Goal: Task Accomplishment & Management: Complete application form

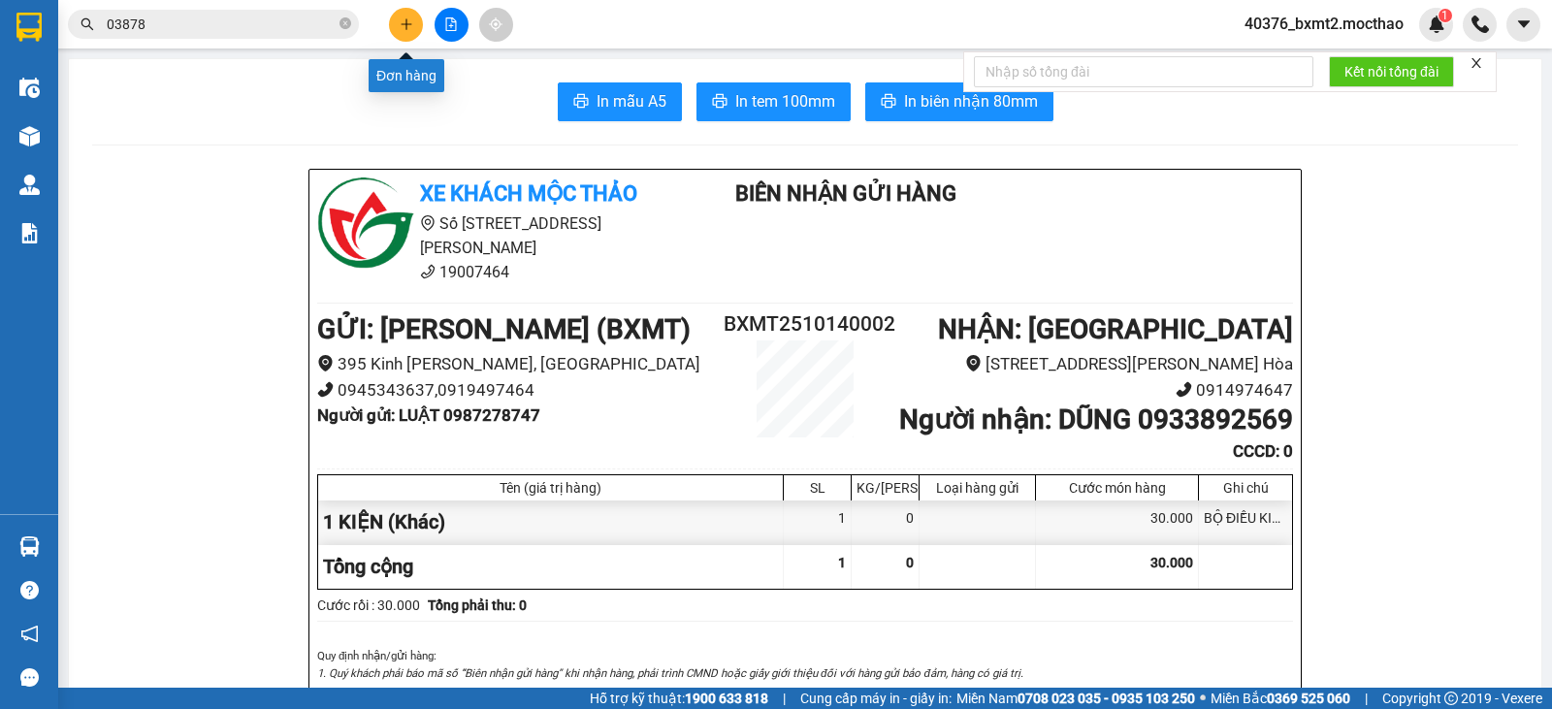
click at [401, 22] on icon "plus" at bounding box center [407, 24] width 14 height 14
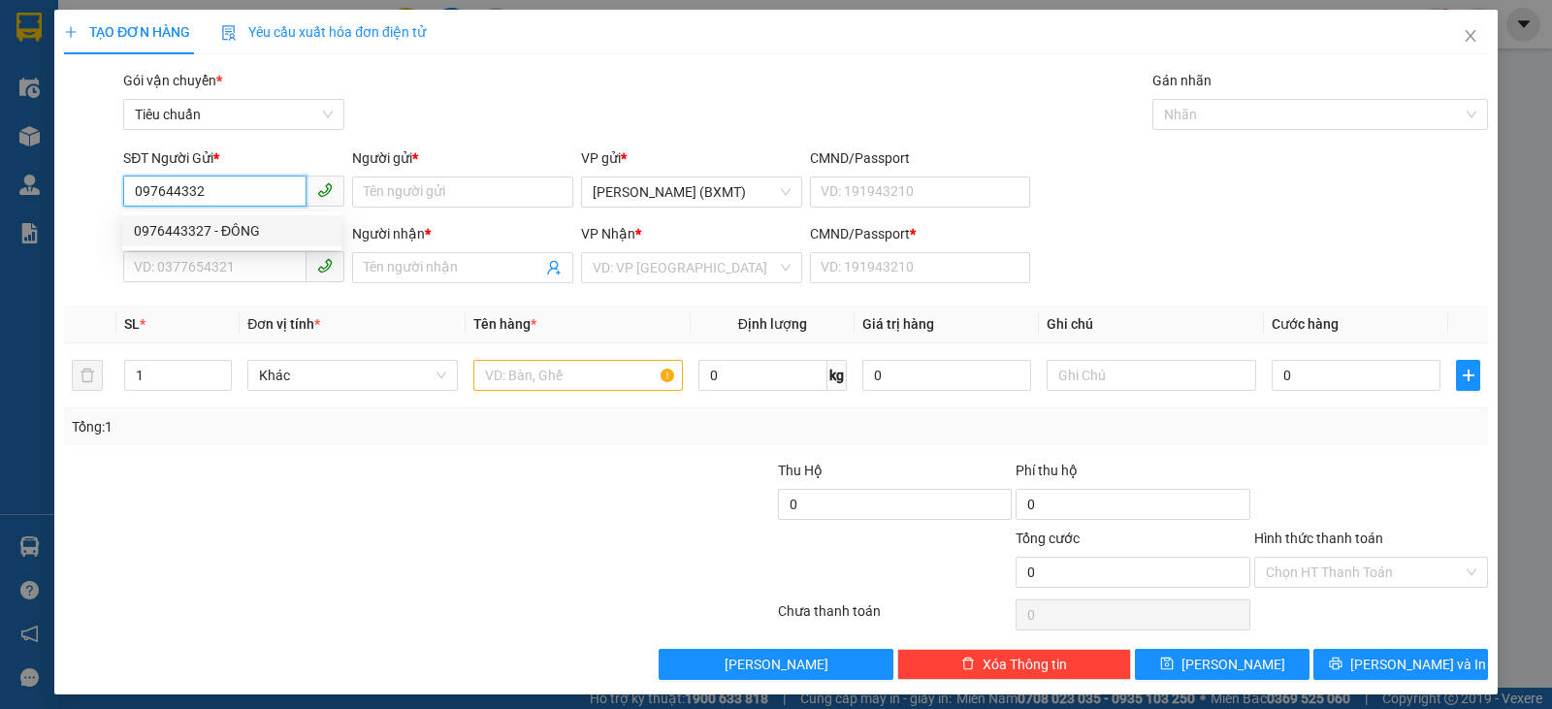
click at [215, 240] on div "0976443327 - ĐÔNG" at bounding box center [232, 230] width 196 height 21
type input "0976443327"
type input "ĐÔNG"
type input "0988551647"
type input "CHÍNH"
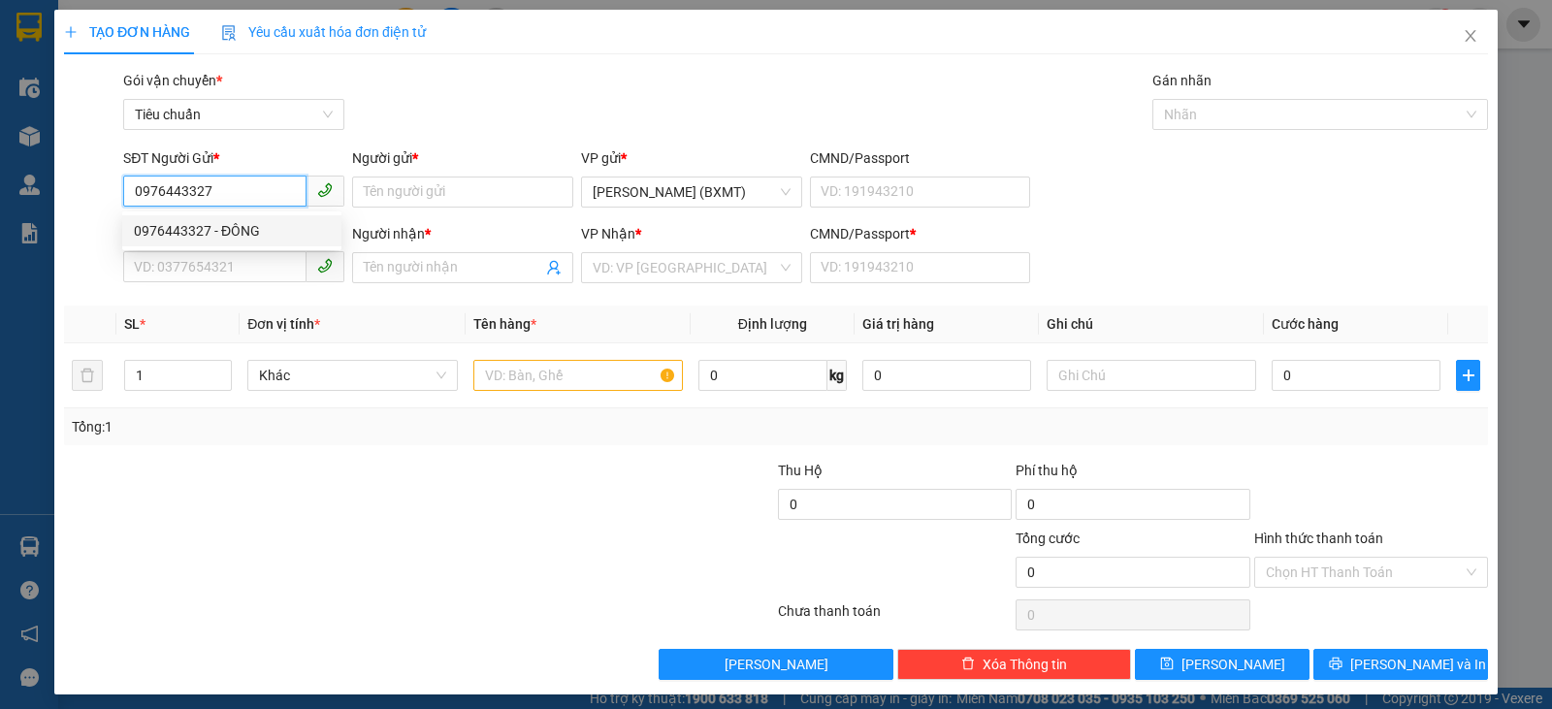
type input "0"
type input "50.000"
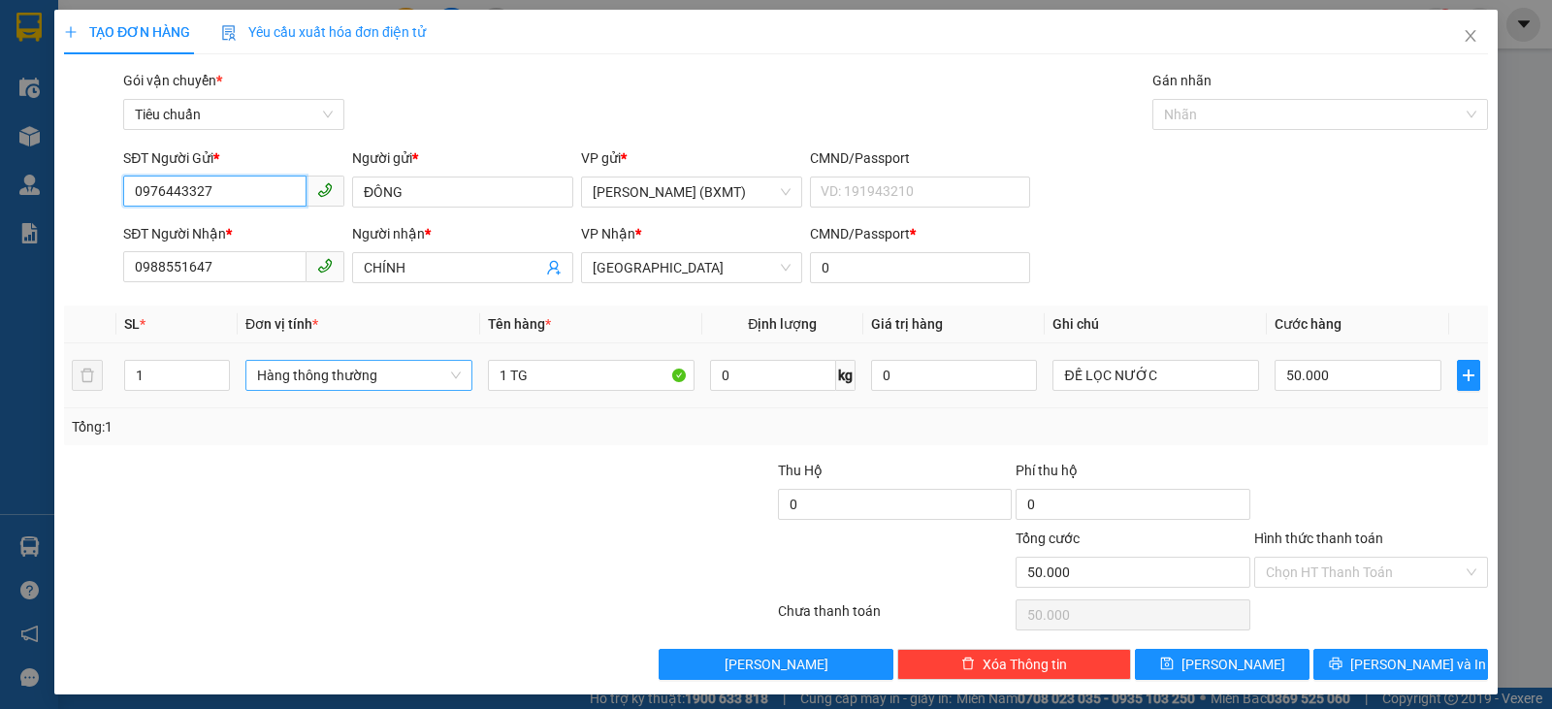
click at [388, 377] on span "Hàng thông thường" at bounding box center [359, 375] width 204 height 29
type input "0976443327"
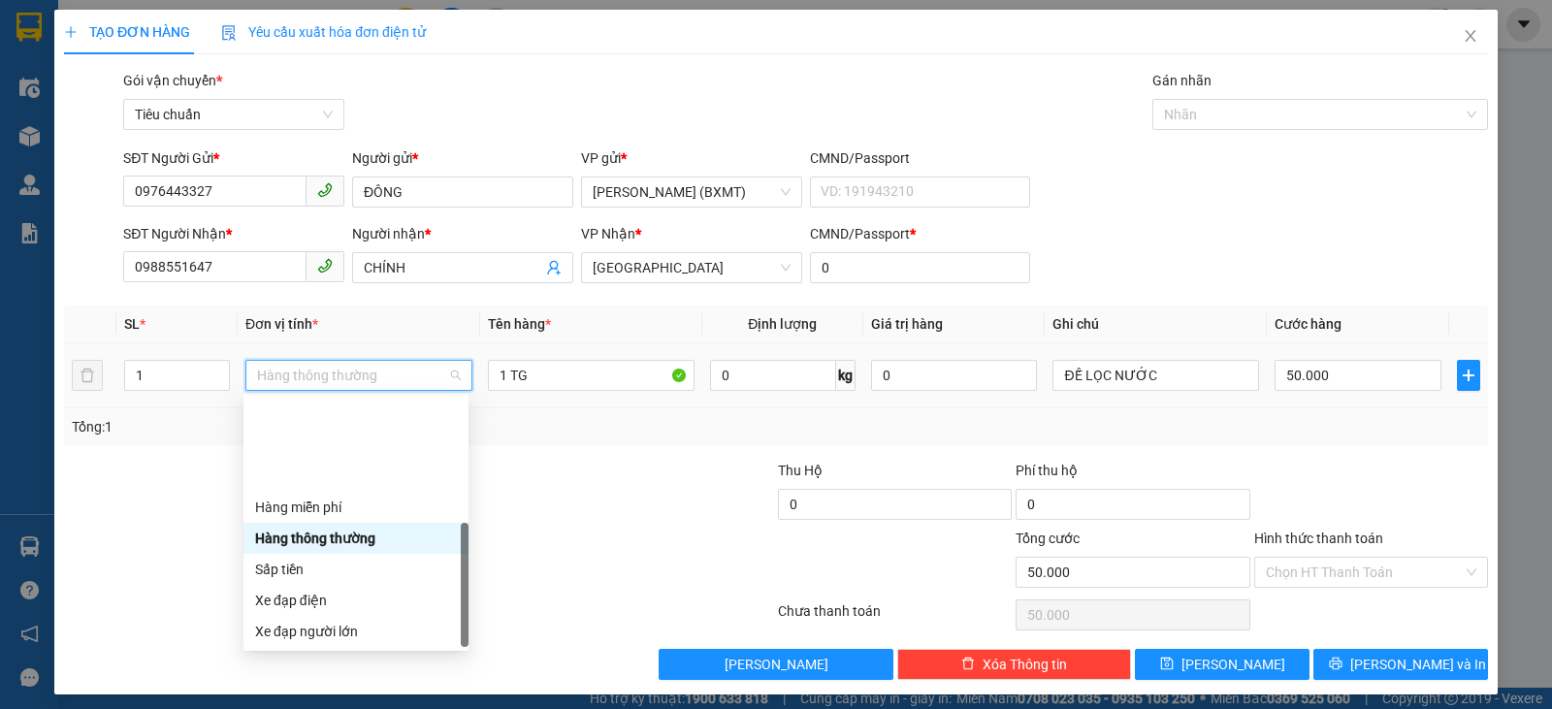
scroll to position [124, 0]
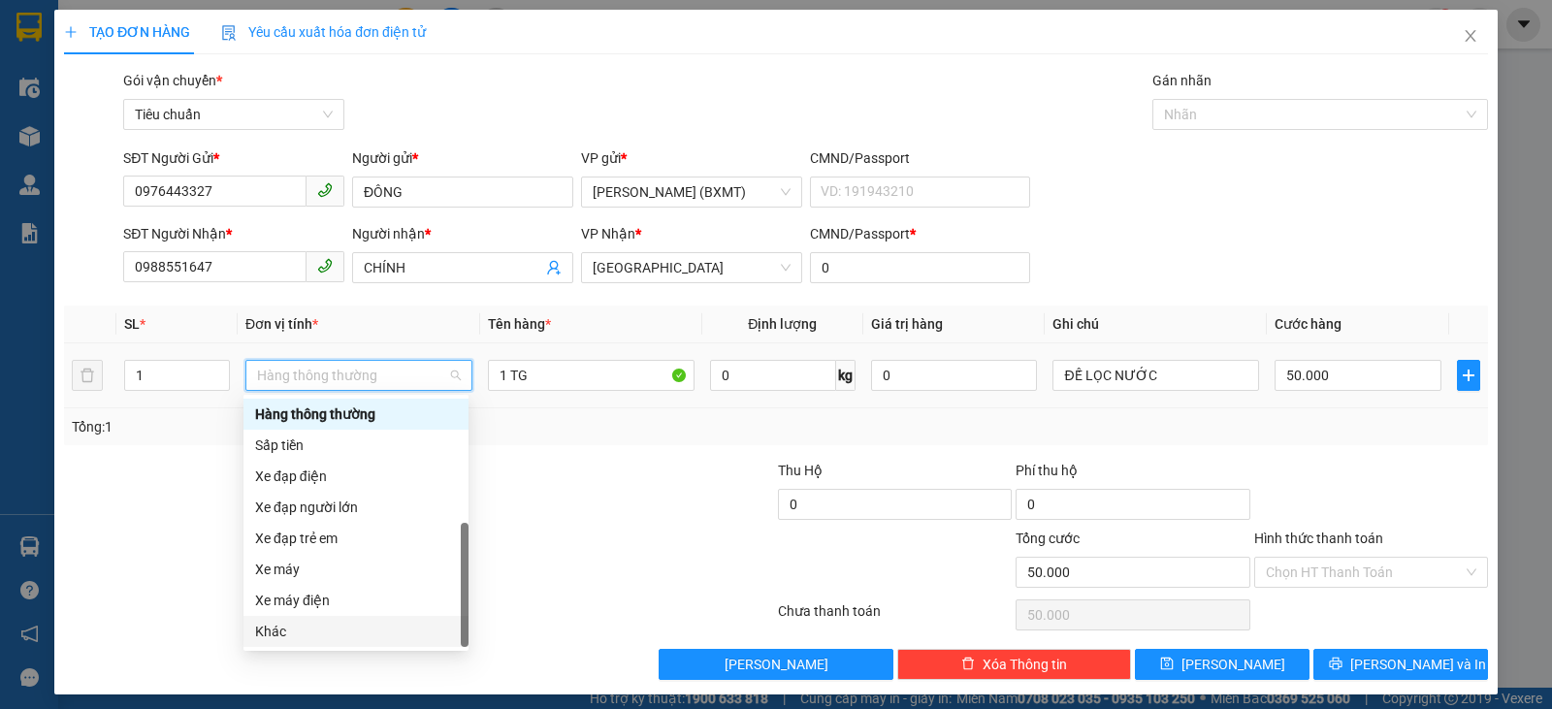
click at [284, 628] on div "Khác" at bounding box center [356, 631] width 202 height 21
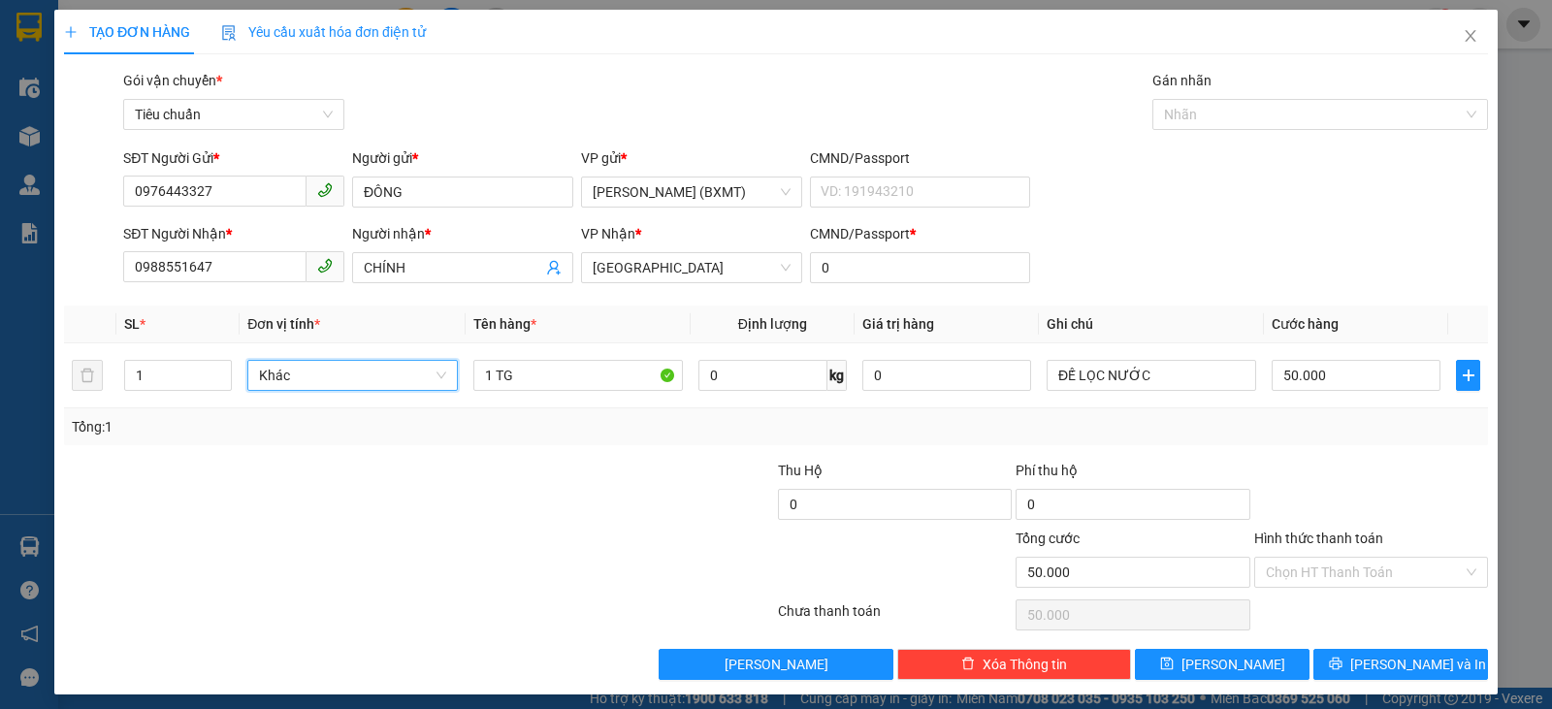
click at [1365, 441] on div "Tổng: 1" at bounding box center [776, 426] width 1424 height 37
click at [1342, 667] on icon "printer" at bounding box center [1336, 664] width 14 height 14
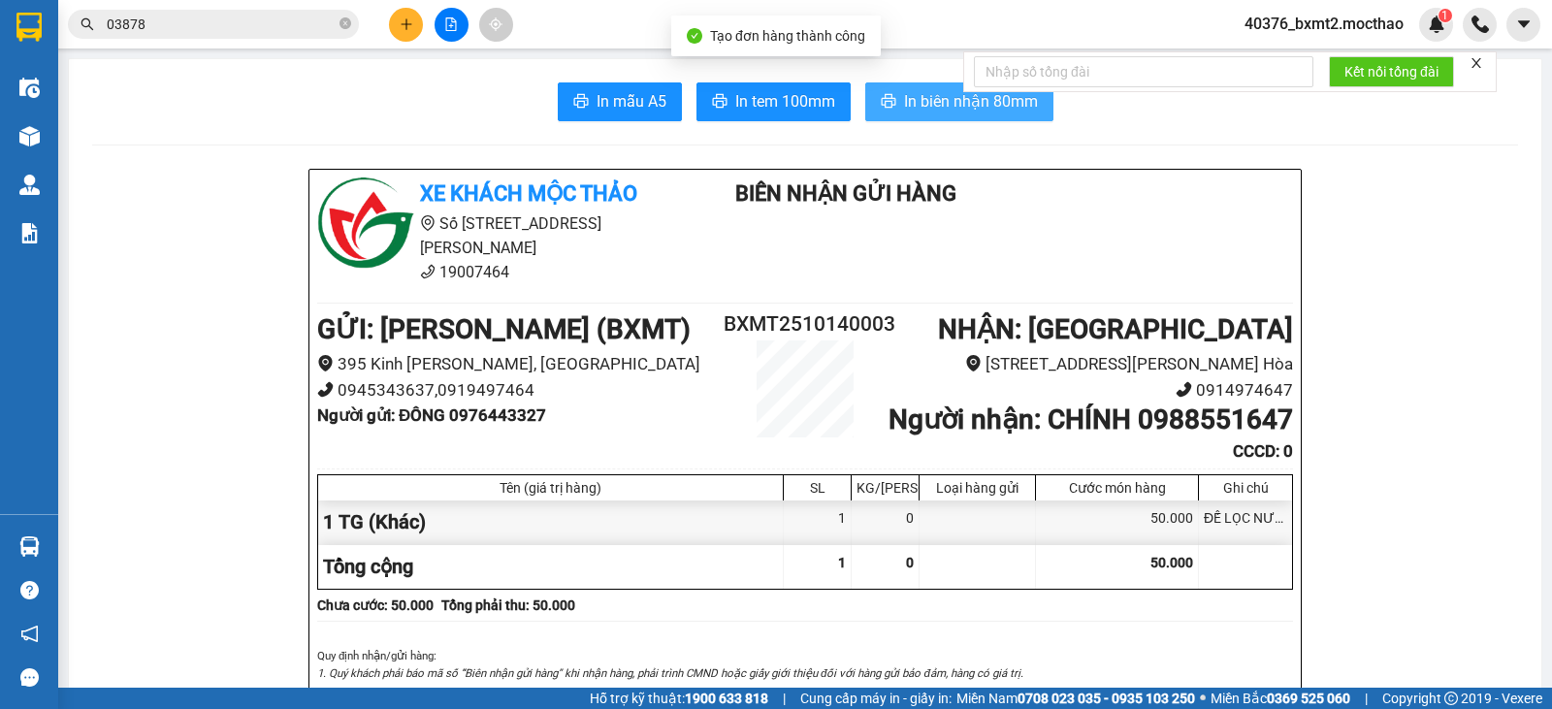
click at [907, 106] on span "In biên nhận 80mm" at bounding box center [971, 101] width 134 height 24
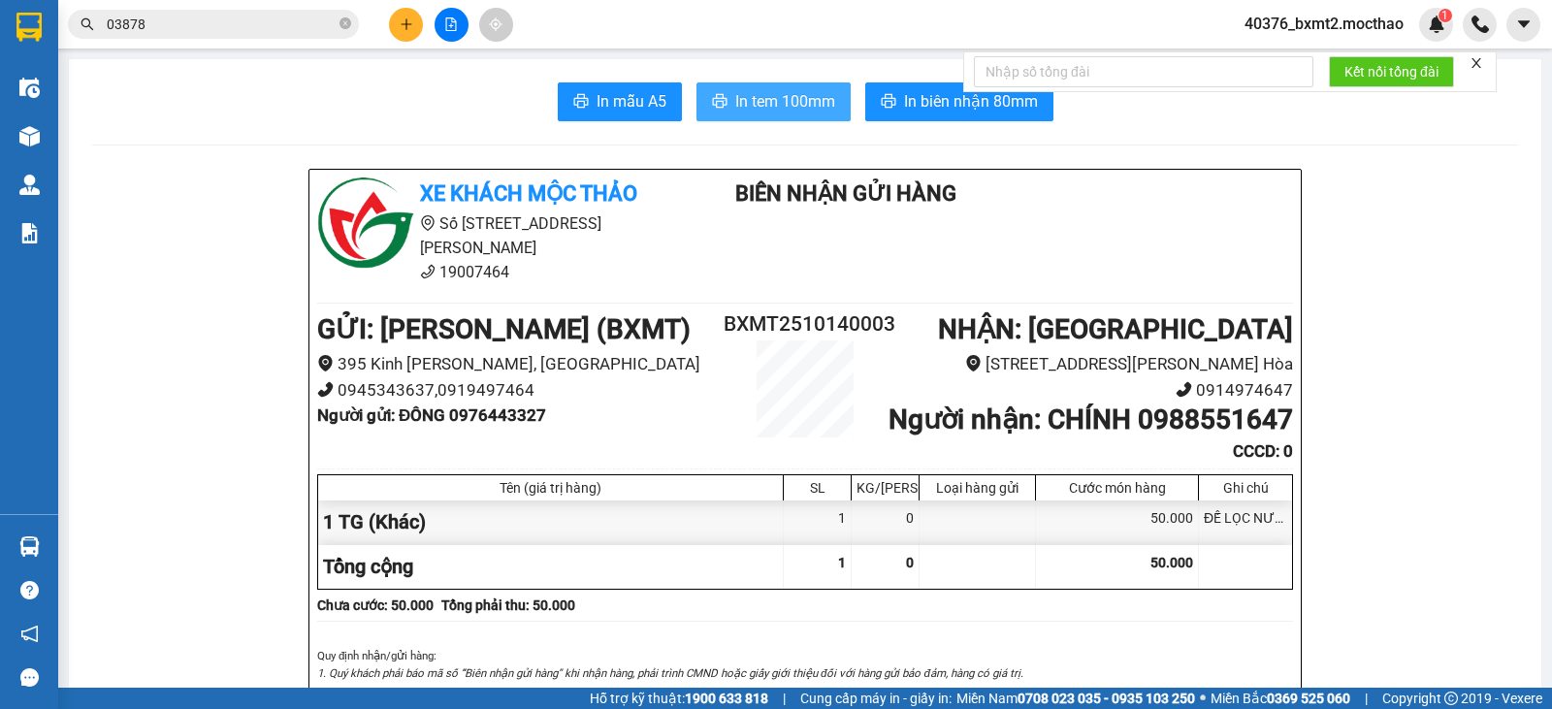
click at [788, 87] on button "In tem 100mm" at bounding box center [773, 101] width 154 height 39
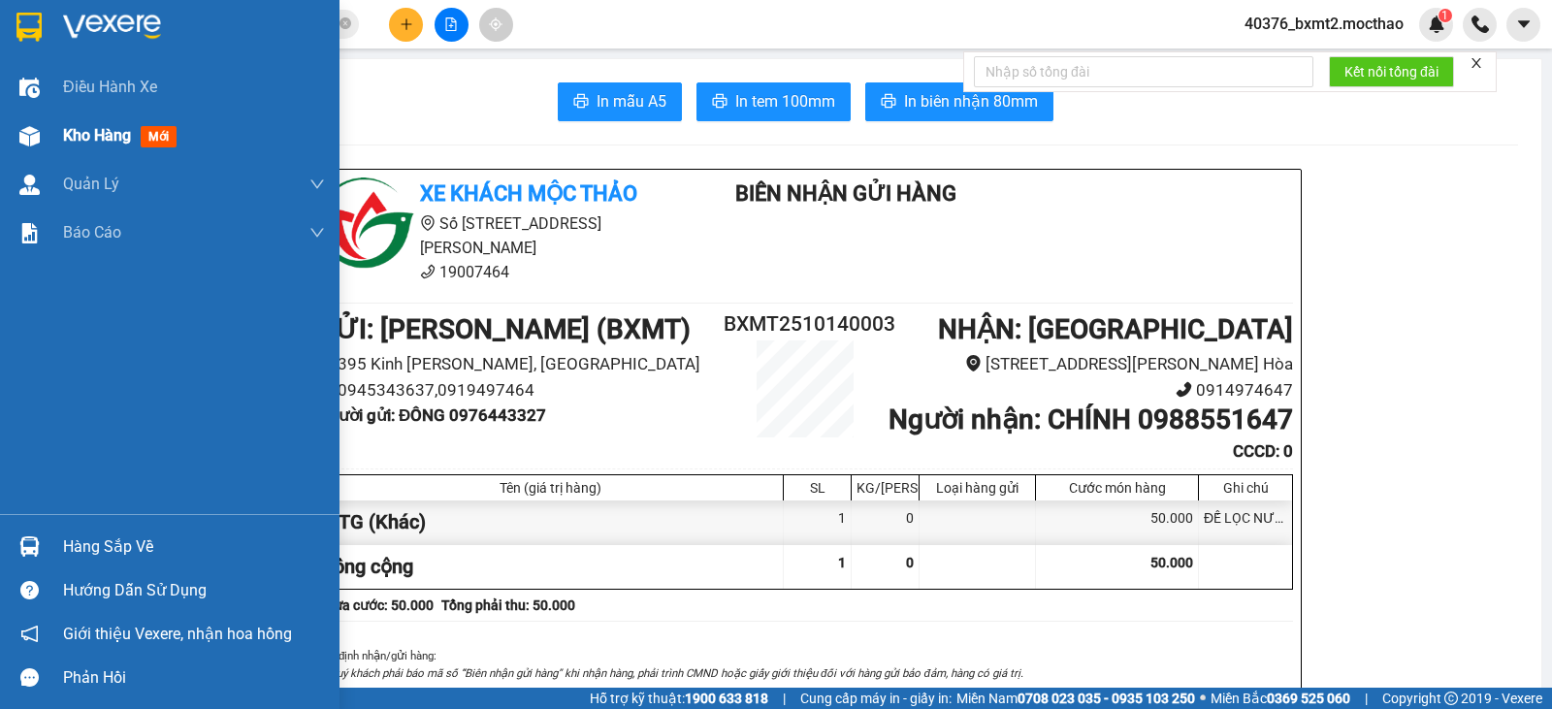
click at [93, 126] on span "Kho hàng" at bounding box center [97, 135] width 68 height 18
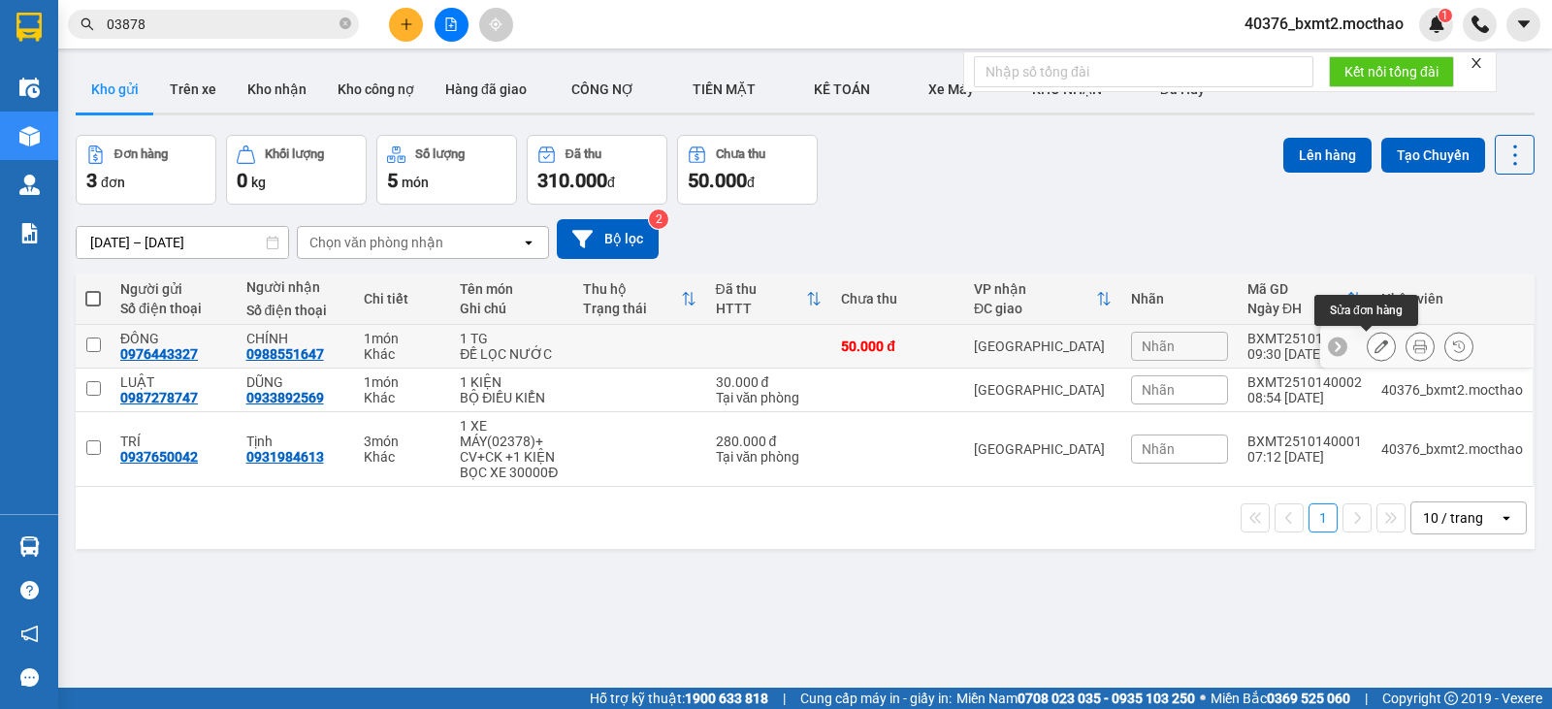
click at [1374, 345] on icon at bounding box center [1381, 346] width 14 height 14
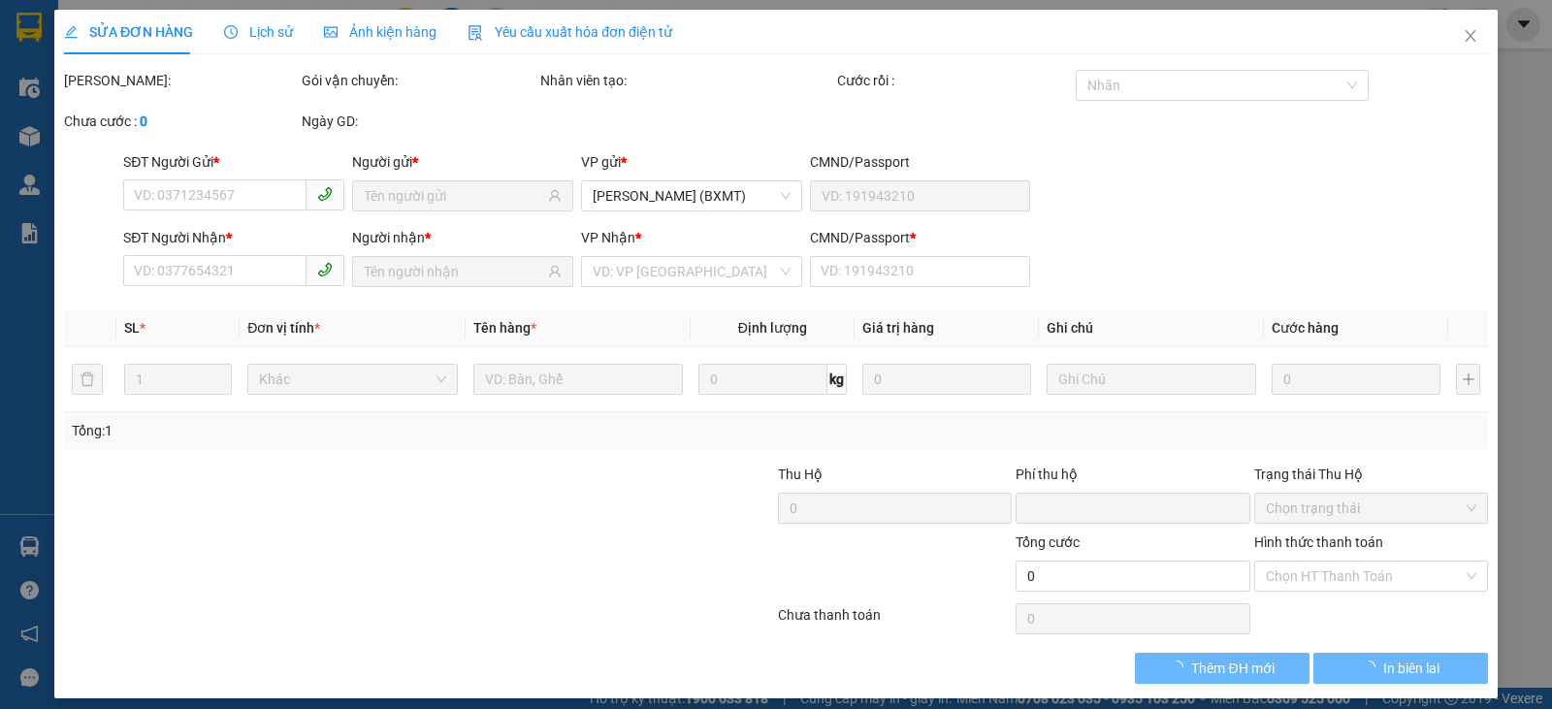
type input "0976443327"
type input "0988551647"
type input "0"
type input "50.000"
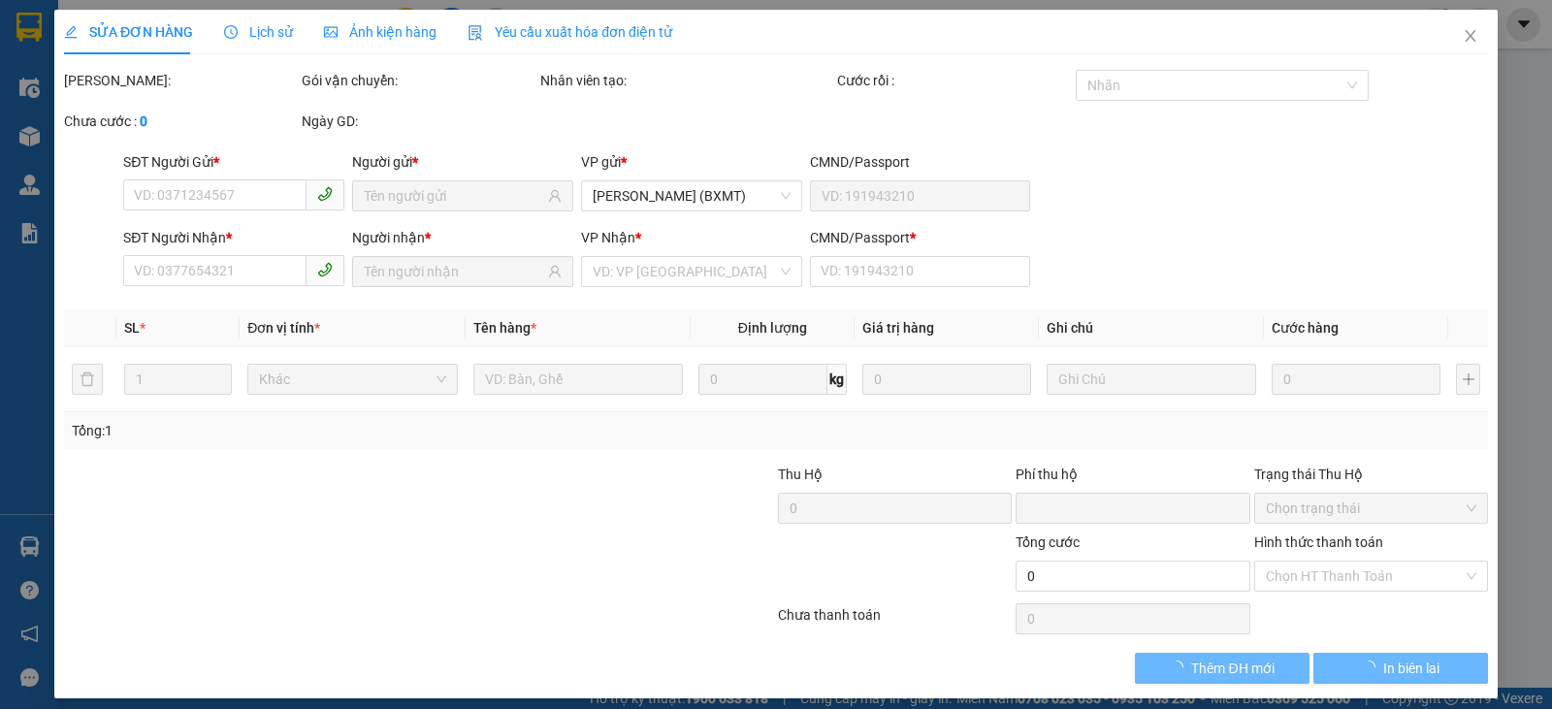
type input "50.000"
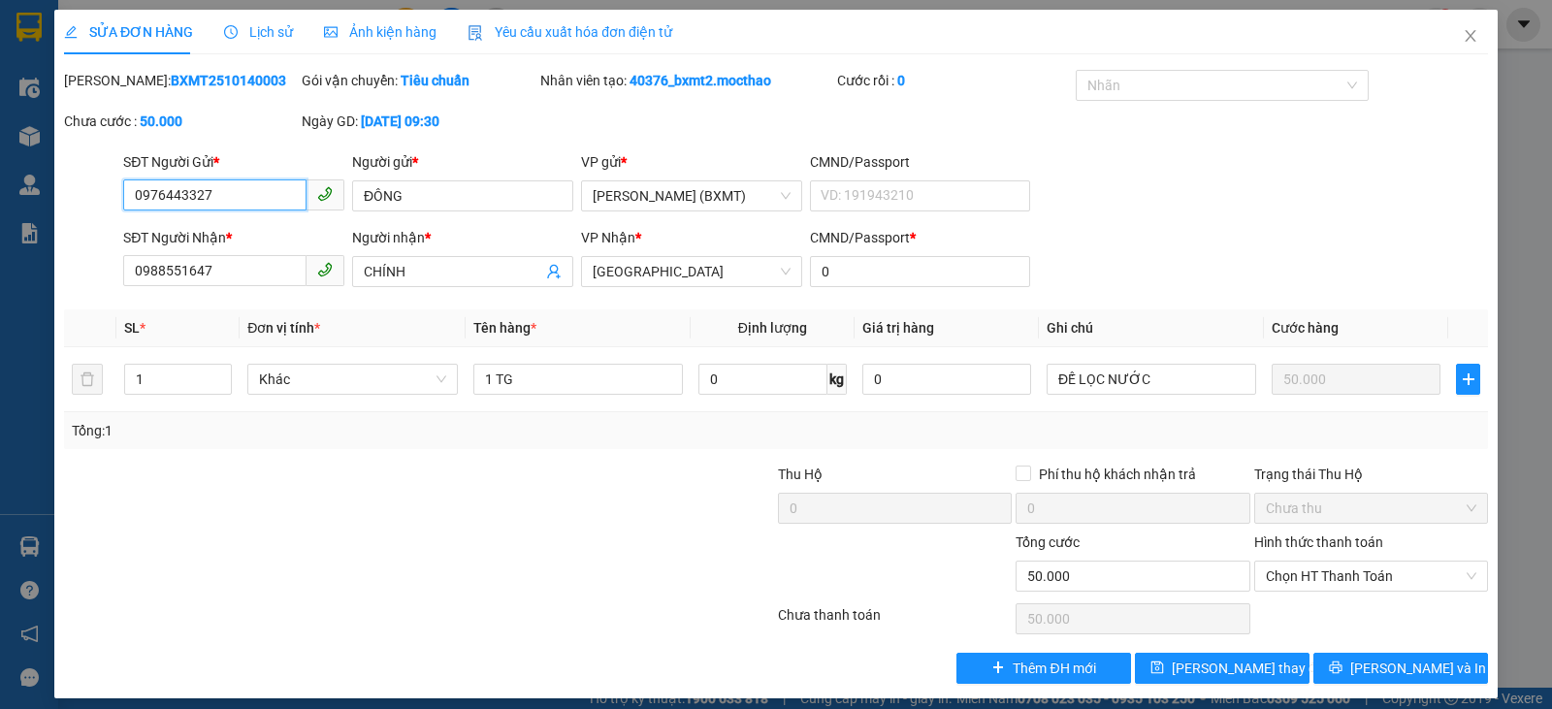
drag, startPoint x: 251, startPoint y: 212, endPoint x: 0, endPoint y: 161, distance: 256.4
click at [0, 161] on div "SỬA ĐƠN HÀNG Lịch sử Ảnh kiện hàng Yêu cầu xuất hóa đơn điện tử Total Paid Fee …" at bounding box center [776, 354] width 1552 height 709
drag, startPoint x: 188, startPoint y: 192, endPoint x: 26, endPoint y: 186, distance: 162.1
click at [26, 186] on div "SỬA ĐƠN HÀNG Lịch sử Ảnh kiện hàng Yêu cầu xuất hóa đơn điện tử Total Paid Fee …" at bounding box center [776, 354] width 1552 height 709
click at [1443, 39] on span "Close" at bounding box center [1470, 37] width 54 height 54
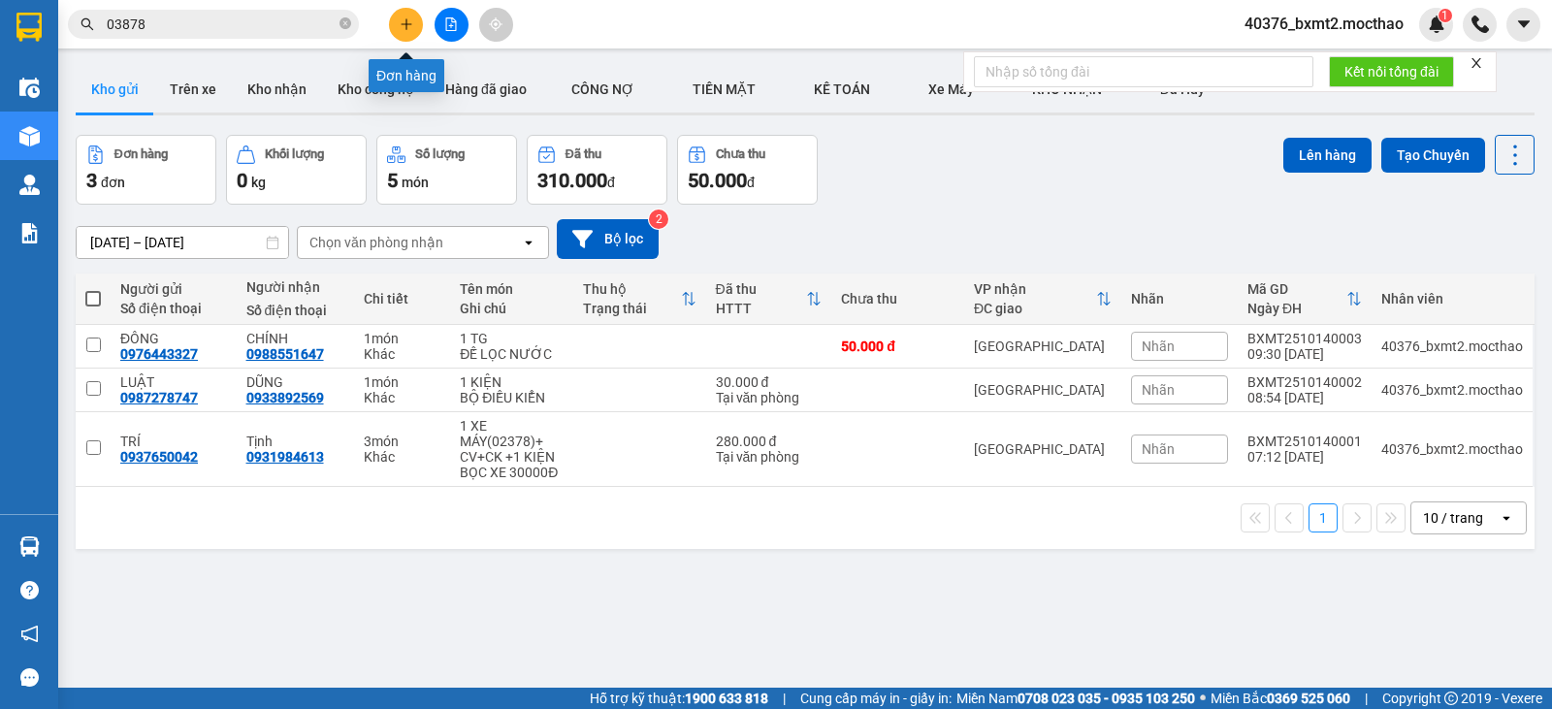
click at [396, 21] on button at bounding box center [406, 25] width 34 height 34
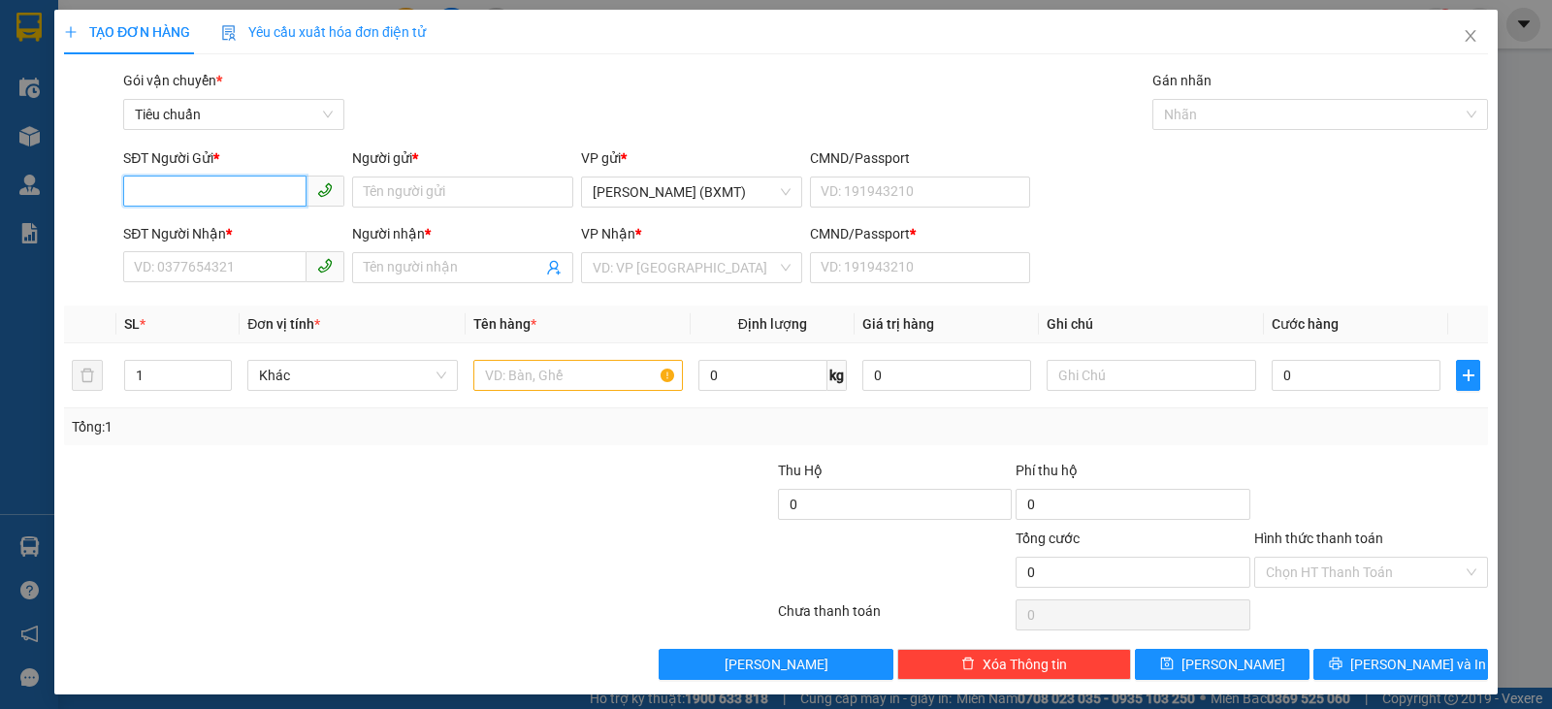
paste input "0976443327"
type input "0976443327"
click at [224, 230] on div "0976443327 - ĐÔNG" at bounding box center [232, 230] width 196 height 21
type input "ĐÔNG"
type input "0988551647"
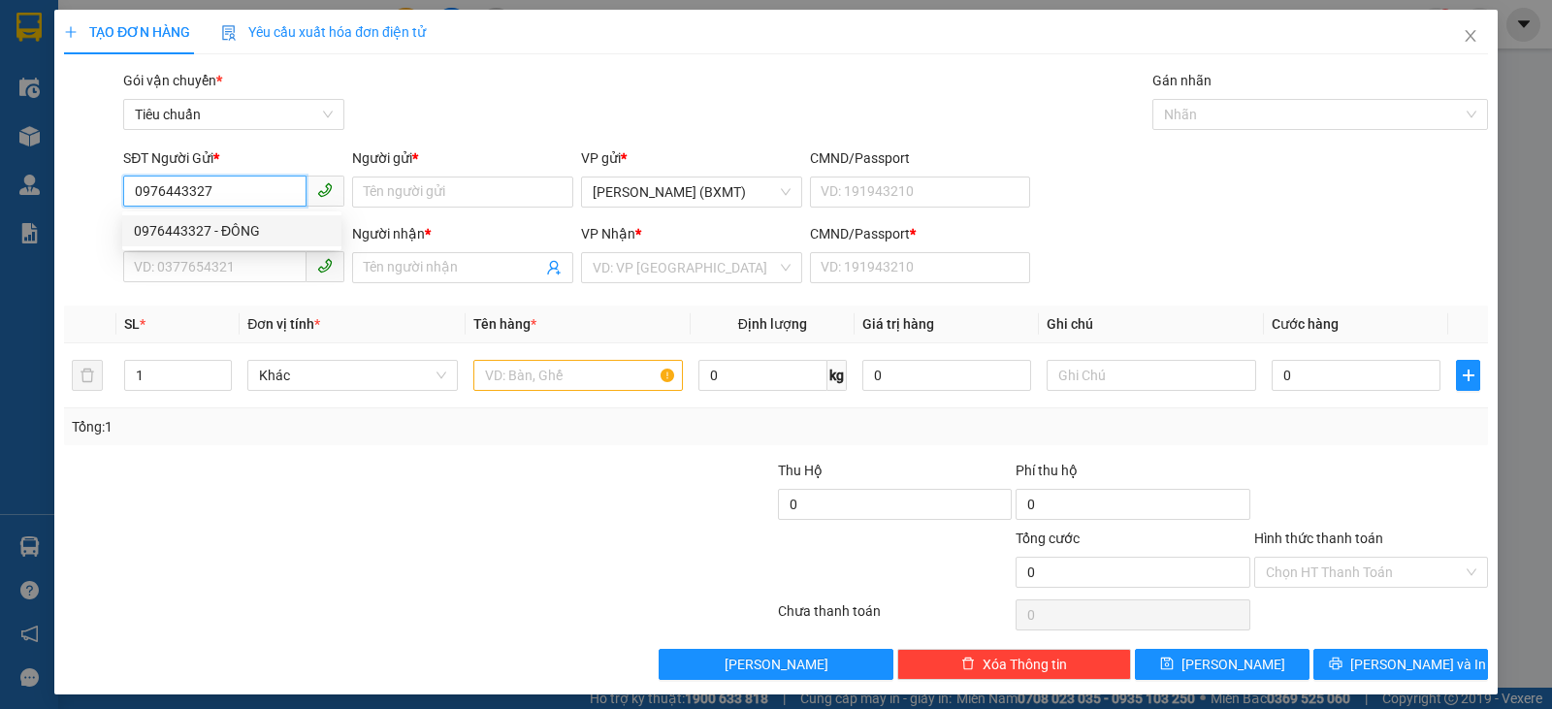
type input "CHÍNH"
type input "0"
type input "50.000"
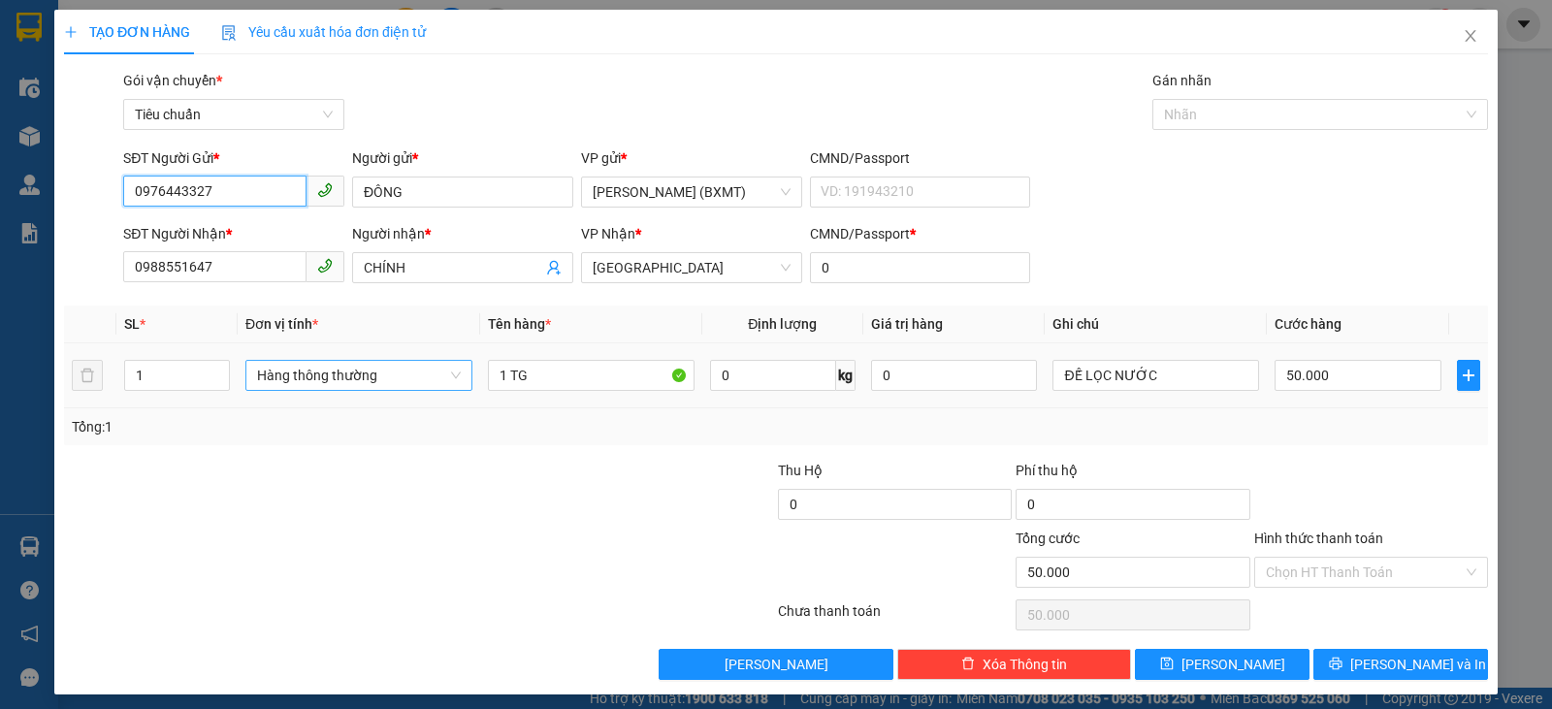
click at [369, 375] on span "Hàng thông thường" at bounding box center [359, 375] width 204 height 29
type input "0976443327"
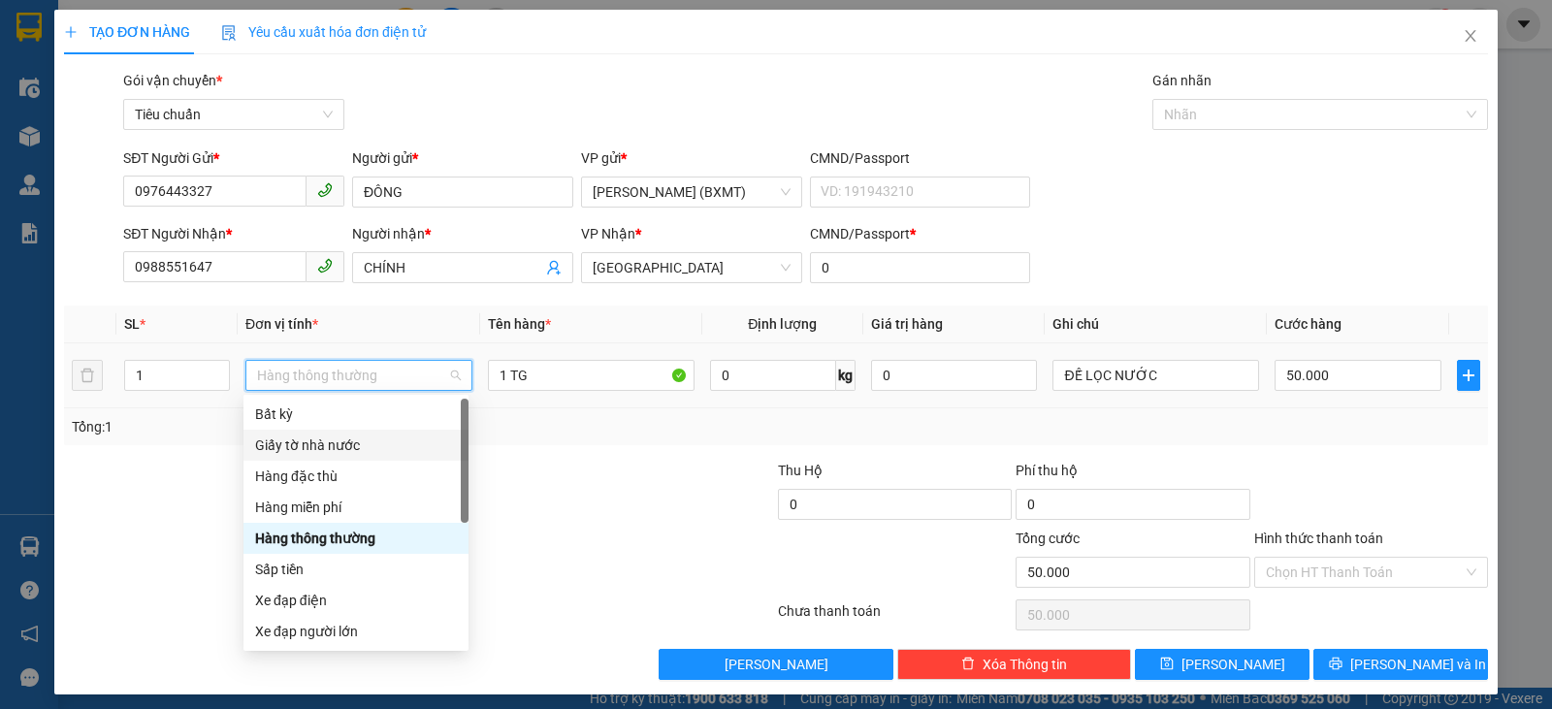
scroll to position [124, 0]
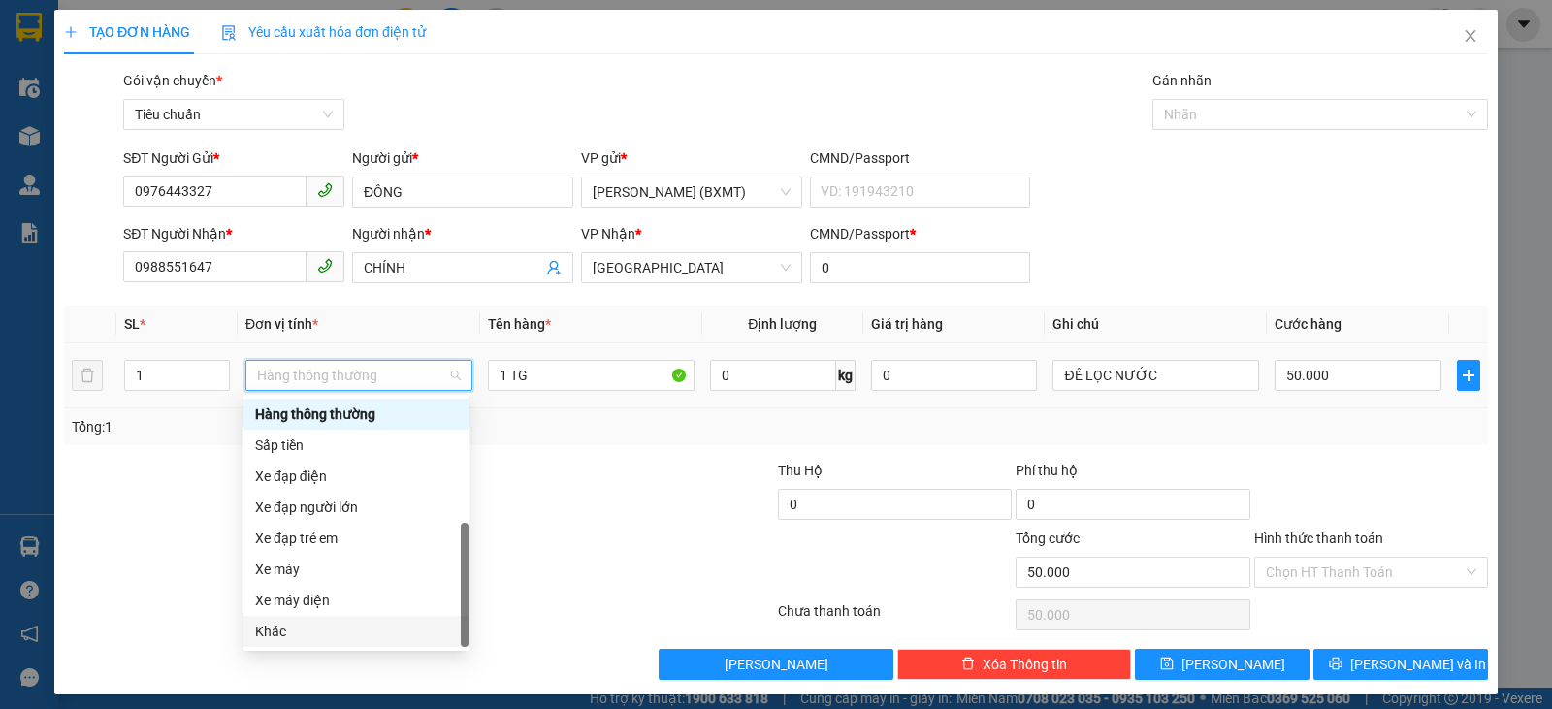
click at [304, 626] on div "Khác" at bounding box center [356, 631] width 202 height 21
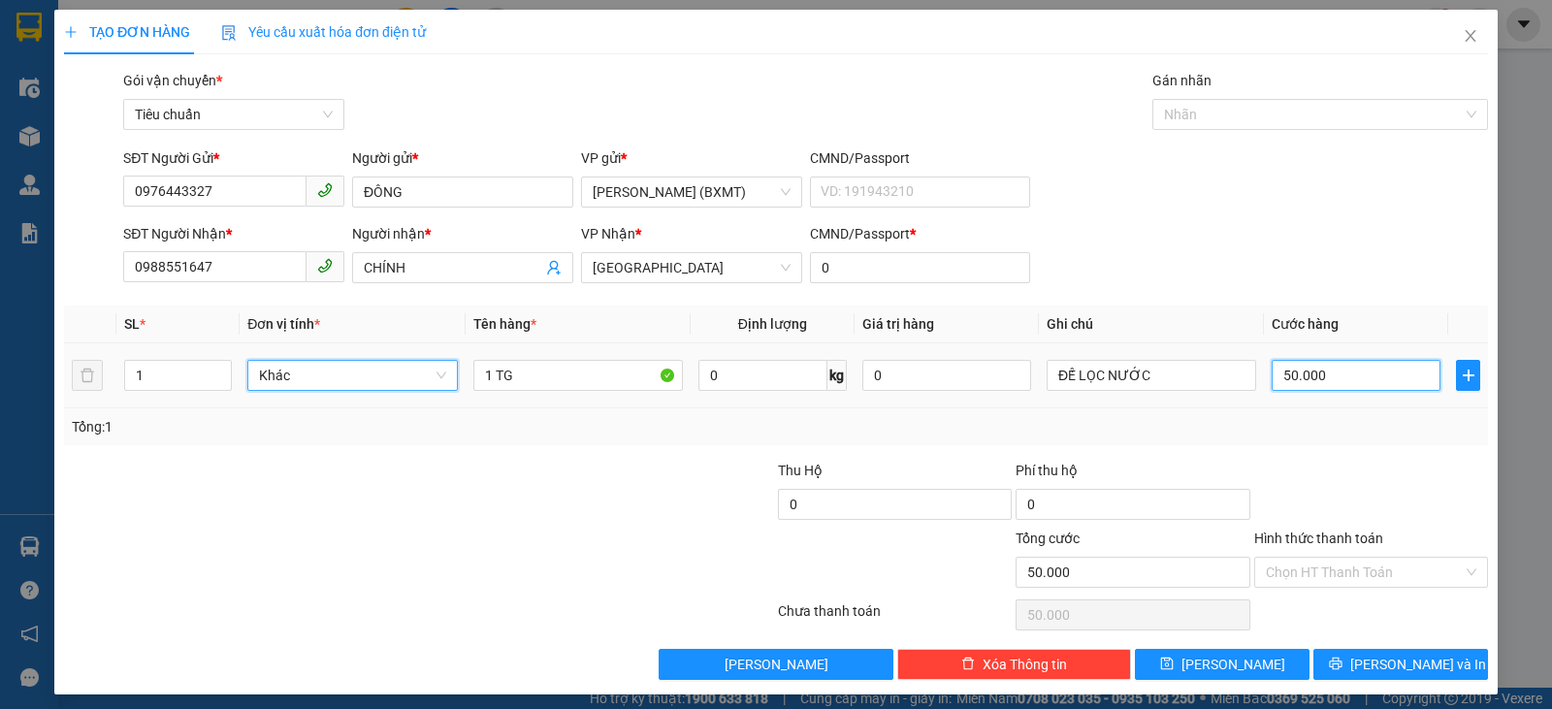
click at [1376, 368] on input "50.000" at bounding box center [1355, 375] width 169 height 31
type input "6"
type input "60"
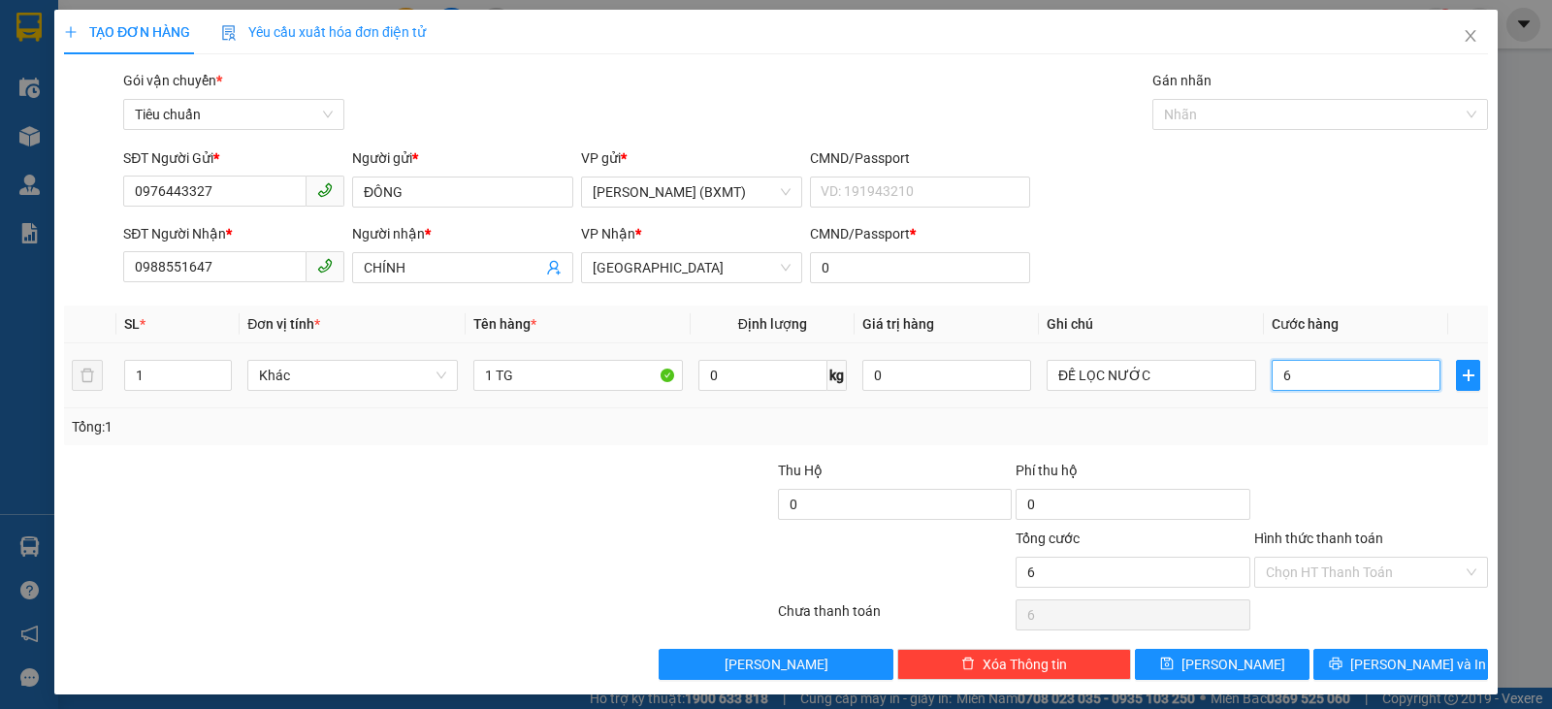
type input "60"
type input "60.000"
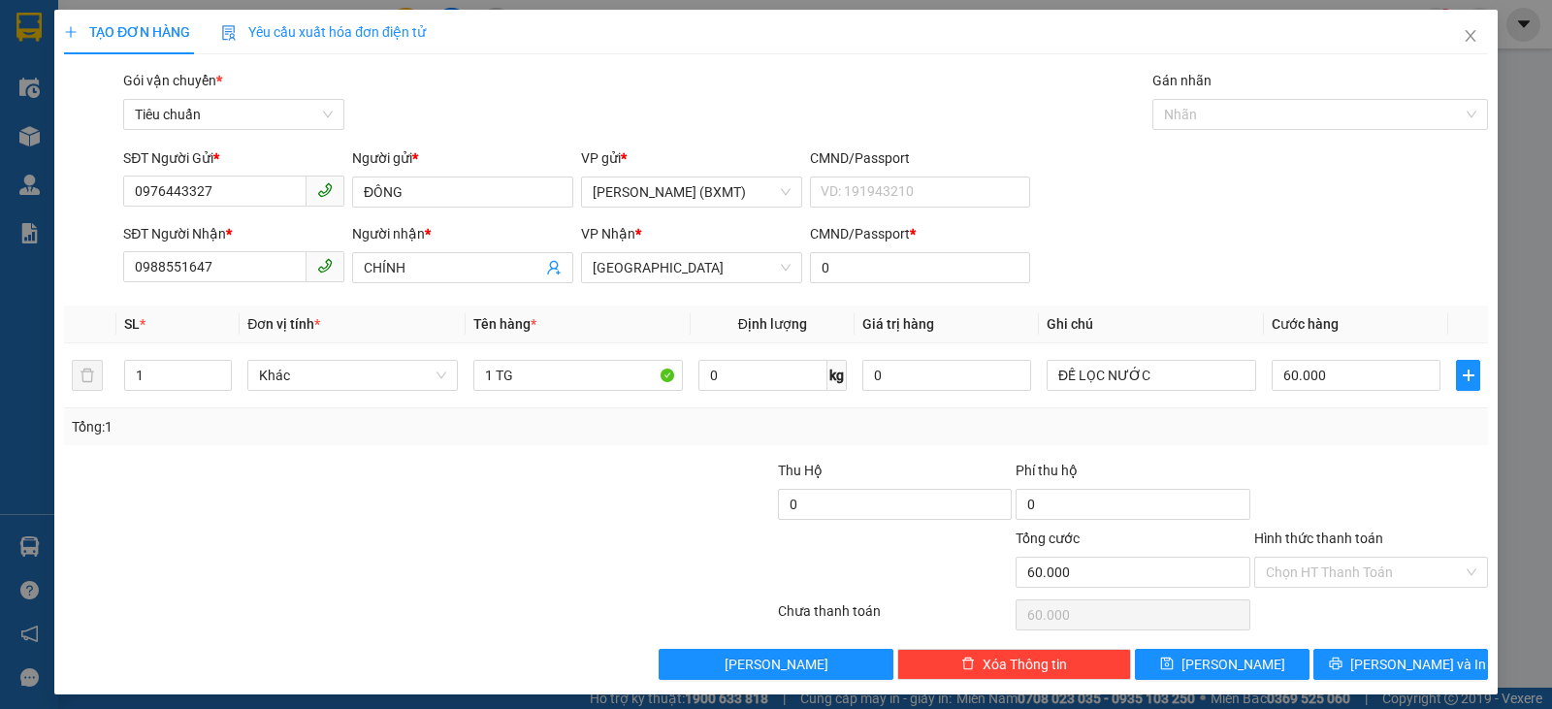
click at [1406, 437] on div "Tổng: 1" at bounding box center [776, 426] width 1424 height 37
click at [1419, 572] on input "Hình thức thanh toán" at bounding box center [1364, 572] width 197 height 29
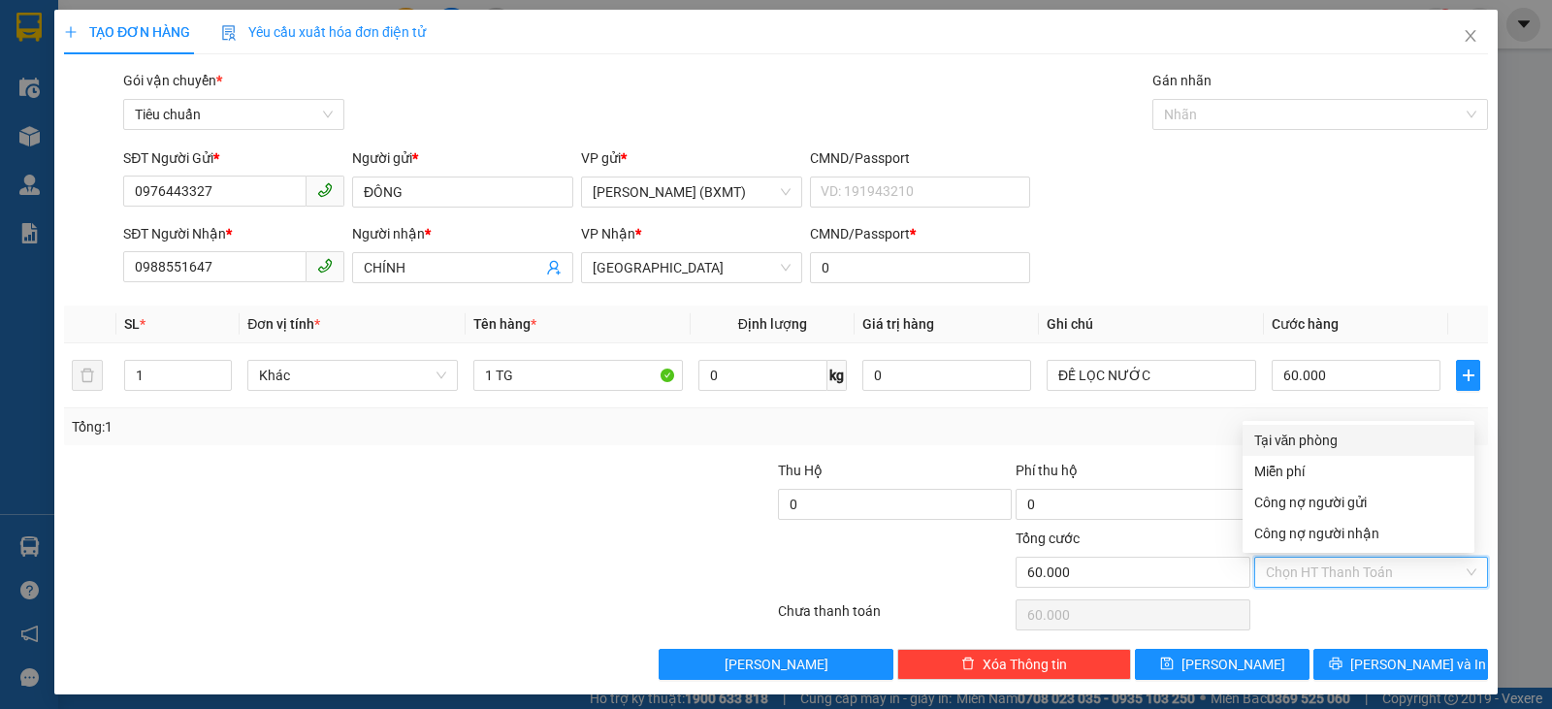
click at [1348, 433] on div "Tại văn phòng" at bounding box center [1358, 440] width 209 height 21
type input "0"
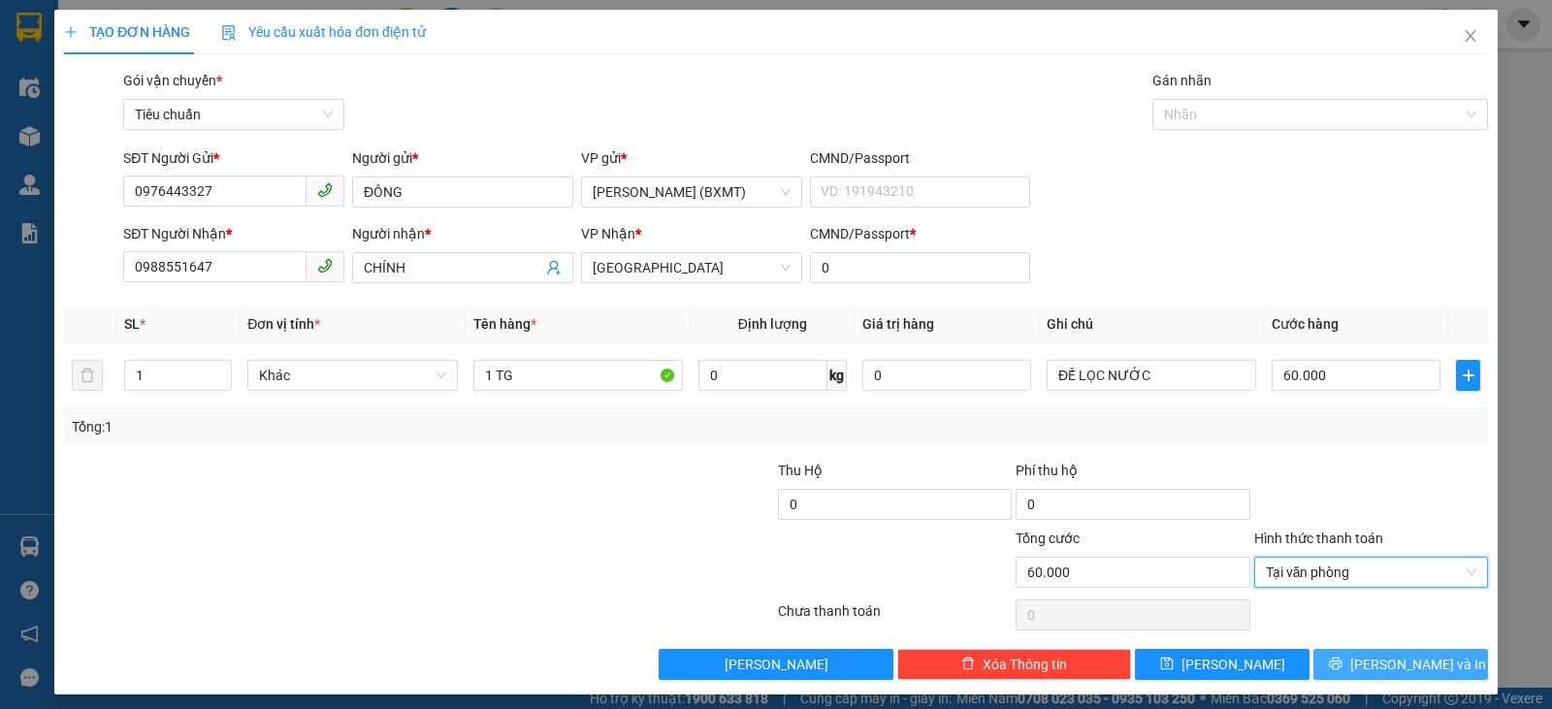
click at [1415, 665] on span "[PERSON_NAME] và In" at bounding box center [1418, 664] width 136 height 21
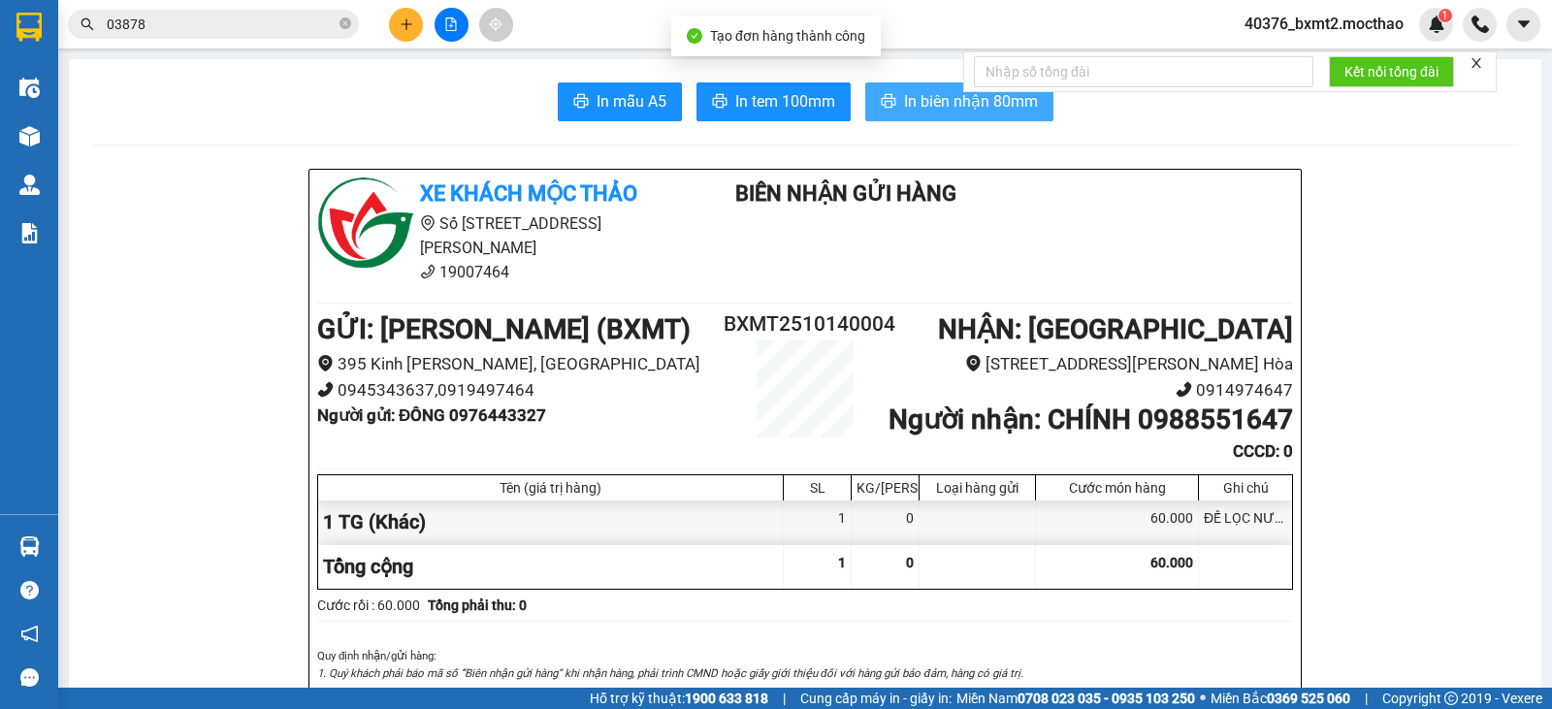
click at [904, 103] on span "In biên nhận 80mm" at bounding box center [971, 101] width 134 height 24
click at [803, 96] on span "In tem 100mm" at bounding box center [785, 101] width 100 height 24
click at [400, 34] on button at bounding box center [406, 25] width 34 height 34
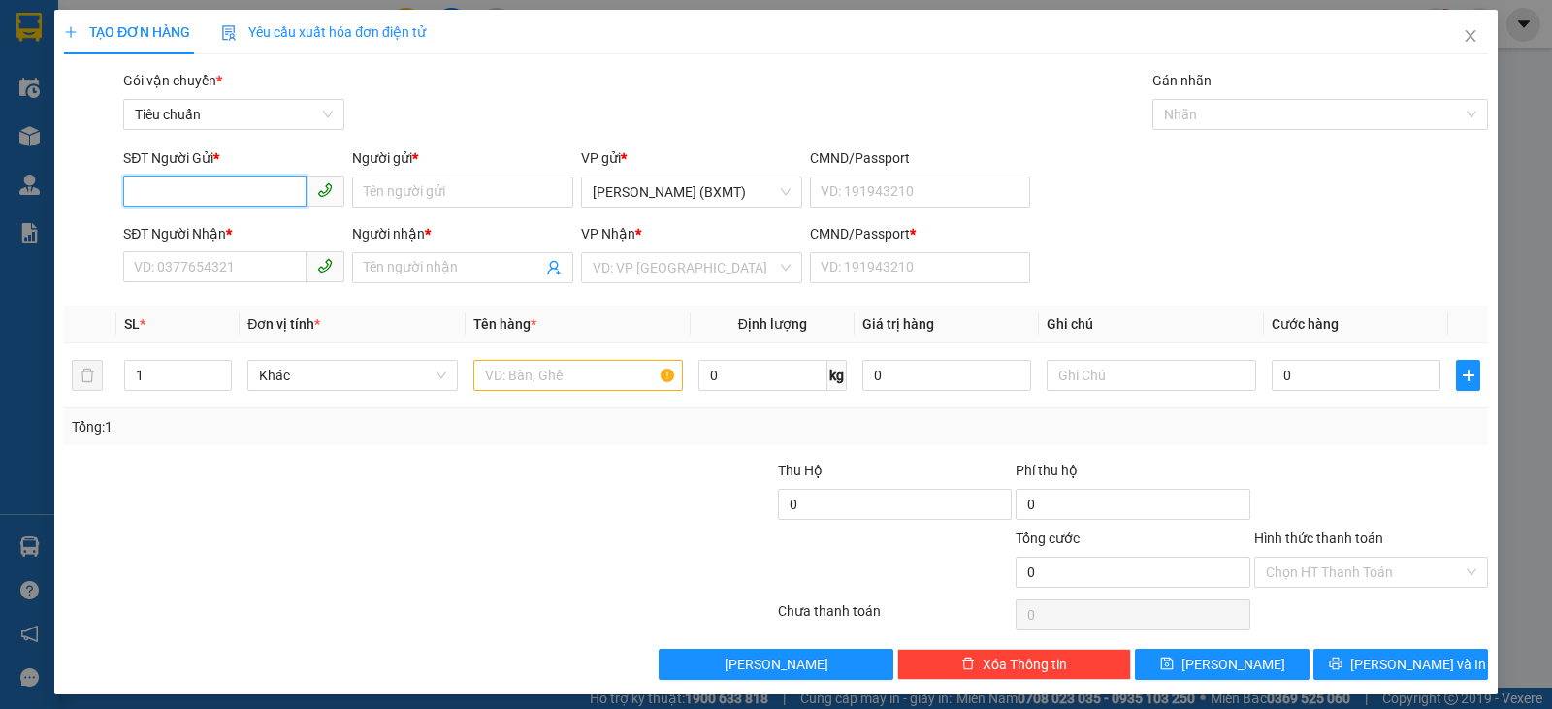
drag, startPoint x: 211, startPoint y: 192, endPoint x: 224, endPoint y: 181, distance: 16.5
click at [215, 189] on input "SĐT Người Gửi *" at bounding box center [214, 191] width 183 height 31
click at [242, 275] on input "SĐT Người Nhận *" at bounding box center [214, 266] width 183 height 31
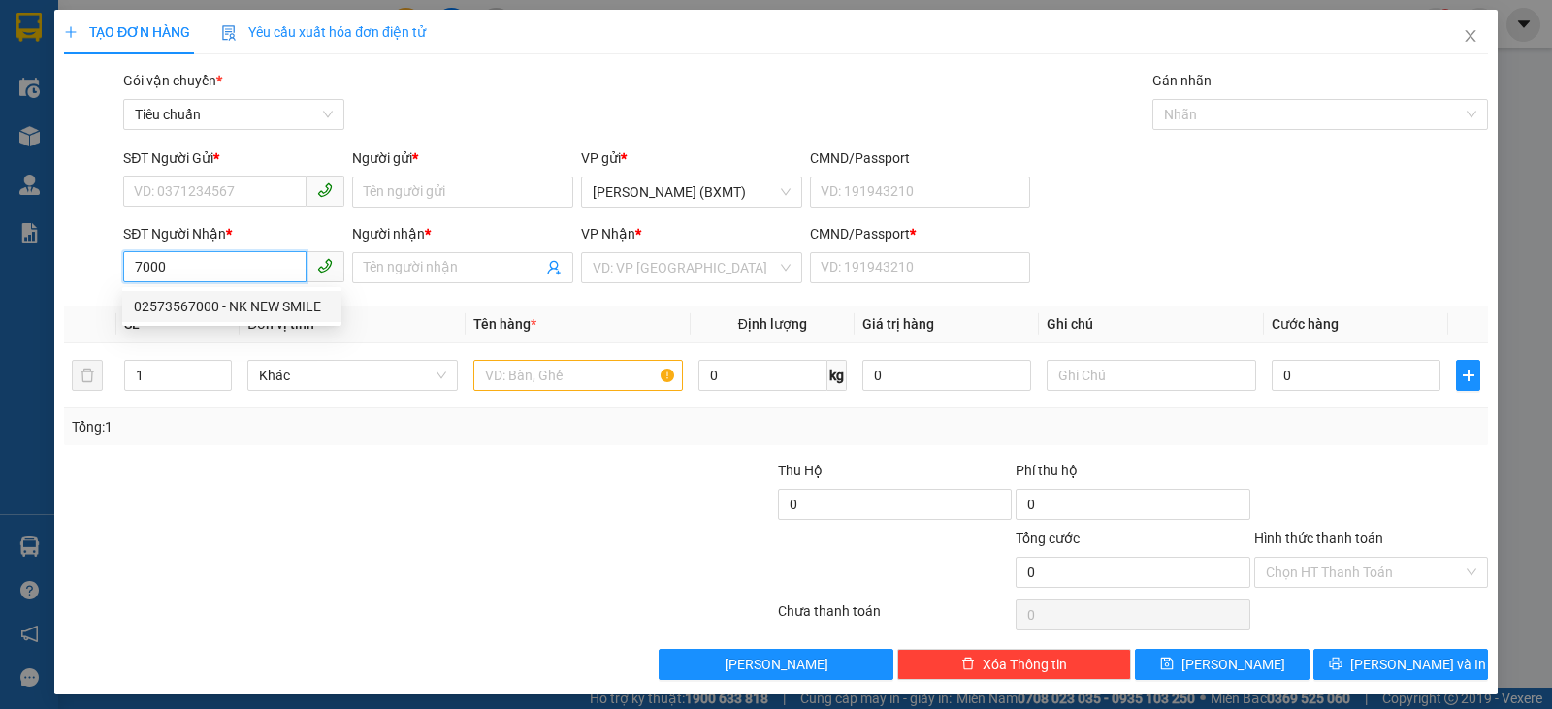
click at [260, 299] on div "02573567000 - NK NEW SMILE" at bounding box center [232, 306] width 196 height 21
type input "02573567000"
type input "NK NEW SMILE"
type input "0"
type input "20.000"
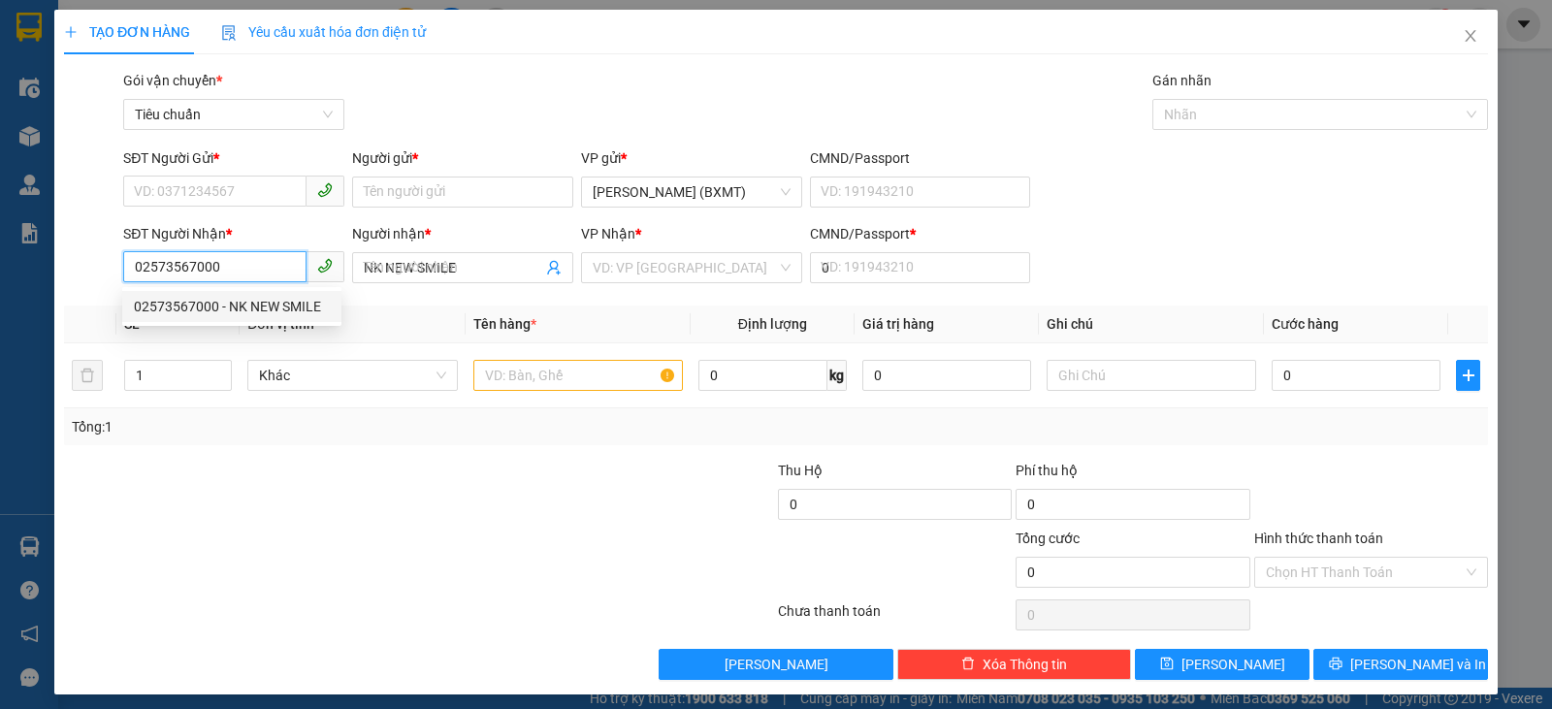
type input "20.000"
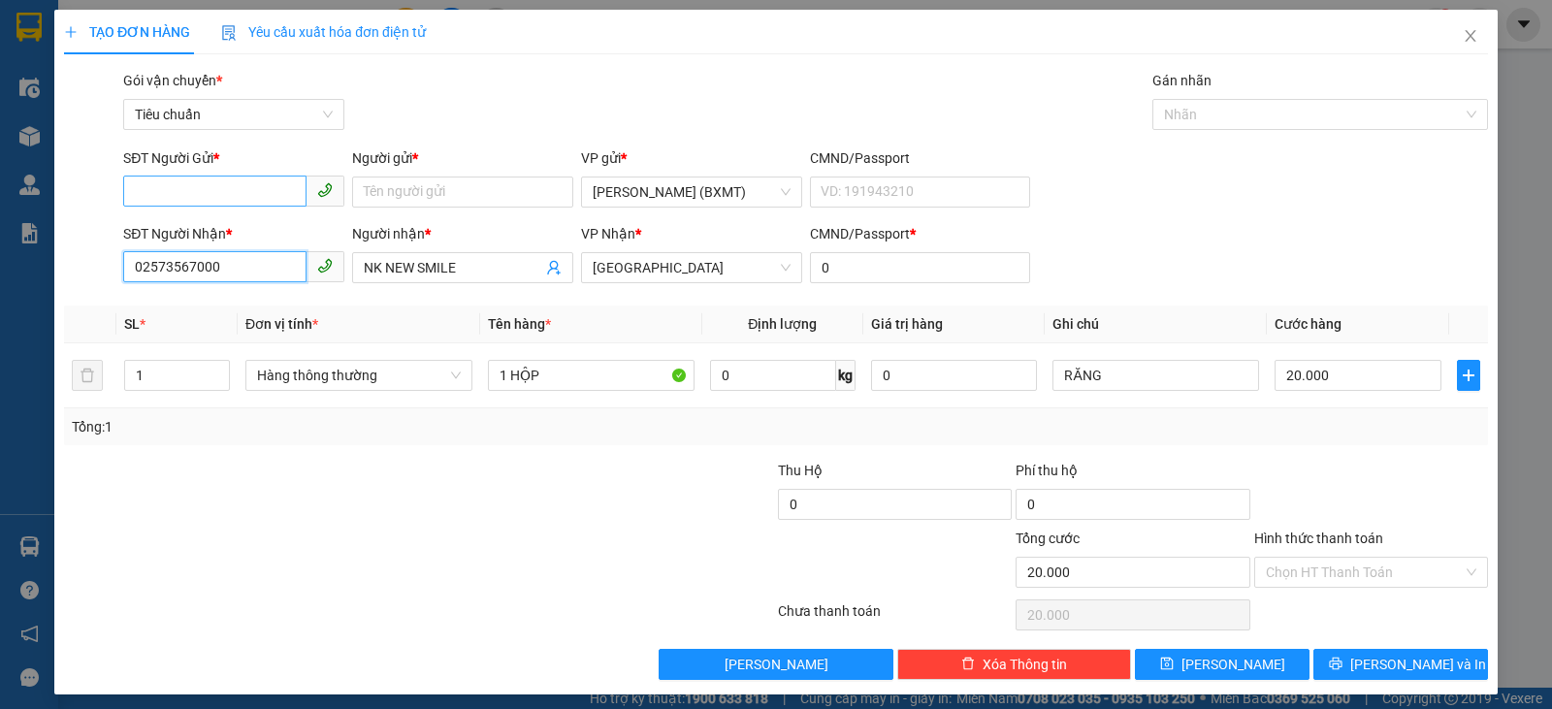
type input "02573567000"
click at [235, 193] on input "SĐT Người Gửi *" at bounding box center [214, 191] width 183 height 31
click at [228, 202] on input "SĐT Người Gửi *" at bounding box center [214, 191] width 183 height 31
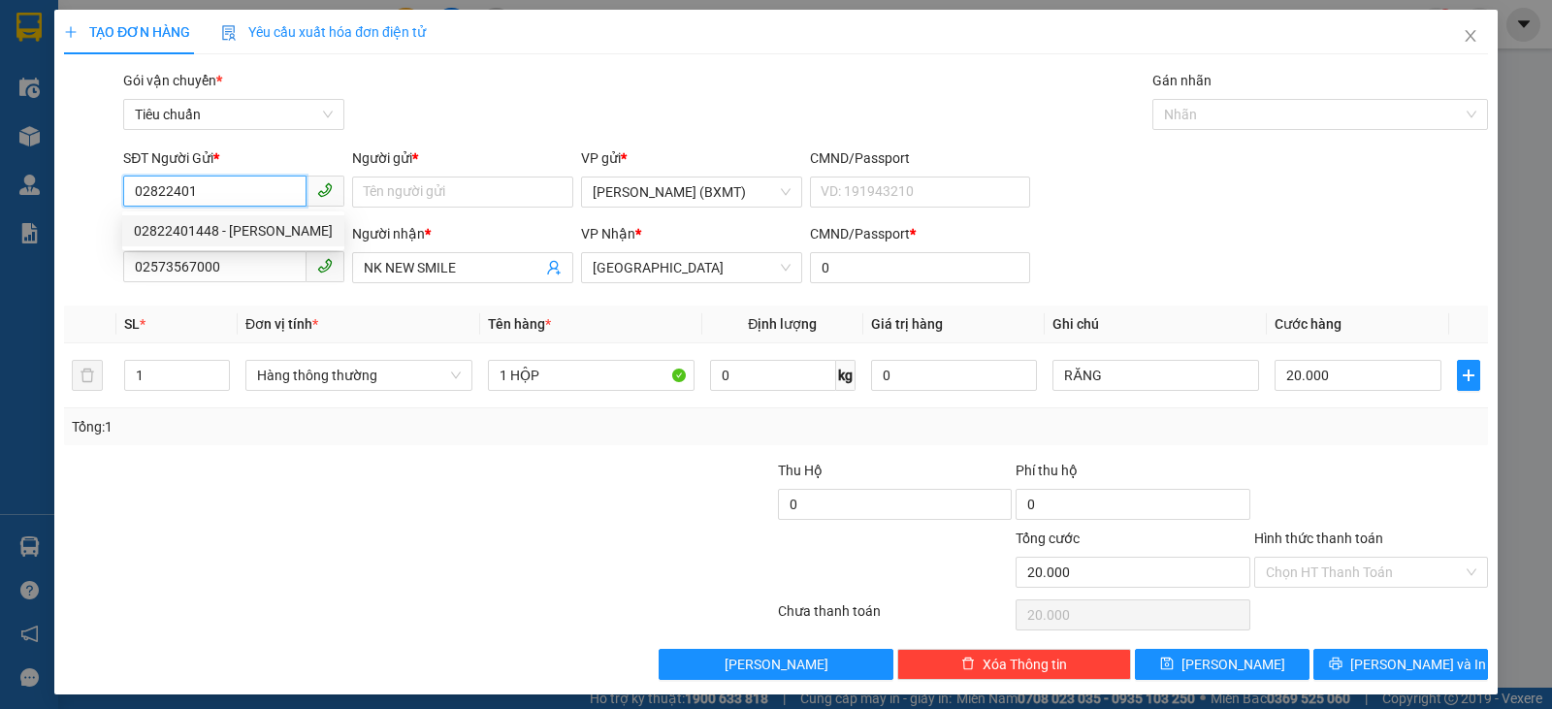
click at [230, 225] on div "02822401448 - TẢN ĐÀ" at bounding box center [233, 230] width 199 height 21
type input "02822401448"
type input "TẢN ĐÀ"
type input "110.000"
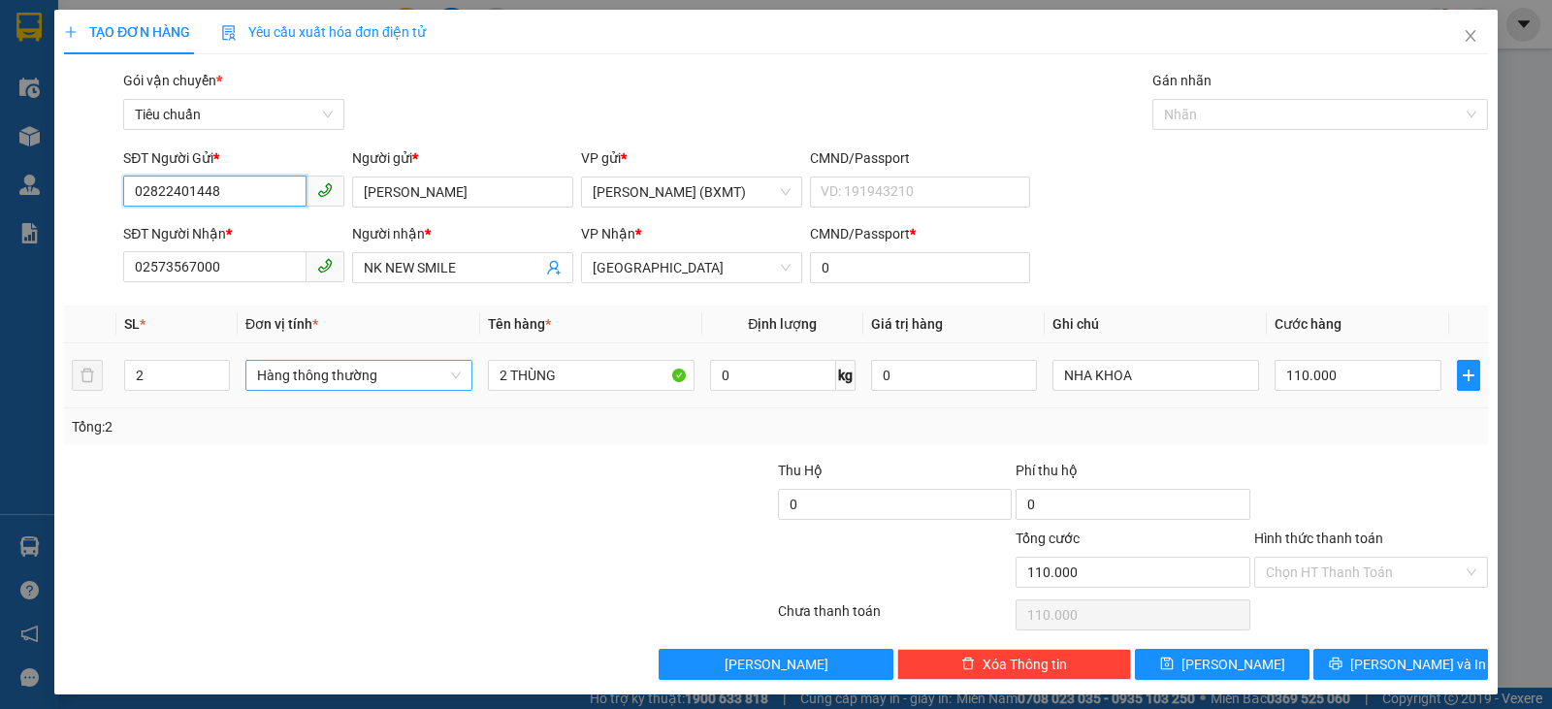
click at [401, 376] on span "Hàng thông thường" at bounding box center [359, 375] width 204 height 29
type input "02822401448"
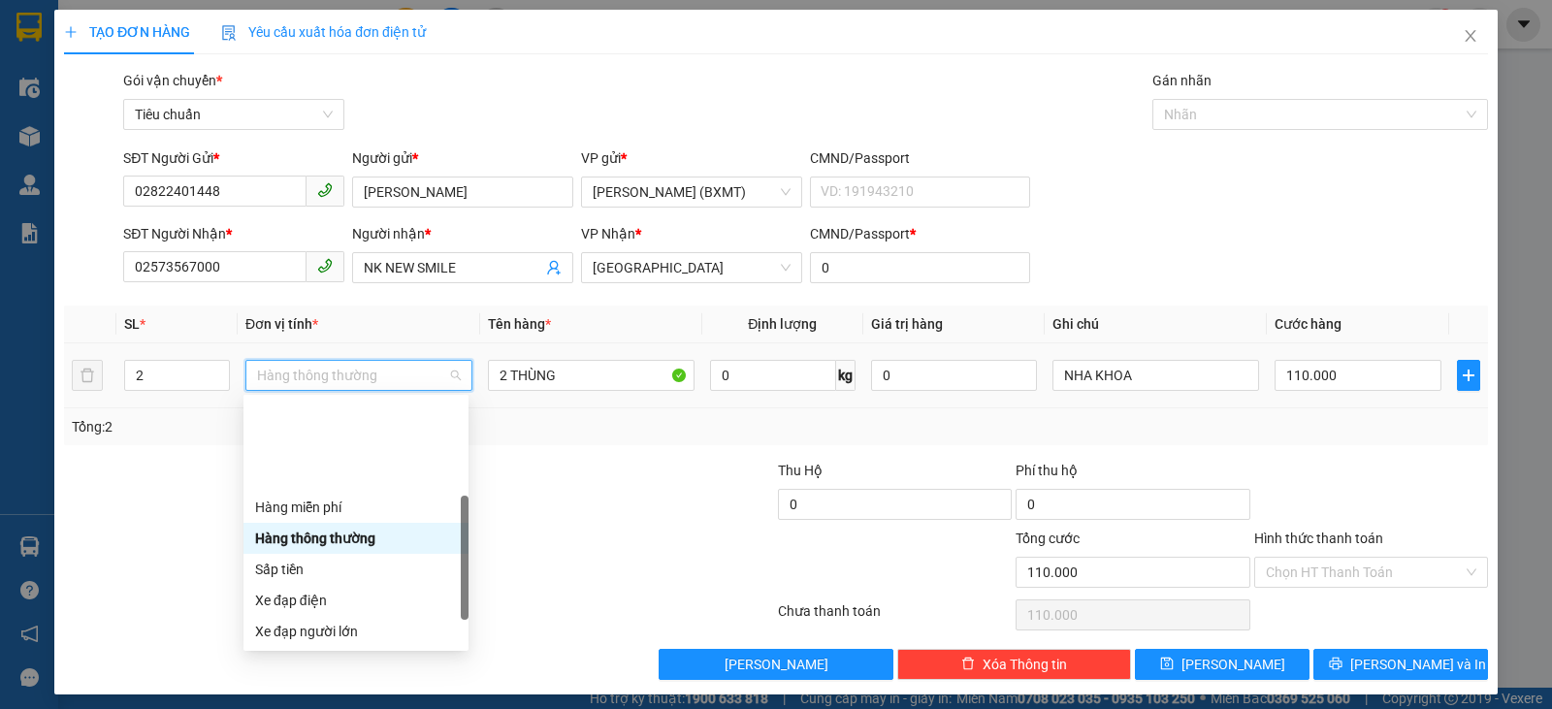
scroll to position [124, 0]
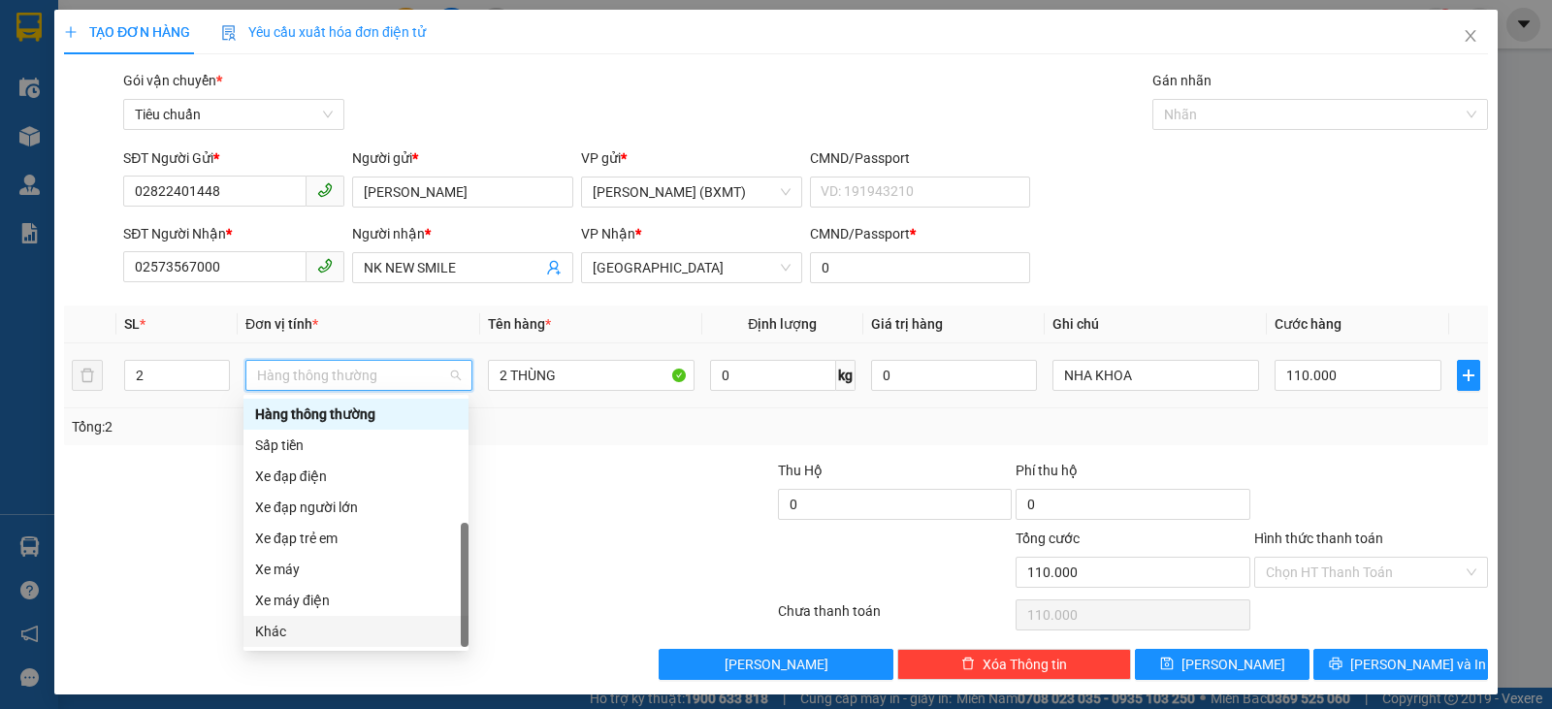
click at [364, 630] on div "Khác" at bounding box center [356, 631] width 202 height 21
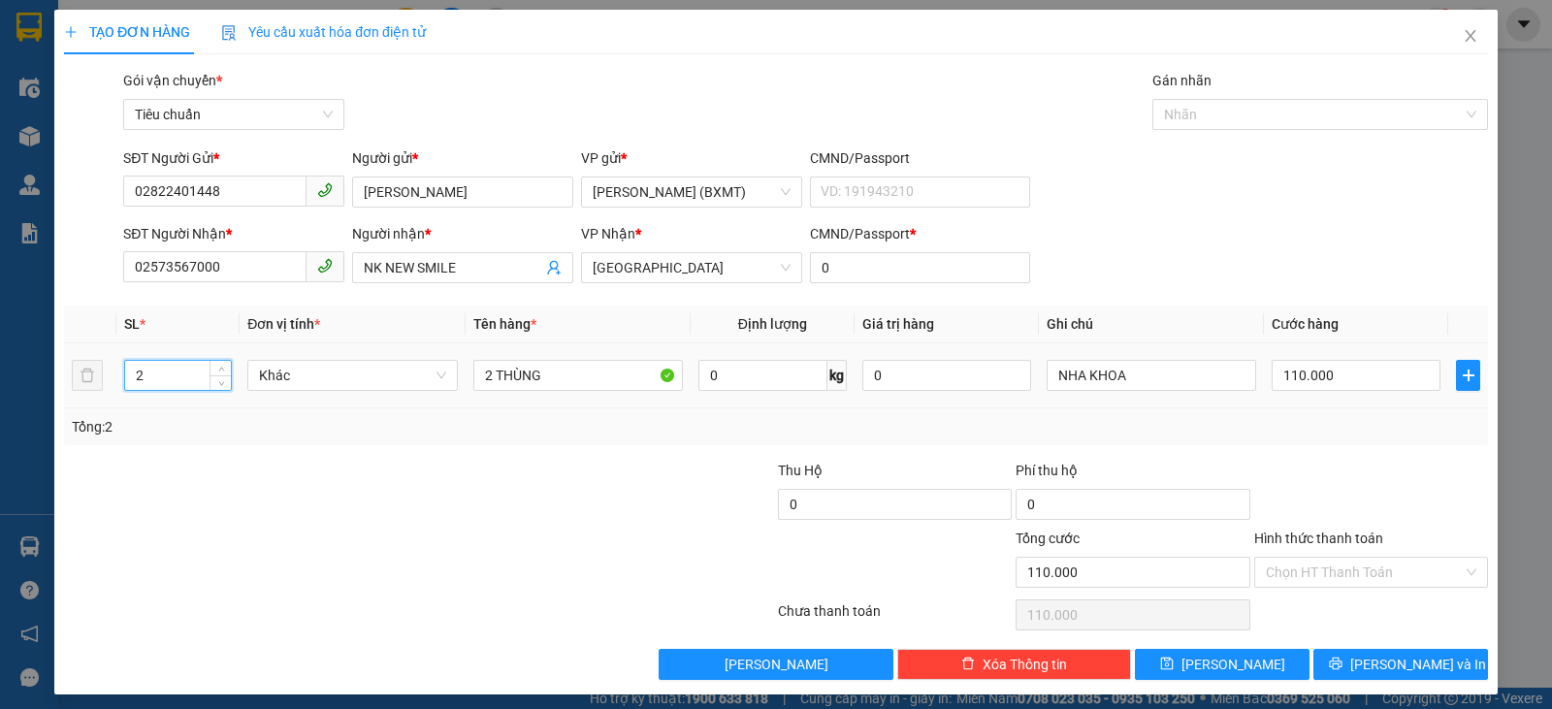
click at [79, 369] on tr "2 Khác 2 THÙNG 0 kg 0 NHA KHOA 110.000" at bounding box center [776, 375] width 1424 height 65
type input "1"
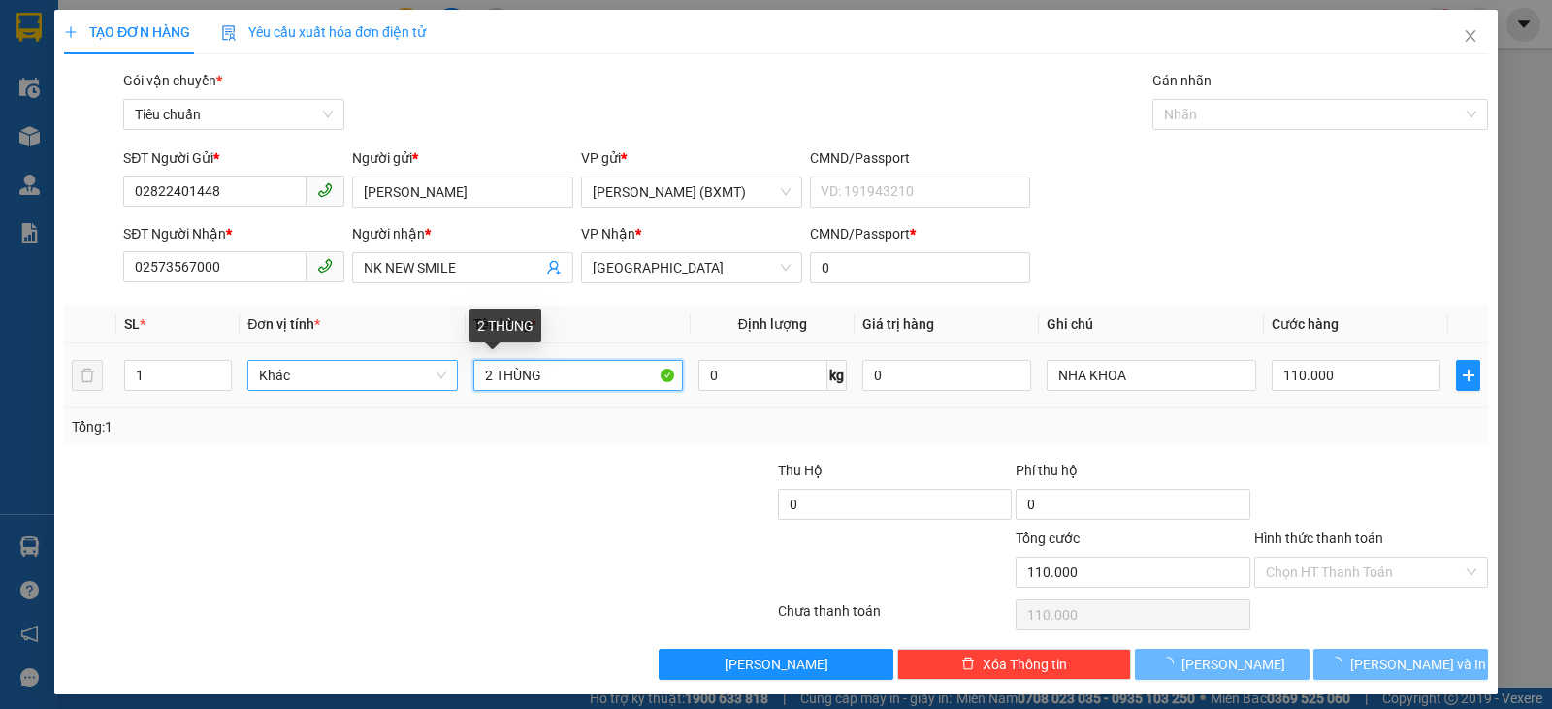
drag, startPoint x: 548, startPoint y: 385, endPoint x: 270, endPoint y: 365, distance: 279.1
click at [263, 366] on tr "1 Khác 2 THÙNG 0 kg 0 NHA KHOA 110.000" at bounding box center [776, 375] width 1424 height 65
type input "0"
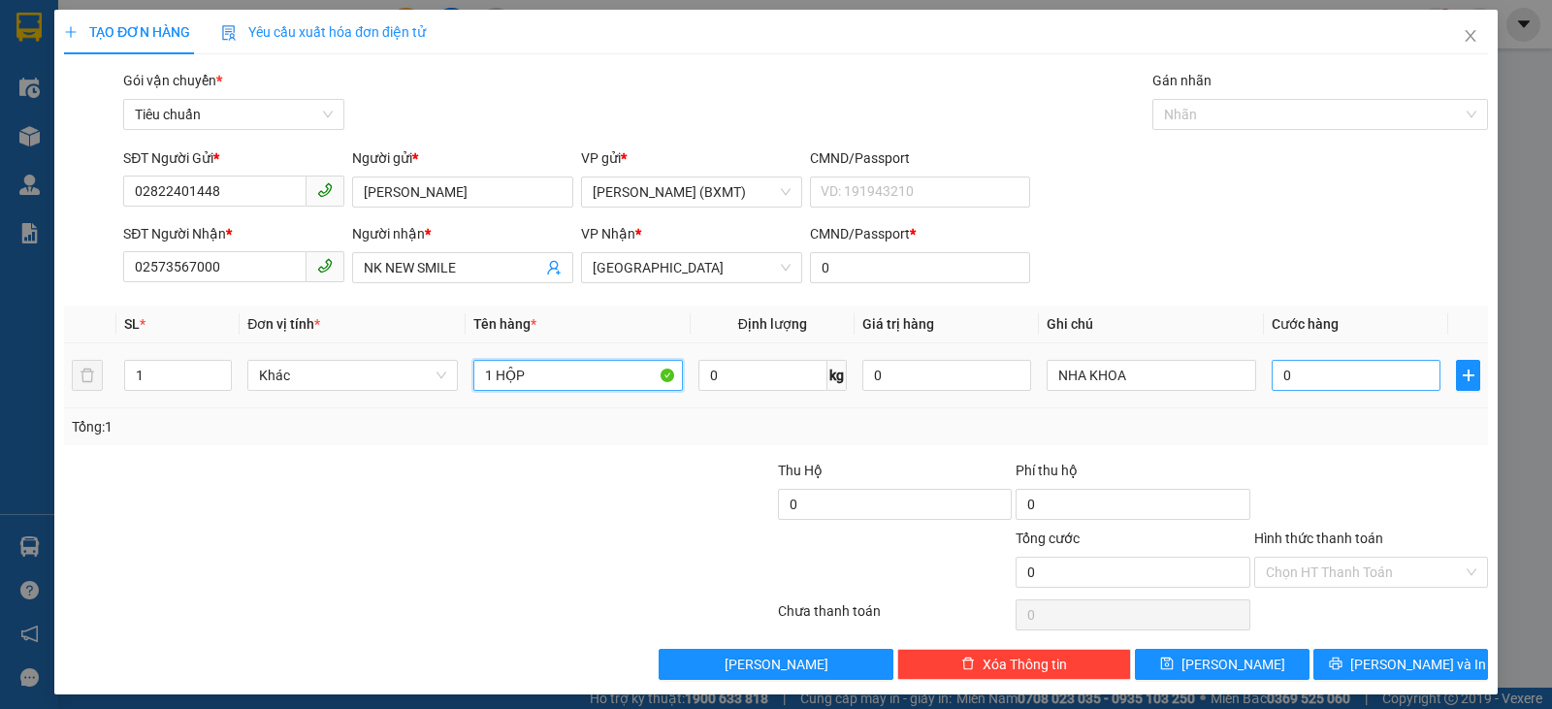
type input "1 HỘP"
click at [1379, 364] on input "0" at bounding box center [1355, 375] width 169 height 31
type input "2"
type input "20"
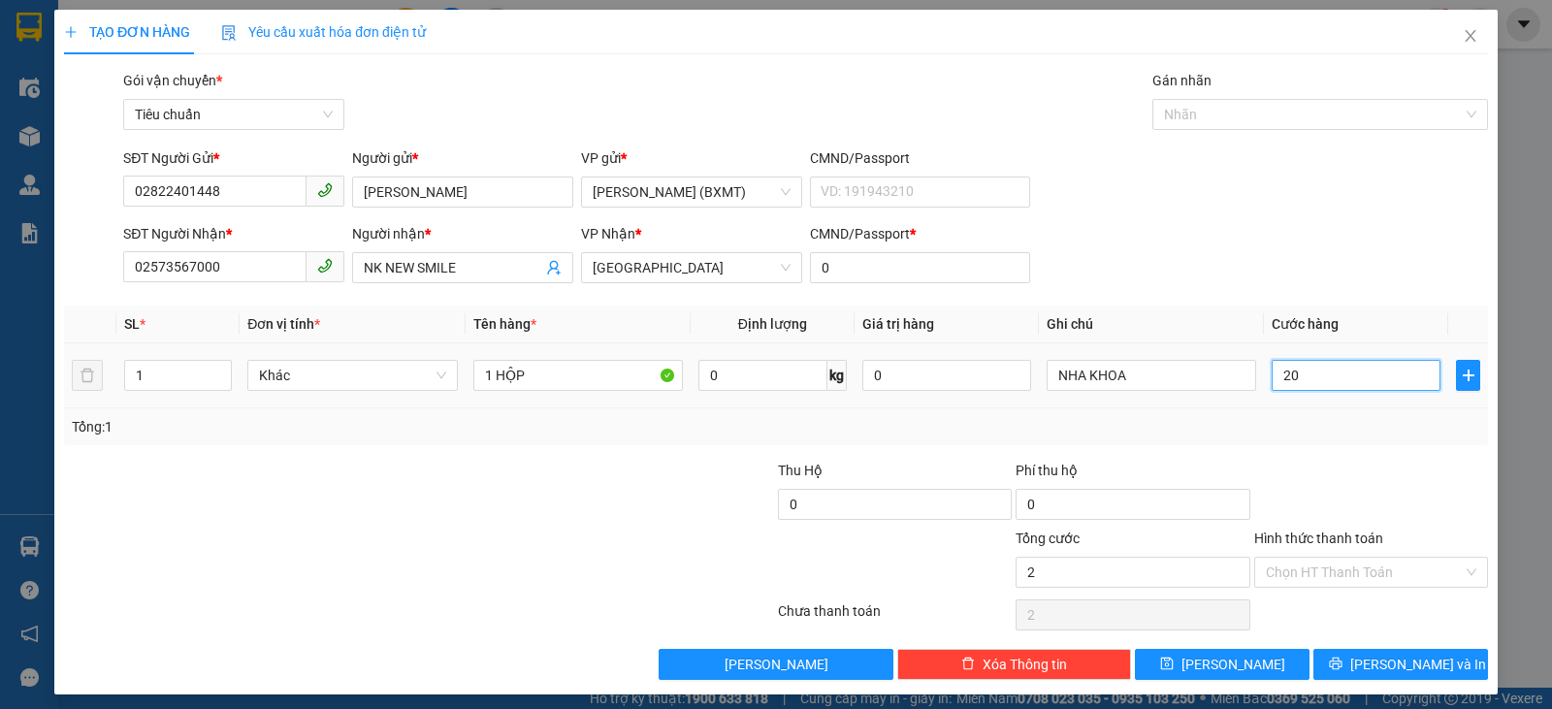
type input "20"
type input "20.000"
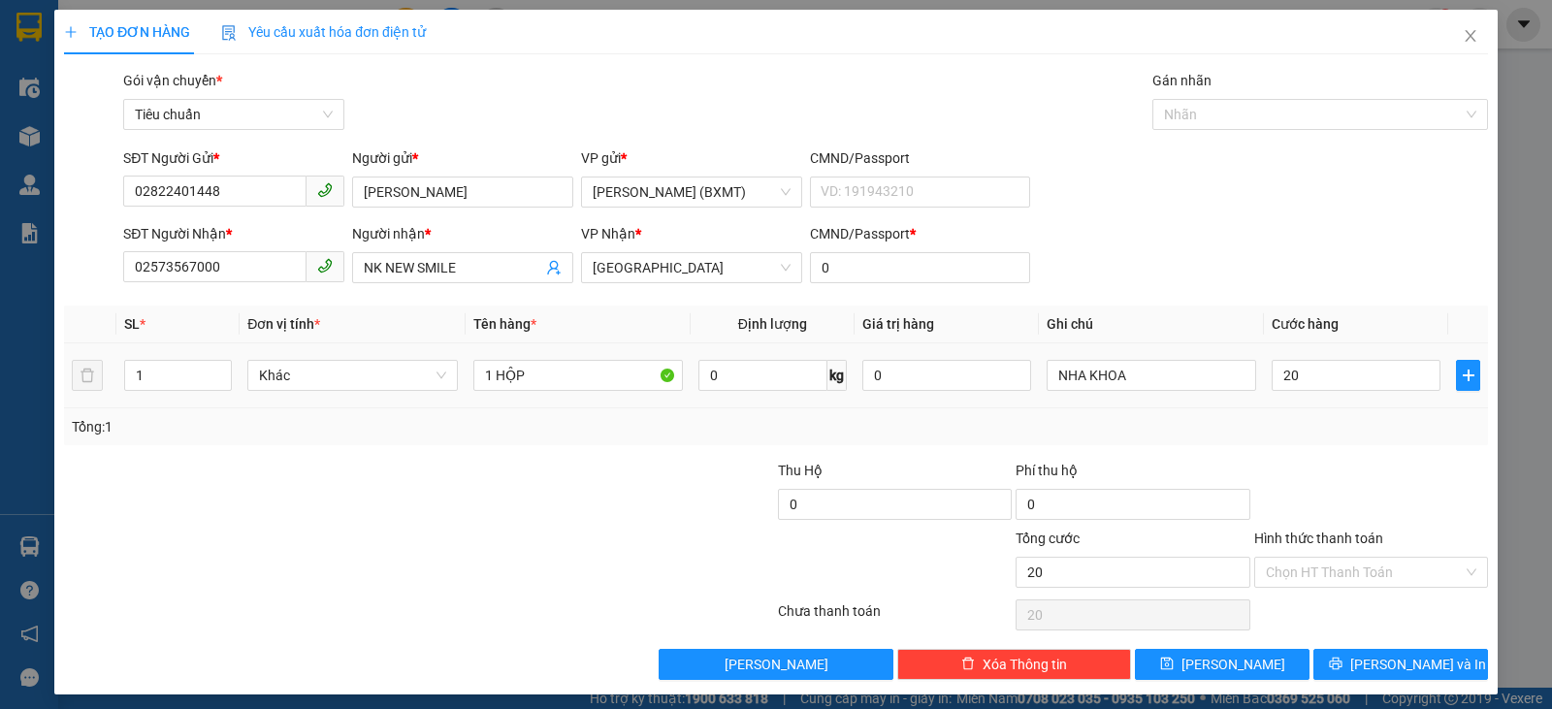
type input "20.000"
click at [1389, 434] on div "Tổng: 1" at bounding box center [776, 426] width 1408 height 21
click at [1411, 676] on button "[PERSON_NAME] và In" at bounding box center [1400, 664] width 175 height 31
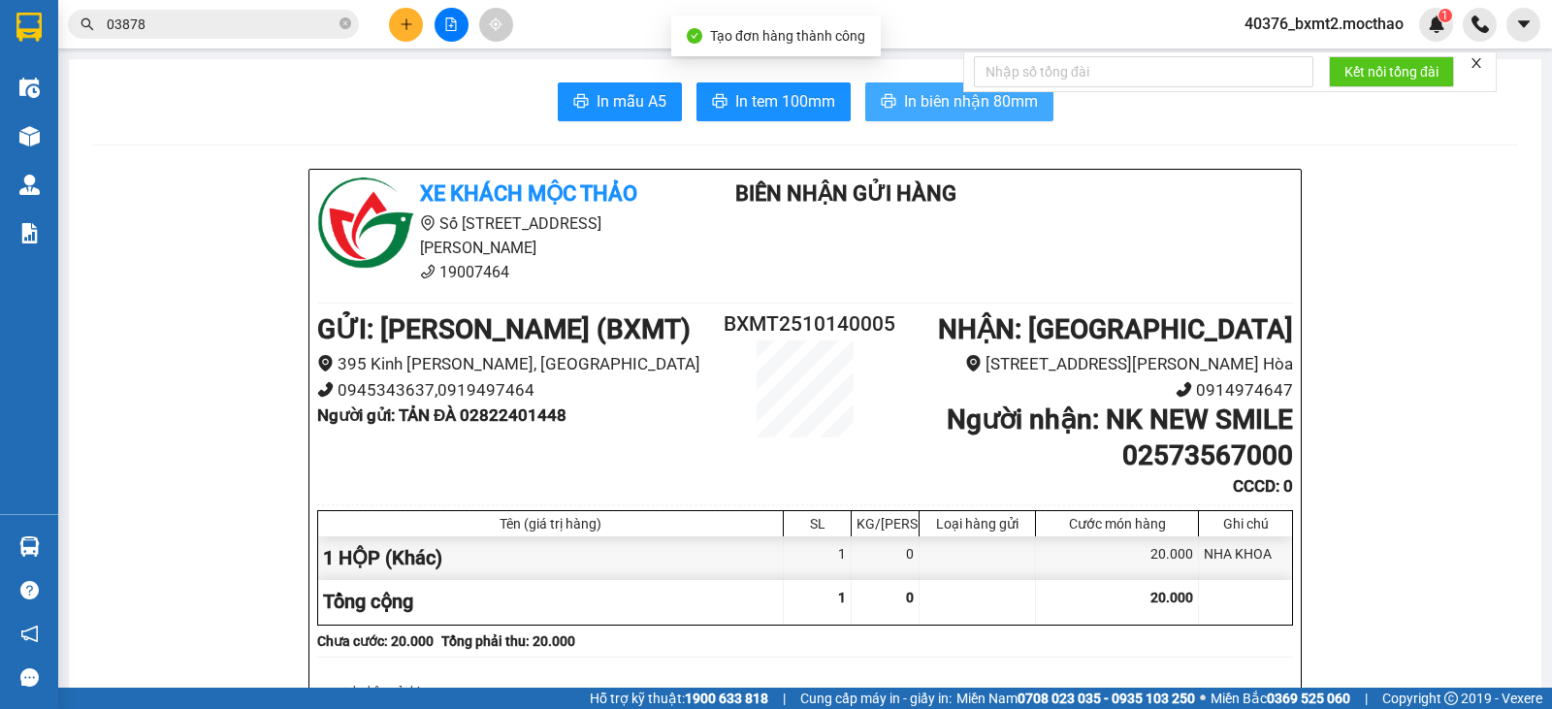
click at [915, 108] on span "In biên nhận 80mm" at bounding box center [971, 101] width 134 height 24
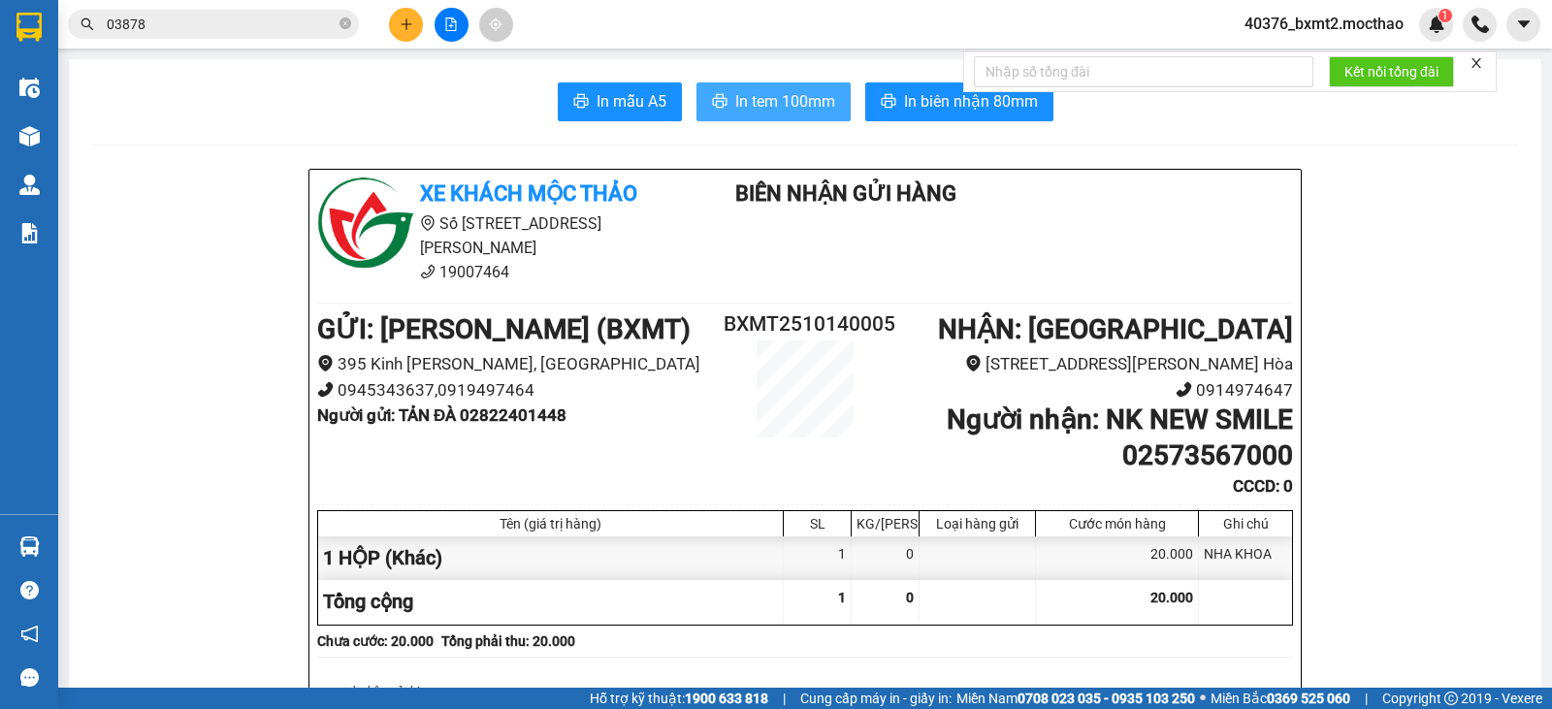
click at [745, 103] on span "In tem 100mm" at bounding box center [785, 101] width 100 height 24
click at [401, 23] on button at bounding box center [406, 25] width 34 height 34
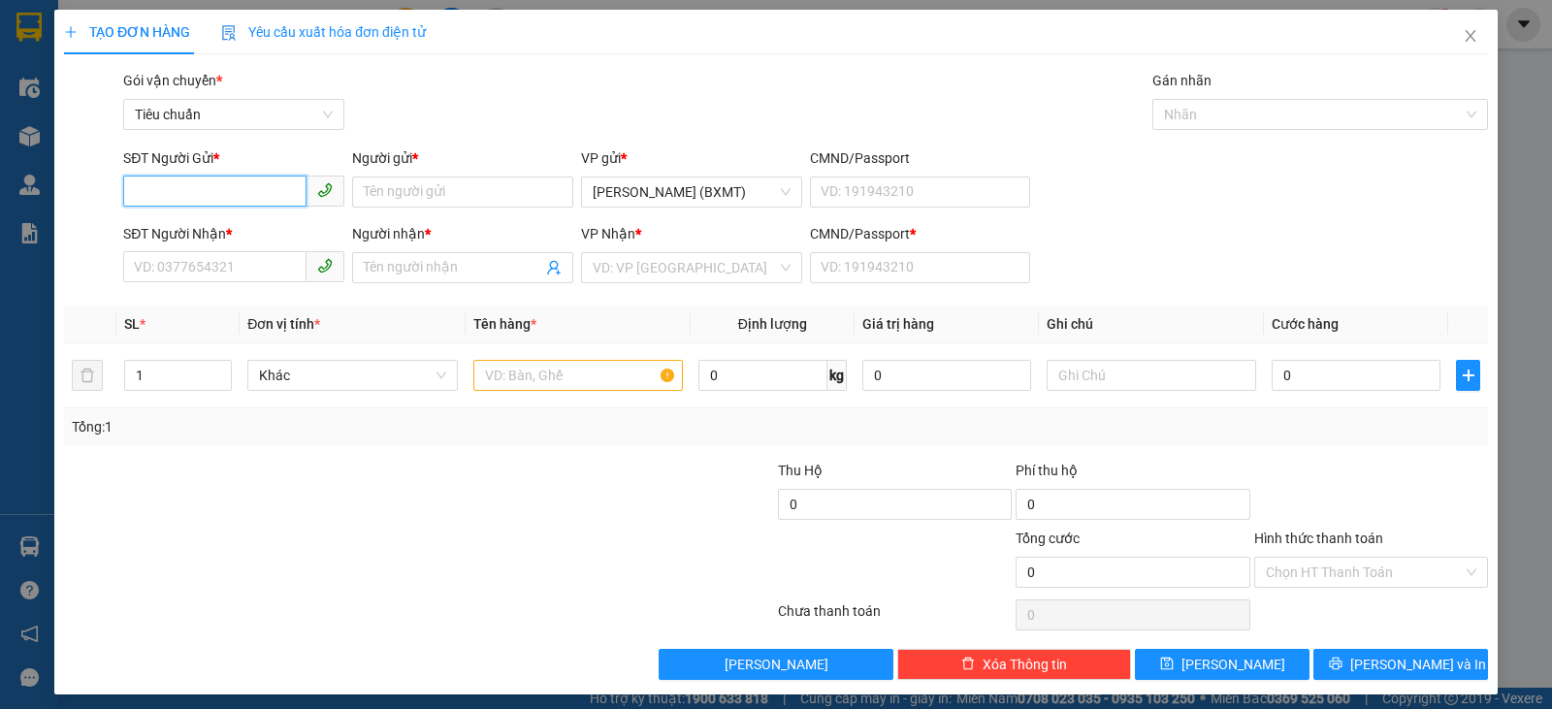
click at [242, 194] on input "SĐT Người Gửi *" at bounding box center [214, 191] width 183 height 31
click at [207, 201] on input "23035" at bounding box center [214, 191] width 183 height 31
click at [233, 237] on div "0328423035 - DIỆP TRÀ" at bounding box center [232, 230] width 196 height 21
type input "0328423035"
type input "DIỆP TRÀ"
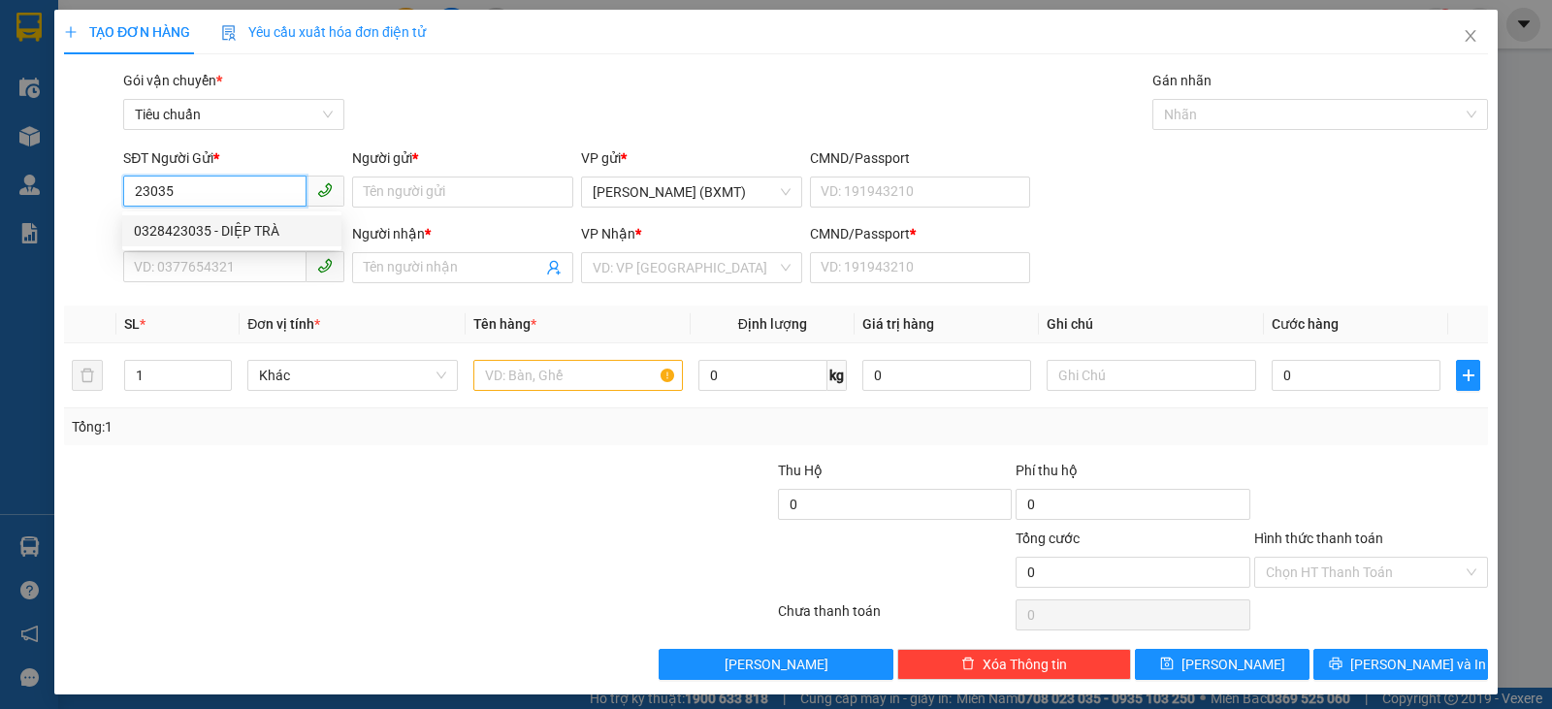
type input "0869844339"
type input "TRƯỜNG"
type input "0"
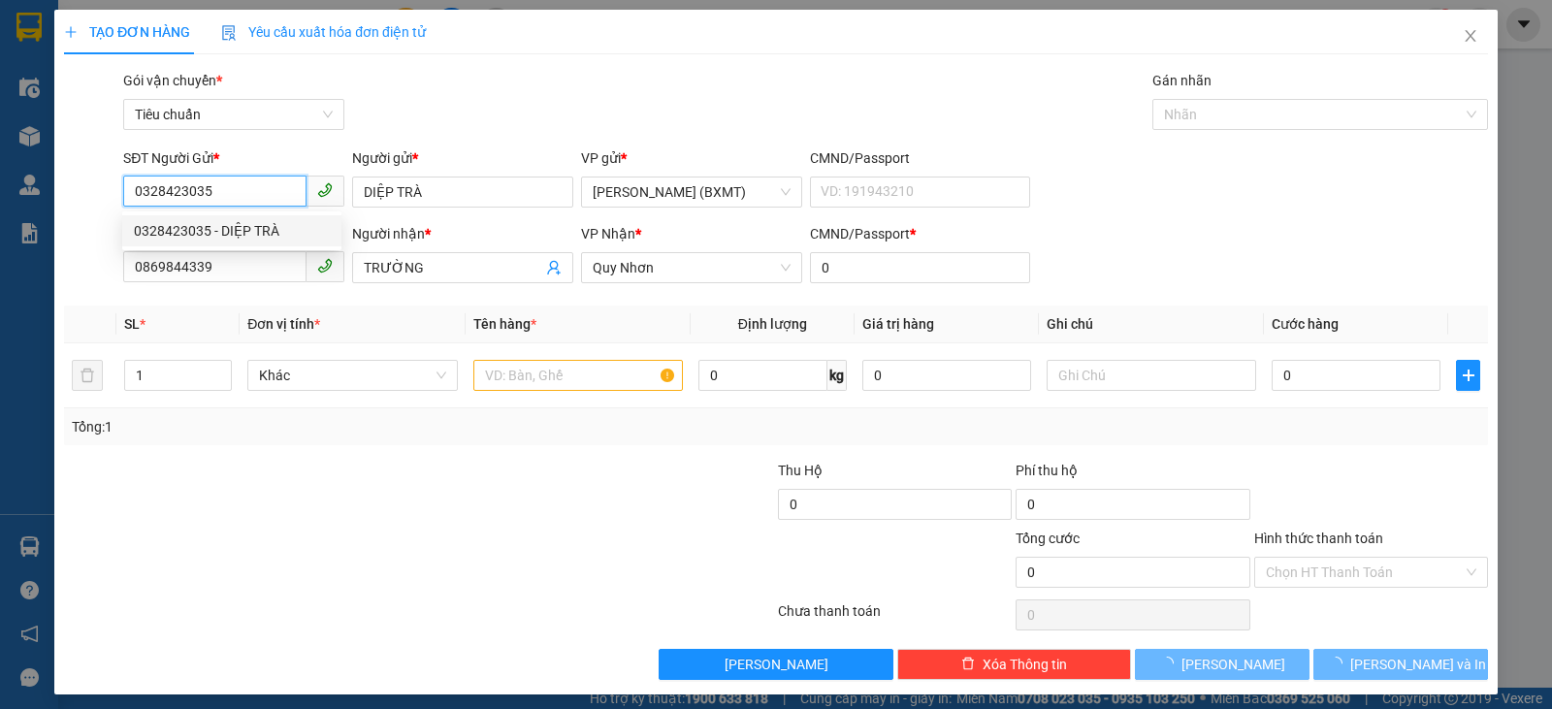
type input "80.000"
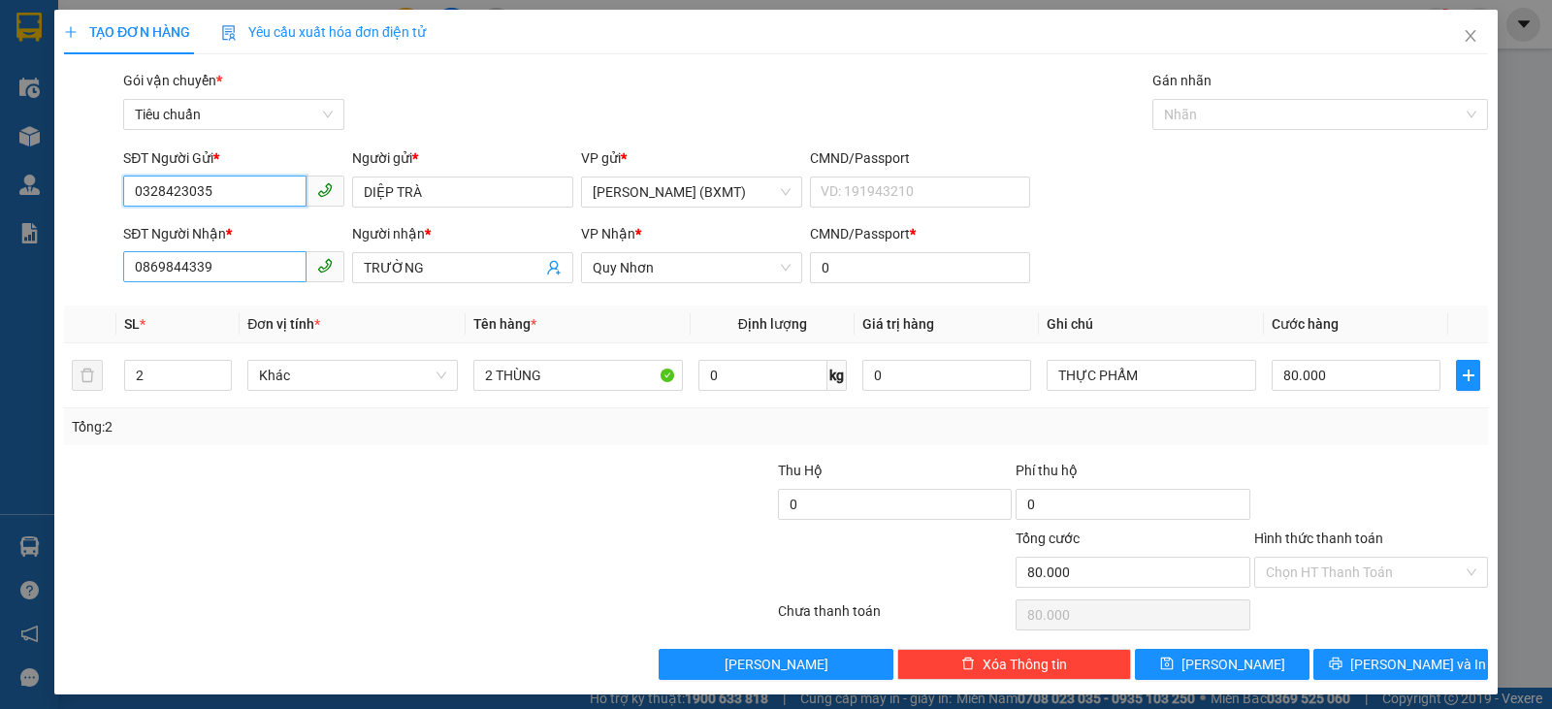
type input "0328423035"
drag, startPoint x: 258, startPoint y: 277, endPoint x: 0, endPoint y: 272, distance: 258.0
click at [0, 272] on div "TẠO ĐƠN HÀNG Yêu cầu xuất hóa đơn điện tử Transit Pickup Surcharge Ids Transit …" at bounding box center [776, 354] width 1552 height 709
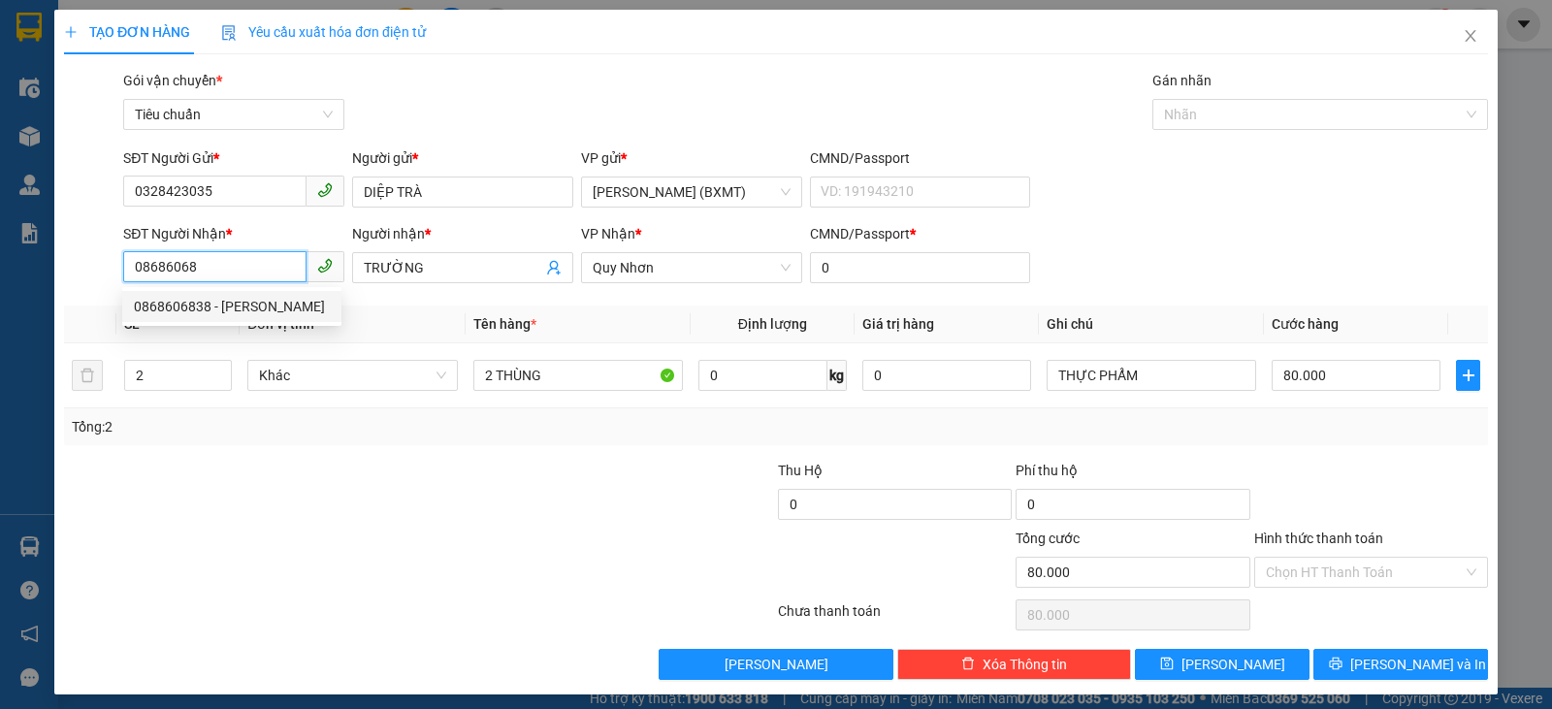
click at [188, 307] on div "0868606838 - NGUYỄN CƯỜNG" at bounding box center [232, 306] width 196 height 21
type input "0868606838"
type input "NGUYỄN CƯỜNG"
type input "60.000"
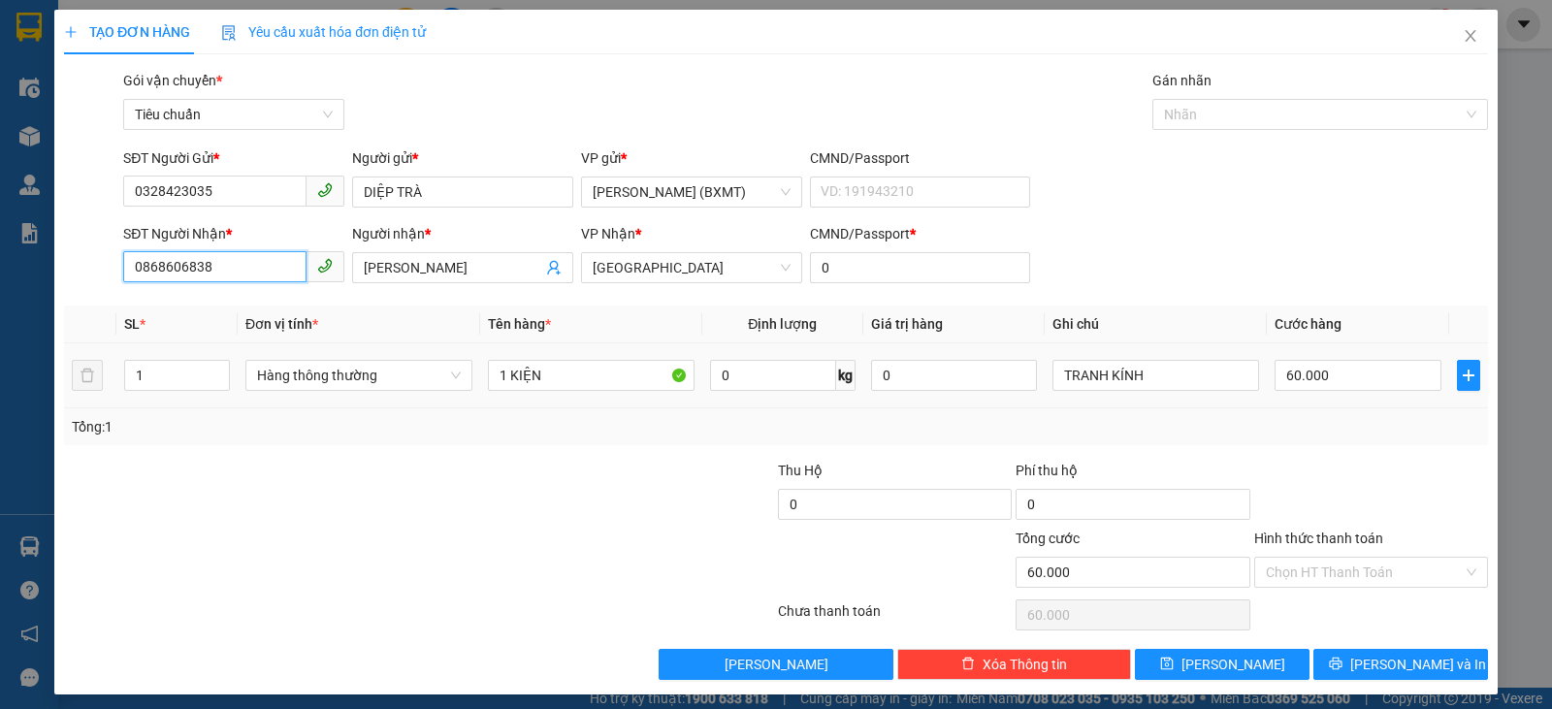
type input "0868606838"
drag, startPoint x: 176, startPoint y: 393, endPoint x: 37, endPoint y: 378, distance: 139.4
click at [37, 379] on div "TẠO ĐƠN HÀNG Yêu cầu xuất hóa đơn điện tử Transit Pickup Surcharge Ids Transit …" at bounding box center [776, 354] width 1552 height 709
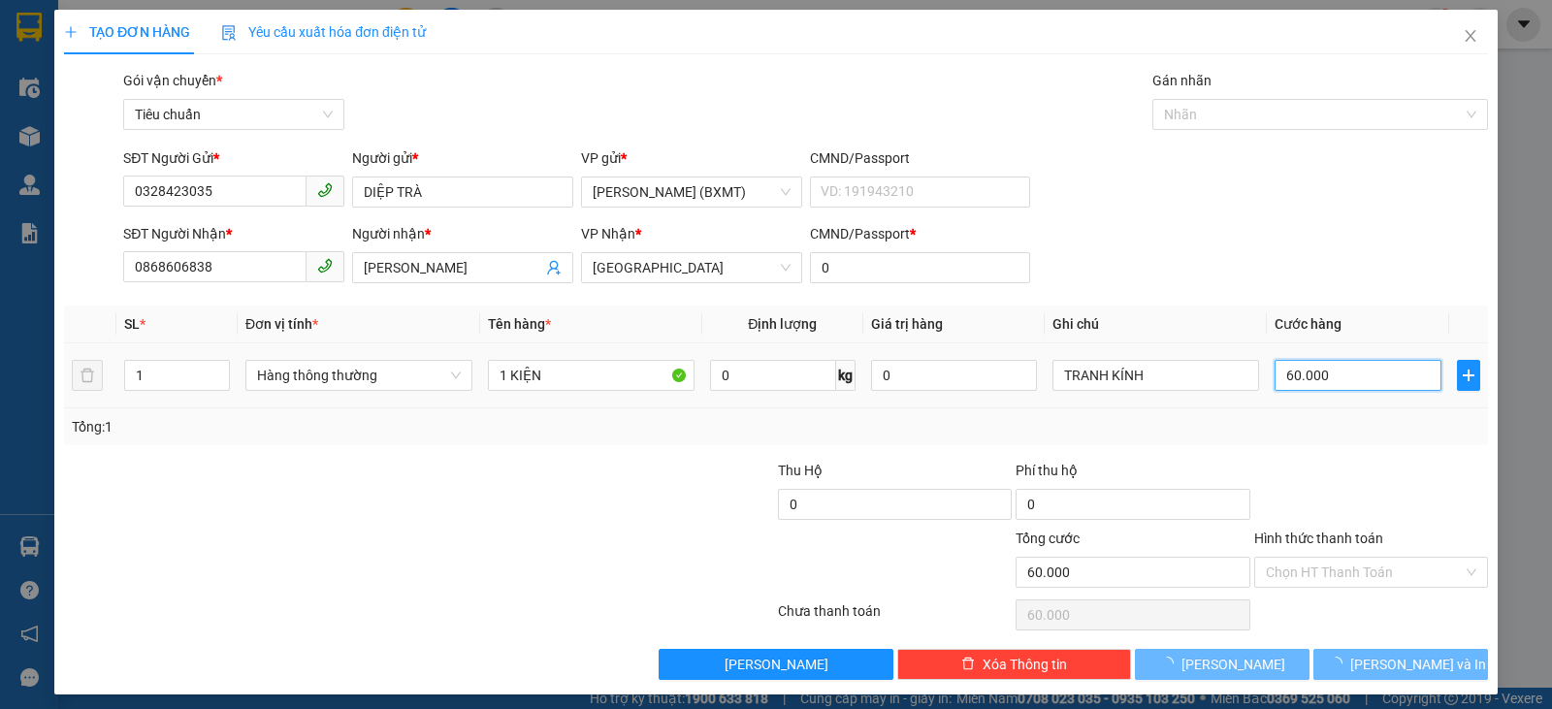
click at [1386, 374] on input "60.000" at bounding box center [1357, 375] width 166 height 31
type input "0"
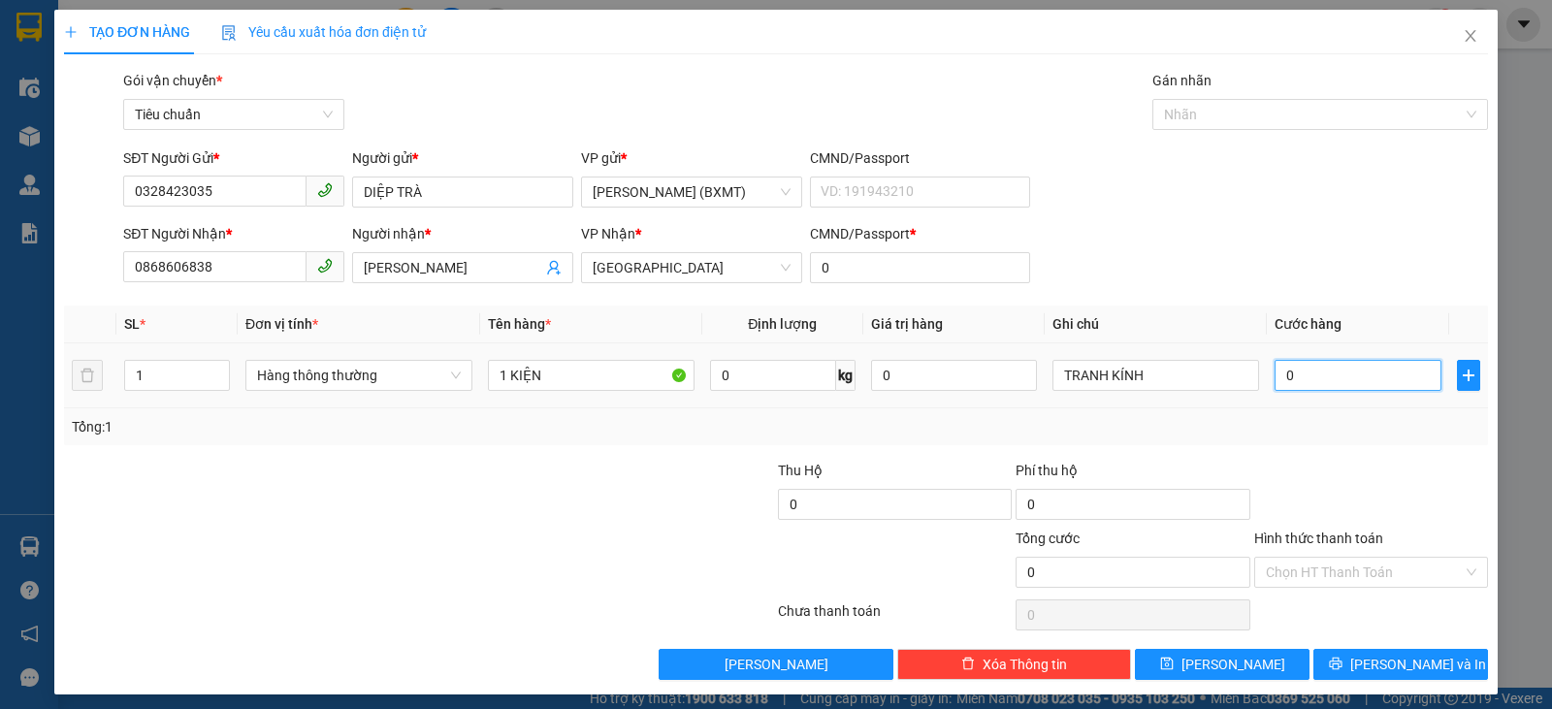
type input "0"
type input "5"
type input "05"
type input "50"
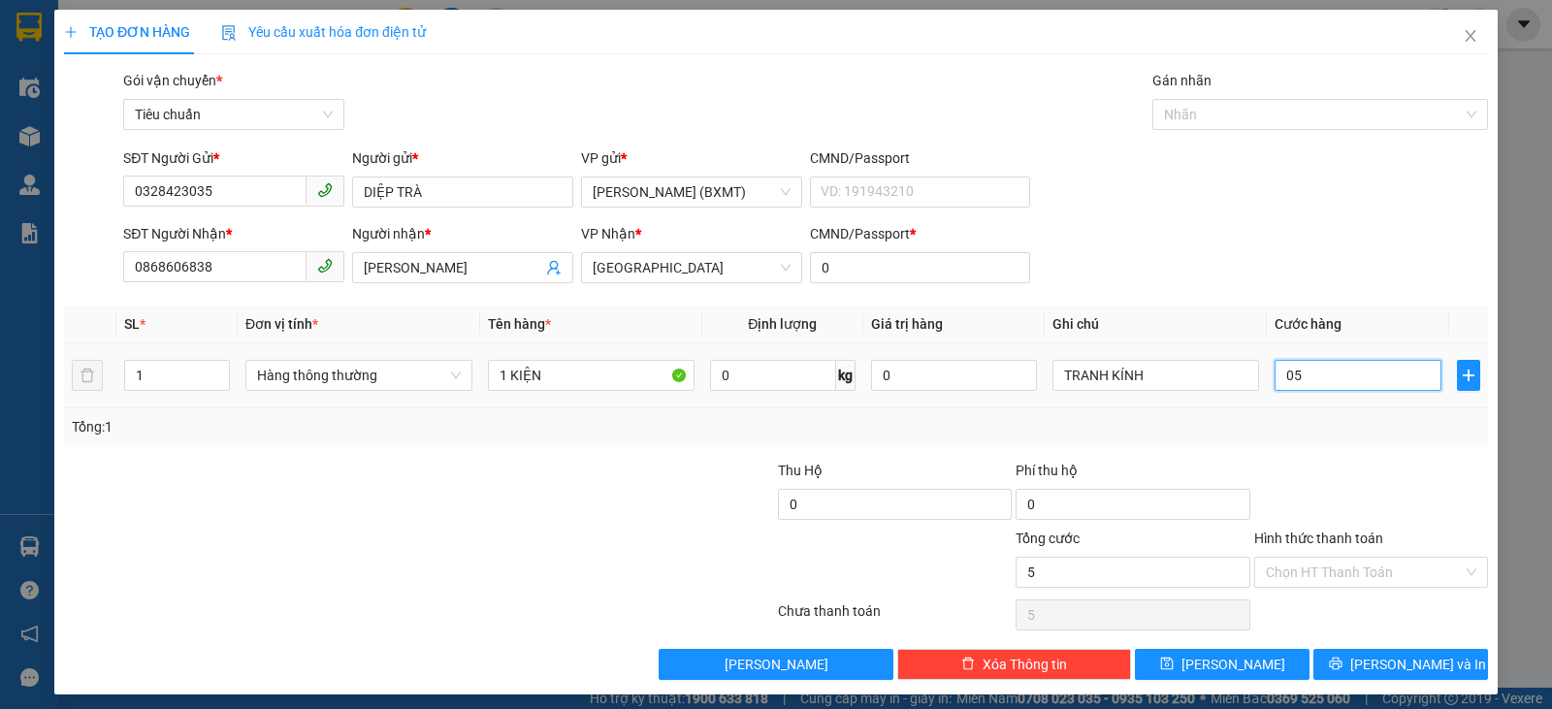
type input "50"
type input "050"
type input "50.000"
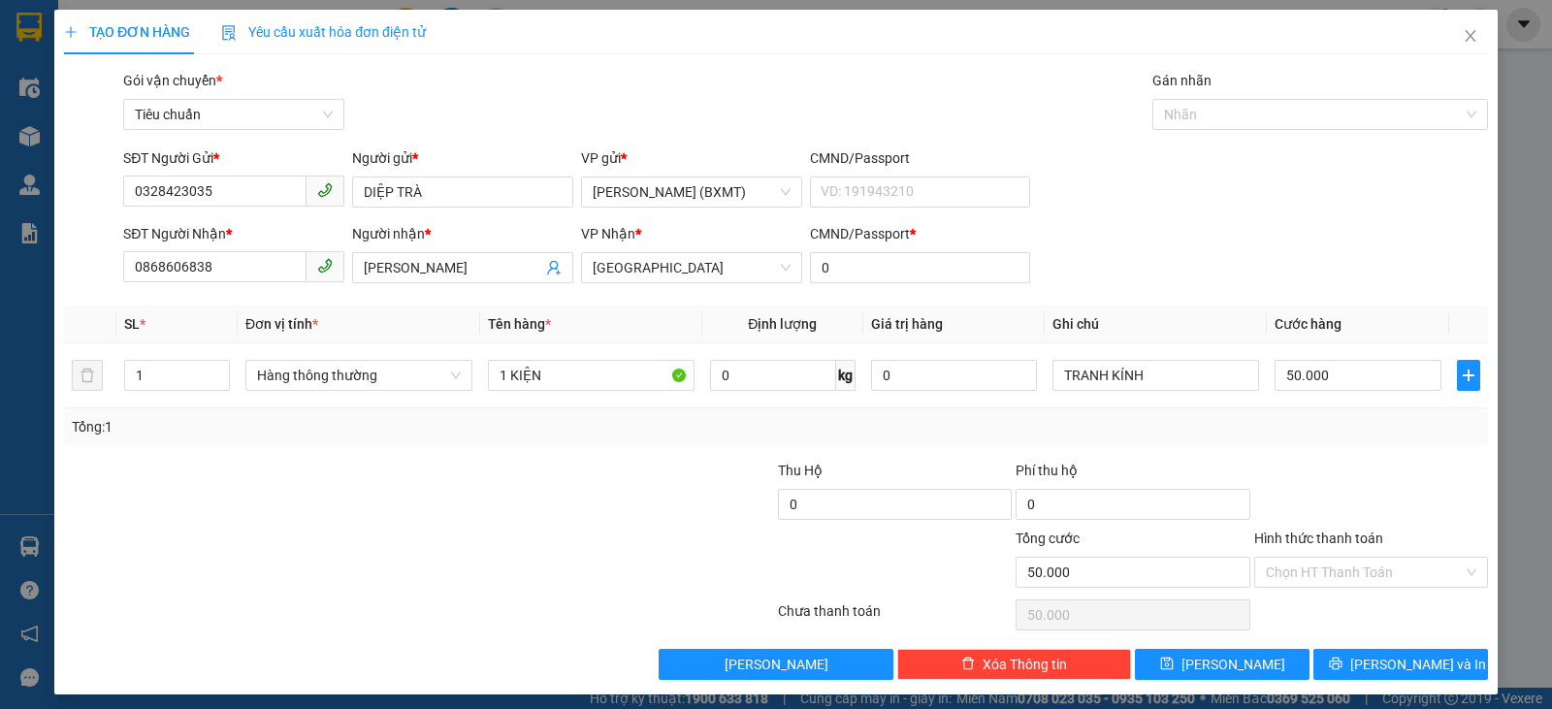
click at [1373, 428] on div "Tổng: 1" at bounding box center [776, 426] width 1408 height 21
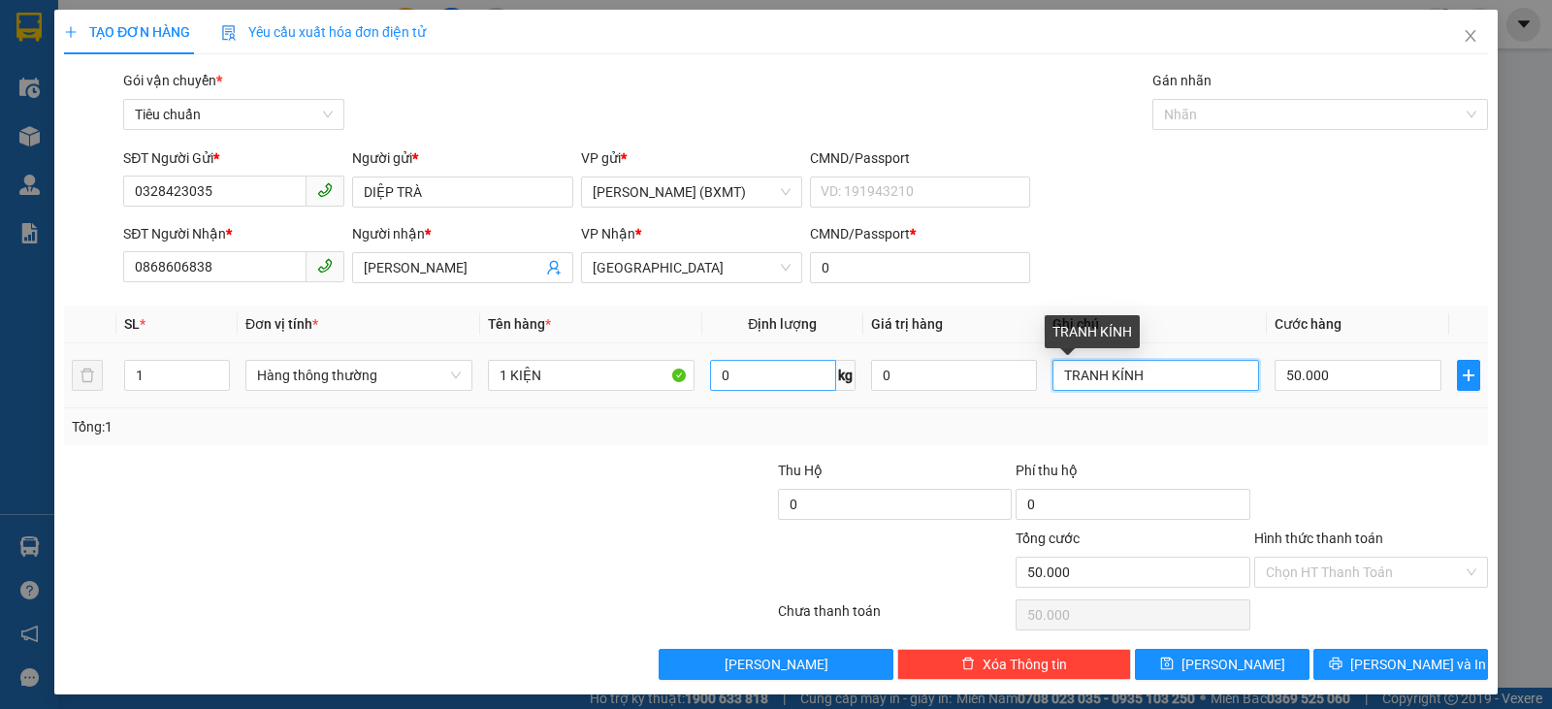
drag, startPoint x: 1197, startPoint y: 377, endPoint x: 823, endPoint y: 376, distance: 373.4
click at [823, 376] on tr "1 Hàng thông thường 1 KIỆN 0 kg 0 TRANH KÍNH 50.000" at bounding box center [776, 375] width 1424 height 65
click at [438, 389] on span "Hàng thông thường" at bounding box center [359, 375] width 204 height 29
type input "BỘT LÀM BÁNH"
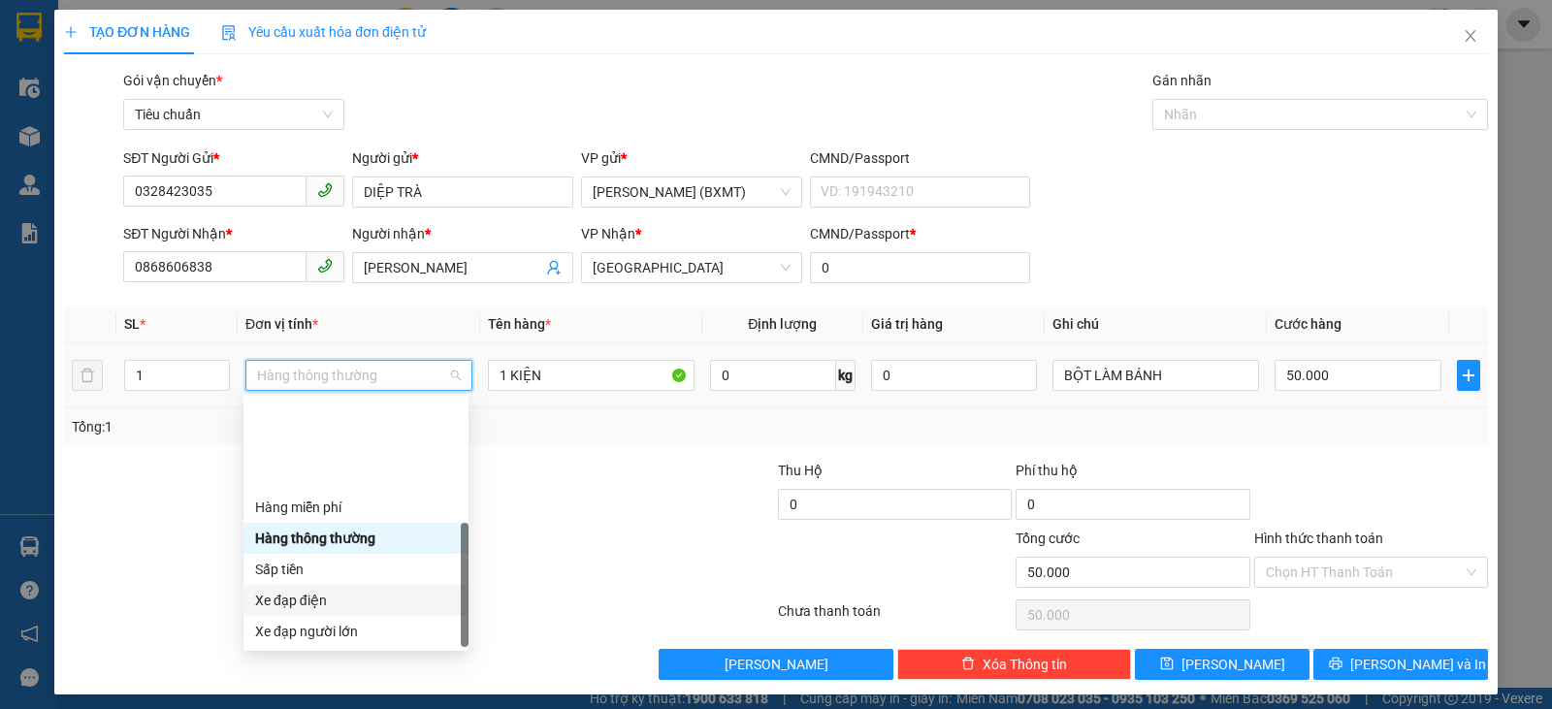
scroll to position [124, 0]
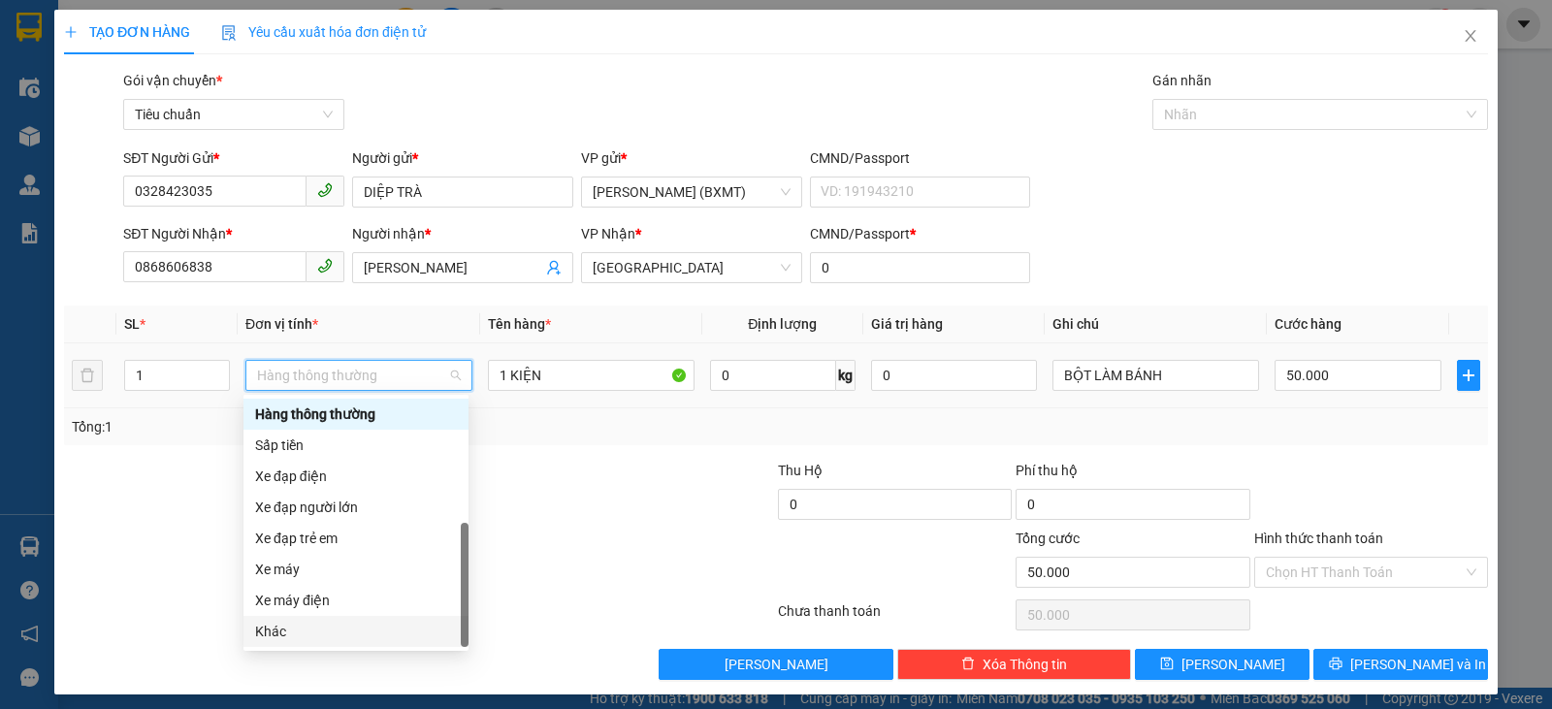
click at [311, 635] on div "Khác" at bounding box center [356, 631] width 202 height 21
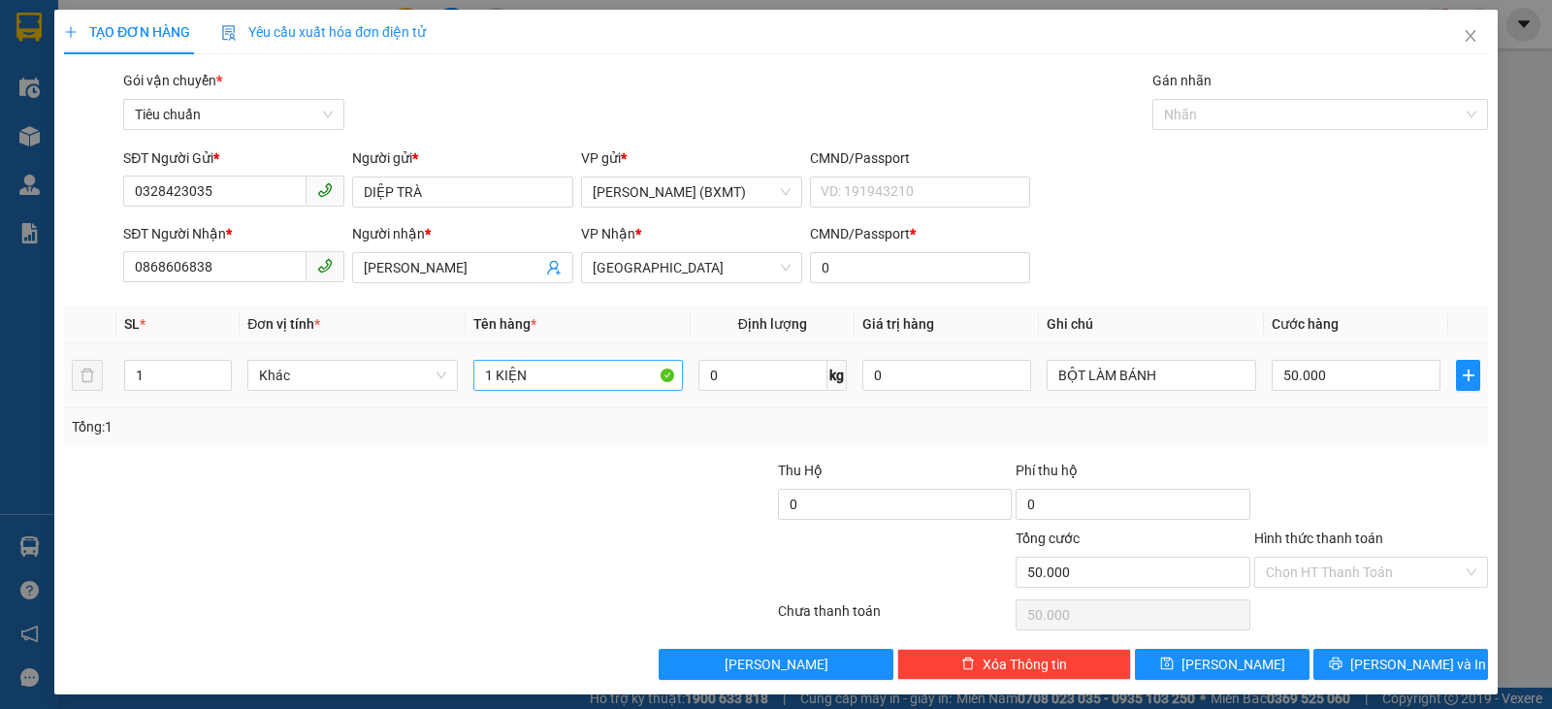
drag, startPoint x: 526, startPoint y: 361, endPoint x: 510, endPoint y: 369, distance: 17.3
click at [500, 357] on div "1 KIỆN" at bounding box center [577, 375] width 209 height 39
drag, startPoint x: 526, startPoint y: 376, endPoint x: 492, endPoint y: 374, distance: 34.0
click at [492, 374] on input "1 KIỆN" at bounding box center [577, 375] width 209 height 31
type input "1 TG"
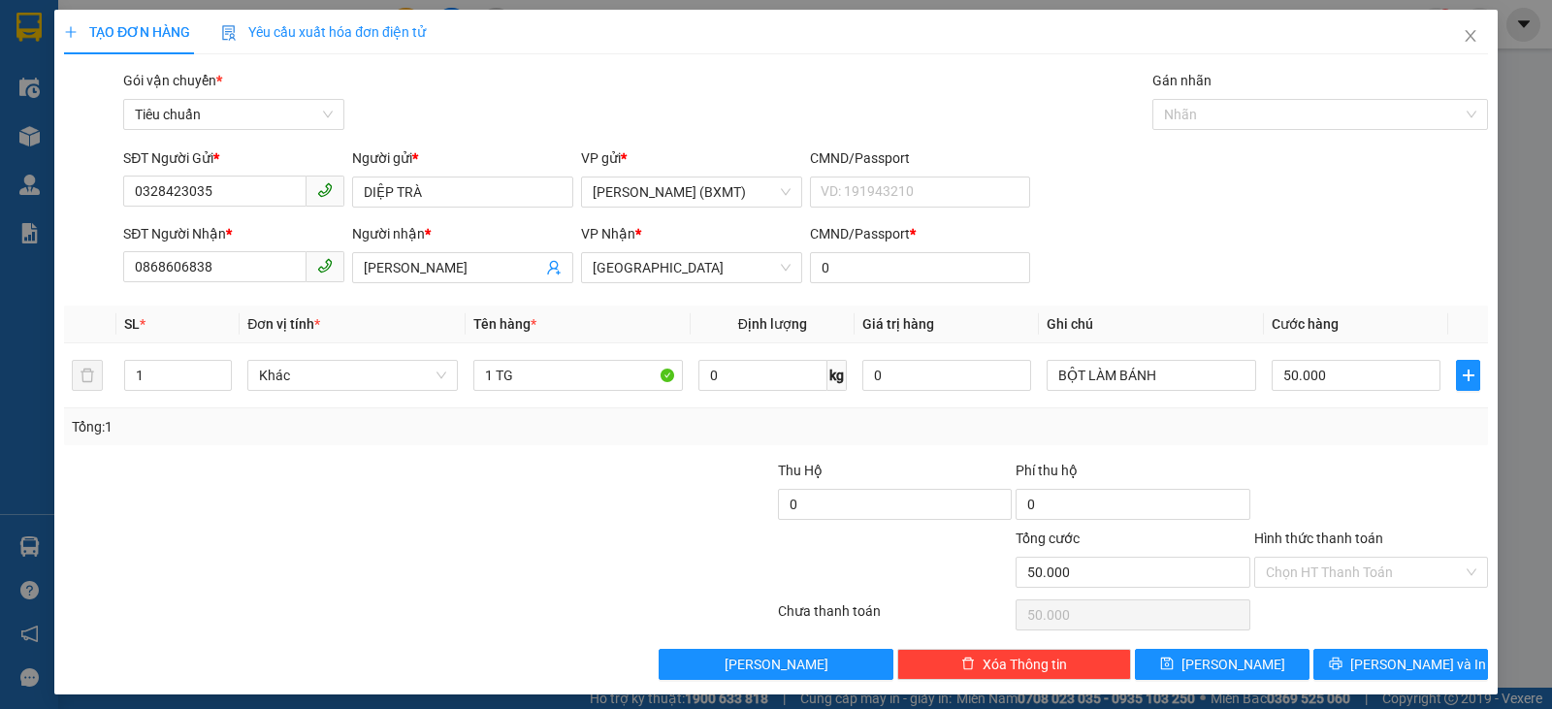
drag, startPoint x: 445, startPoint y: 504, endPoint x: 436, endPoint y: 488, distance: 18.7
click at [442, 505] on div at bounding box center [300, 494] width 476 height 68
click at [1380, 662] on span "[PERSON_NAME] và In" at bounding box center [1418, 664] width 136 height 21
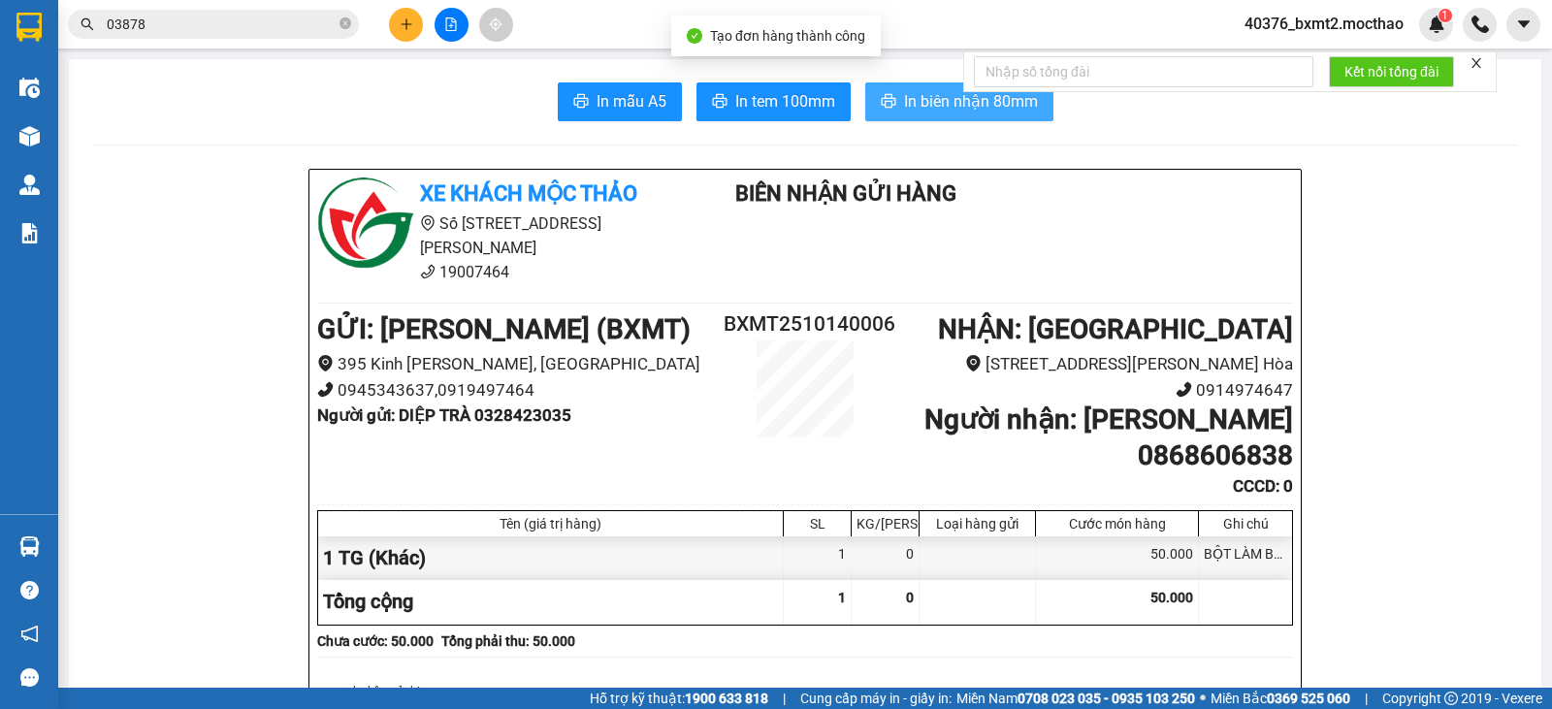
click at [952, 112] on span "In biên nhận 80mm" at bounding box center [971, 101] width 134 height 24
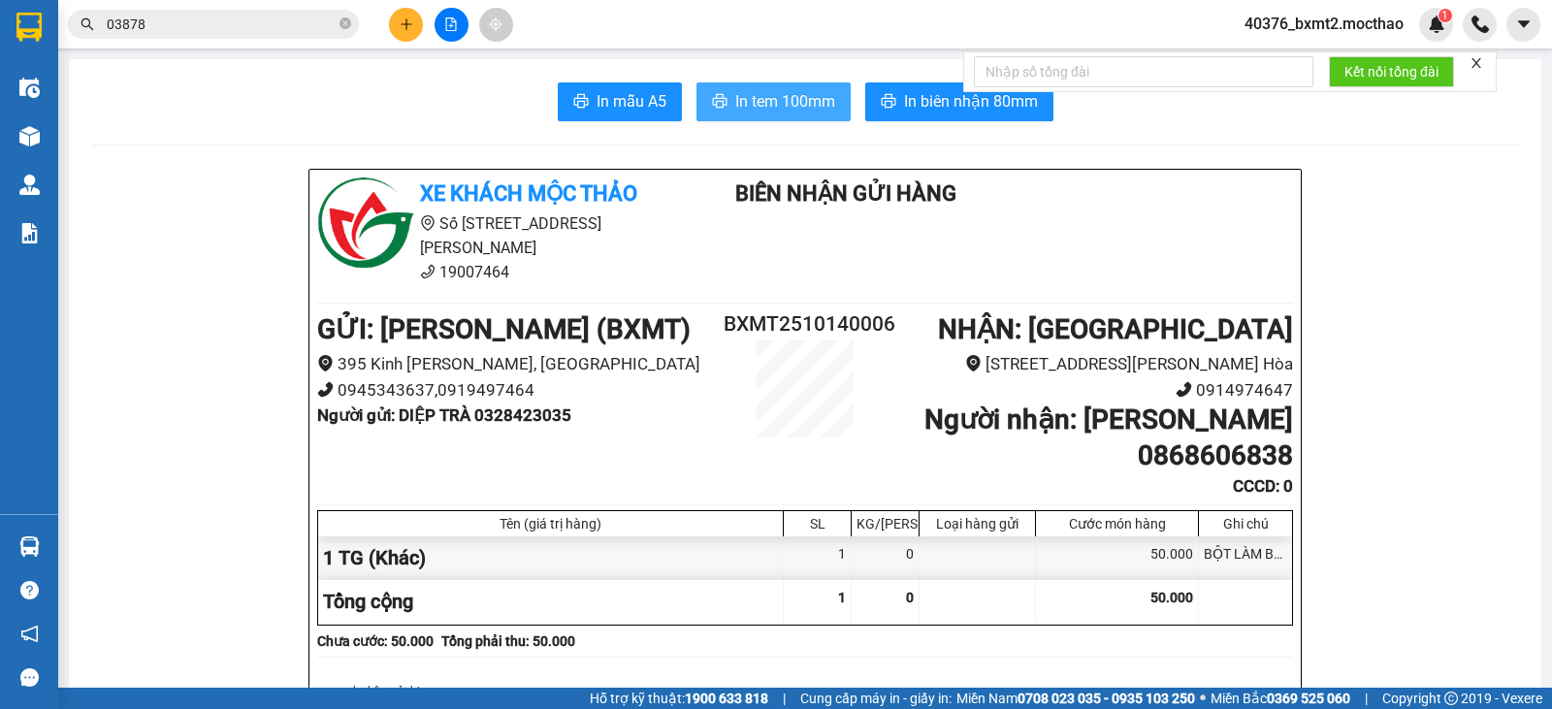
click at [782, 88] on button "In tem 100mm" at bounding box center [773, 101] width 154 height 39
click at [420, 37] on div at bounding box center [450, 25] width 145 height 34
click at [409, 37] on button at bounding box center [406, 25] width 34 height 34
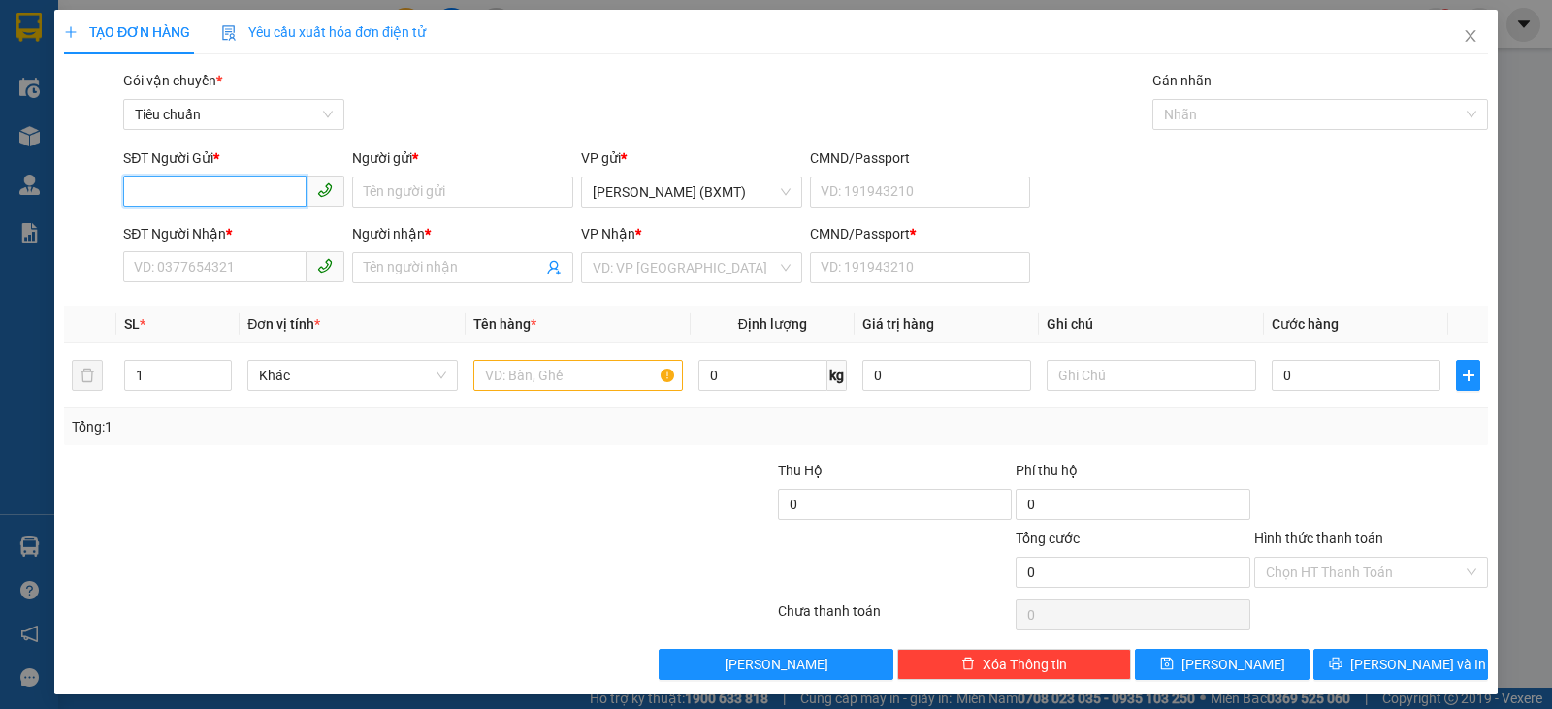
click at [268, 192] on input "SĐT Người Gửi *" at bounding box center [214, 191] width 183 height 31
paste input "0328423035"
type input "0328423035"
click at [226, 170] on div "SĐT Người Gửi *" at bounding box center [233, 161] width 221 height 29
click at [261, 195] on input "0328423035" at bounding box center [214, 191] width 183 height 31
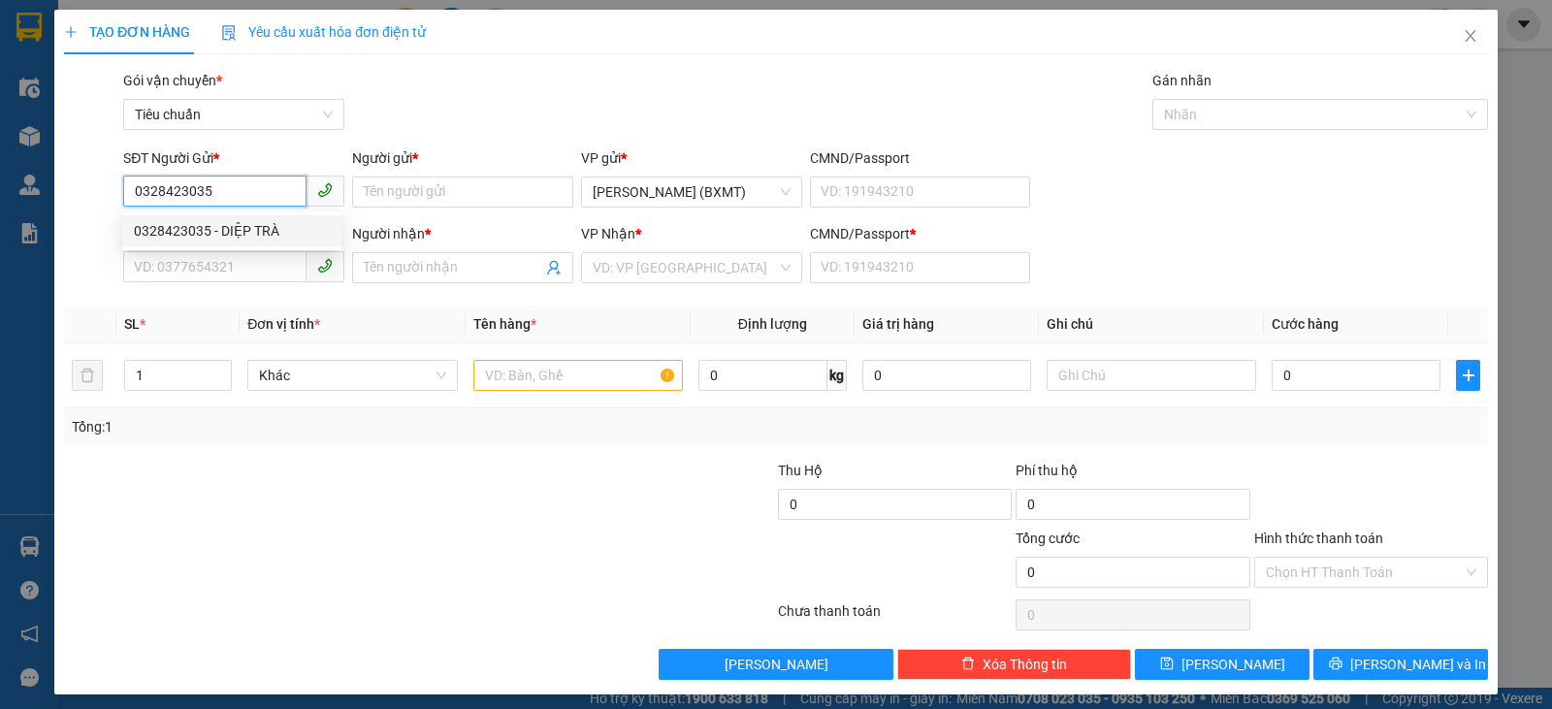
click at [261, 219] on div "0328423035 - DIỆP TRÀ" at bounding box center [231, 230] width 219 height 31
type input "DIỆP TRÀ"
type input "0868606838"
type input "NGUYỄN CƯỜNG"
type input "0"
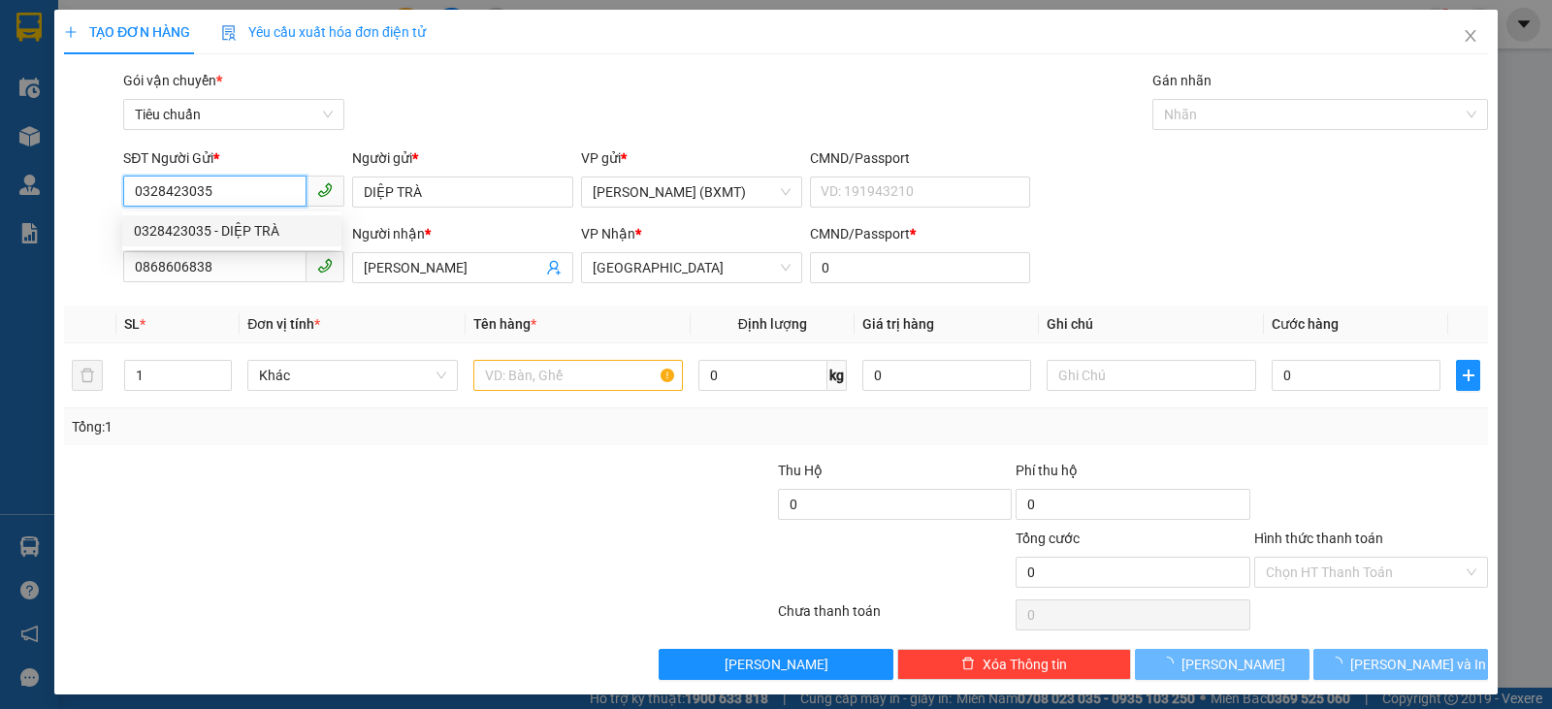
type input "50.000"
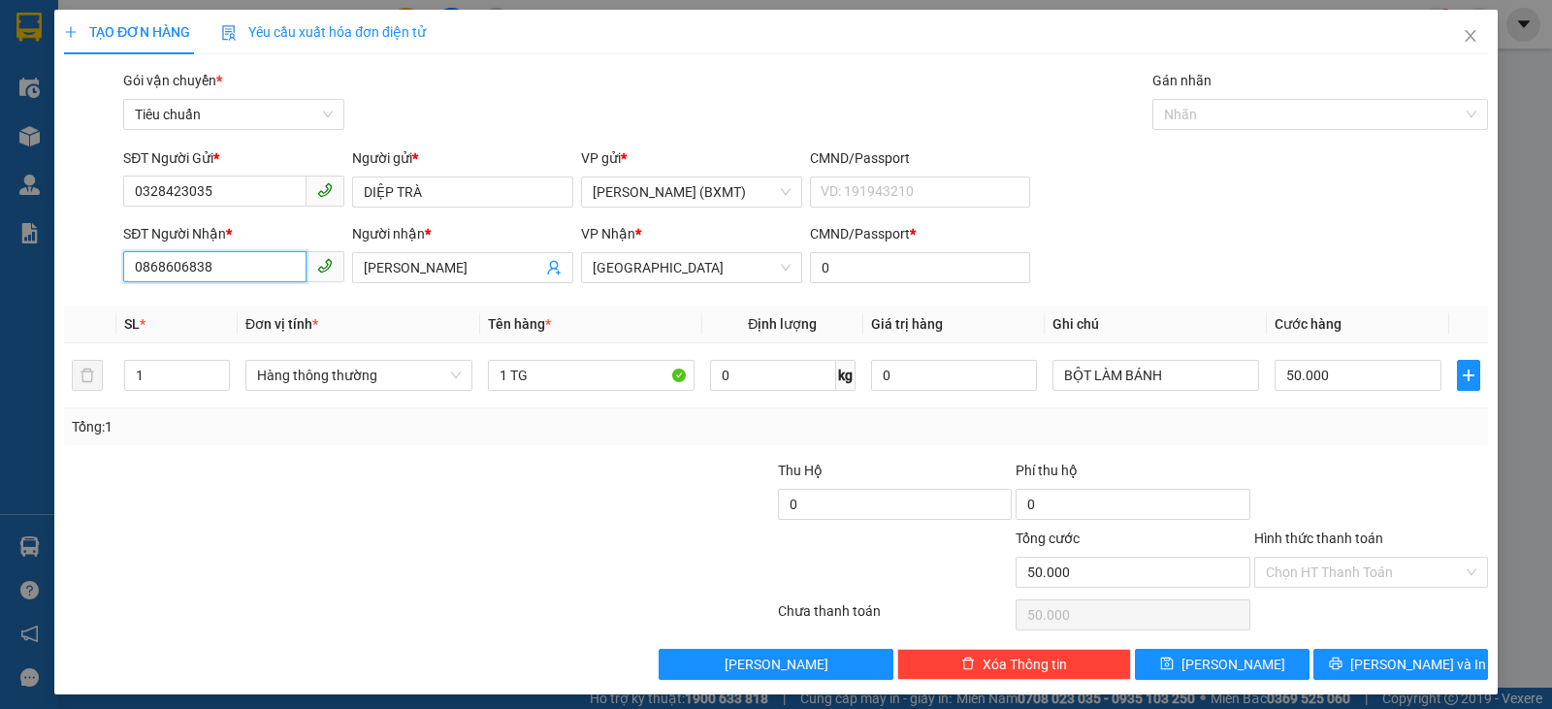
drag, startPoint x: 255, startPoint y: 262, endPoint x: 0, endPoint y: 286, distance: 256.2
click at [0, 286] on div "TẠO ĐƠN HÀNG Yêu cầu xuất hóa đơn điện tử Transit Pickup Surcharge Ids Transit …" at bounding box center [776, 354] width 1552 height 709
click at [234, 342] on div "0869844339 - TRƯỜNG" at bounding box center [232, 337] width 196 height 21
type input "0869844339"
type input "TRƯỜNG"
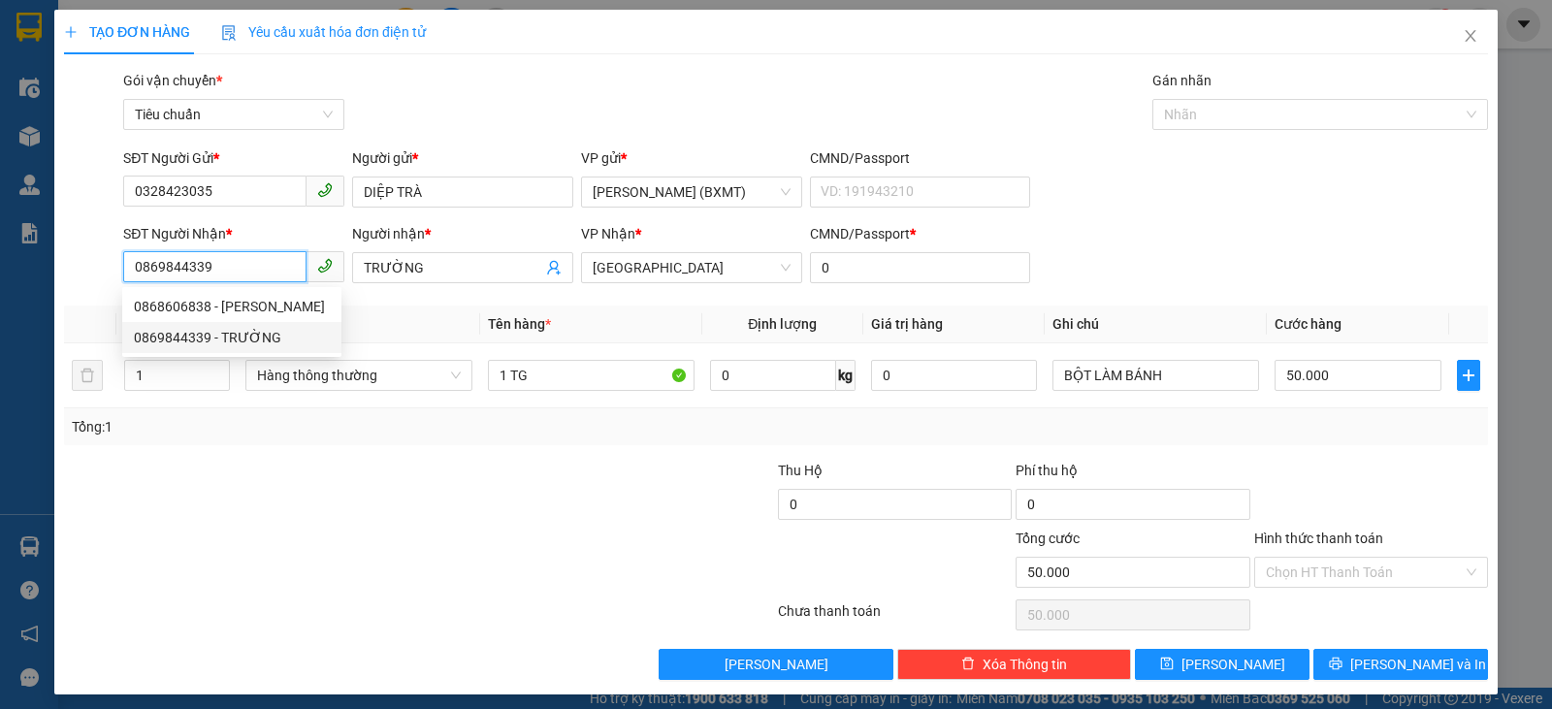
type input "80.000"
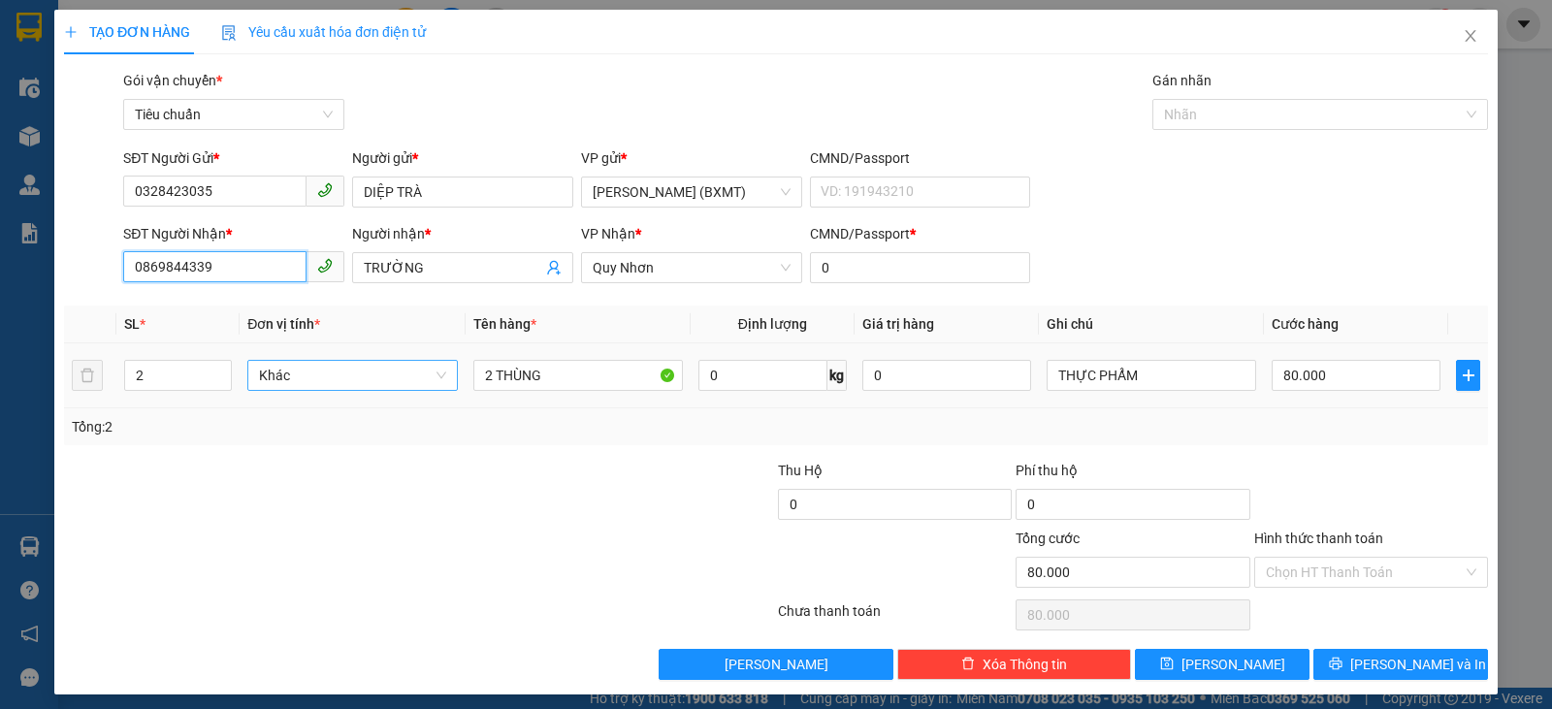
click at [360, 371] on span "Khác" at bounding box center [352, 375] width 186 height 29
type input "0869844339"
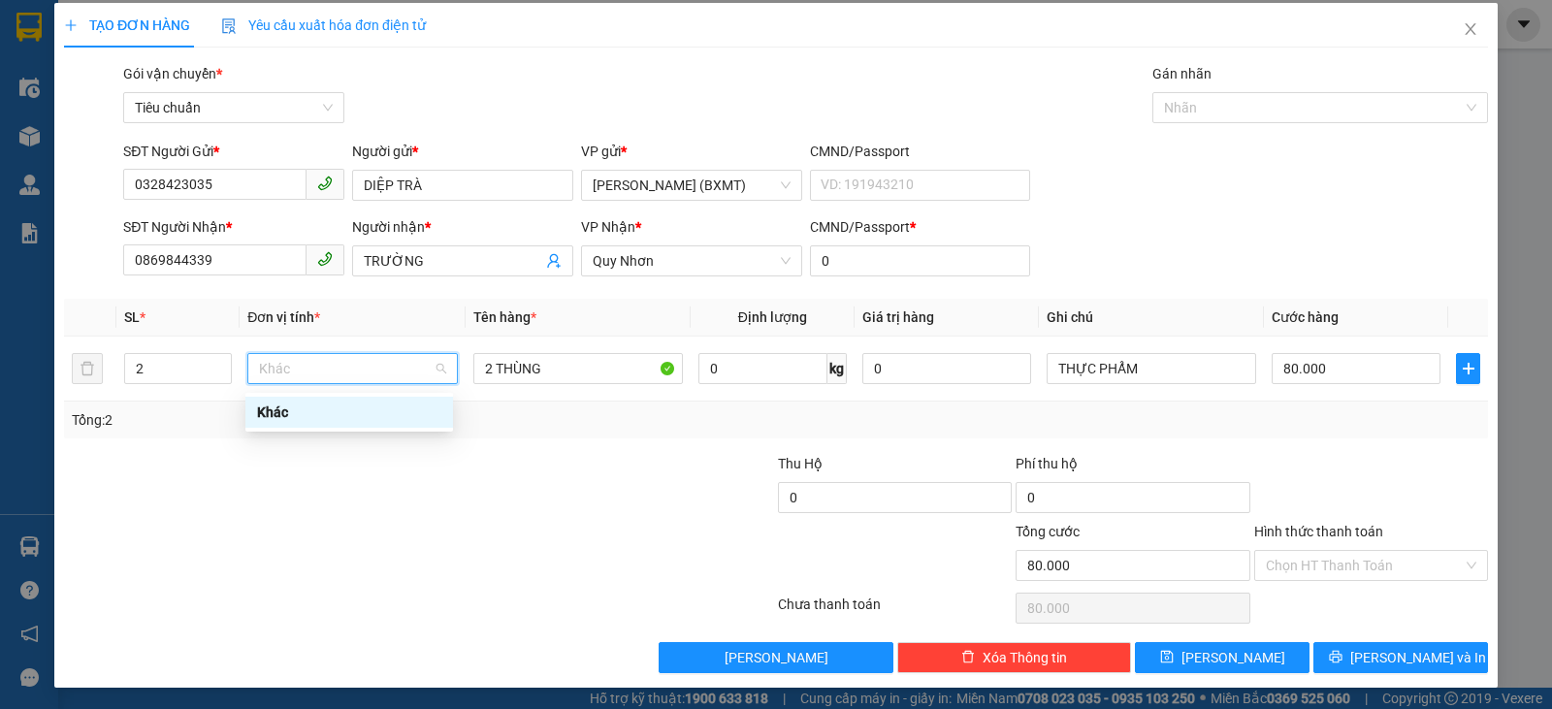
scroll to position [9, 0]
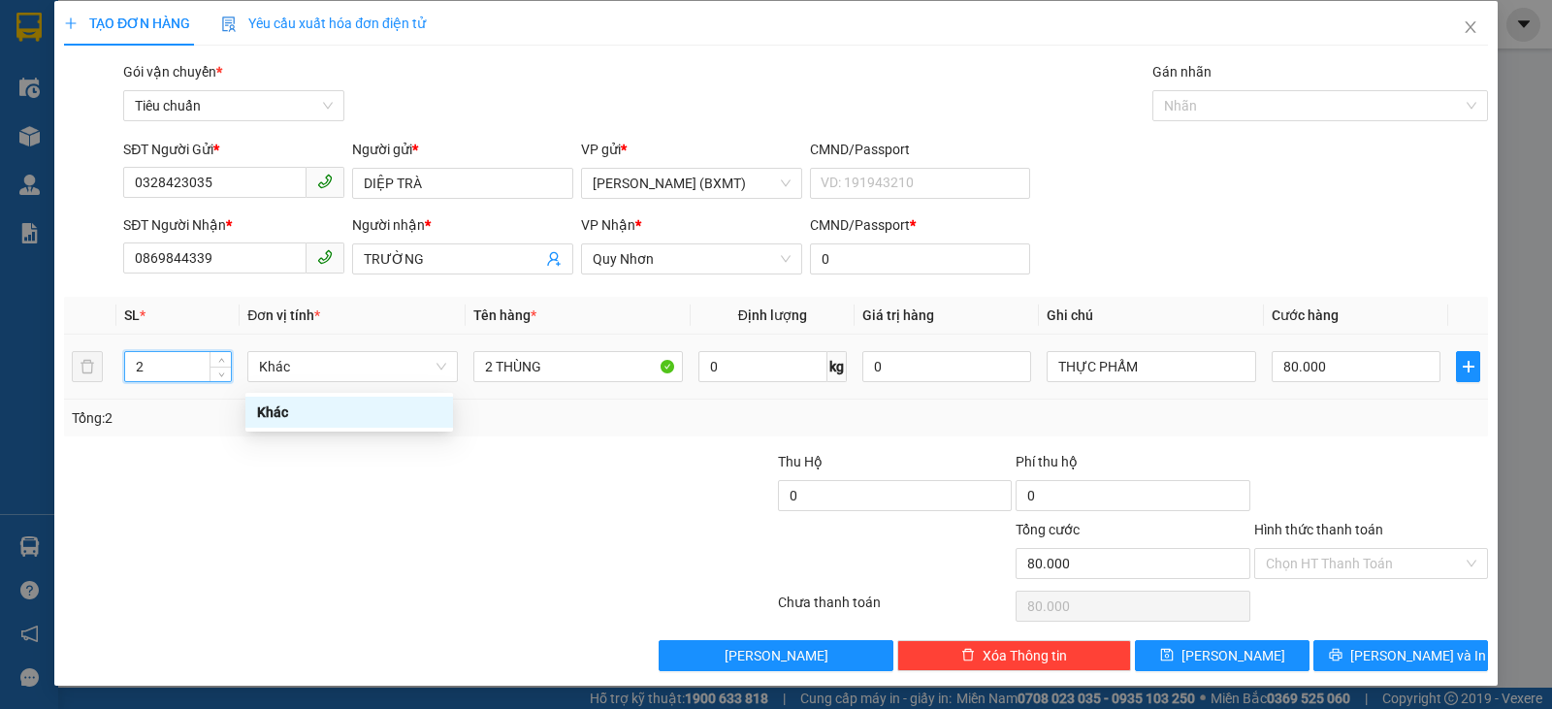
drag, startPoint x: 185, startPoint y: 369, endPoint x: 22, endPoint y: 359, distance: 163.2
click at [22, 359] on div "TẠO ĐƠN HÀNG Yêu cầu xuất hóa đơn điện tử Transit Pickup Surcharge Ids Transit …" at bounding box center [776, 354] width 1552 height 709
type input "3"
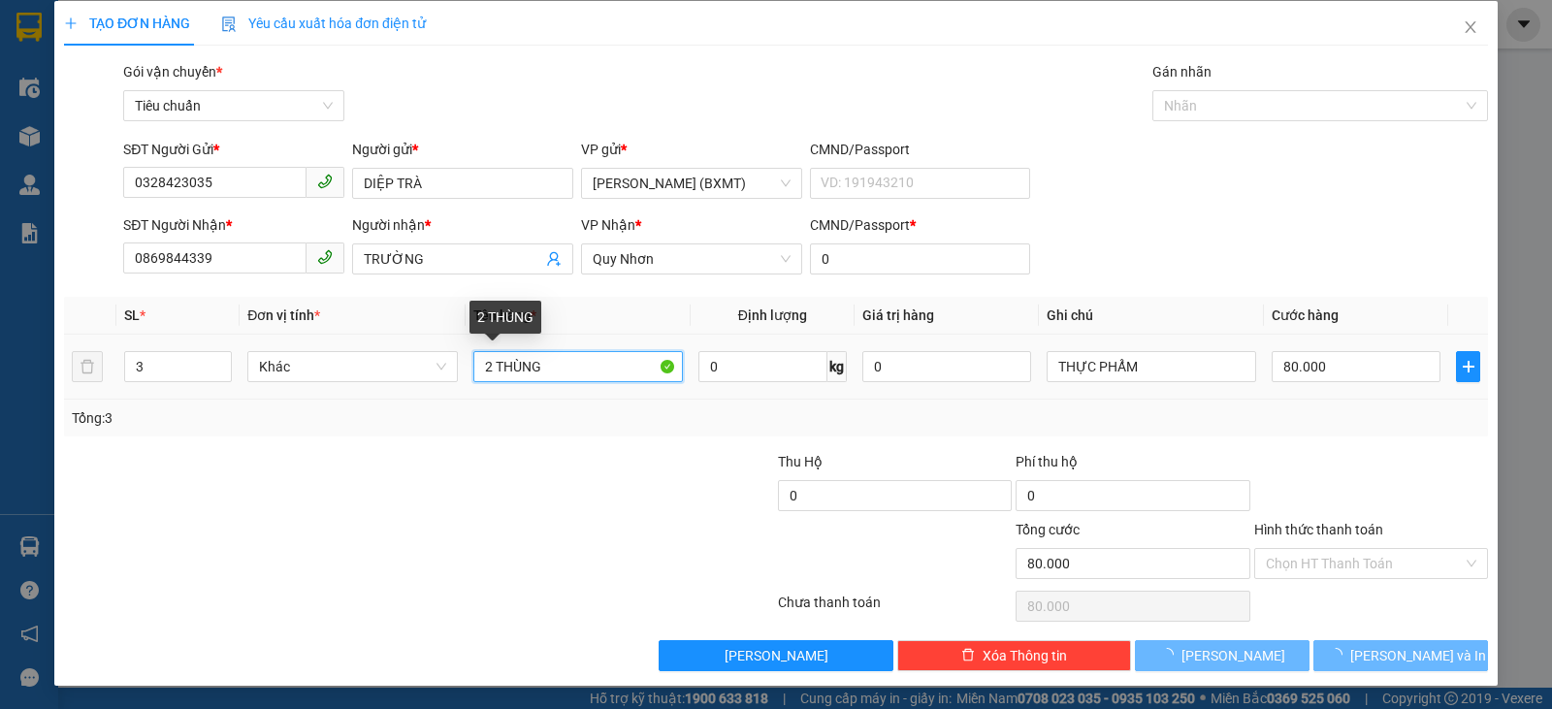
drag, startPoint x: 486, startPoint y: 373, endPoint x: 463, endPoint y: 370, distance: 23.5
click at [465, 370] on td "2 THÙNG" at bounding box center [577, 367] width 225 height 65
type input "0"
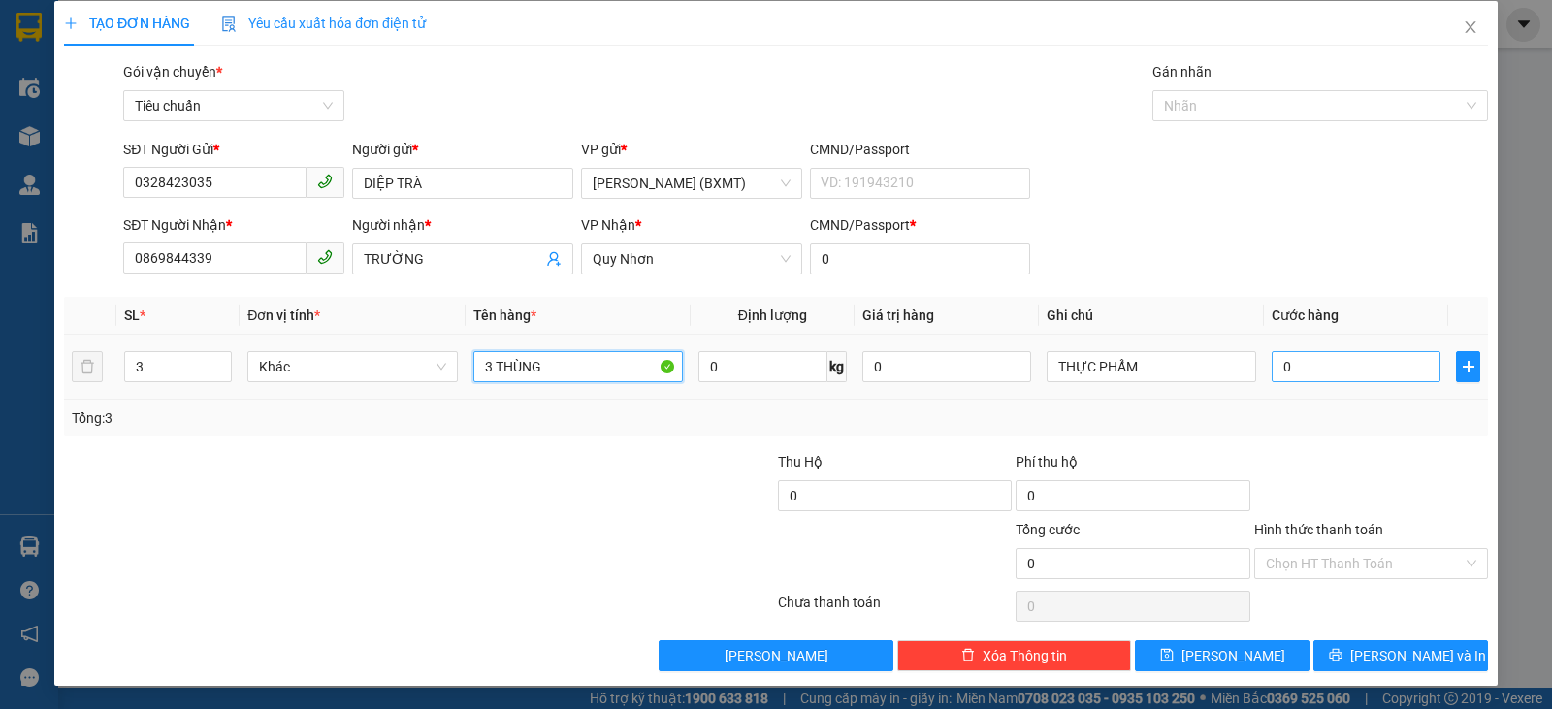
type input "3 THÙNG"
click at [1371, 368] on input "0" at bounding box center [1355, 366] width 169 height 31
type input "1"
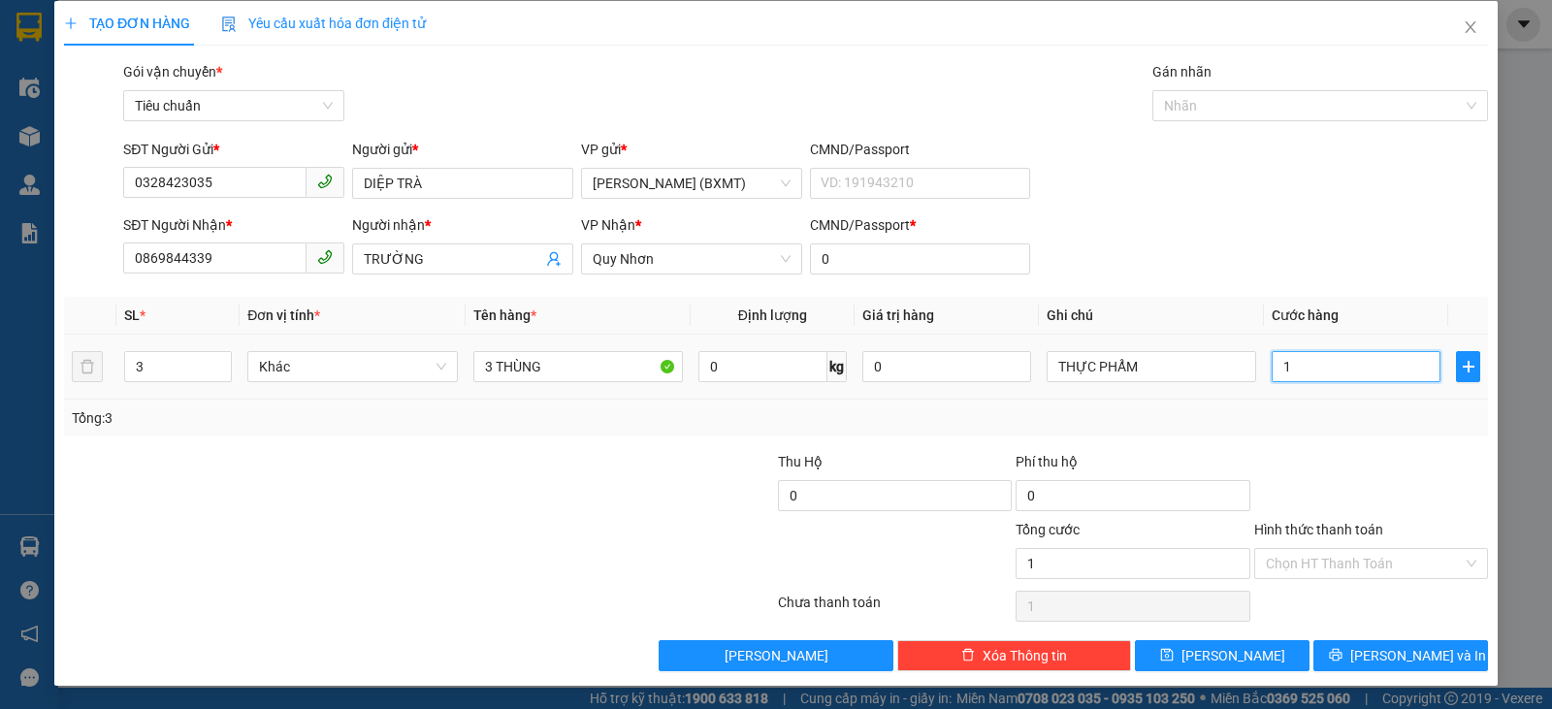
type input "10"
type input "100"
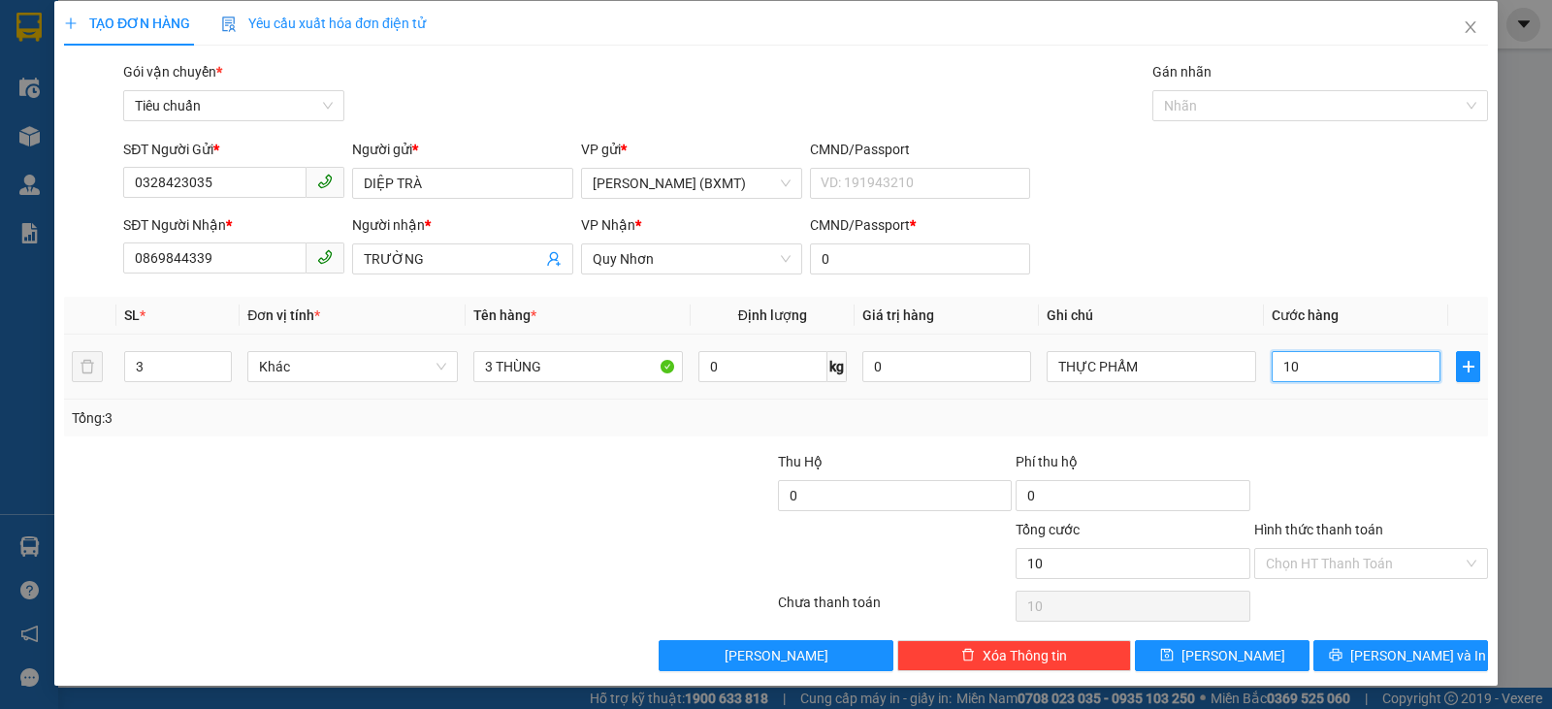
type input "100"
type input "10"
type input "1"
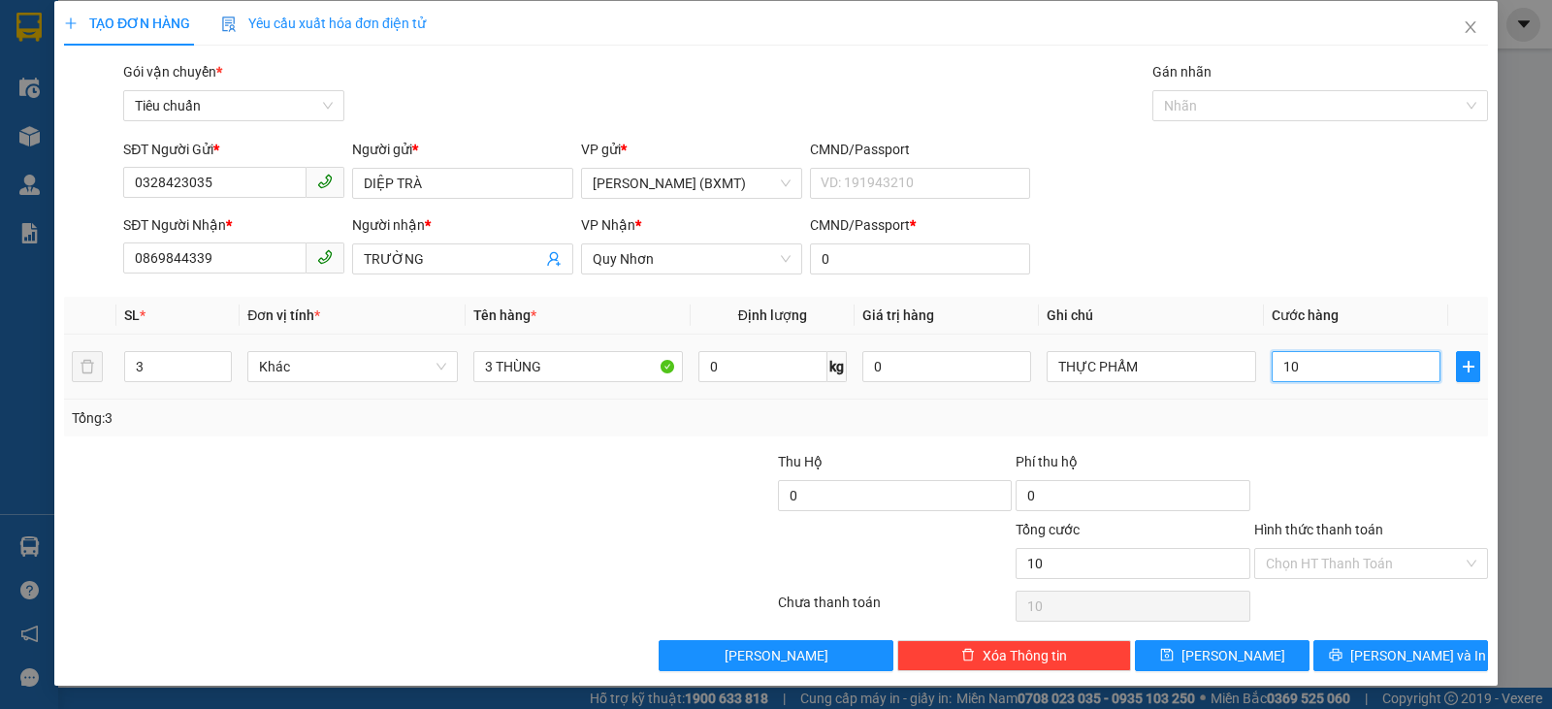
type input "1"
type input "0"
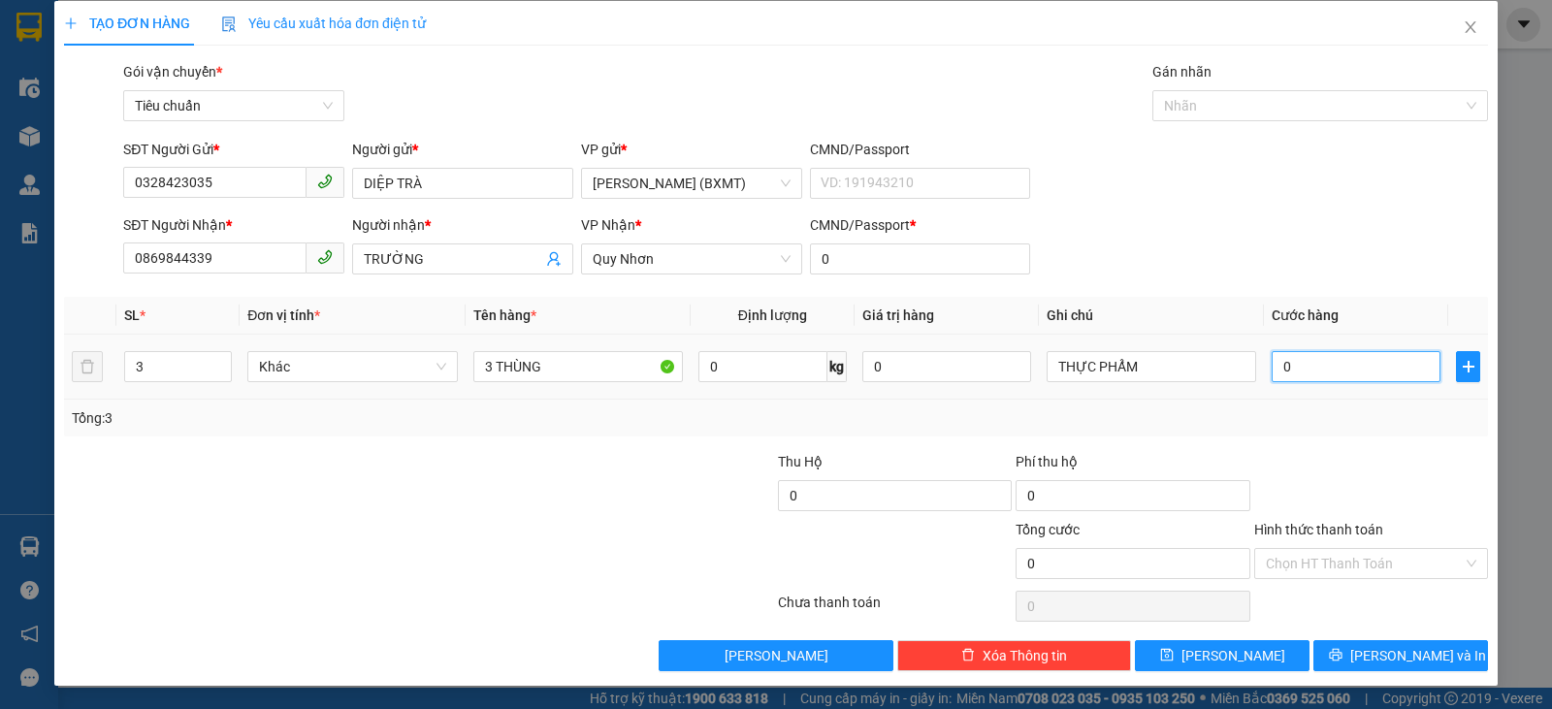
type input "1"
type input "01"
type input "12"
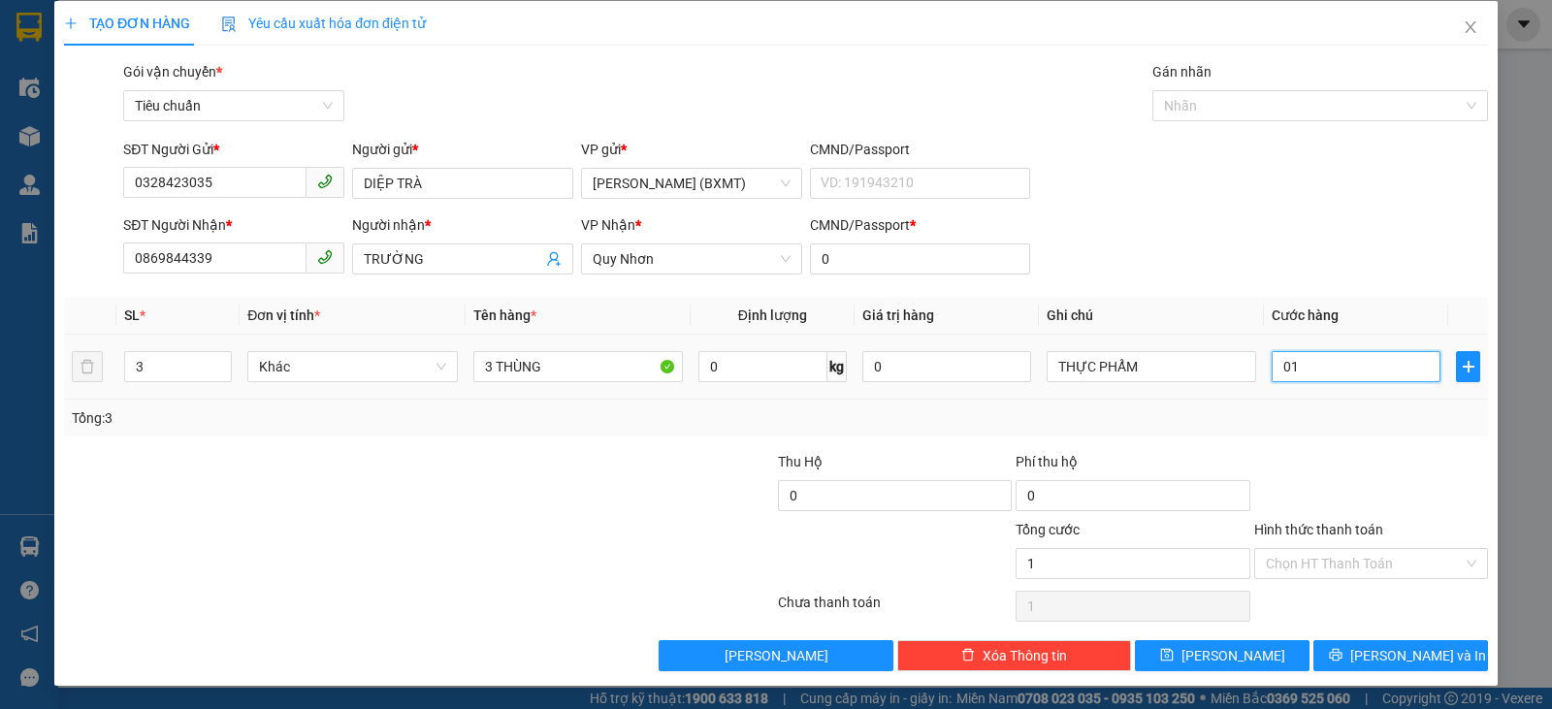
type input "012"
type input "120"
type input "0.120"
type input "120.000"
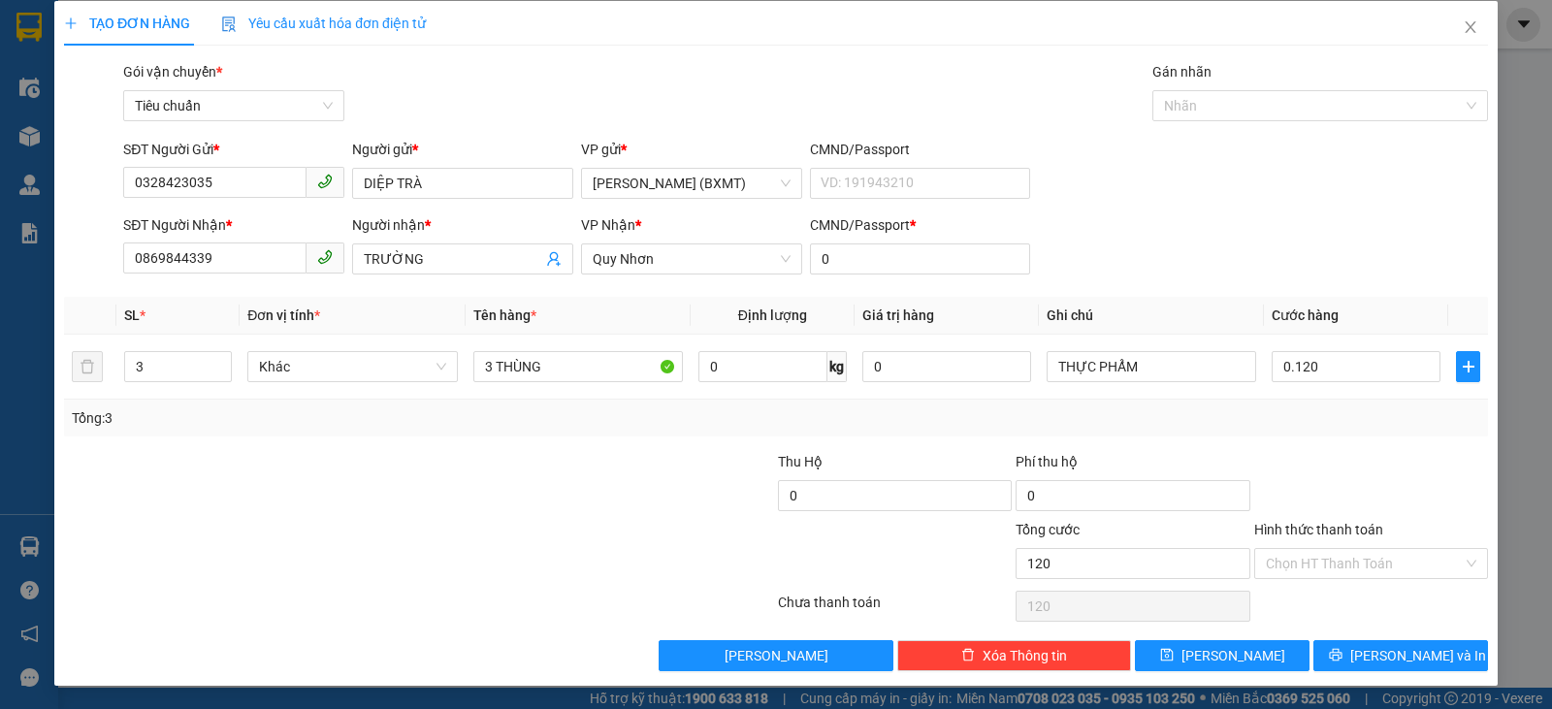
type input "120.000"
click at [1366, 423] on div "Tổng: 3" at bounding box center [776, 417] width 1408 height 21
click at [1388, 646] on span "[PERSON_NAME] và In" at bounding box center [1418, 655] width 136 height 21
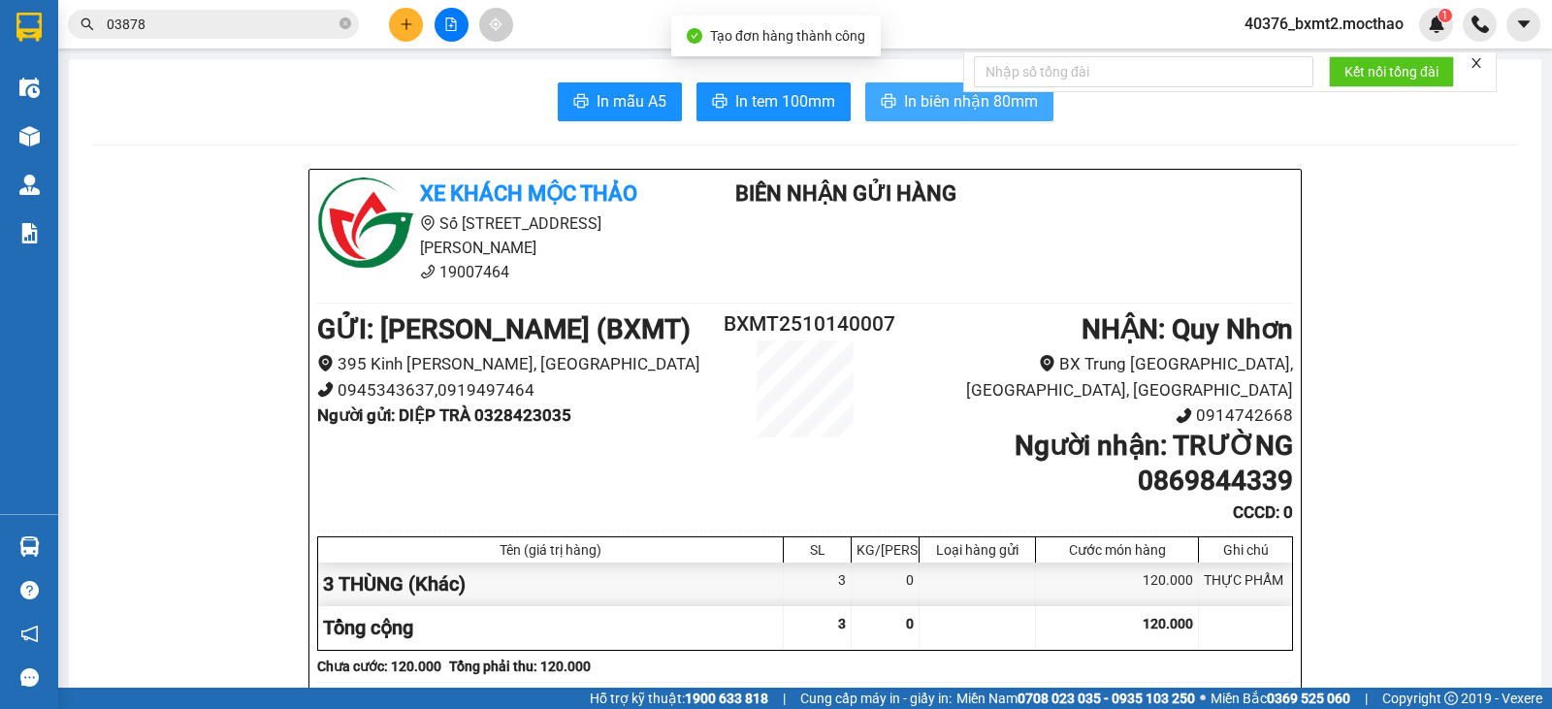
click at [904, 107] on span "In biên nhận 80mm" at bounding box center [971, 101] width 134 height 24
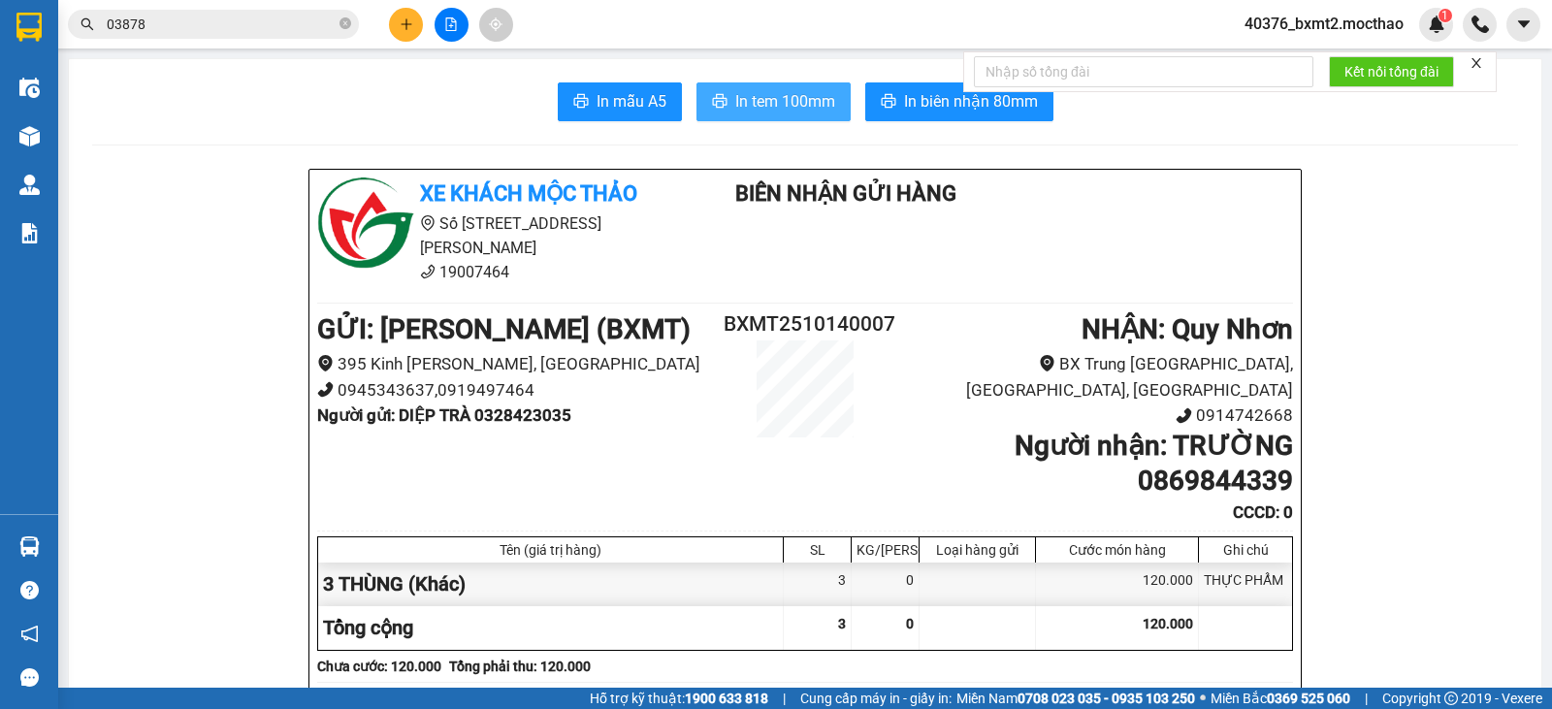
click at [735, 93] on span "In tem 100mm" at bounding box center [785, 101] width 100 height 24
click at [399, 18] on button at bounding box center [406, 25] width 34 height 34
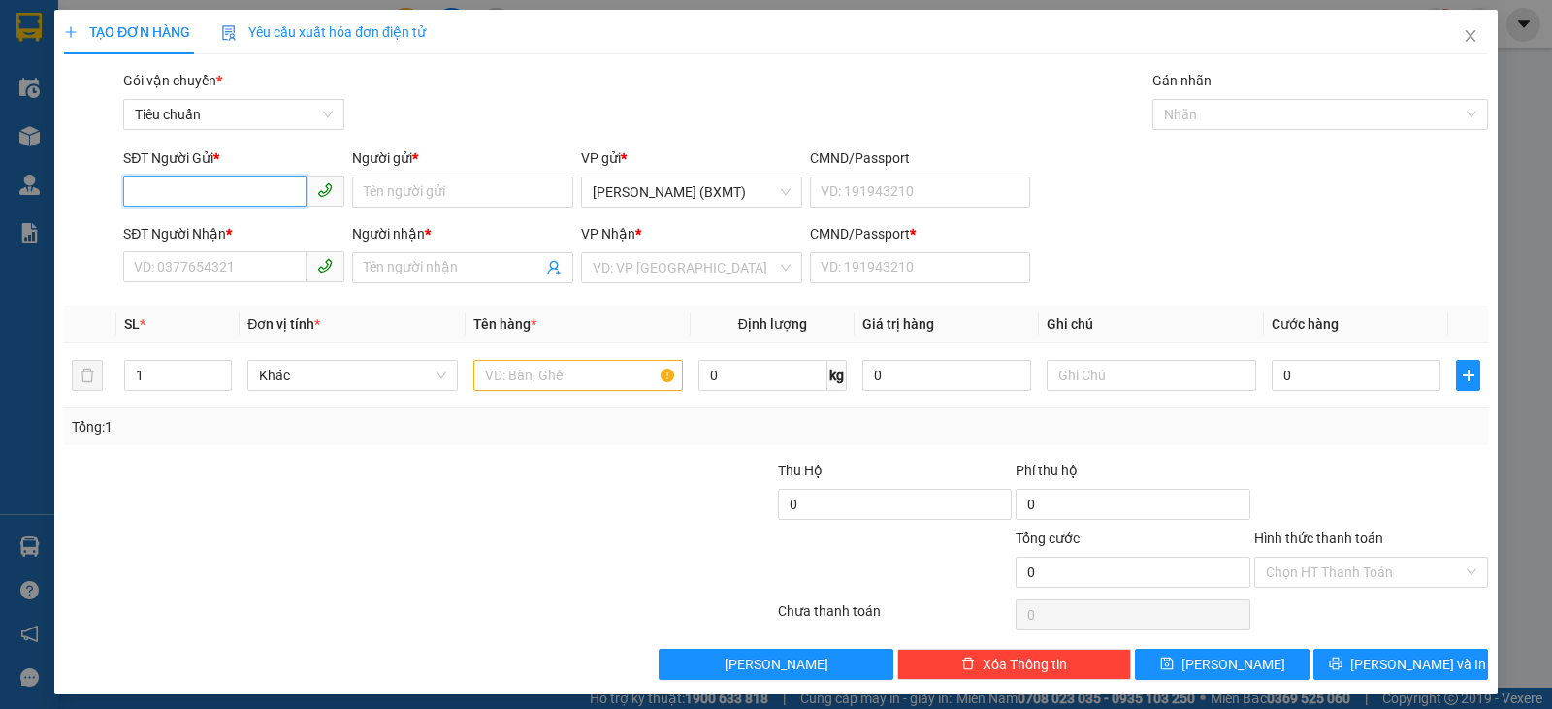
click at [268, 189] on input "SĐT Người Gửi *" at bounding box center [214, 191] width 183 height 31
click at [254, 254] on input "SĐT Người Nhận *" at bounding box center [214, 266] width 183 height 31
type input "0914180710"
click at [454, 259] on input "Người nhận *" at bounding box center [453, 267] width 178 height 21
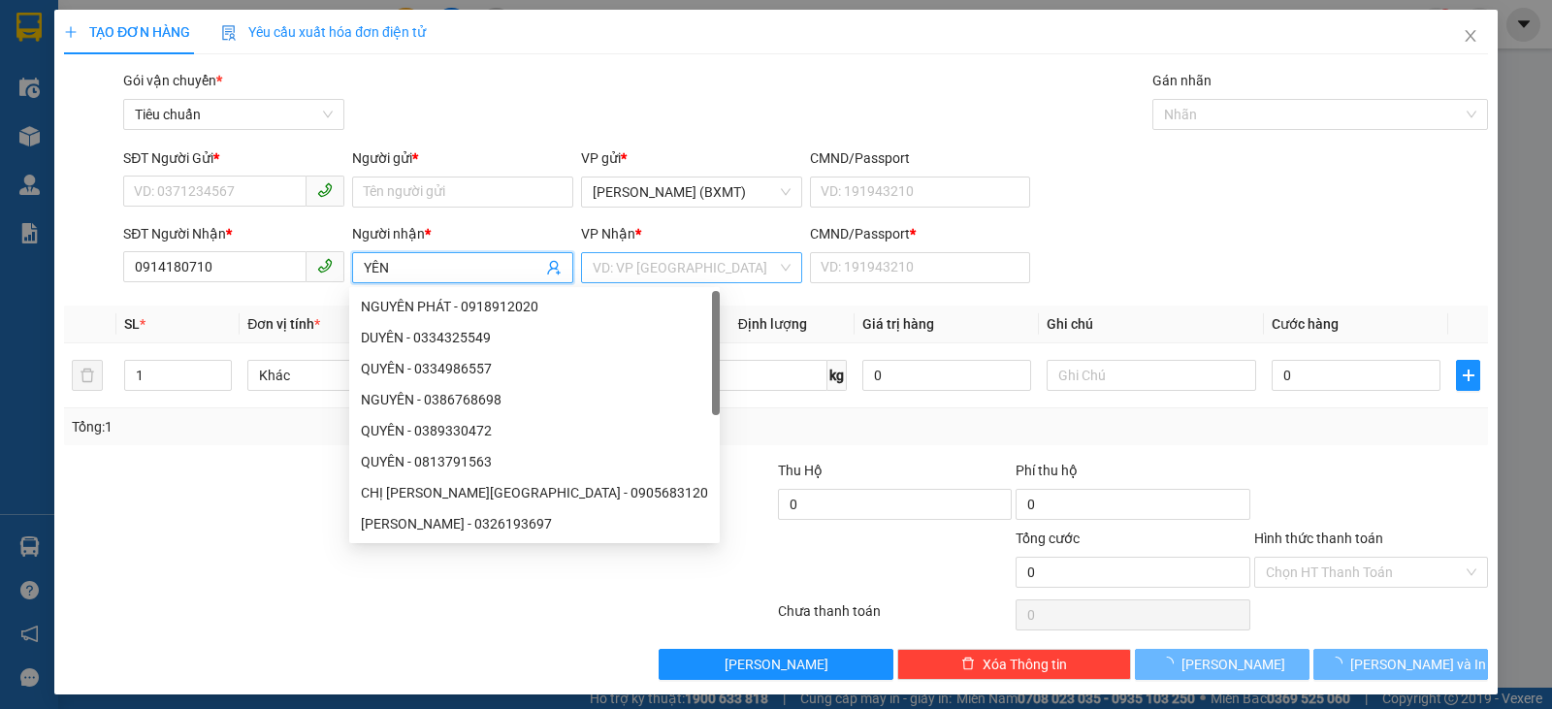
type input "YÊN"
click at [700, 275] on input "search" at bounding box center [685, 267] width 184 height 29
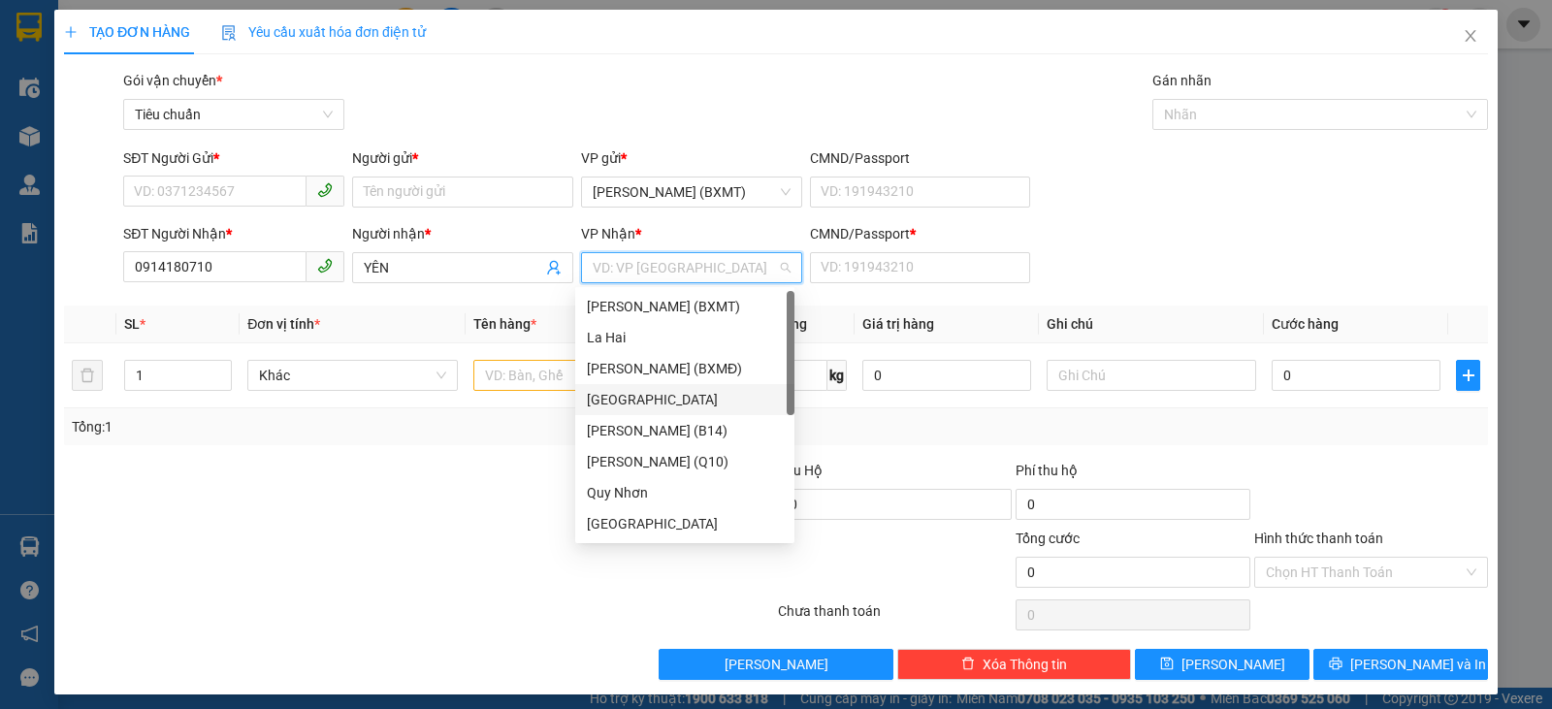
click at [642, 391] on div "[GEOGRAPHIC_DATA]" at bounding box center [685, 399] width 196 height 21
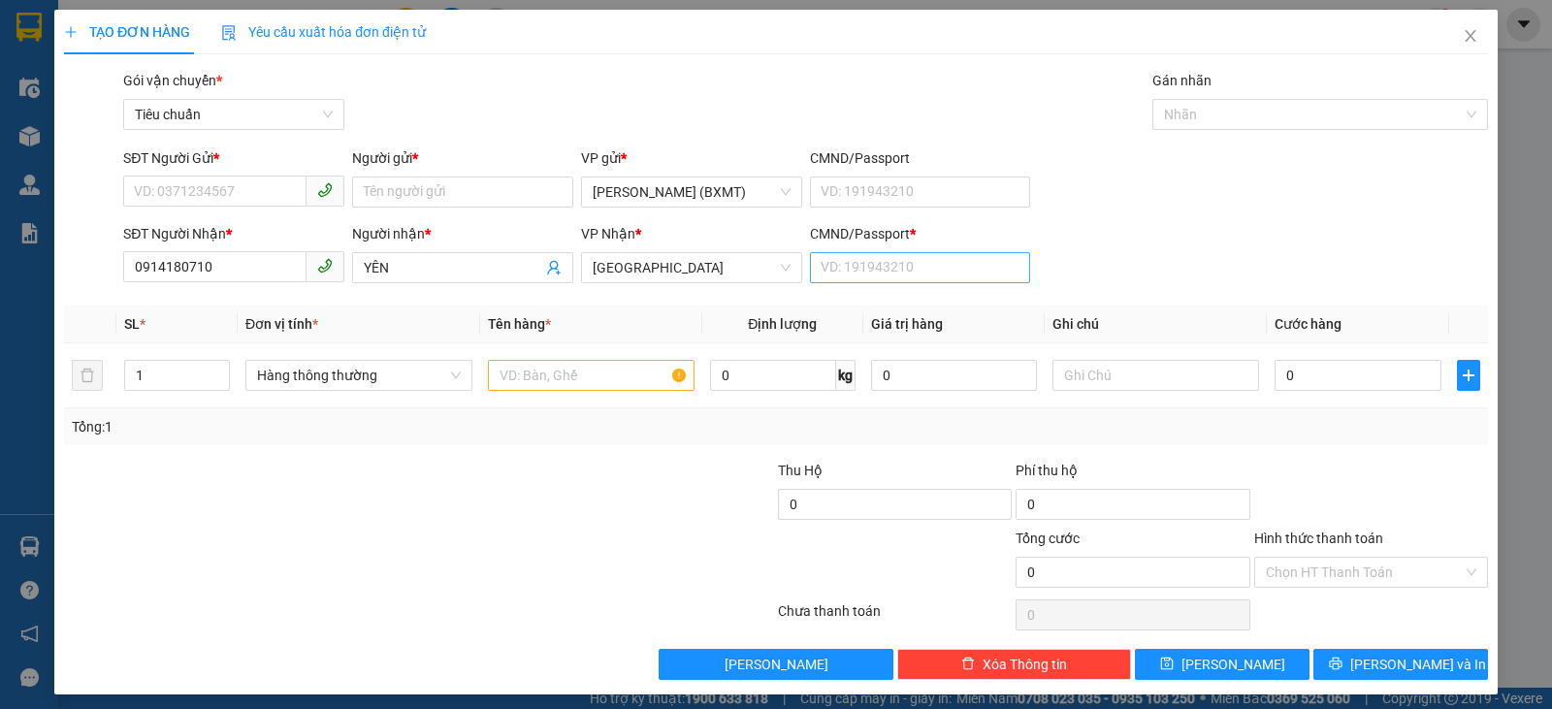
drag, startPoint x: 924, startPoint y: 291, endPoint x: 937, endPoint y: 273, distance: 21.5
click at [929, 280] on div "Transit Pickup Surcharge Ids Transit Deliver Surcharge Ids Transit Deliver Surc…" at bounding box center [776, 375] width 1424 height 610
click at [937, 272] on input "CMND/Passport *" at bounding box center [920, 267] width 221 height 31
type input "0"
click at [1073, 370] on input "text" at bounding box center [1155, 375] width 207 height 31
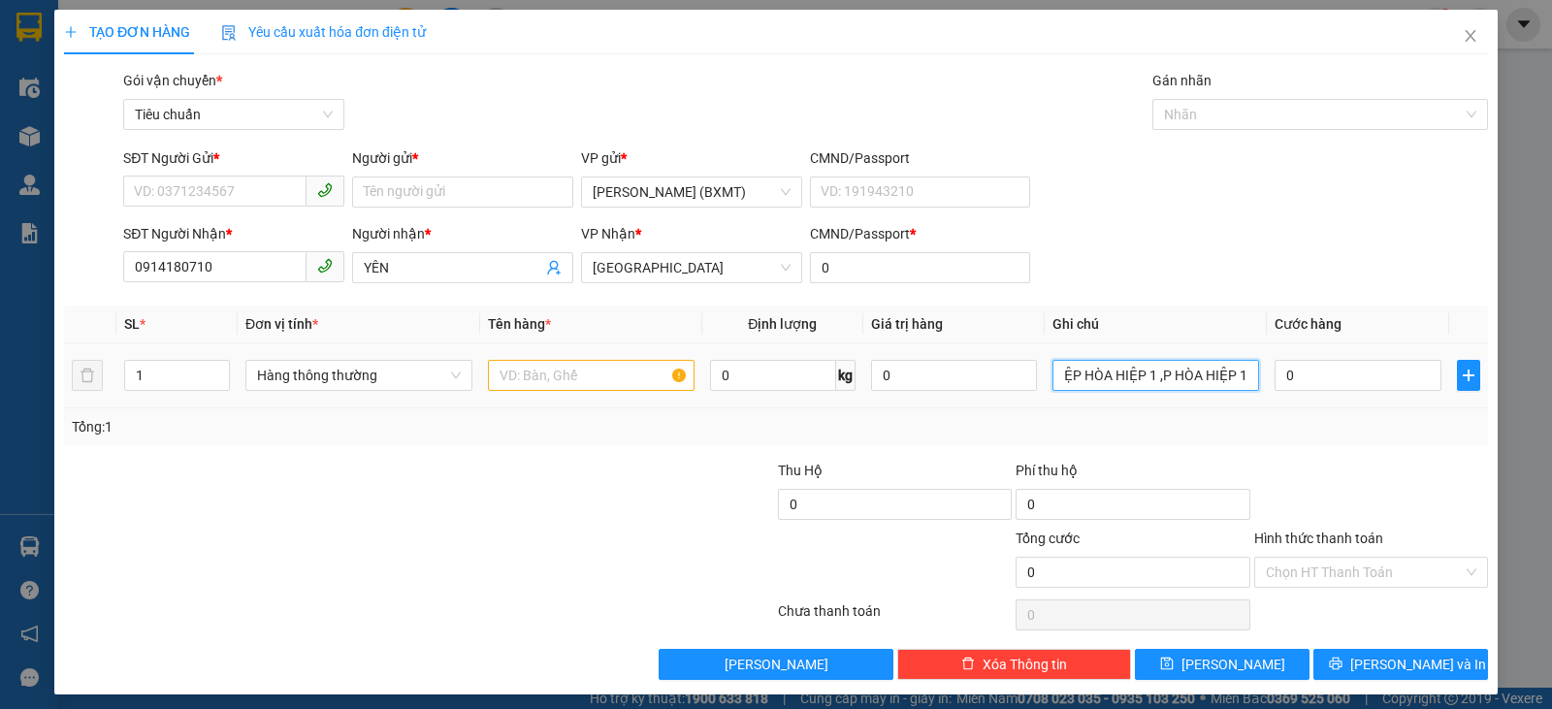
scroll to position [0, 108]
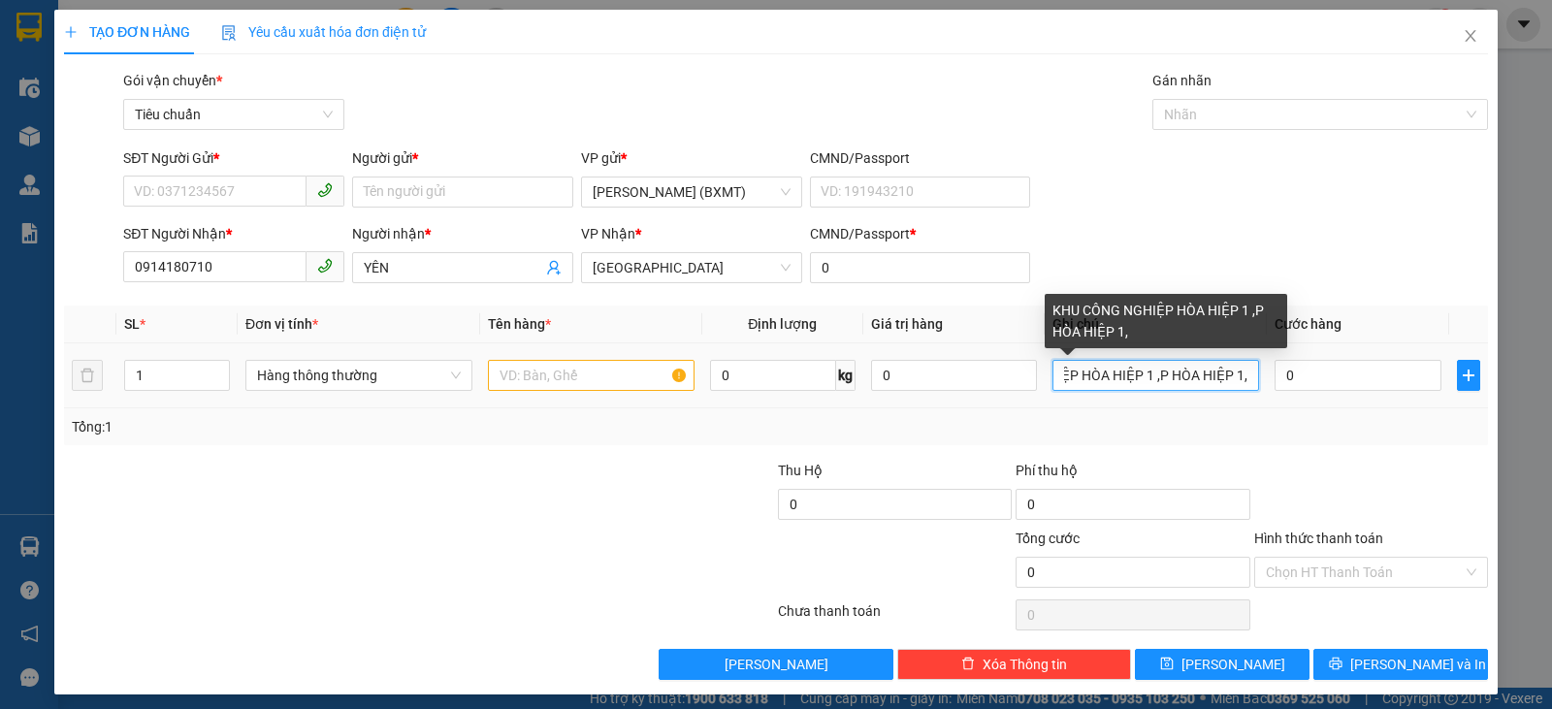
click at [1236, 374] on input "KHU CÔNG NGHIỆP HÒA HIỆP 1 ,P HÒA HIỆP 1," at bounding box center [1155, 375] width 207 height 31
click at [1055, 375] on input "KHU CÔNG NGHIỆP HÒA HIỆP 1 ,P HÒA HIỆP 1," at bounding box center [1155, 375] width 207 height 31
click at [1239, 380] on input "KHU CÔNG NGHIỆP HÒA HIỆP 1 ,P HÒA HIỆP 1," at bounding box center [1155, 375] width 207 height 31
click at [1234, 373] on input "KHU CÔNG NGHIỆP HÒA HIỆP 1 ,P HÒA HIỆP 1," at bounding box center [1155, 375] width 207 height 31
click at [1067, 381] on input "KHU CÔNG NGHIỆP HÒA HIỆP 1 ,P HÒA HIỆP 1," at bounding box center [1155, 375] width 207 height 31
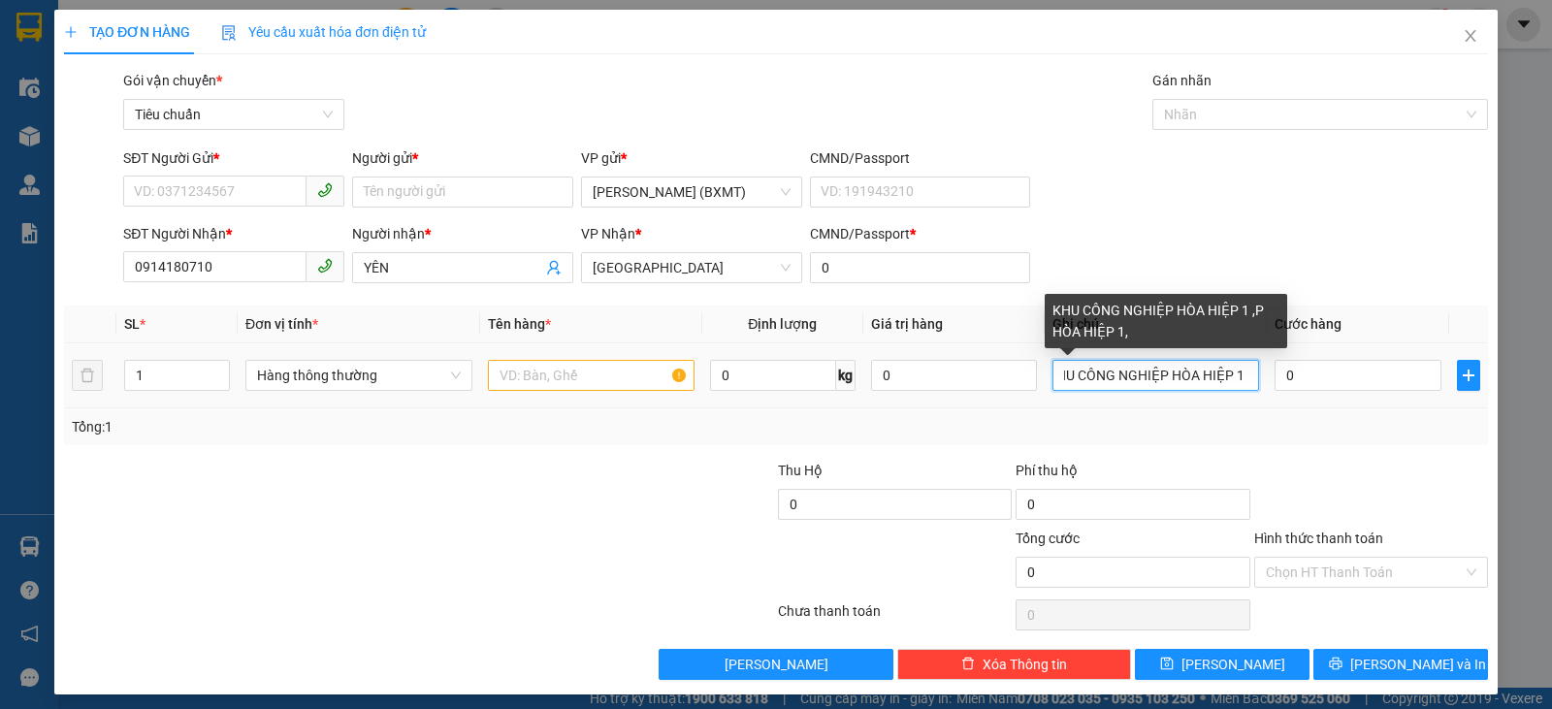
scroll to position [0, 0]
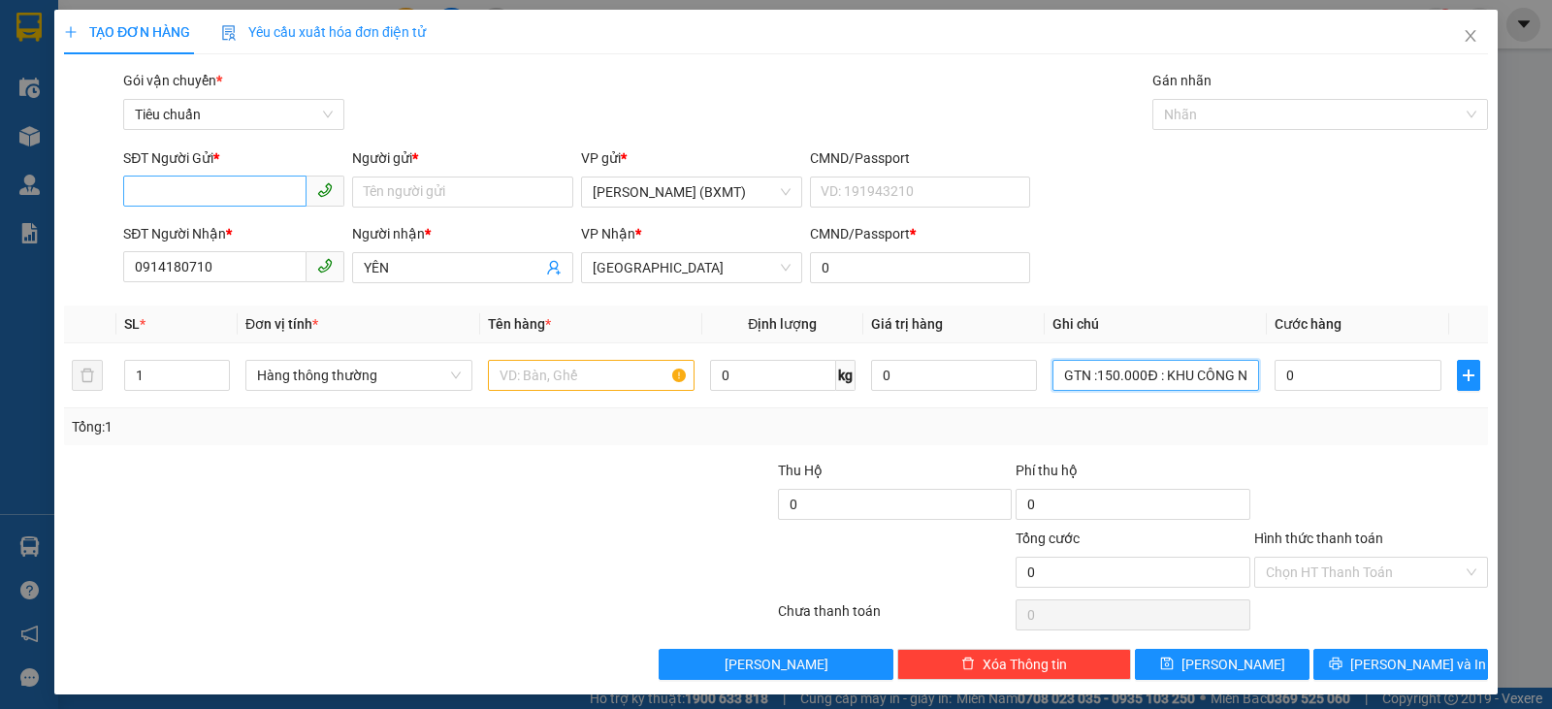
type input "GTN :150.000Đ : KHU CÔNG NGHIỆP HÒA HIỆP 1 ,P HÒA HIỆP 1,"
click at [238, 186] on input "SĐT Người Gửi *" at bounding box center [214, 191] width 183 height 31
click at [1087, 275] on div "SĐT Người Nhận * 0914180710 Người nhận * YÊN VP Nhận * Tuy Hòa CMND/Passport * 0" at bounding box center [805, 257] width 1372 height 68
click at [1350, 393] on div "0" at bounding box center [1357, 375] width 166 height 39
click at [1352, 378] on input "0" at bounding box center [1357, 375] width 166 height 31
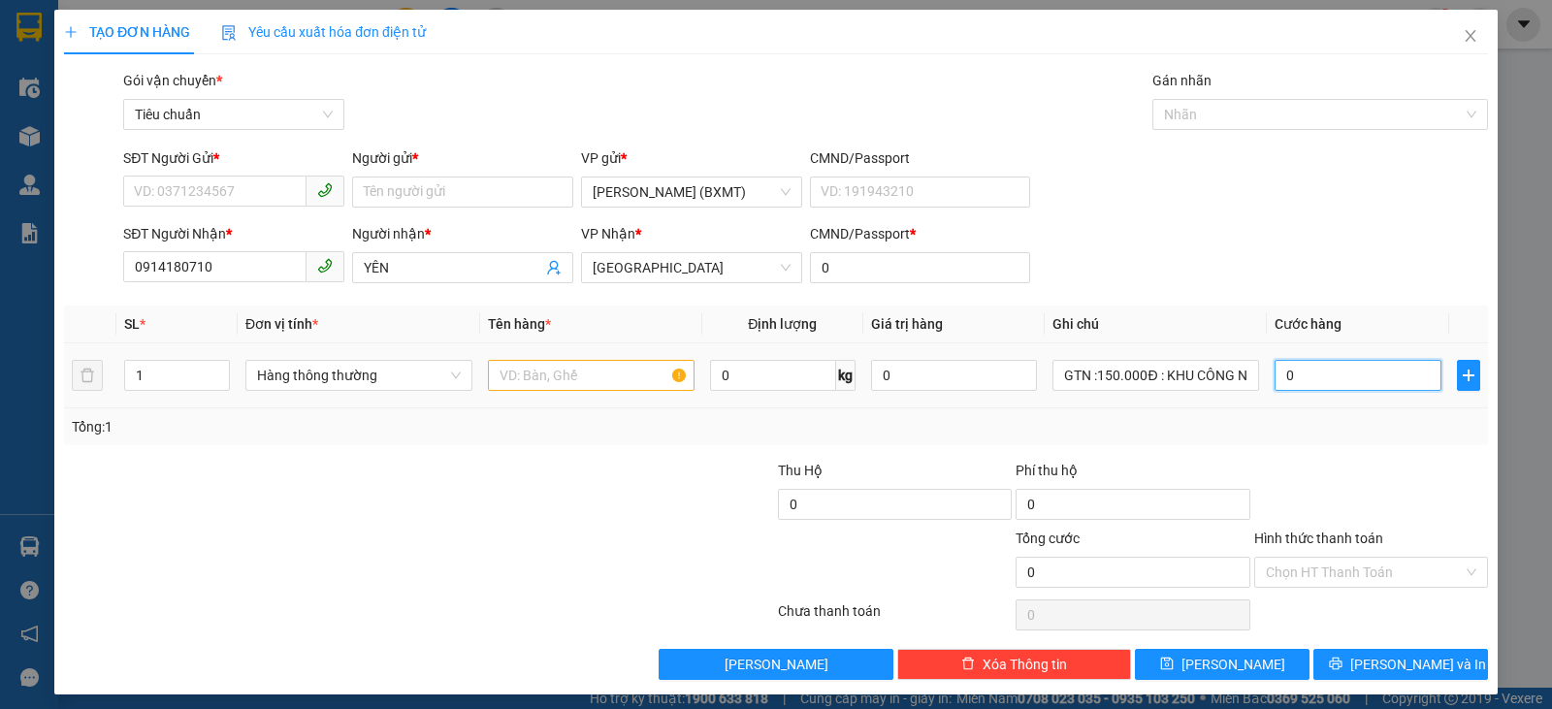
type input "2"
type input "20"
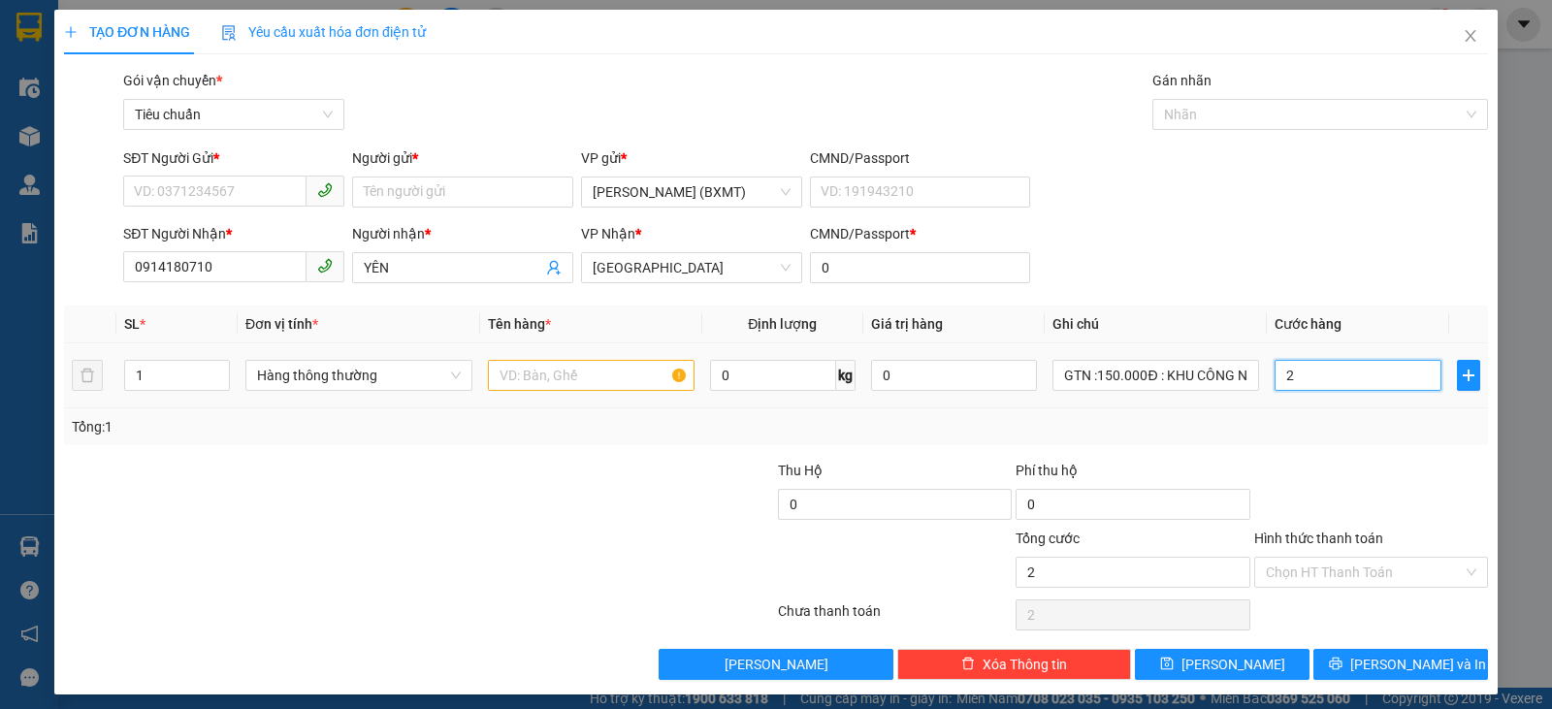
type input "20"
type input "200"
type input "200.000"
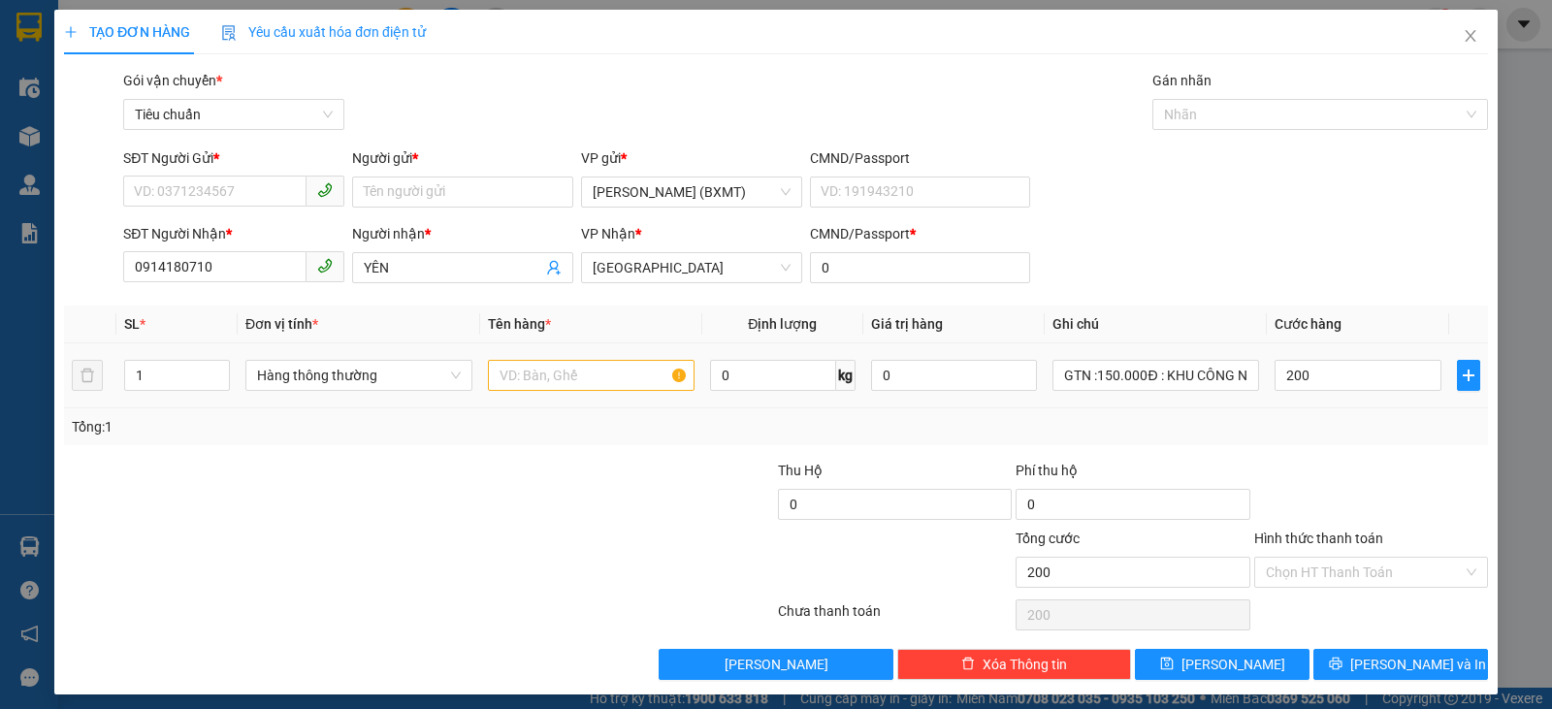
type input "200.000"
click at [1351, 433] on div "Tổng: 1" at bounding box center [776, 426] width 1408 height 21
click at [371, 380] on span "Hàng thông thường" at bounding box center [359, 375] width 204 height 29
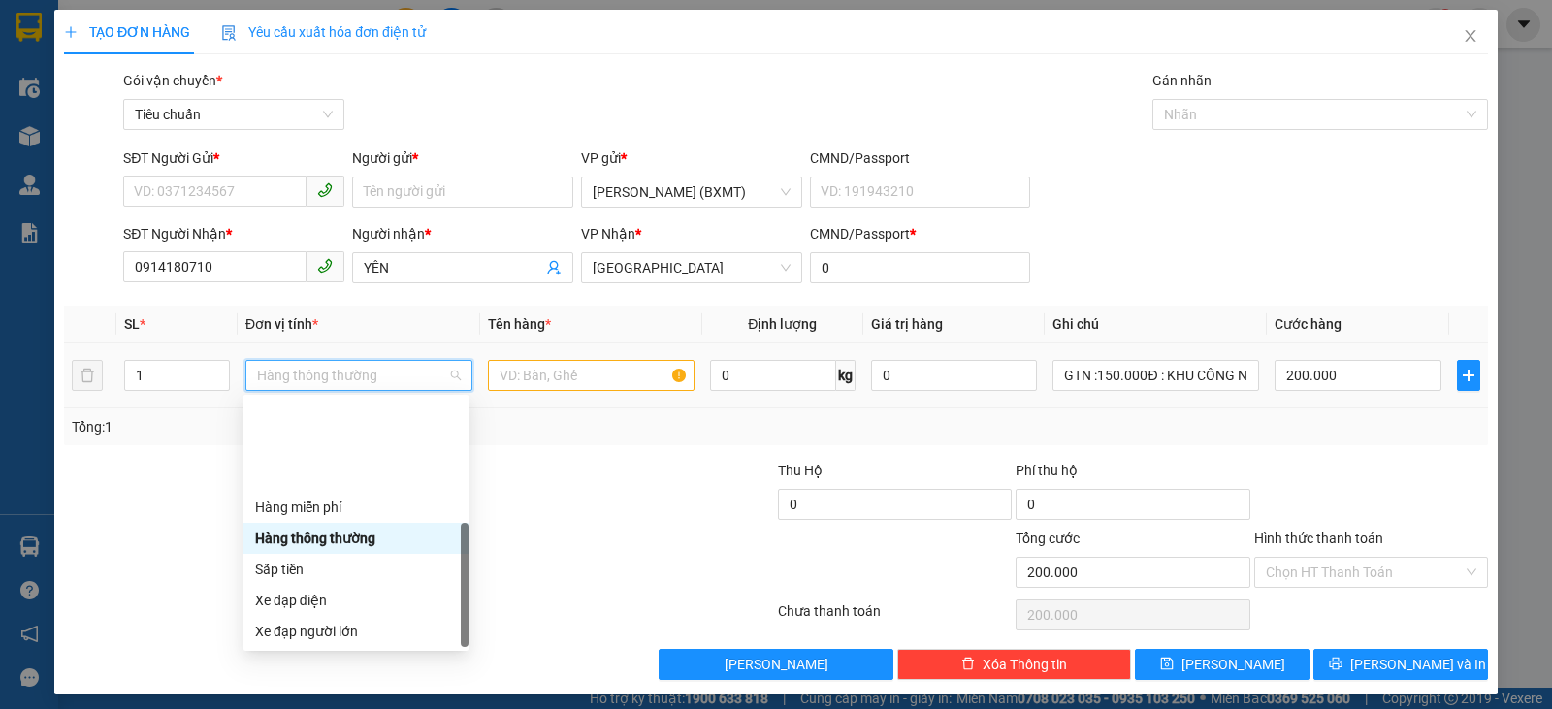
scroll to position [124, 0]
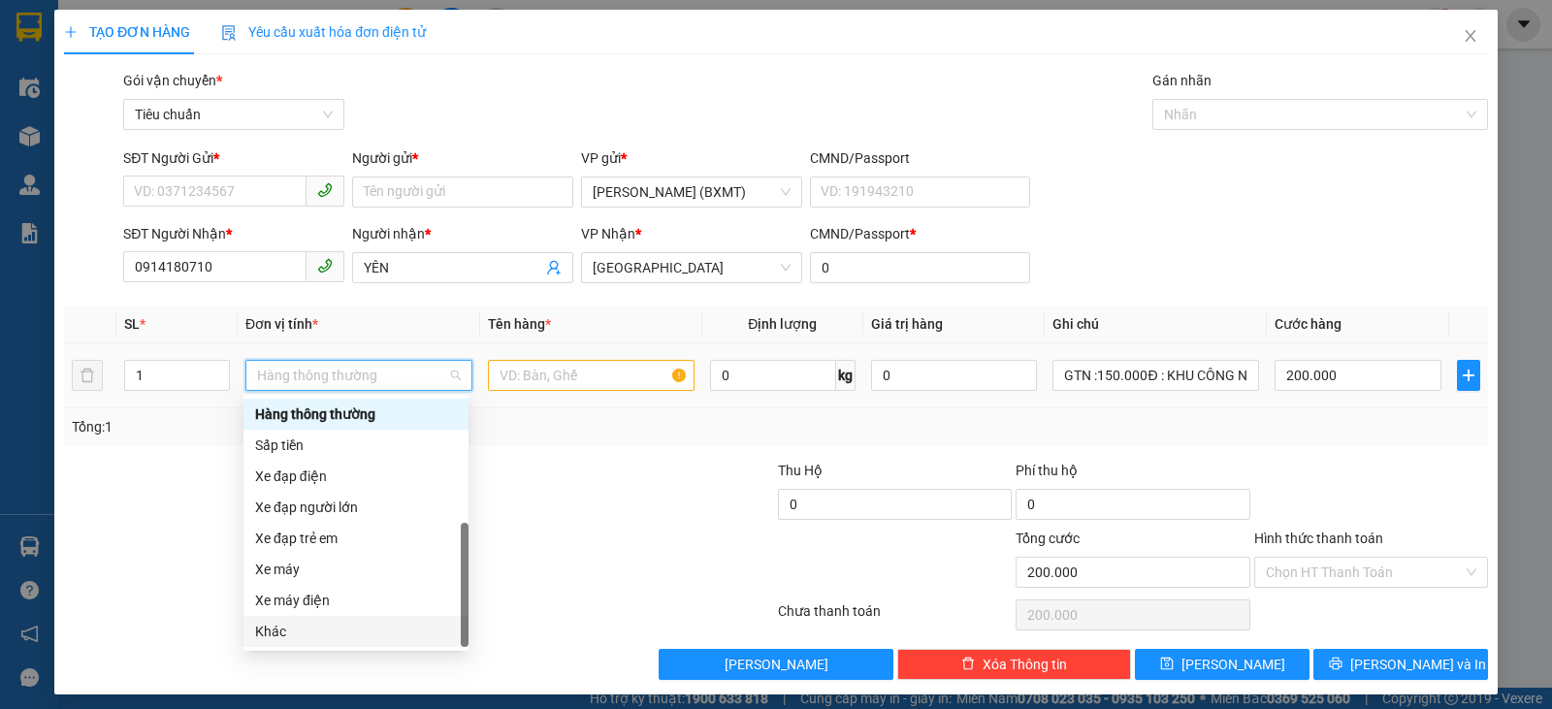
click at [287, 621] on div "Khác" at bounding box center [356, 631] width 202 height 21
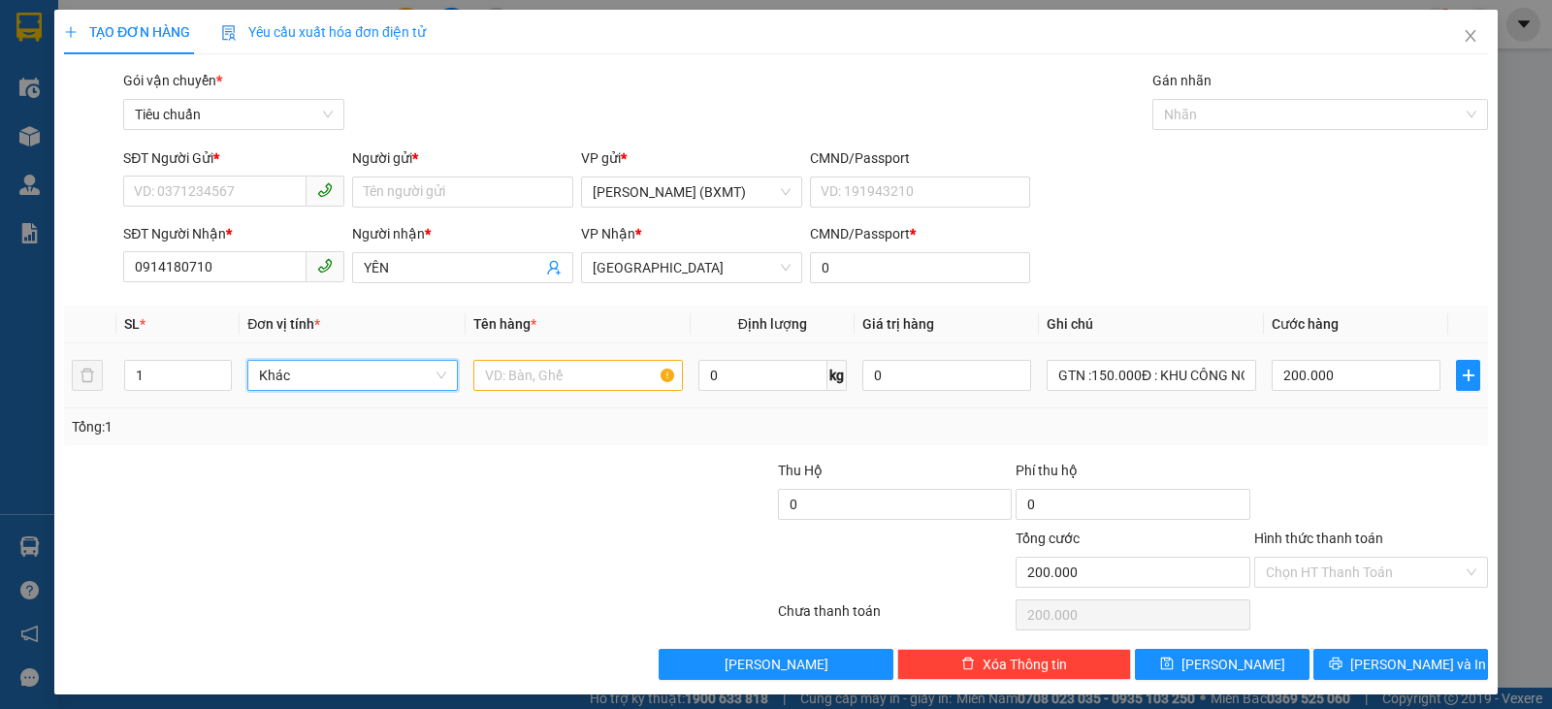
drag, startPoint x: 154, startPoint y: 385, endPoint x: 46, endPoint y: 366, distance: 110.3
click at [50, 368] on div "TẠO ĐƠN HÀNG Yêu cầu xuất hóa đơn điện tử Transit Pickup Surcharge Ids Transit …" at bounding box center [776, 354] width 1552 height 709
type input "5"
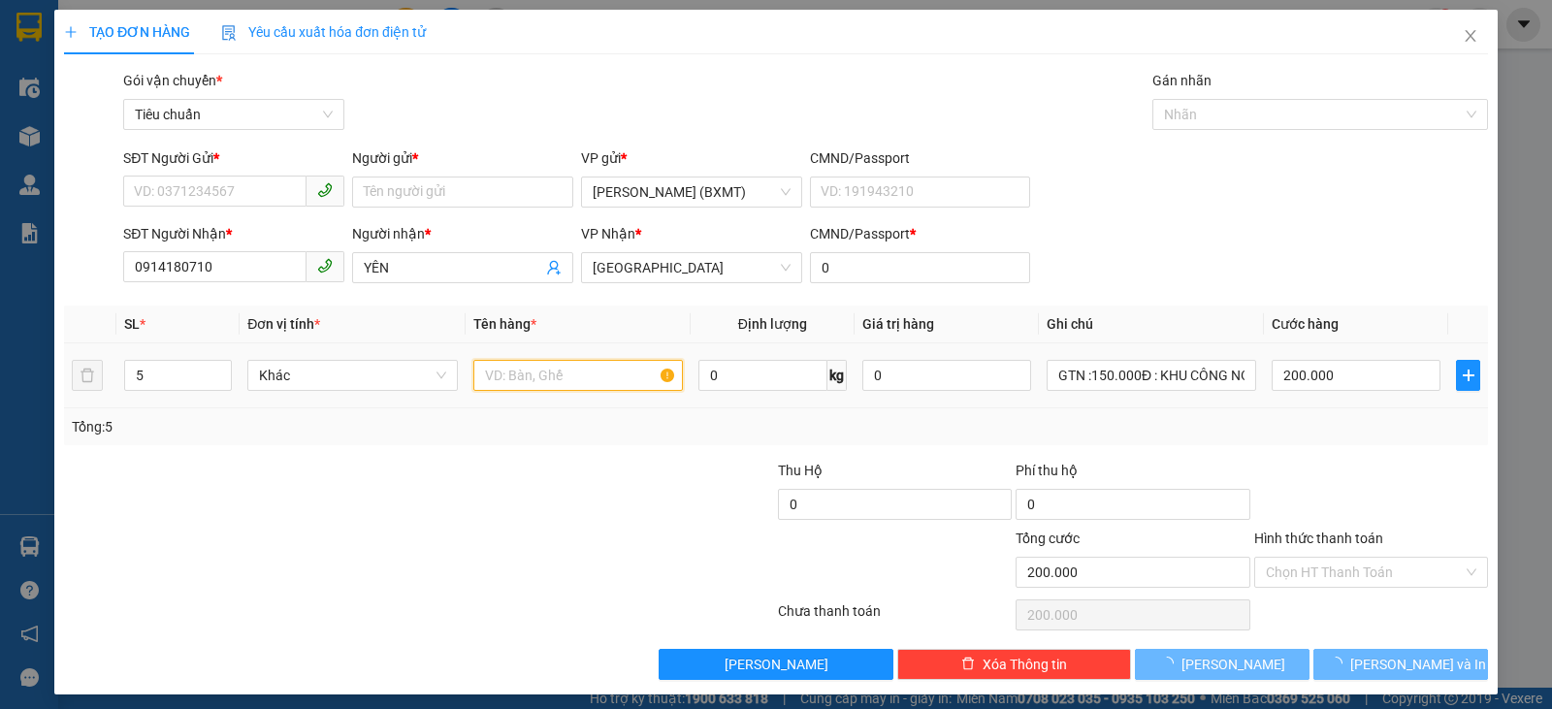
click at [486, 379] on input "text" at bounding box center [577, 375] width 209 height 31
type input "0"
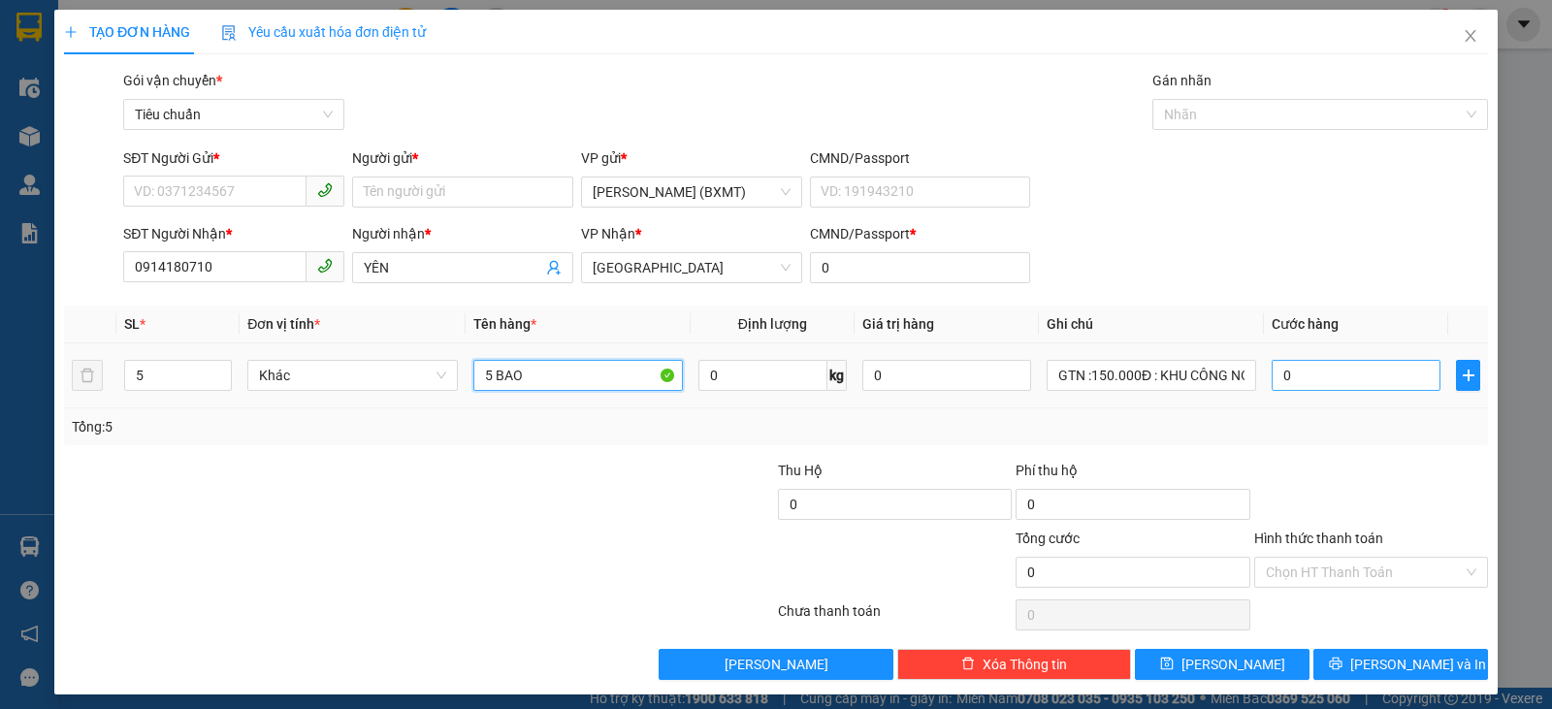
type input "5 BAO"
click at [1352, 366] on input "0" at bounding box center [1355, 375] width 169 height 31
type input "2"
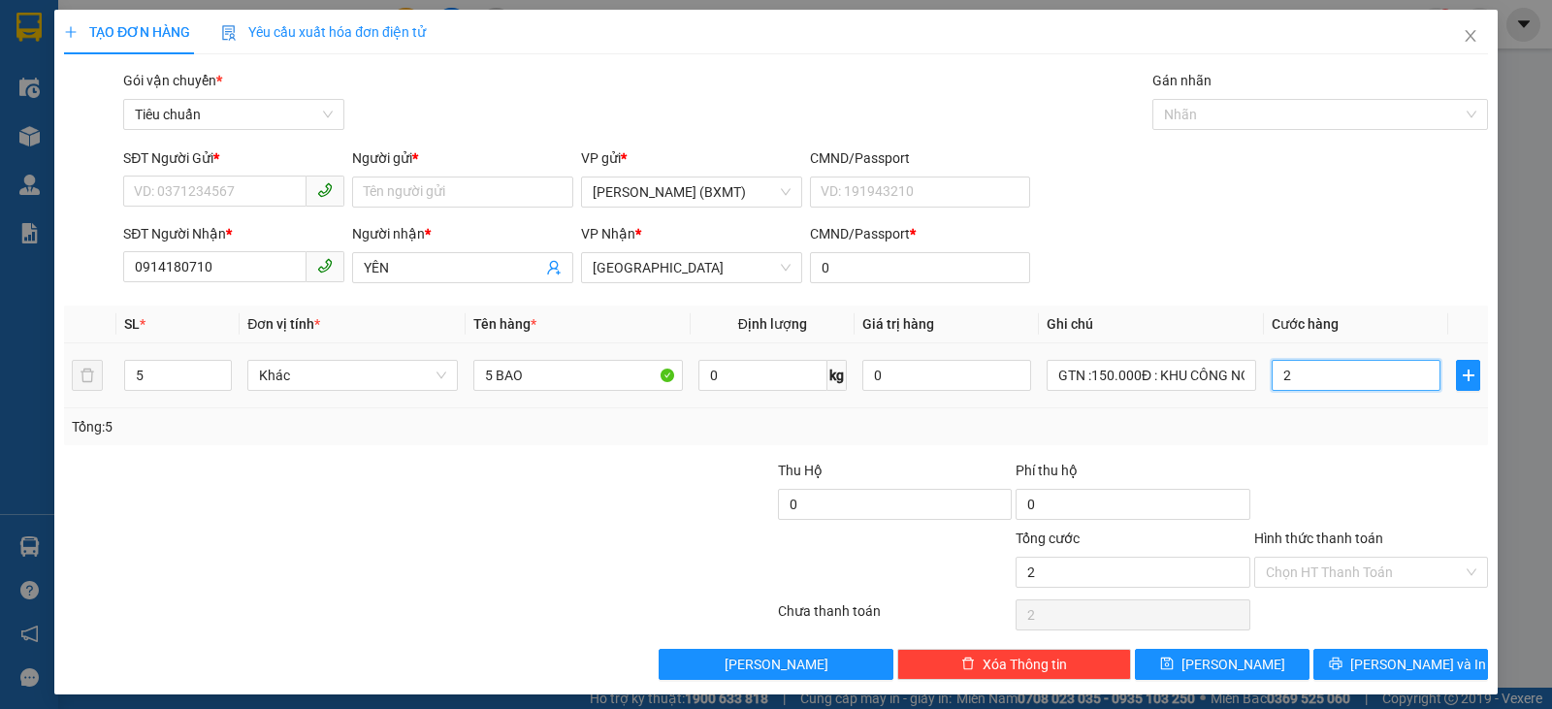
type input "20"
type input "200"
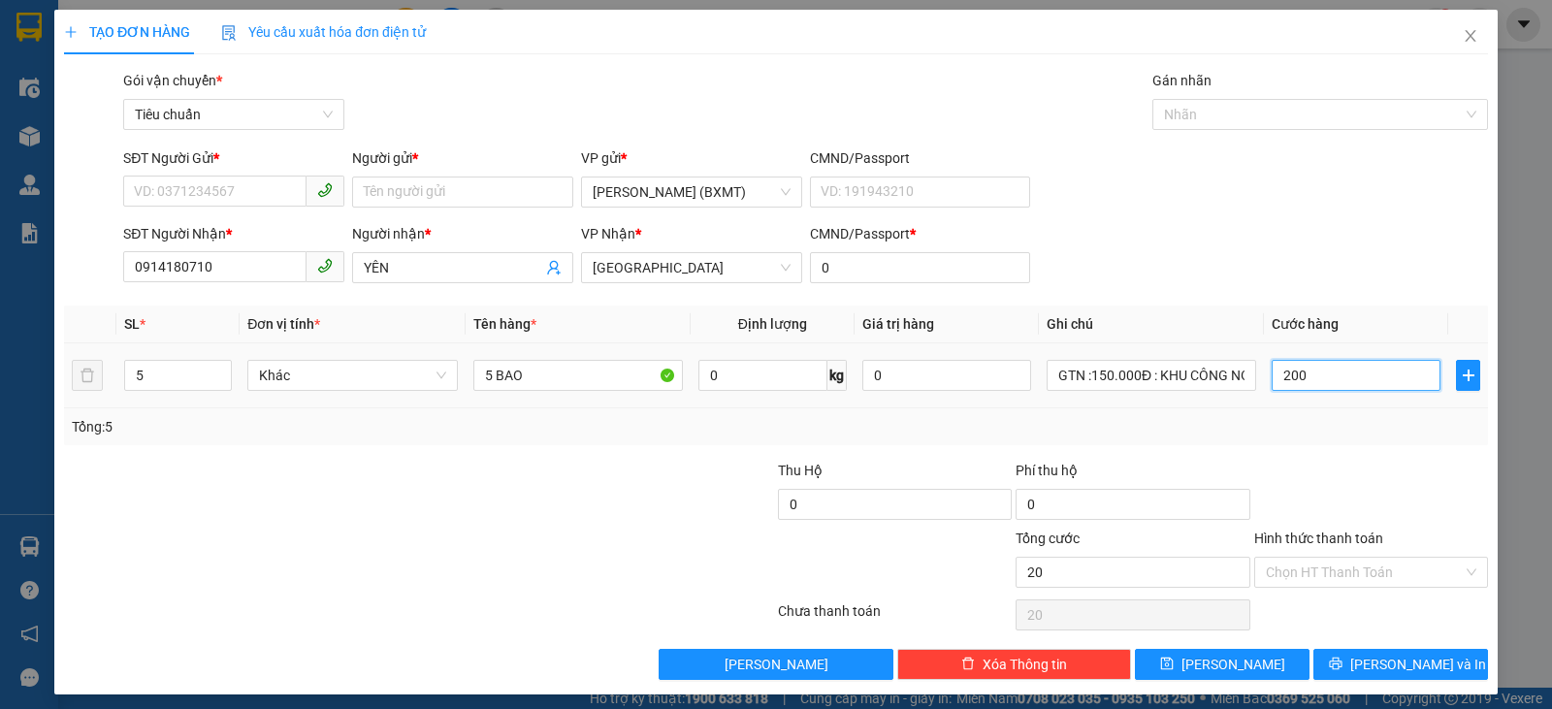
type input "200"
type input "200.000"
click at [1376, 453] on div "Transit Pickup Surcharge Ids Transit Deliver Surcharge Ids Transit Deliver Surc…" at bounding box center [776, 375] width 1424 height 610
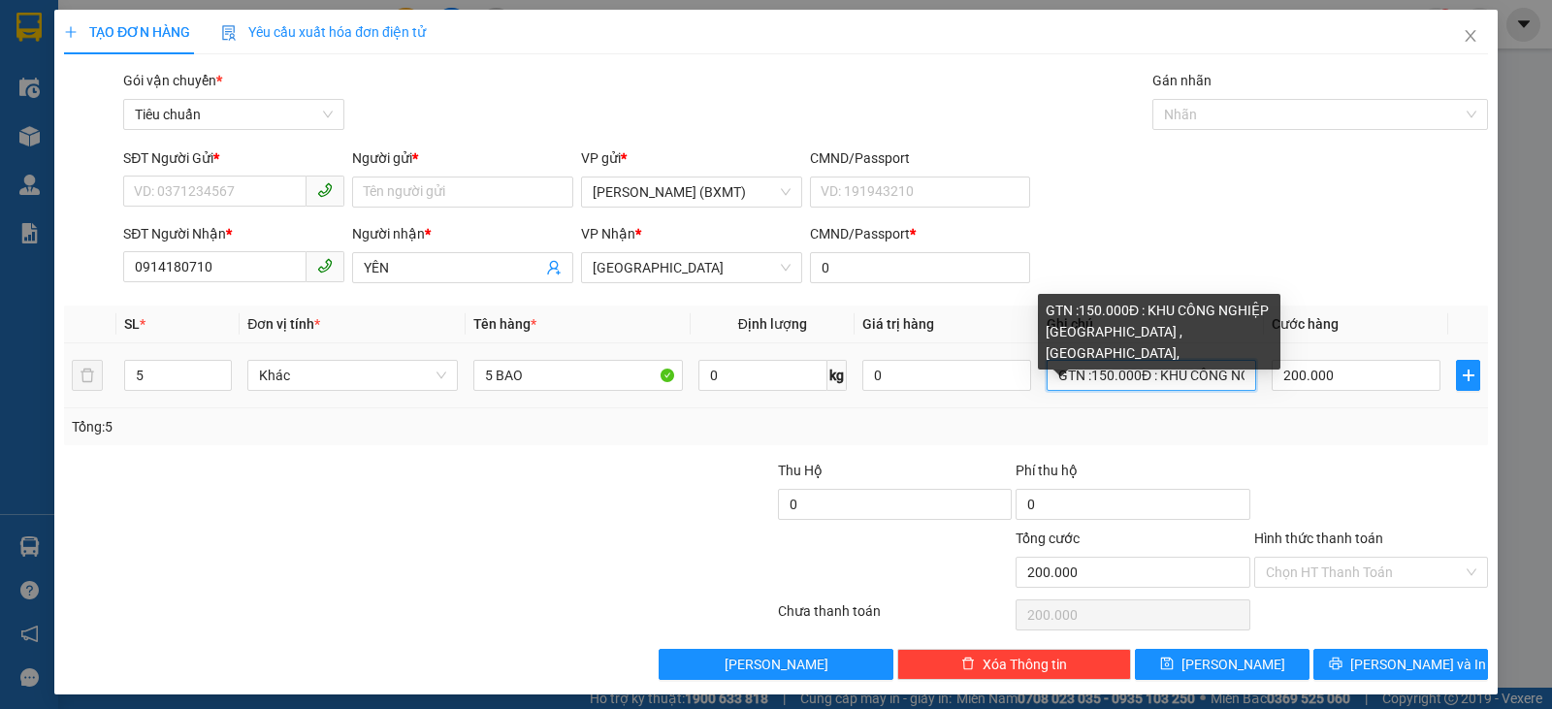
click at [1173, 377] on input "GTN :150.000Đ : KHU CÔNG NGHIỆP HÒA HIỆP 1 ,P HÒA HIỆP 1," at bounding box center [1150, 375] width 209 height 31
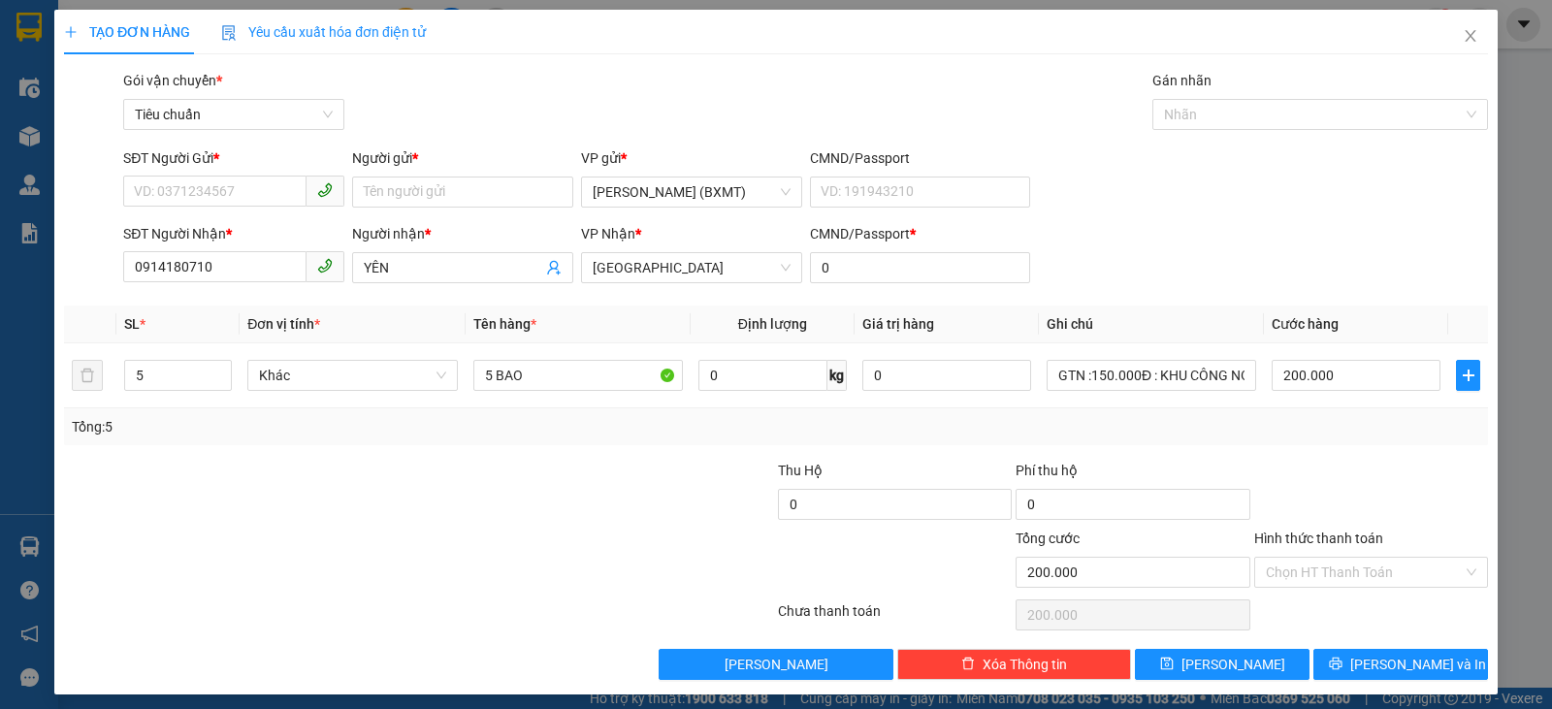
click at [625, 503] on div at bounding box center [657, 494] width 238 height 68
click at [257, 193] on input "SĐT Người Gửi *" at bounding box center [214, 191] width 183 height 31
type input "0329722491"
click at [470, 196] on input "Người gửi *" at bounding box center [462, 191] width 221 height 31
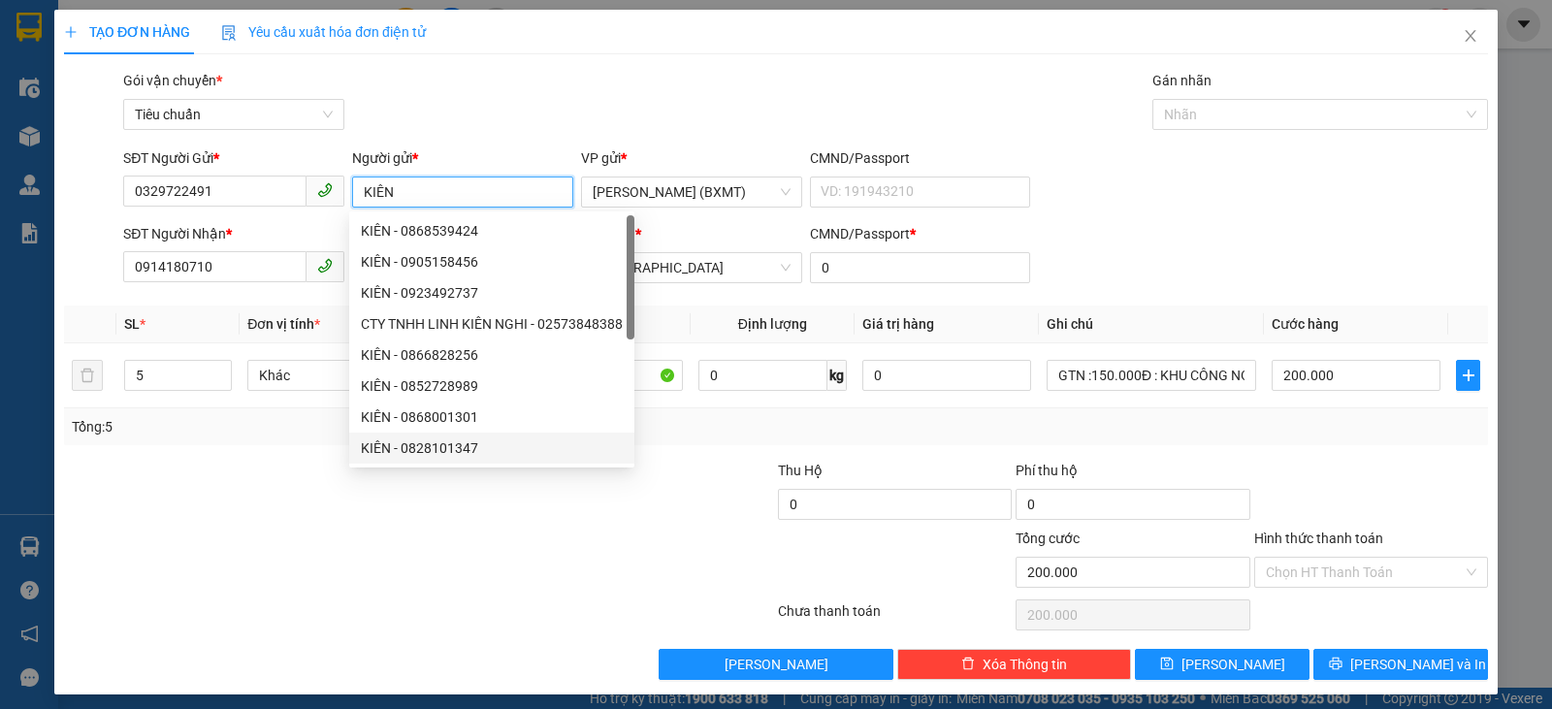
type input "KIÊN"
click at [520, 582] on div at bounding box center [300, 562] width 476 height 68
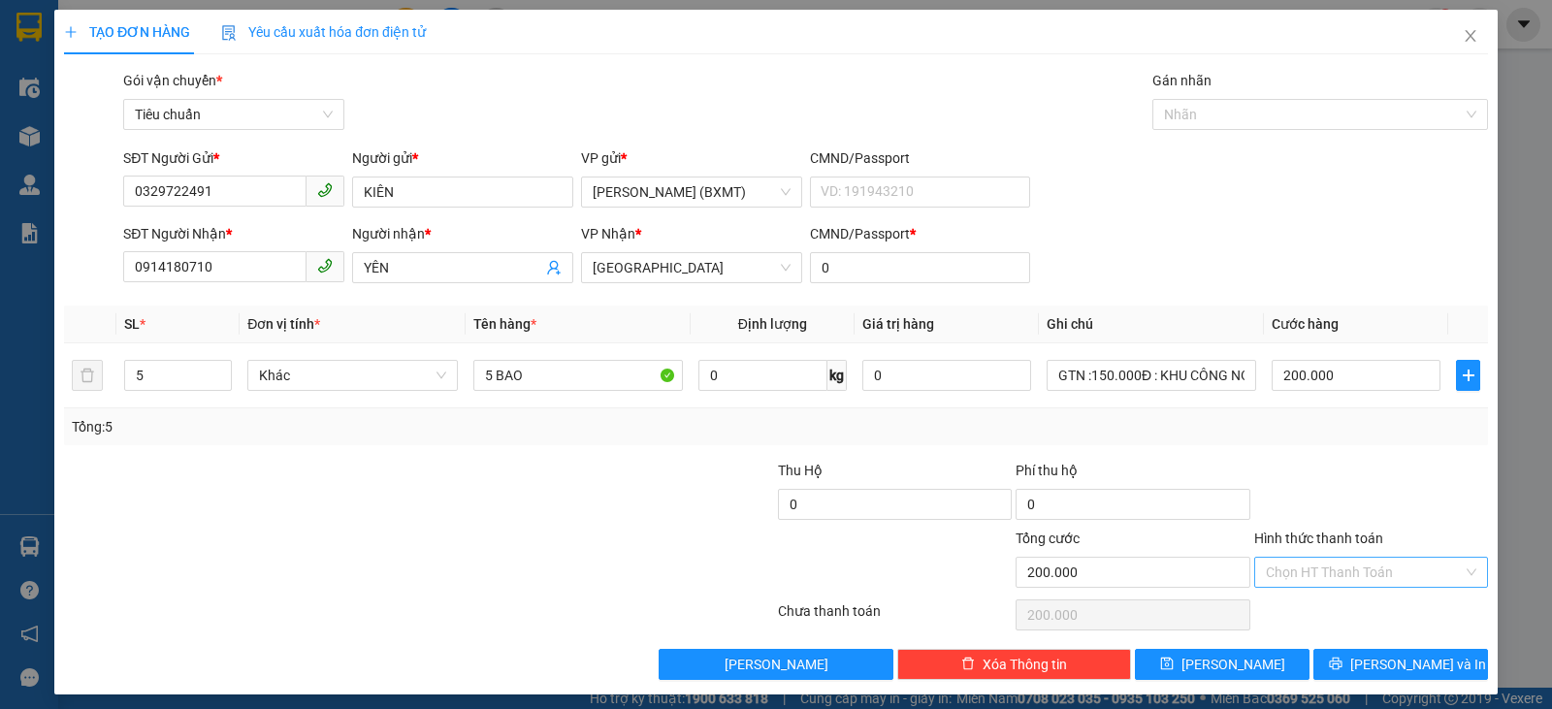
click at [1409, 562] on input "Hình thức thanh toán" at bounding box center [1364, 572] width 197 height 29
click at [1275, 433] on div "Tại văn phòng" at bounding box center [1358, 440] width 209 height 21
type input "0"
drag, startPoint x: 403, startPoint y: 209, endPoint x: 357, endPoint y: 198, distance: 48.0
click at [357, 200] on div "Người gửi * KIÊN" at bounding box center [462, 181] width 221 height 68
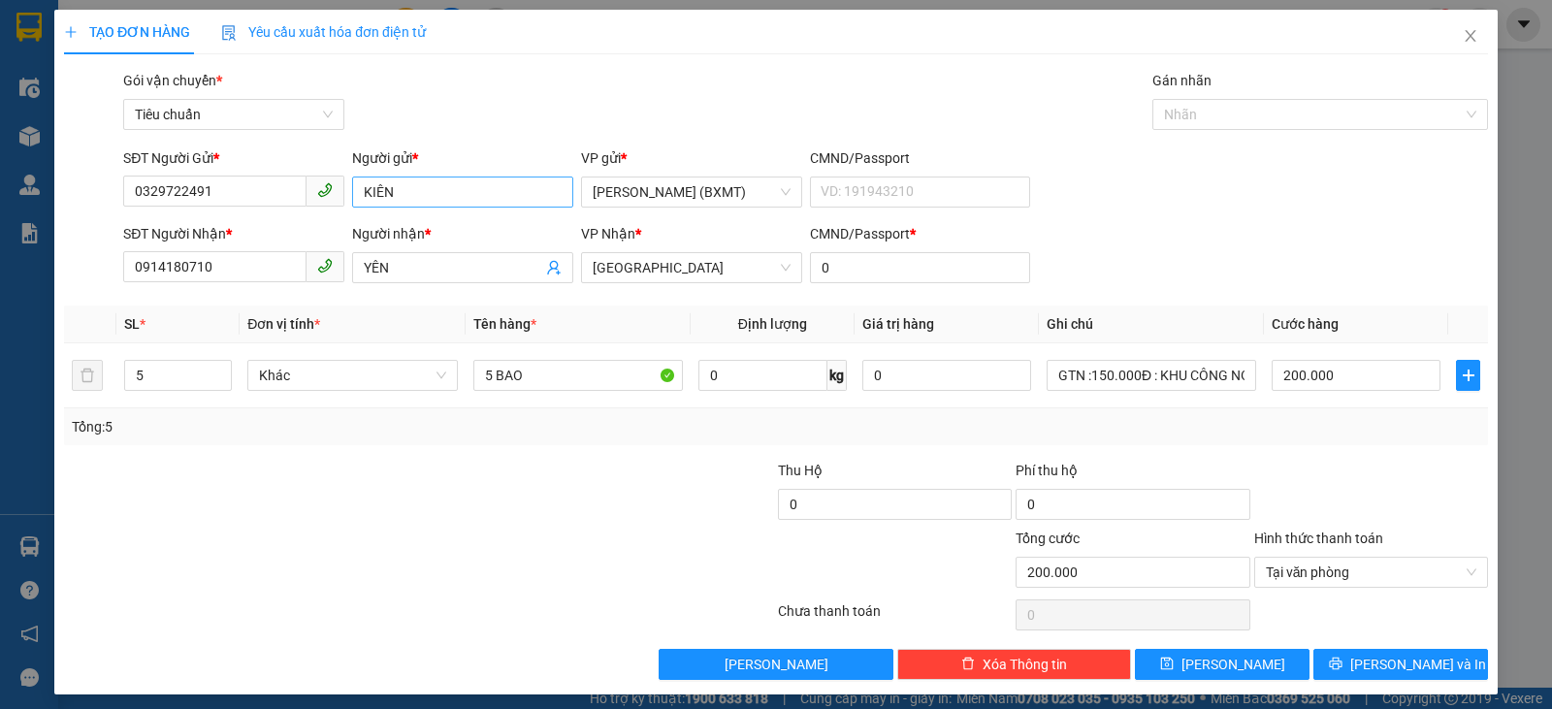
click at [400, 184] on input "KIÊN" at bounding box center [462, 191] width 221 height 31
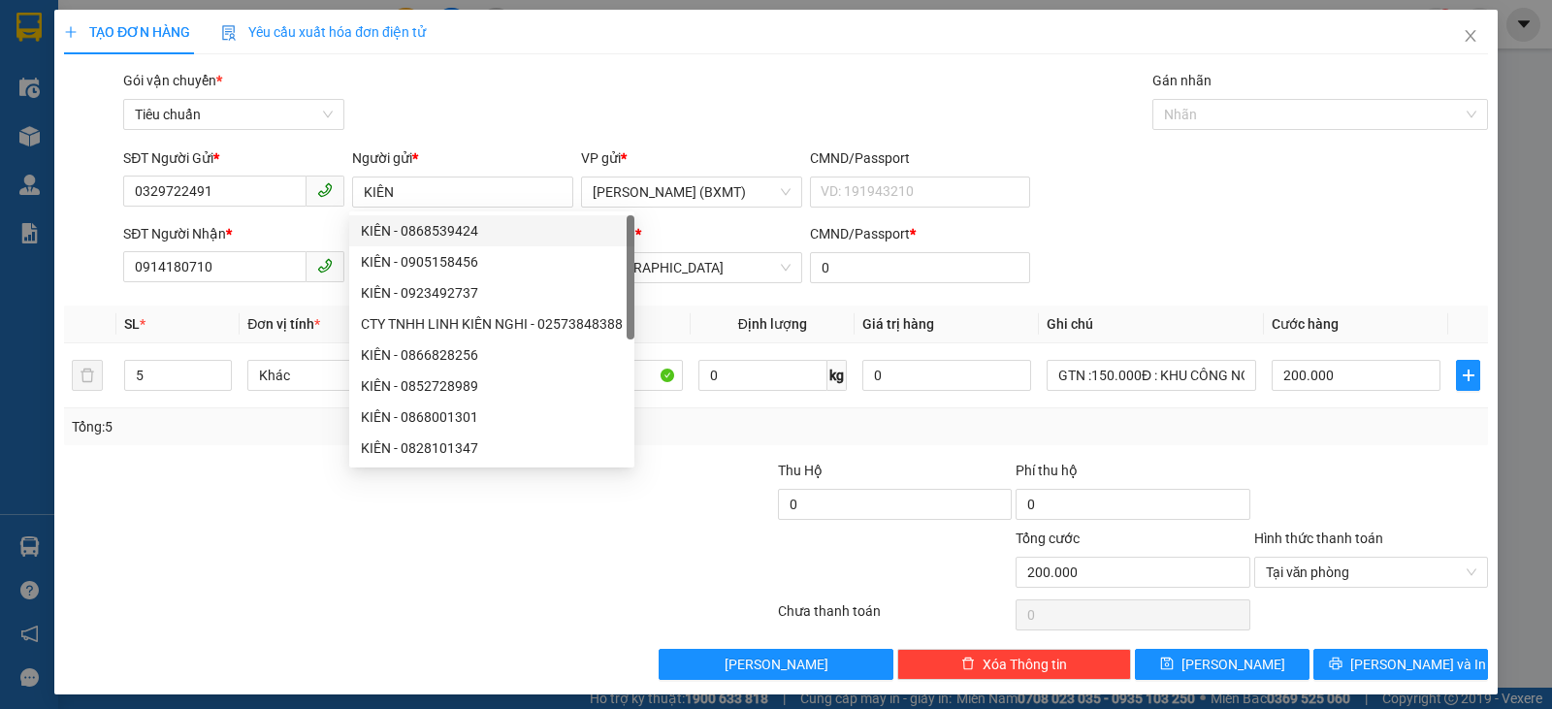
click at [282, 470] on div at bounding box center [300, 494] width 476 height 68
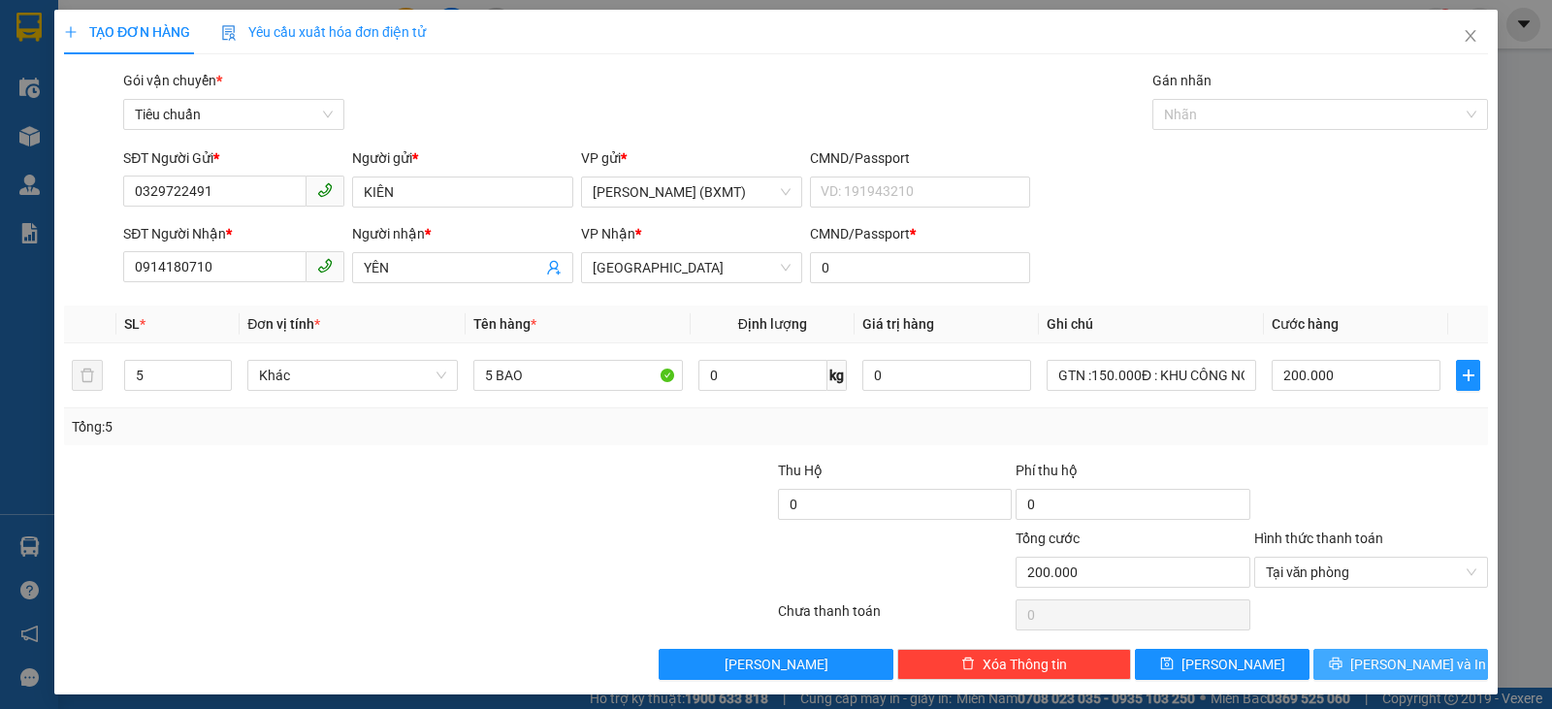
click at [1392, 664] on span "[PERSON_NAME] và In" at bounding box center [1418, 664] width 136 height 21
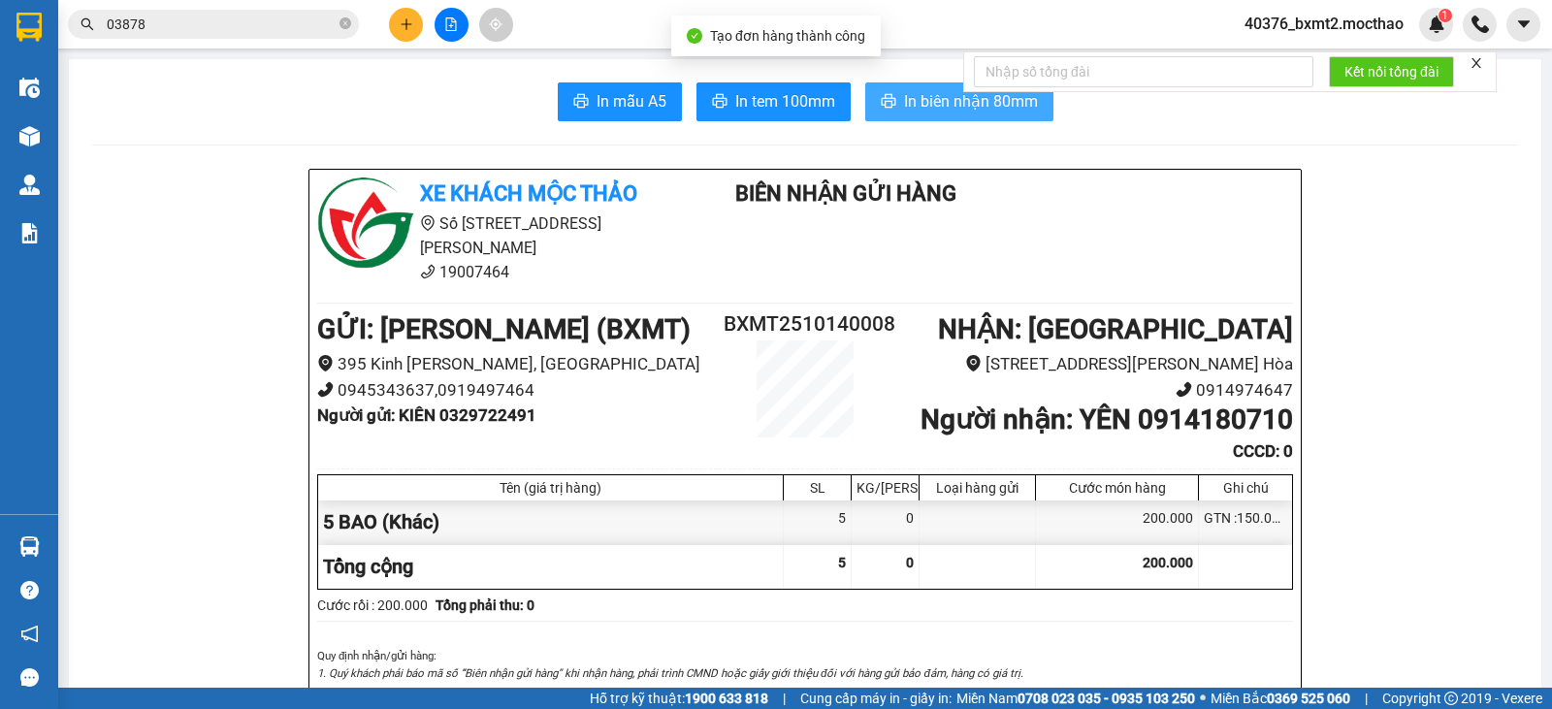
click at [905, 107] on span "In biên nhận 80mm" at bounding box center [971, 101] width 134 height 24
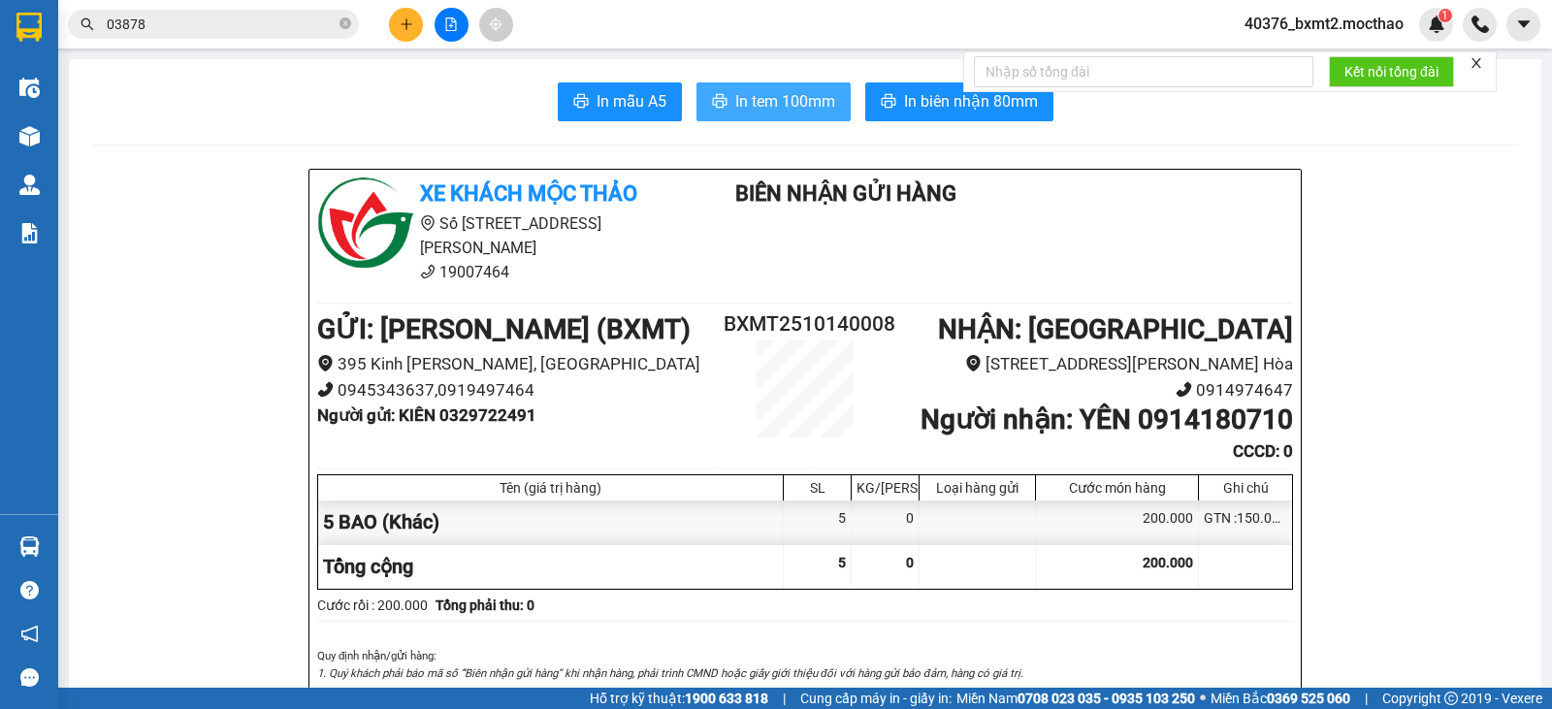
click at [754, 104] on span "In tem 100mm" at bounding box center [785, 101] width 100 height 24
click at [410, 24] on icon "plus" at bounding box center [406, 23] width 11 height 1
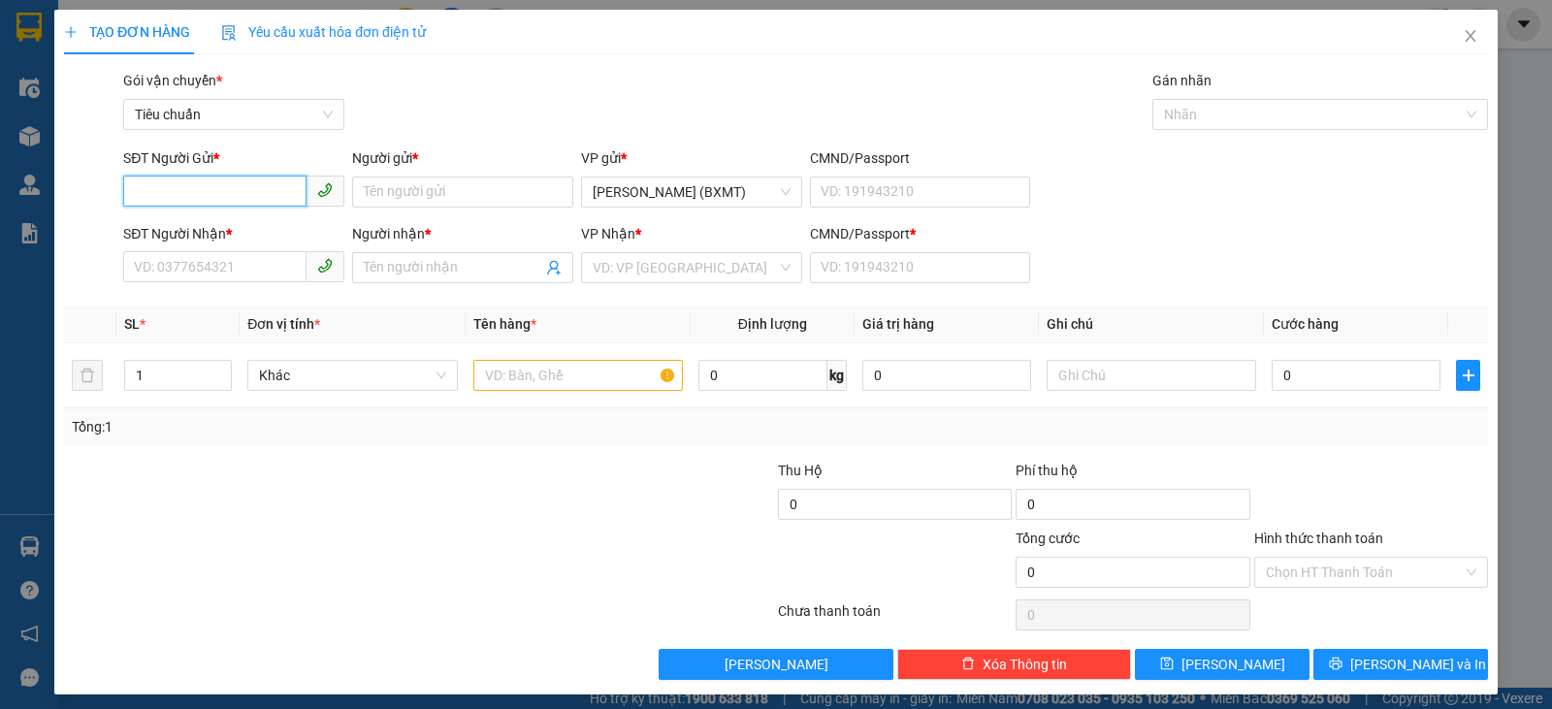
click at [262, 193] on input "SĐT Người Gửi *" at bounding box center [214, 191] width 183 height 31
click at [241, 277] on input "SĐT Người Nhận *" at bounding box center [214, 266] width 183 height 31
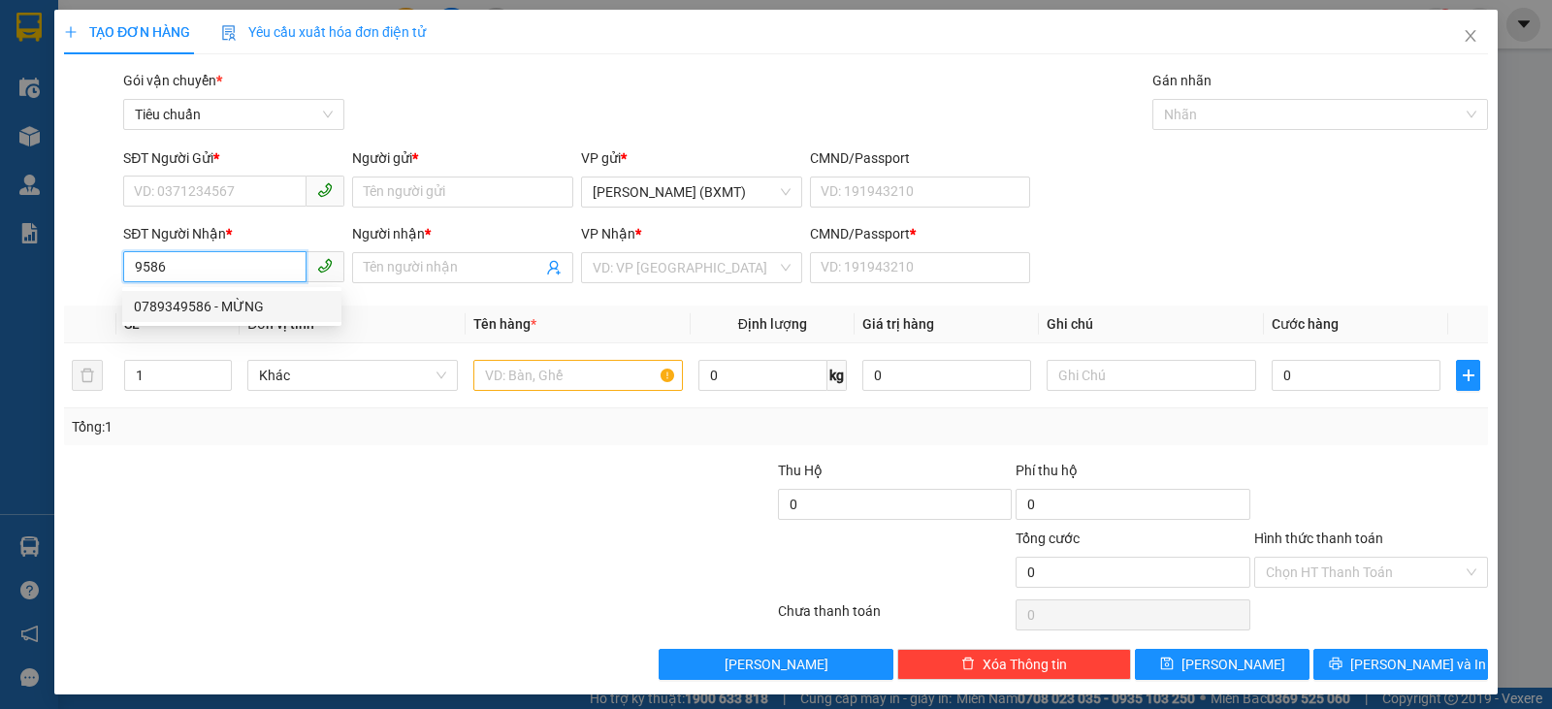
drag, startPoint x: 249, startPoint y: 306, endPoint x: 229, endPoint y: 291, distance: 25.6
click at [248, 305] on div "0789349586 - MỪNG" at bounding box center [232, 306] width 196 height 21
type input "0789349586"
type input "MỪNG"
type input "0"
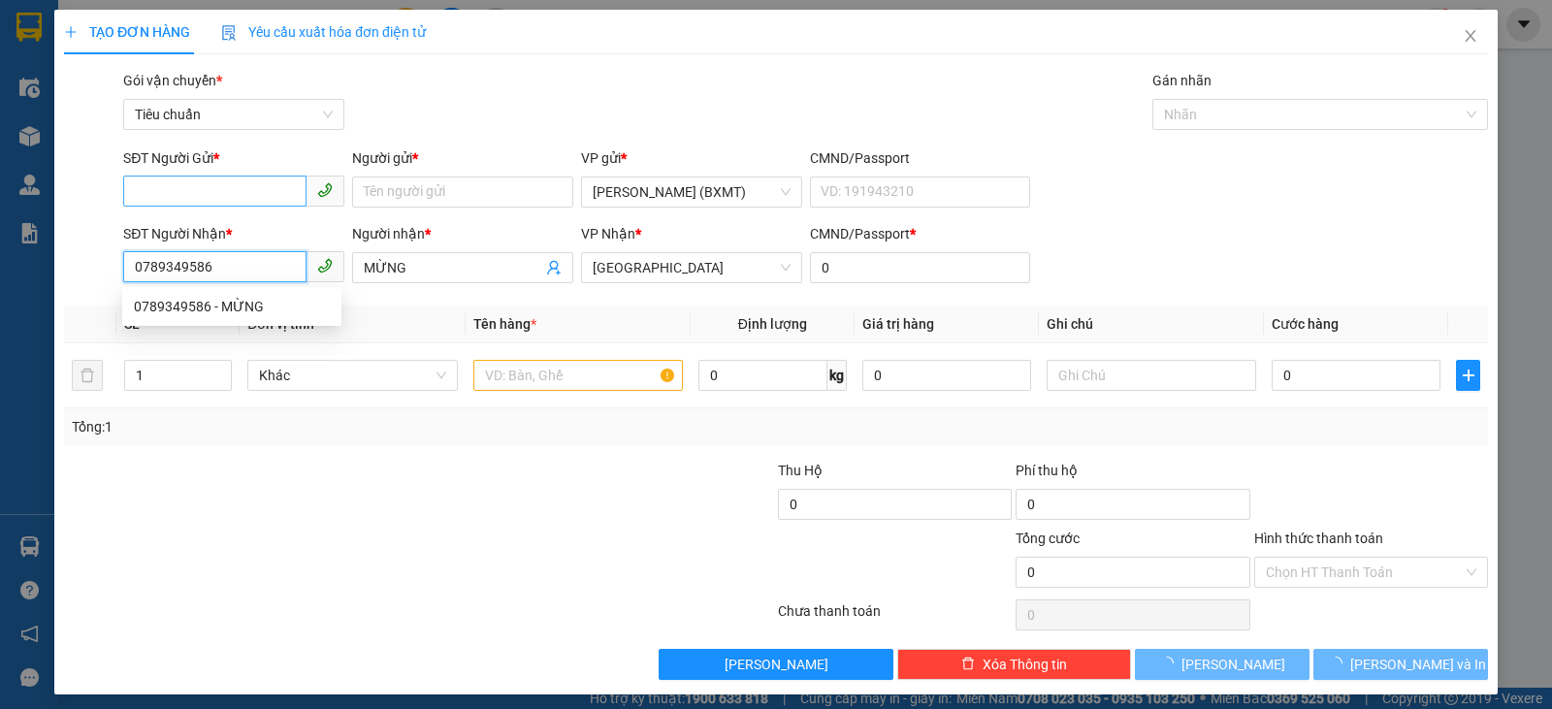
type input "50.000"
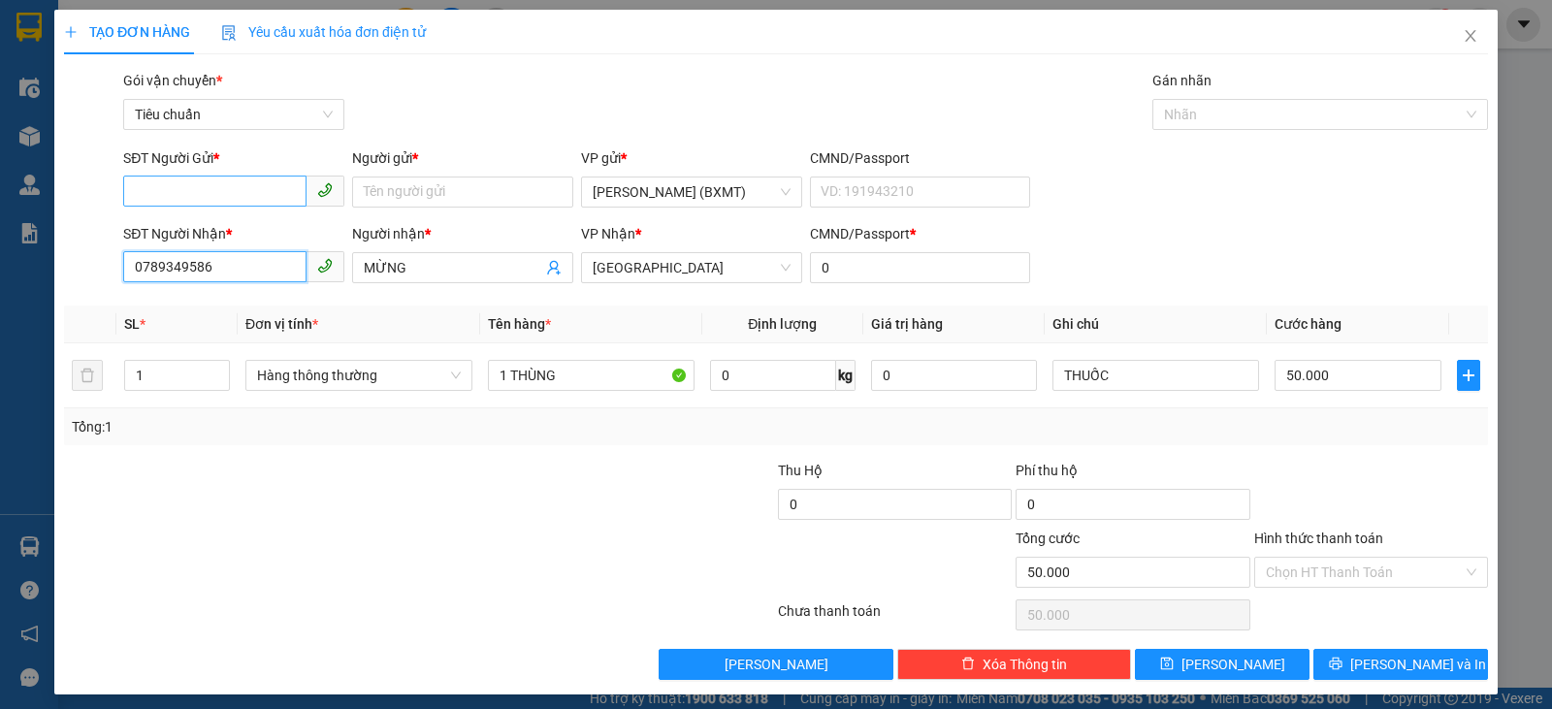
type input "0789349586"
click at [232, 187] on input "SĐT Người Gửi *" at bounding box center [214, 191] width 183 height 31
click at [260, 231] on div "0325364979 - CTY GSV" at bounding box center [232, 230] width 196 height 21
type input "0325364979"
type input "CTY GSV"
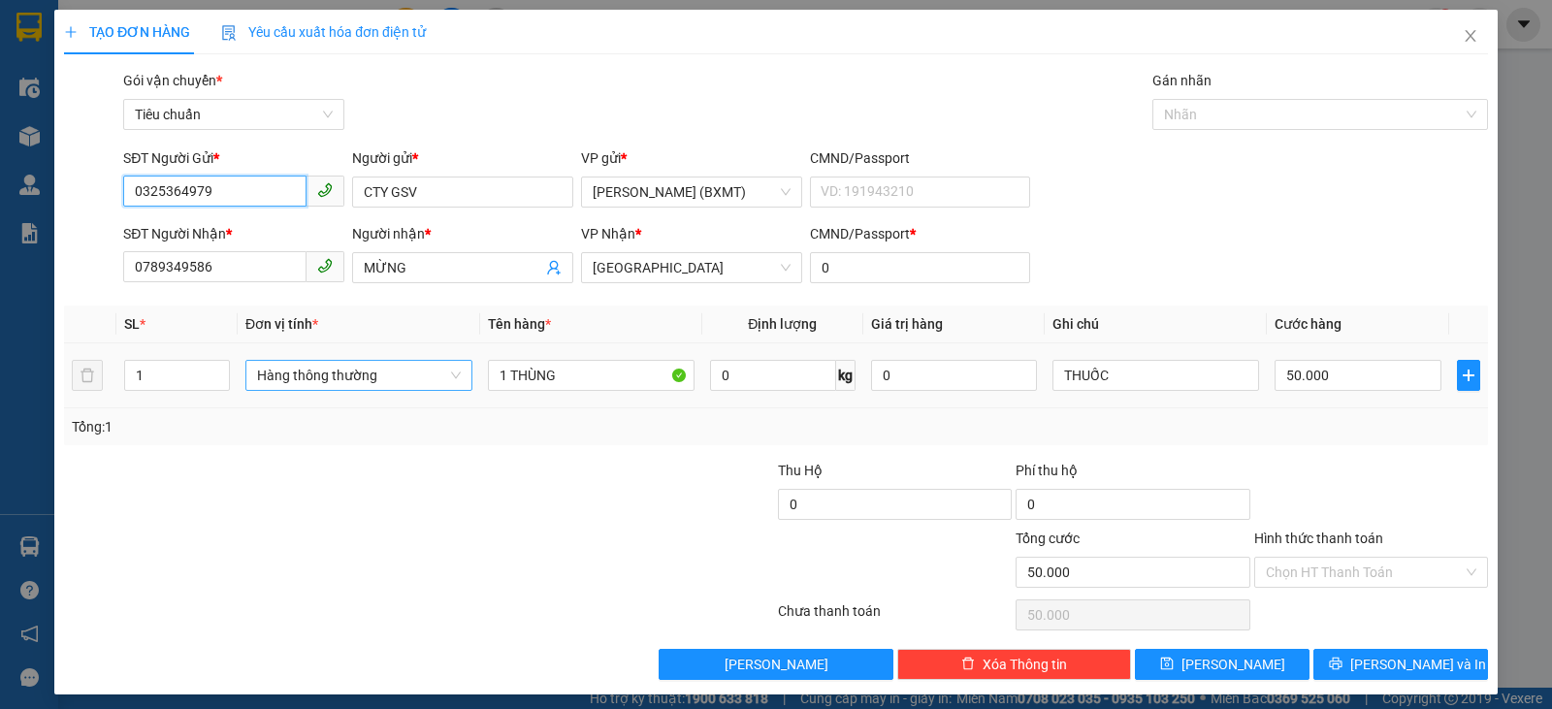
click at [365, 378] on span "Hàng thông thường" at bounding box center [359, 375] width 204 height 29
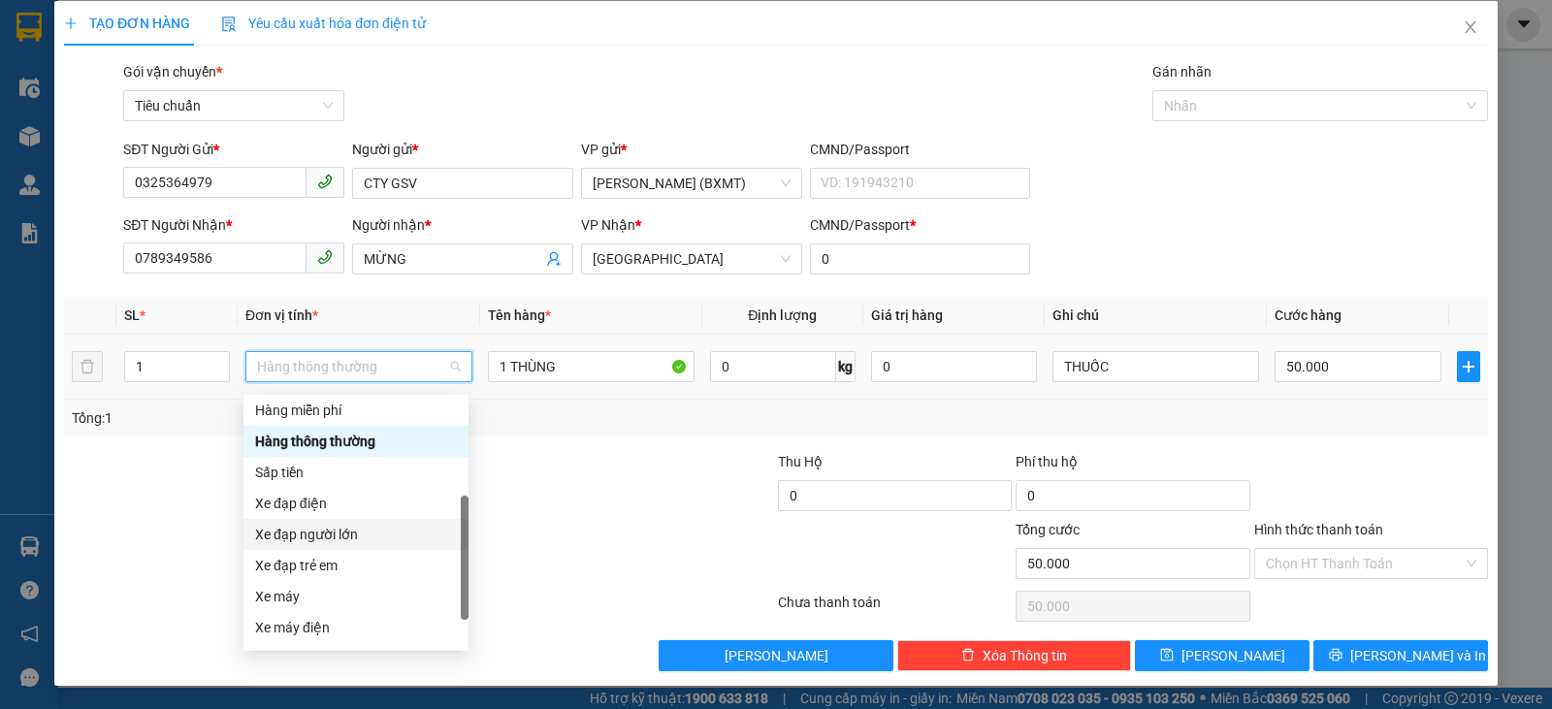
scroll to position [124, 0]
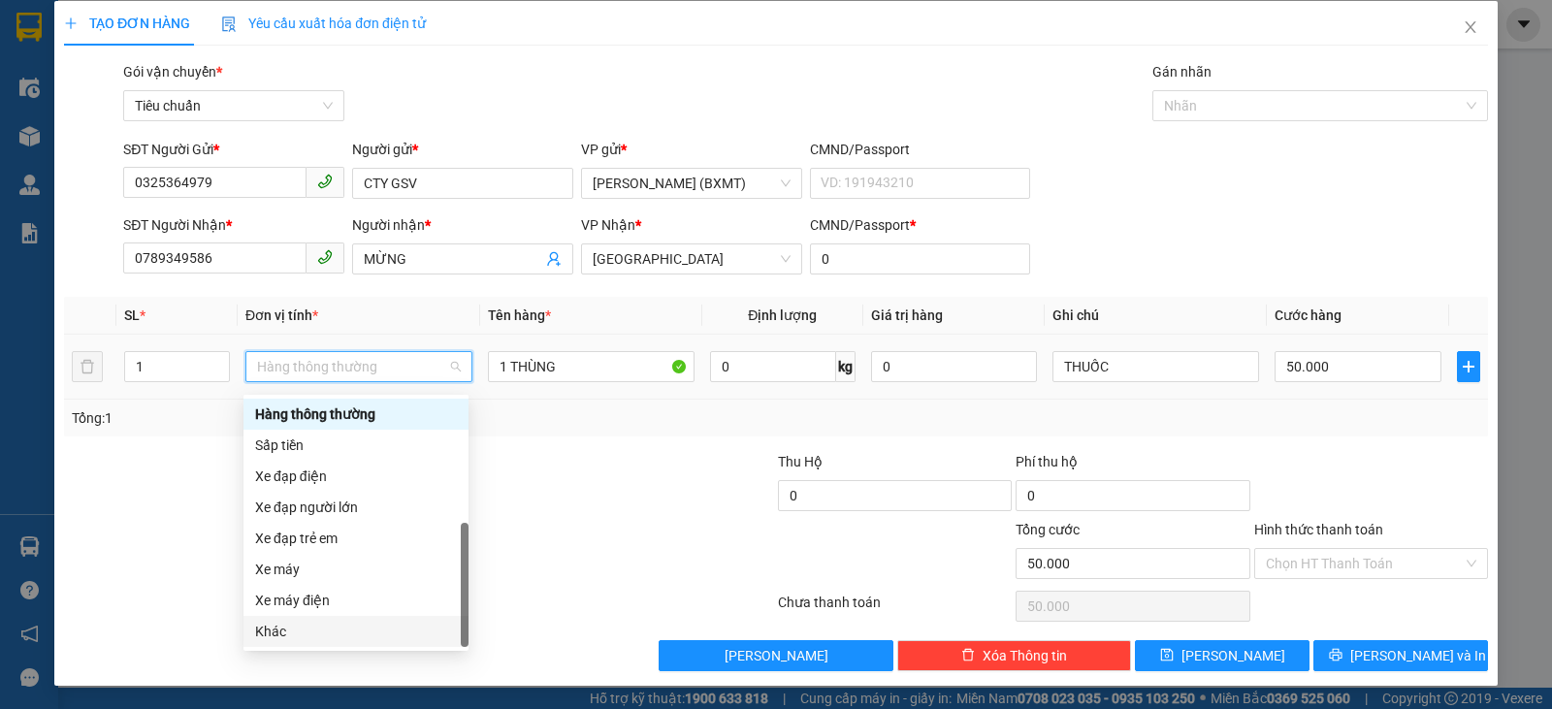
click at [298, 632] on div "Khác" at bounding box center [356, 631] width 202 height 21
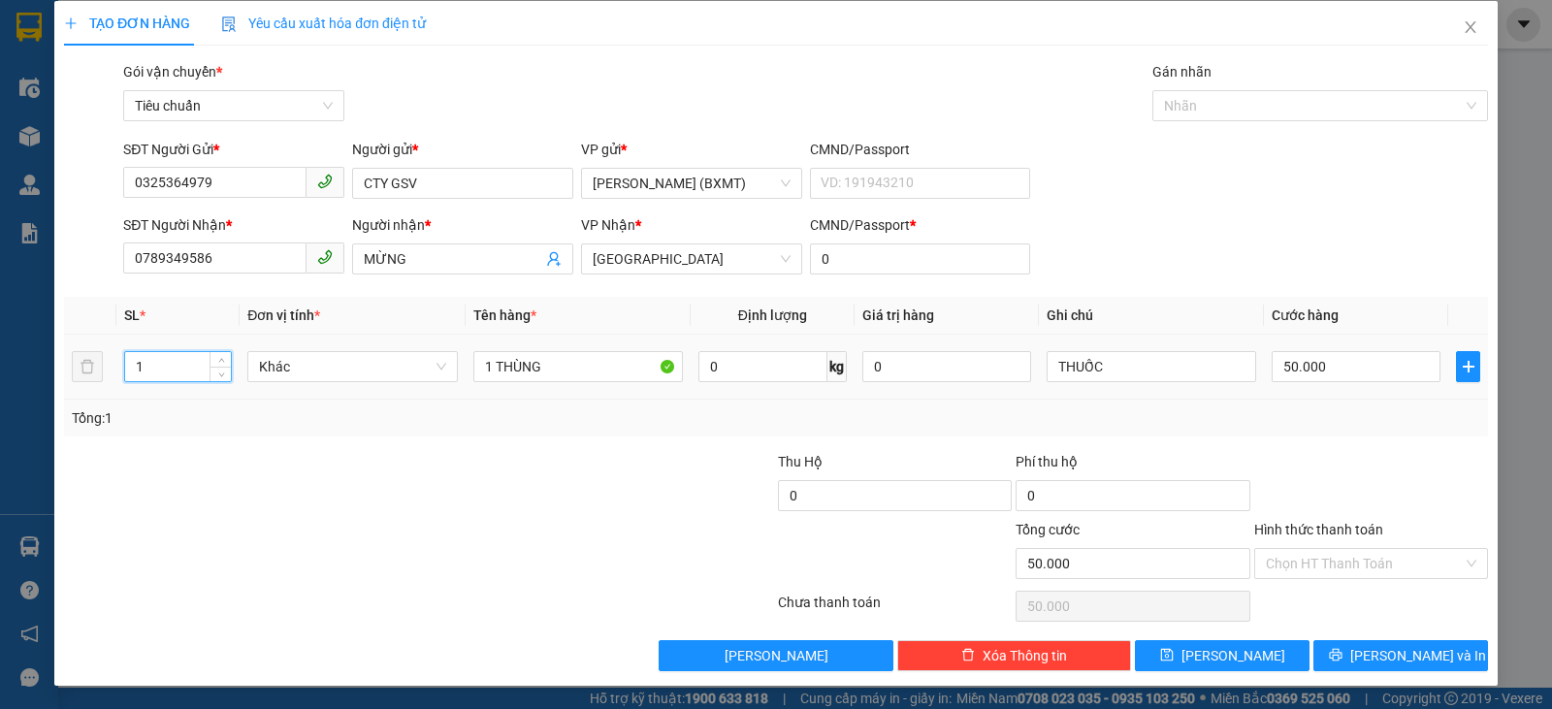
drag, startPoint x: 162, startPoint y: 374, endPoint x: 135, endPoint y: 372, distance: 27.2
click at [135, 372] on input "1" at bounding box center [178, 366] width 106 height 29
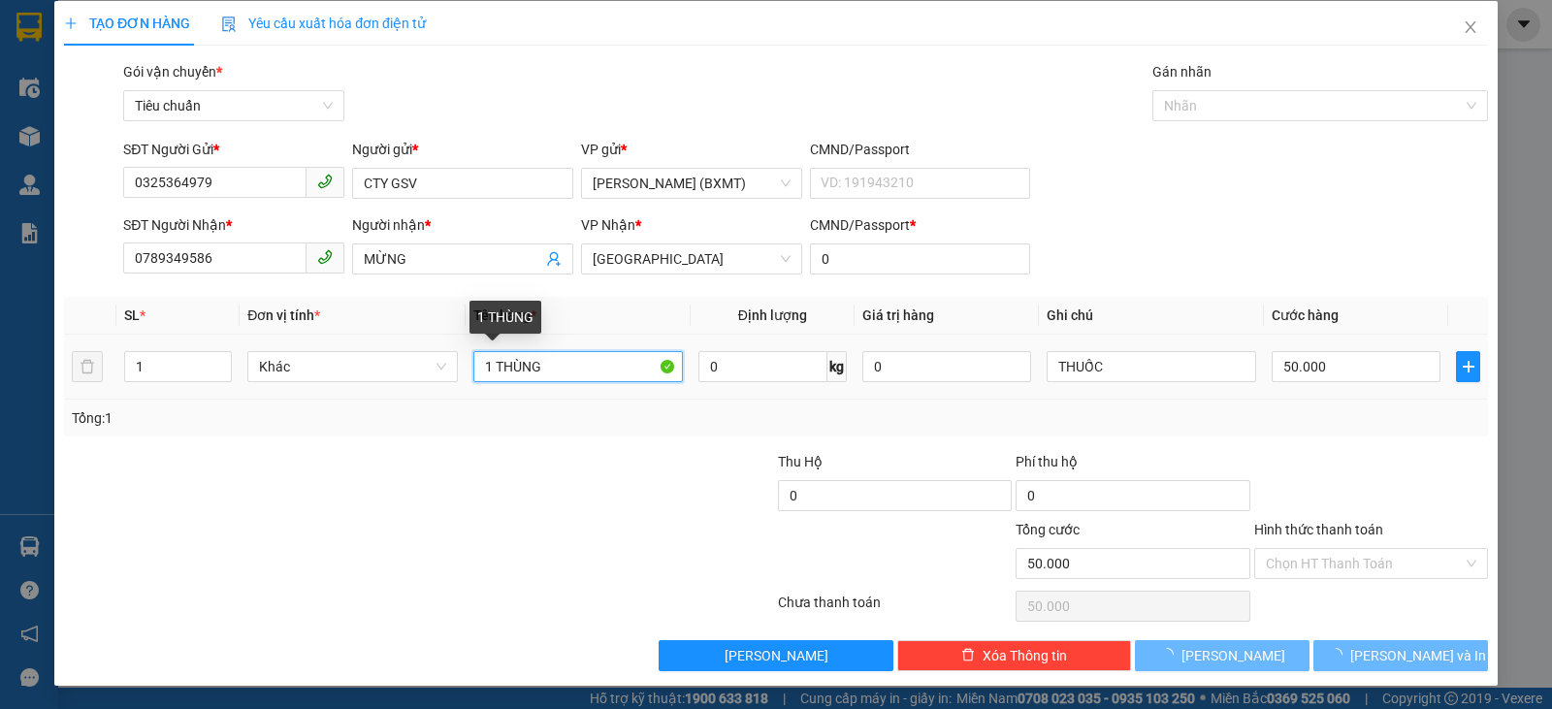
type input "0"
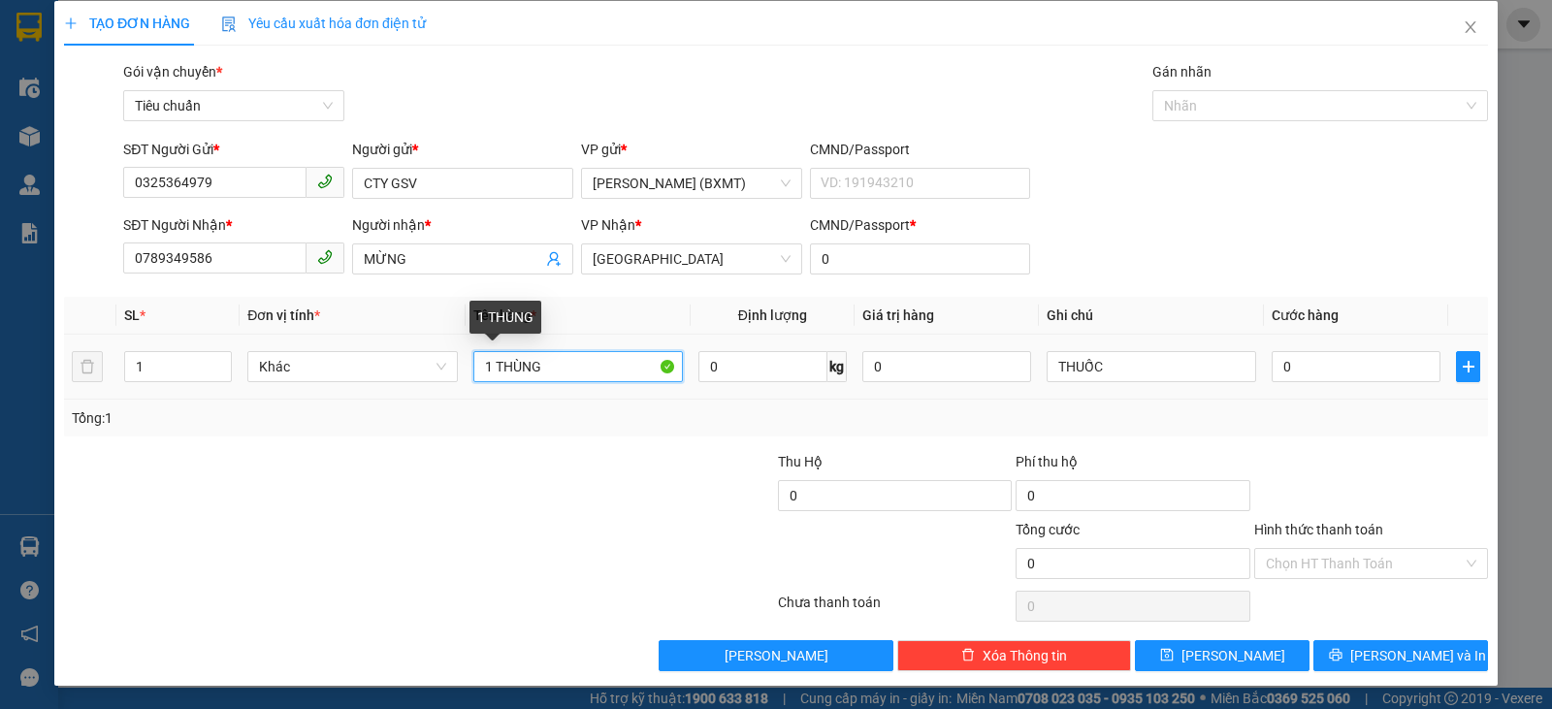
drag, startPoint x: 554, startPoint y: 370, endPoint x: 492, endPoint y: 378, distance: 62.5
click at [492, 378] on input "1 THÙNG" at bounding box center [577, 366] width 209 height 31
type input "1 KIỆN"
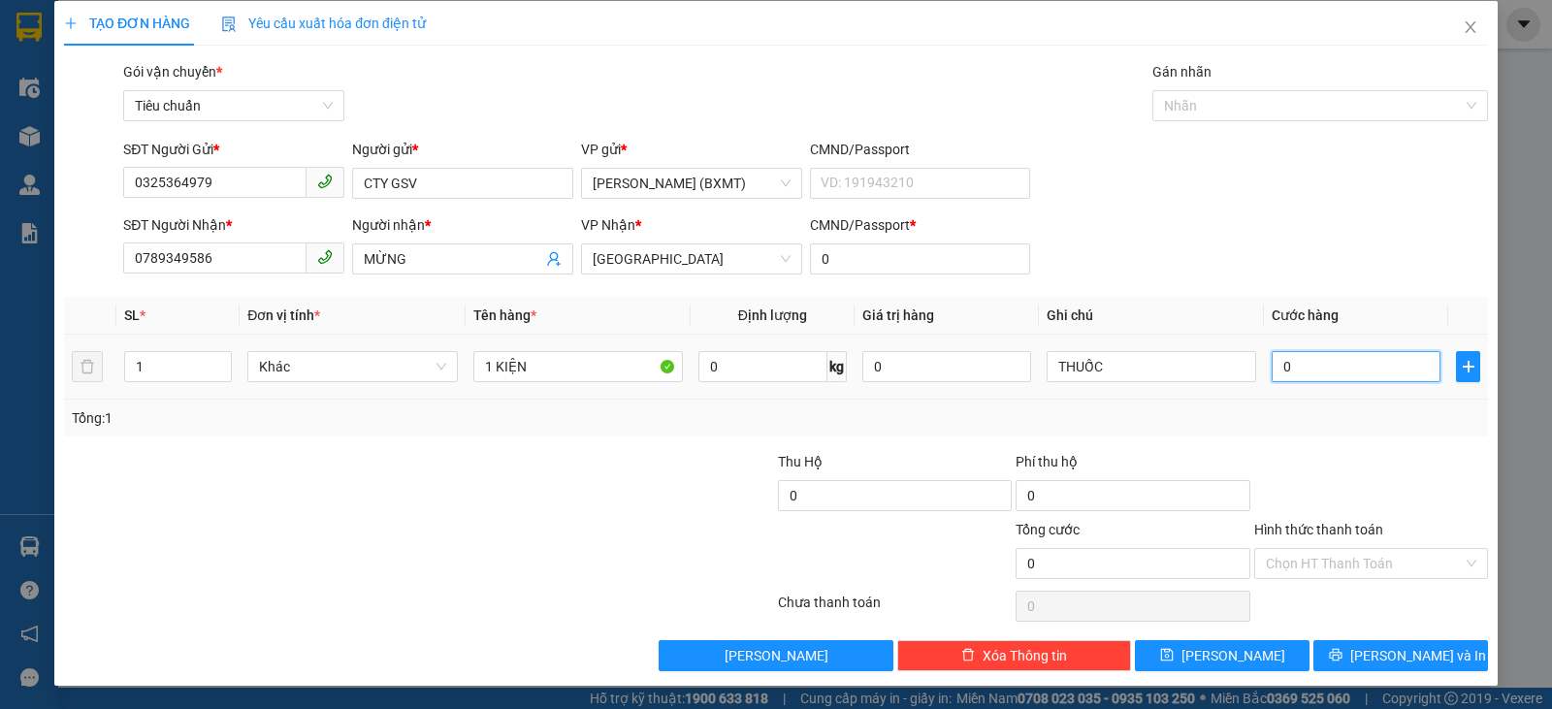
click at [1343, 375] on input "0" at bounding box center [1355, 366] width 169 height 31
type input "6"
type input "60"
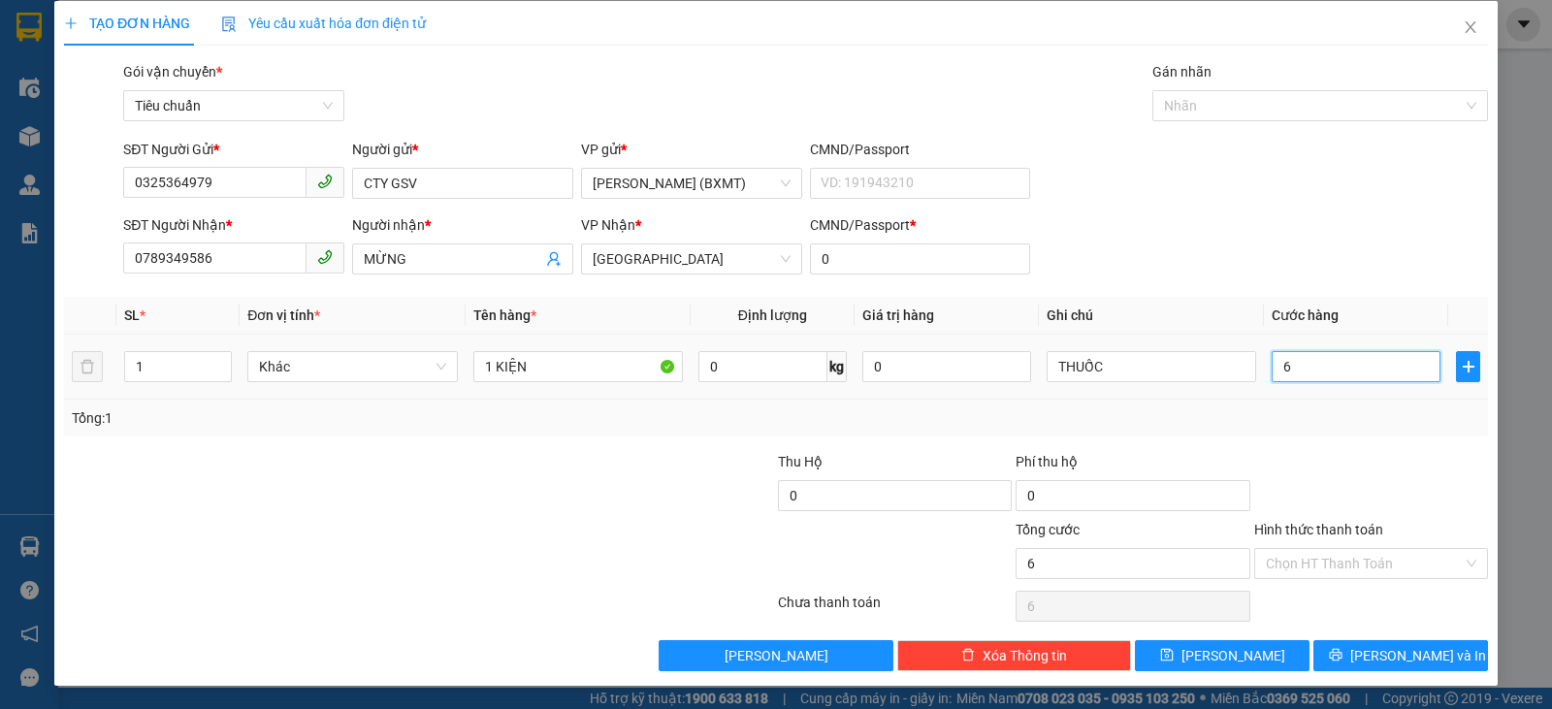
type input "60"
type input "60.000"
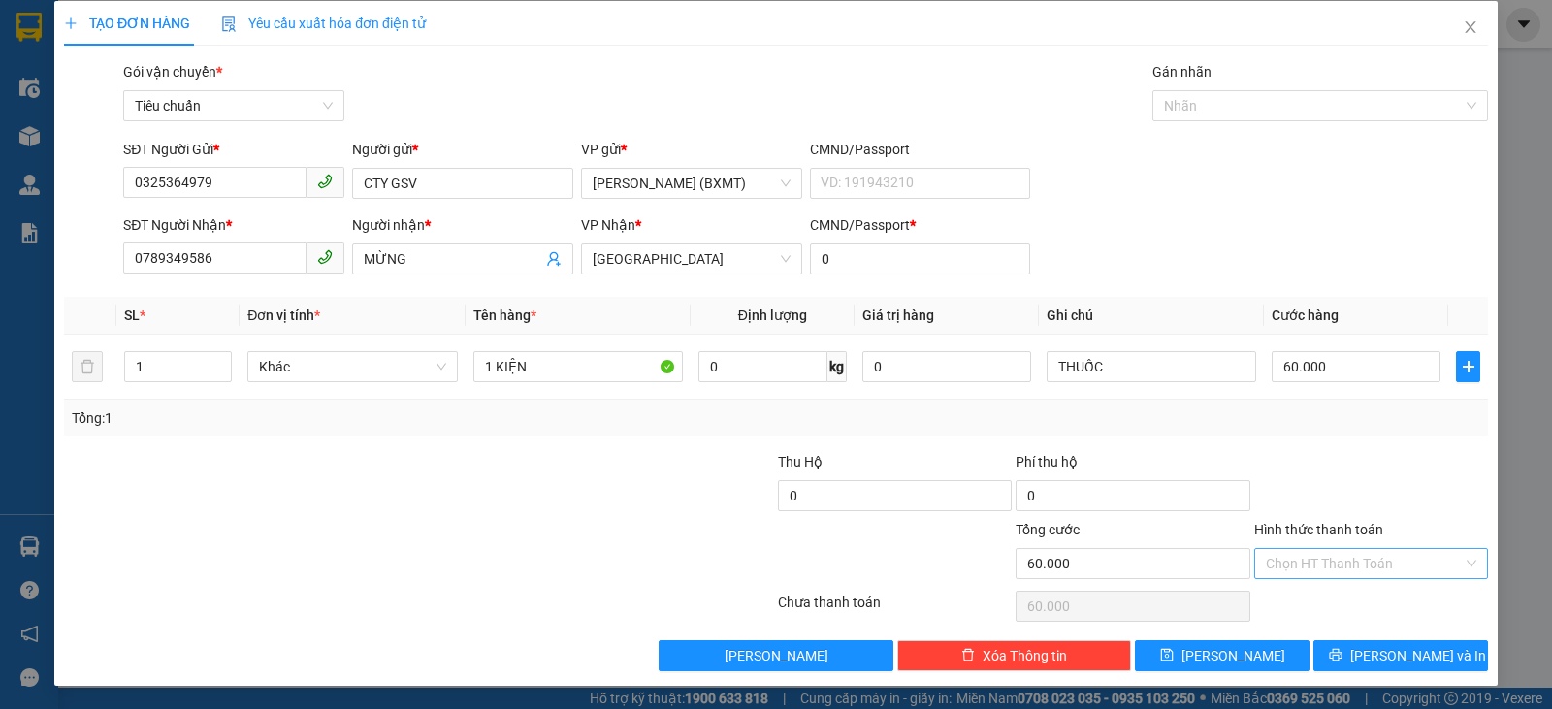
click at [1360, 554] on input "Hình thức thanh toán" at bounding box center [1364, 563] width 197 height 29
click at [1294, 437] on div "Tại văn phòng" at bounding box center [1358, 431] width 209 height 21
type input "0"
click at [1399, 640] on button "[PERSON_NAME] và In" at bounding box center [1400, 655] width 175 height 31
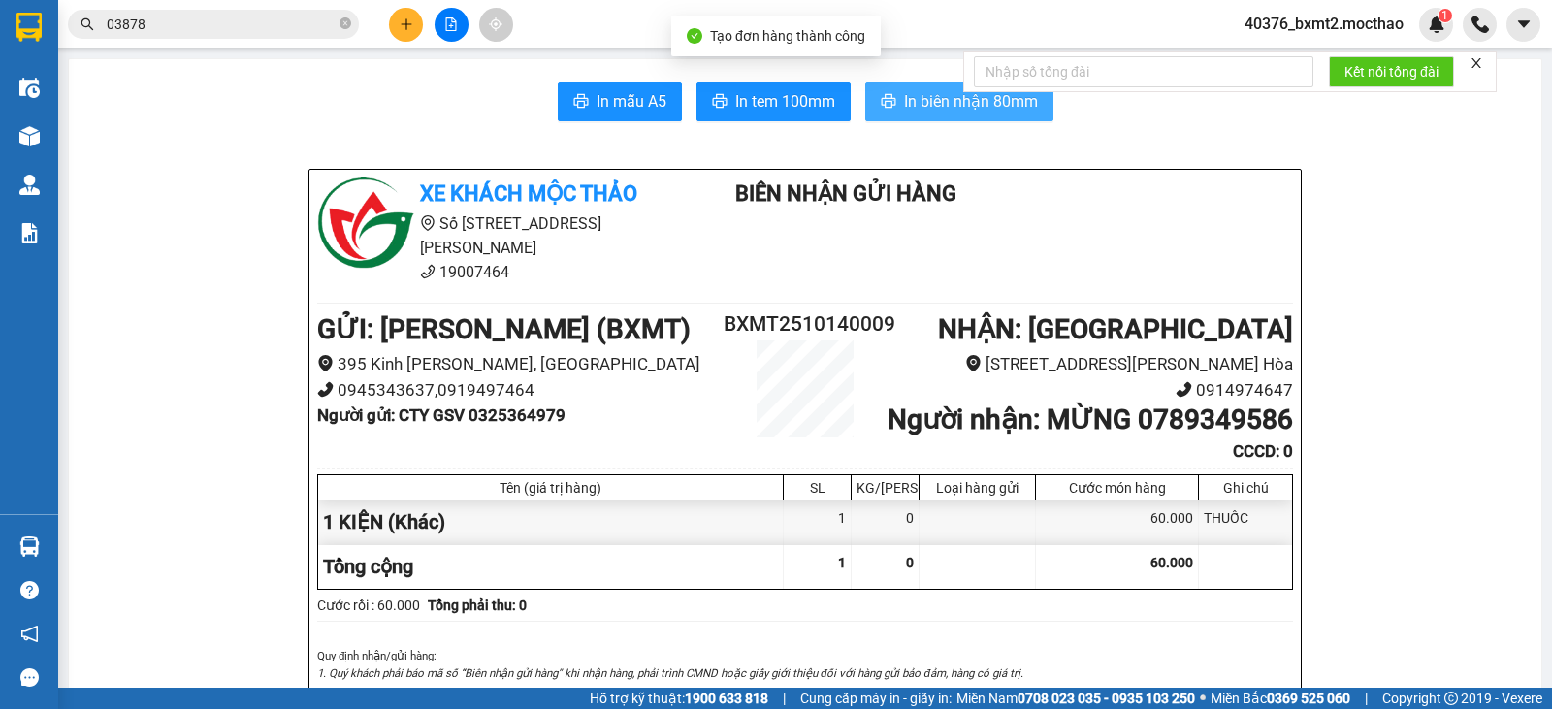
click at [932, 100] on span "In biên nhận 80mm" at bounding box center [971, 101] width 134 height 24
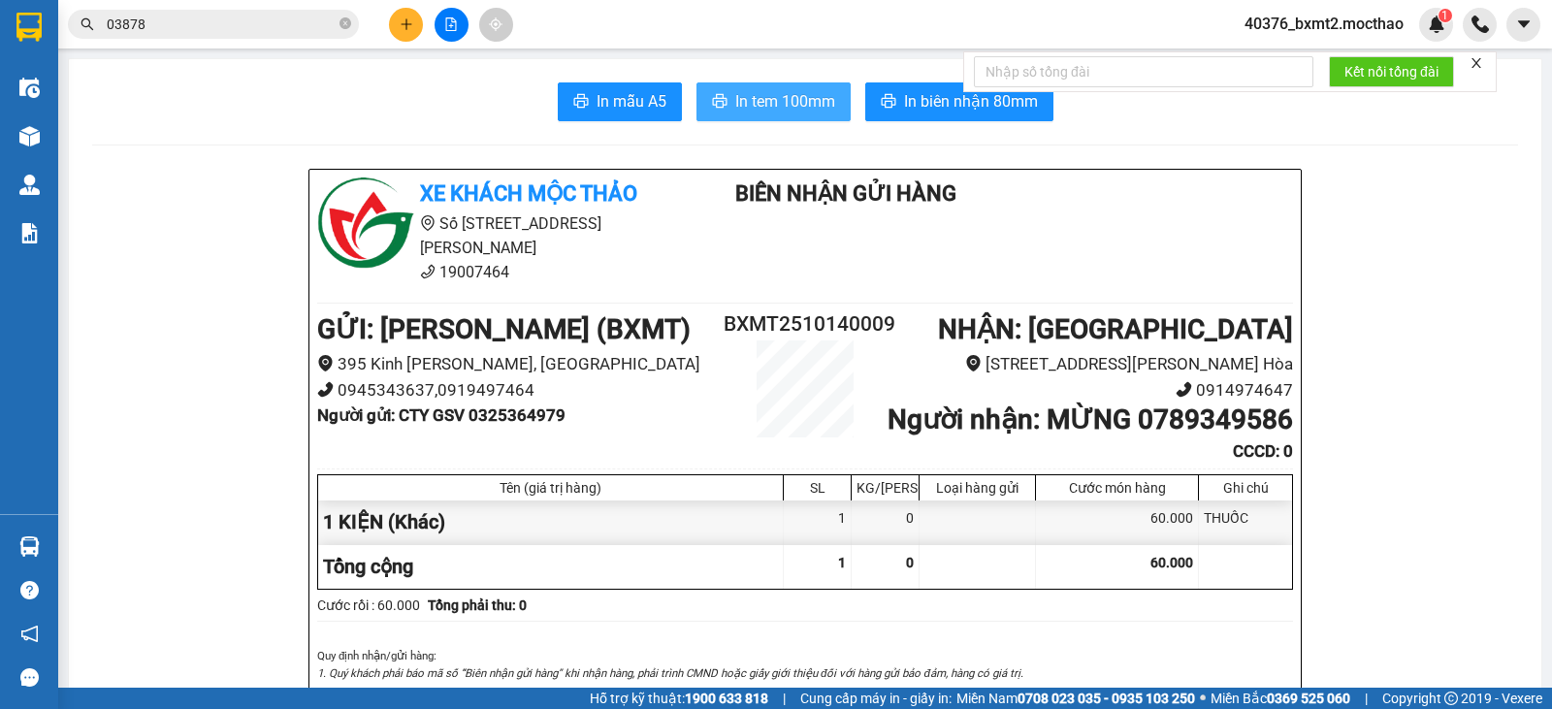
click at [777, 98] on span "In tem 100mm" at bounding box center [785, 101] width 100 height 24
click at [413, 24] on button at bounding box center [406, 25] width 34 height 34
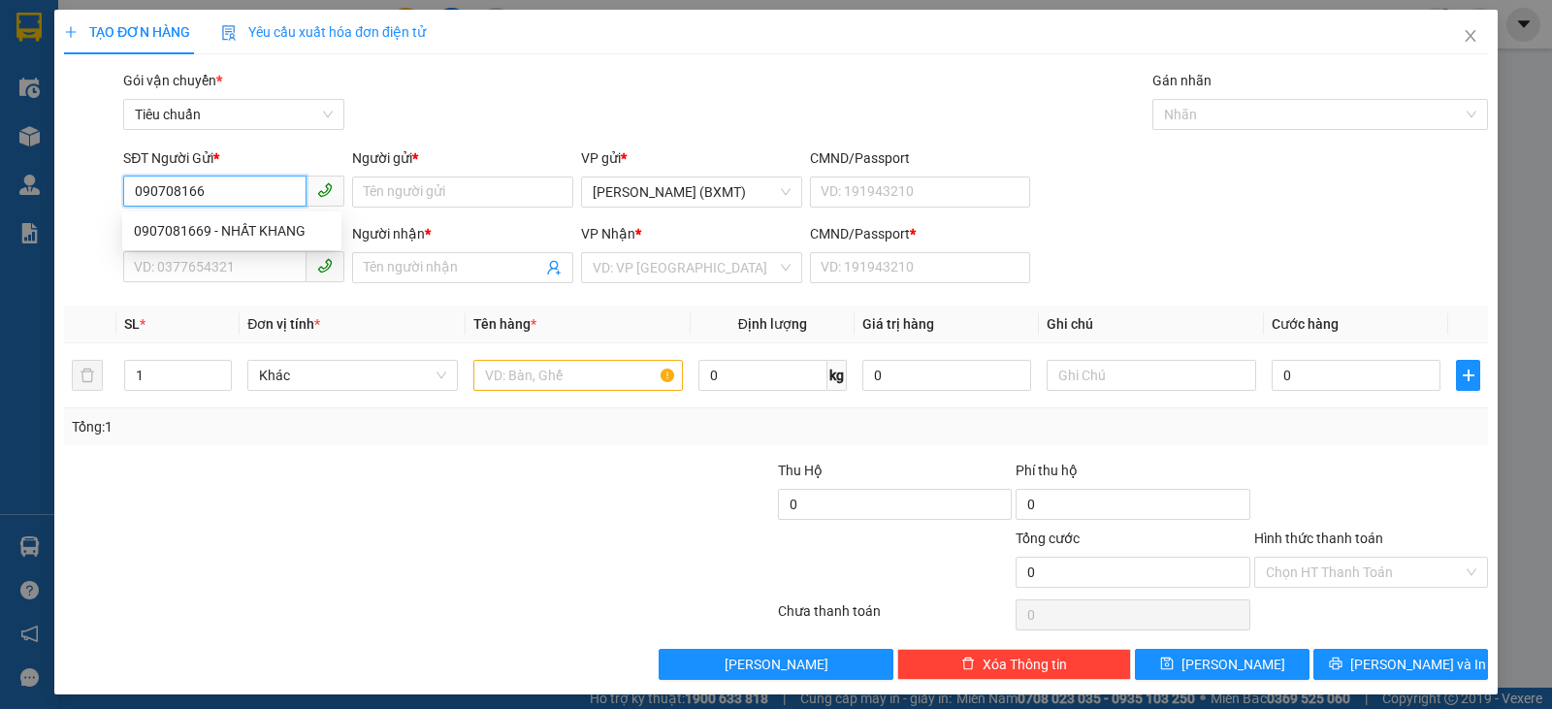
type input "0907081669"
click at [266, 228] on div "0907081669 - NHẤT KHANG" at bounding box center [232, 230] width 196 height 21
type input "NHẤT KHANG"
type input "0393661571"
type input "THẨM"
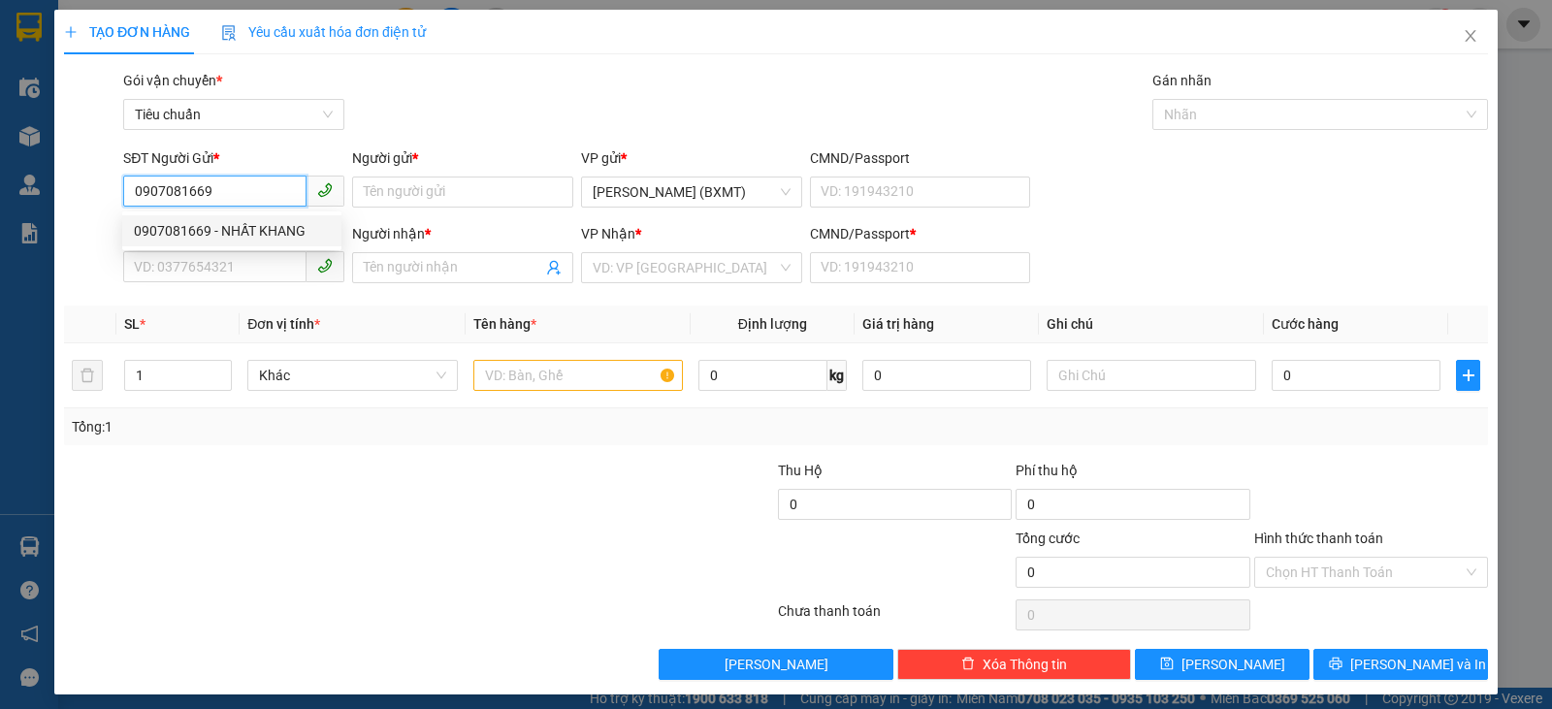
type input "0"
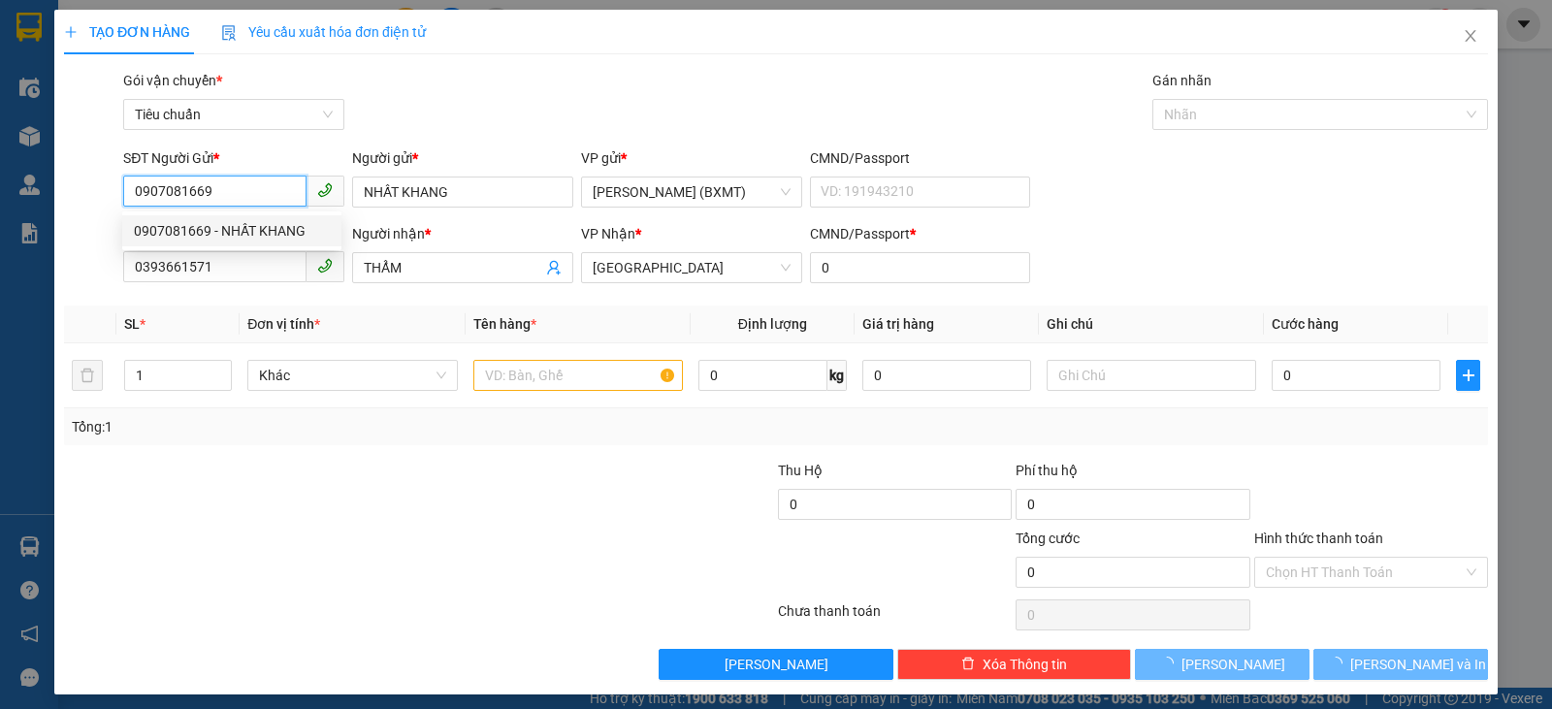
type input "150.000"
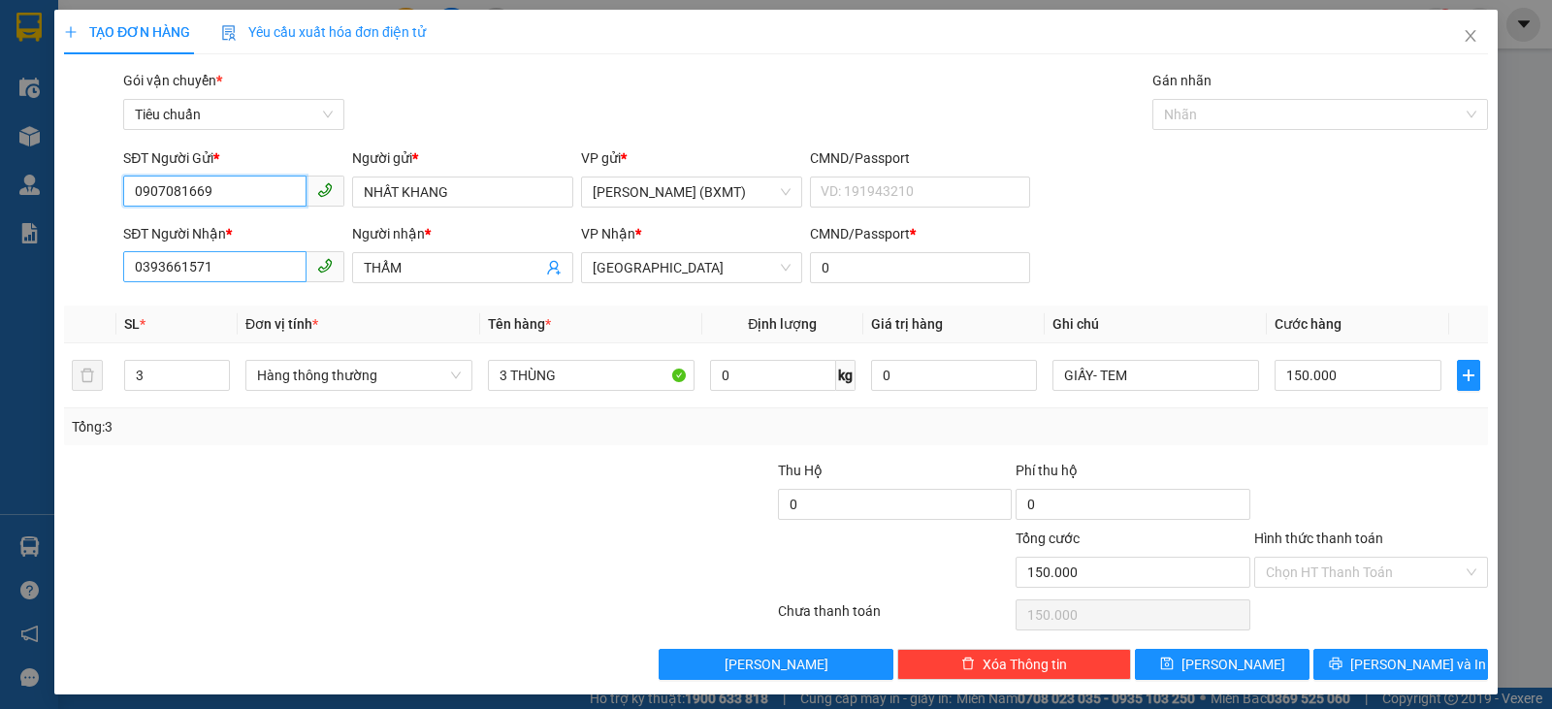
type input "0907081669"
drag, startPoint x: 230, startPoint y: 265, endPoint x: 58, endPoint y: 279, distance: 172.3
click at [58, 279] on div "TẠO ĐƠN HÀNG Yêu cầu xuất hóa đơn điện tử Transit Pickup Surcharge Ids Transit …" at bounding box center [775, 352] width 1443 height 685
click at [266, 305] on div "0984570543 - HUỲNH PHẬN" at bounding box center [232, 306] width 196 height 21
type input "0984570543"
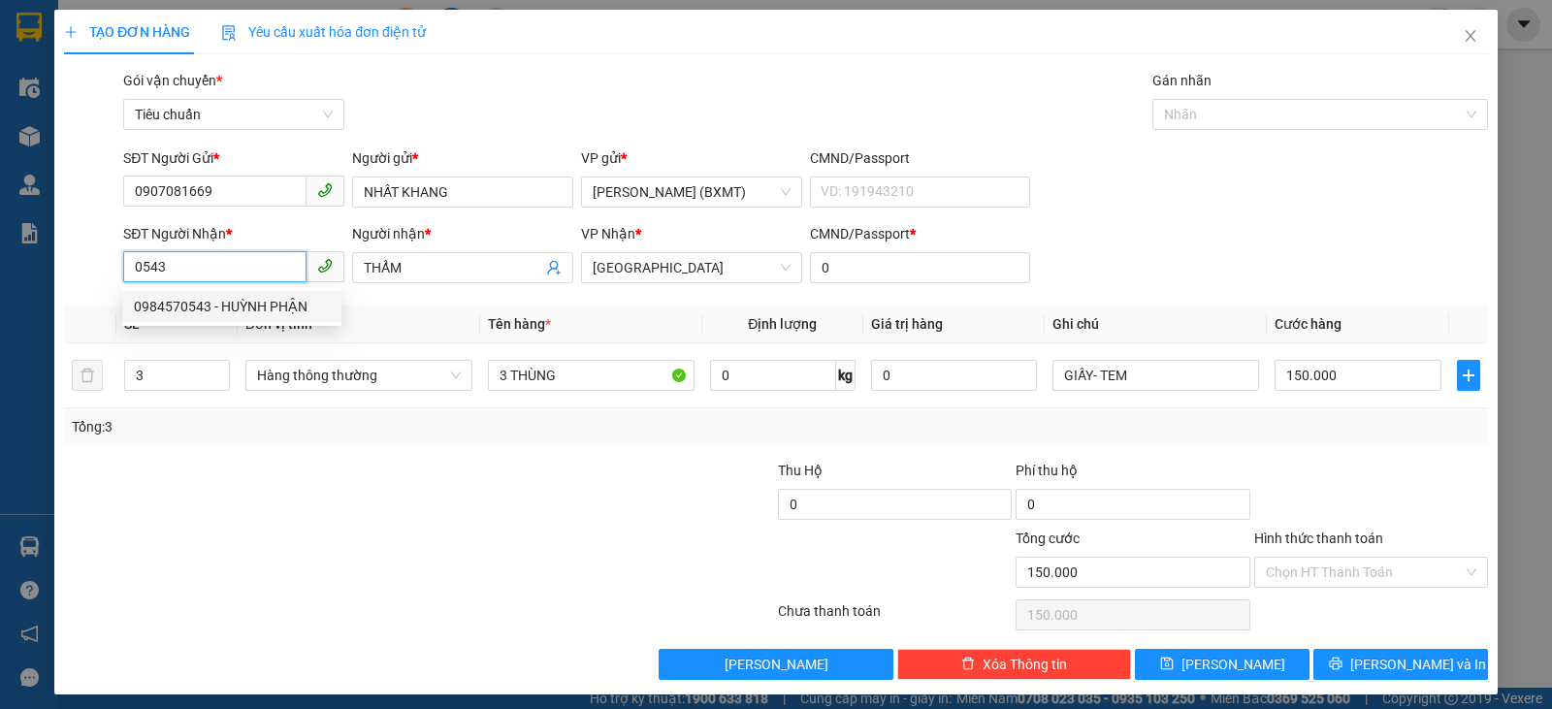
type input "HUỲNH PHẬN"
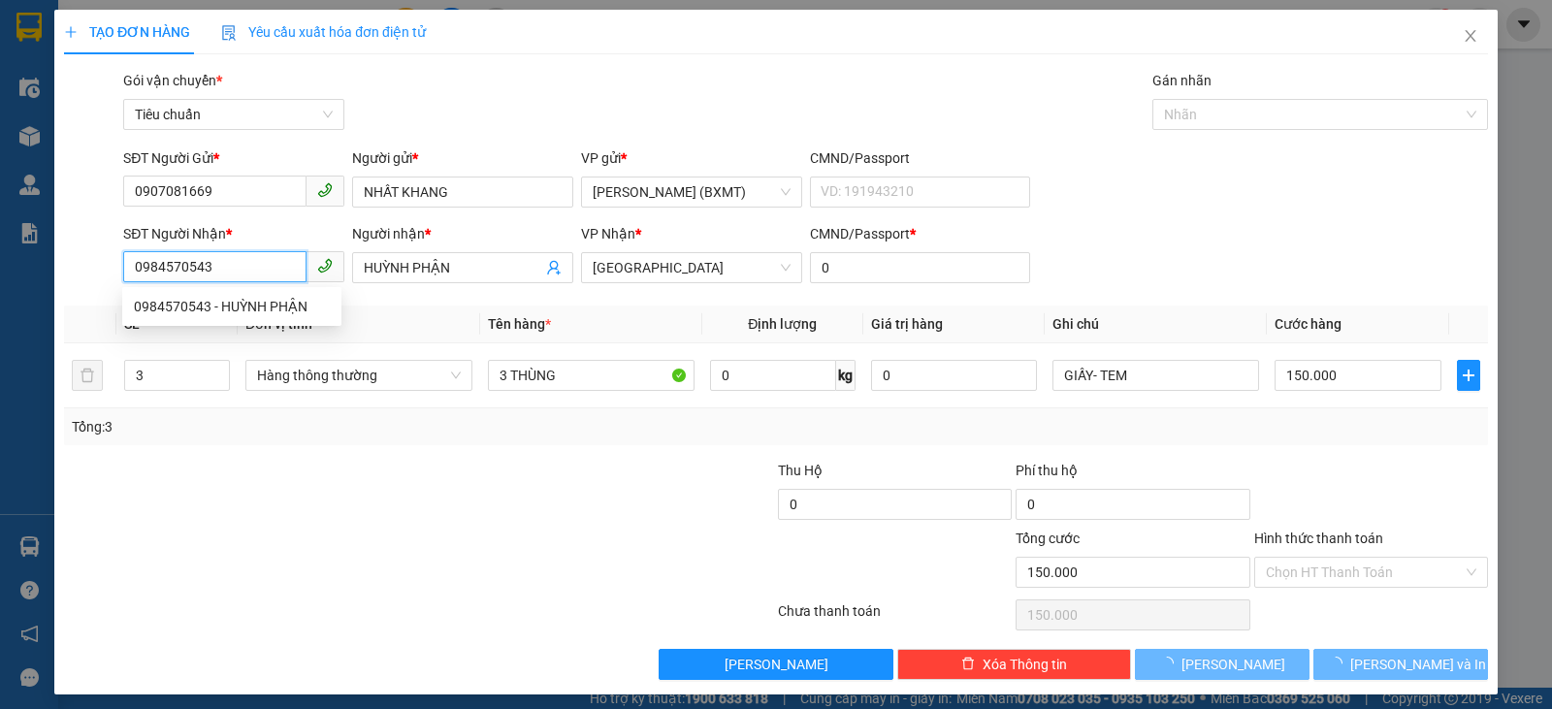
type input "100.000"
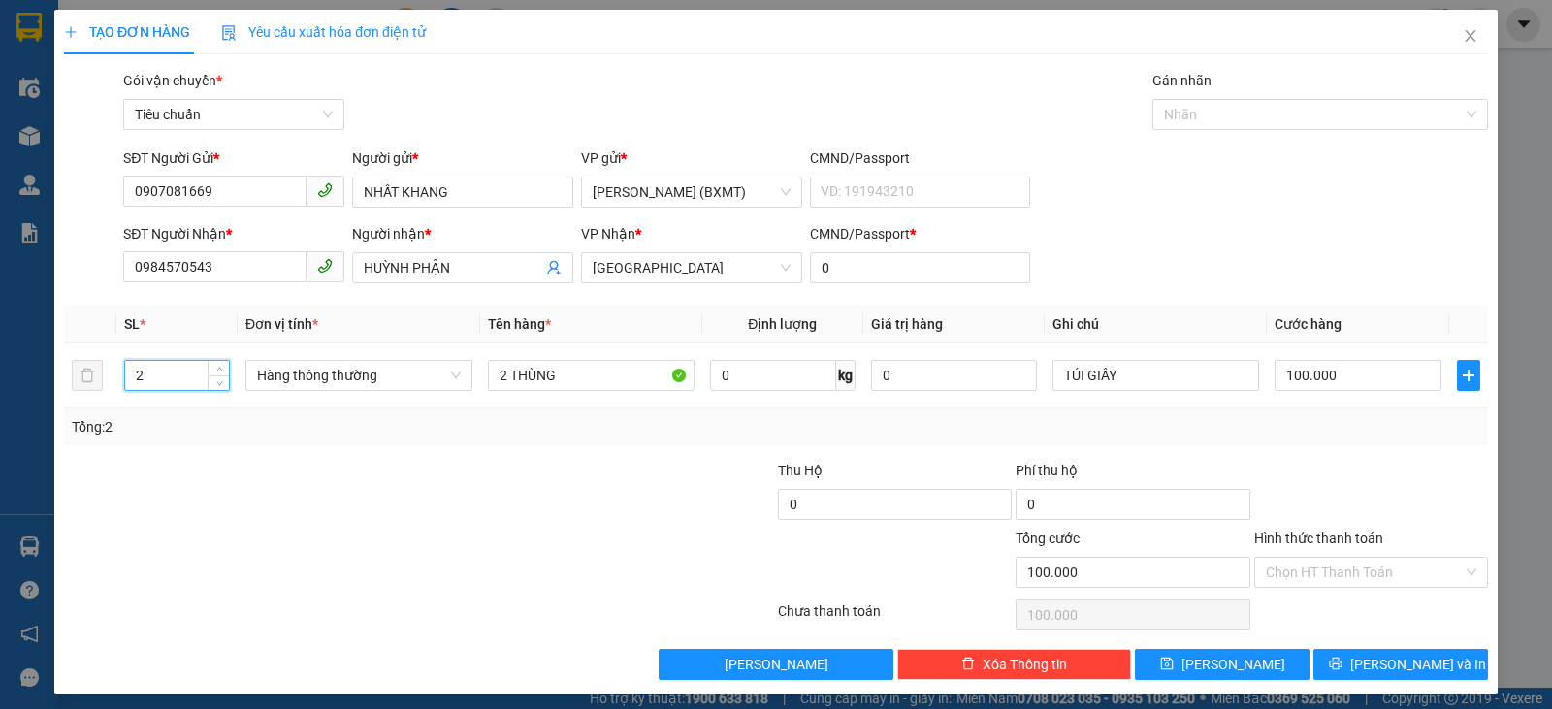
drag, startPoint x: 179, startPoint y: 374, endPoint x: 56, endPoint y: 358, distance: 124.3
click at [56, 358] on div "TẠO ĐƠN HÀNG Yêu cầu xuất hóa đơn điện tử Transit Pickup Surcharge Ids Transit …" at bounding box center [775, 352] width 1443 height 685
drag, startPoint x: 502, startPoint y: 375, endPoint x: 490, endPoint y: 376, distance: 12.6
click at [490, 376] on input "2 THÙNG" at bounding box center [591, 375] width 207 height 31
click at [1340, 380] on input "0" at bounding box center [1357, 375] width 166 height 31
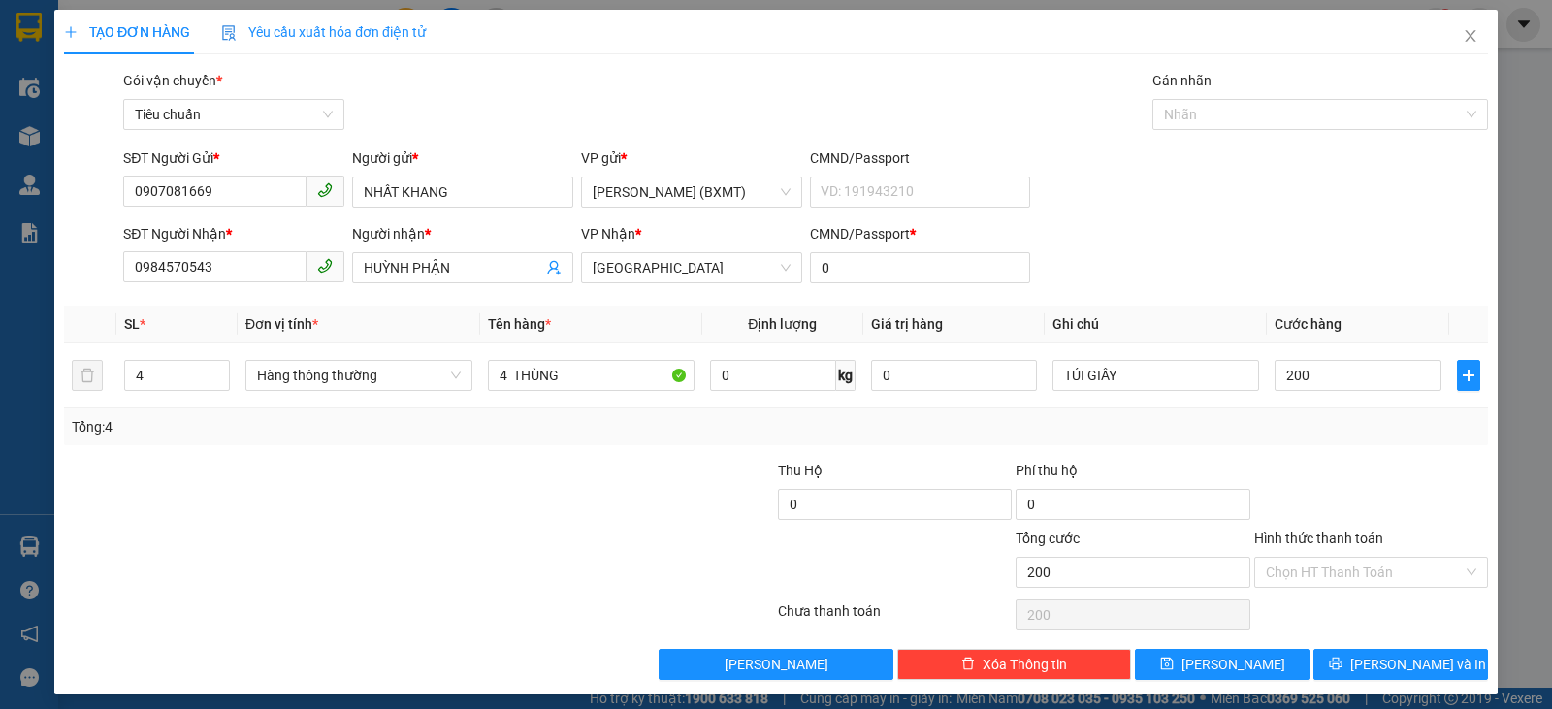
click at [1315, 447] on div "Transit Pickup Surcharge Ids Transit Deliver Surcharge Ids Transit Deliver Surc…" at bounding box center [776, 375] width 1424 height 610
click at [409, 372] on span "Hàng thông thường" at bounding box center [359, 375] width 204 height 29
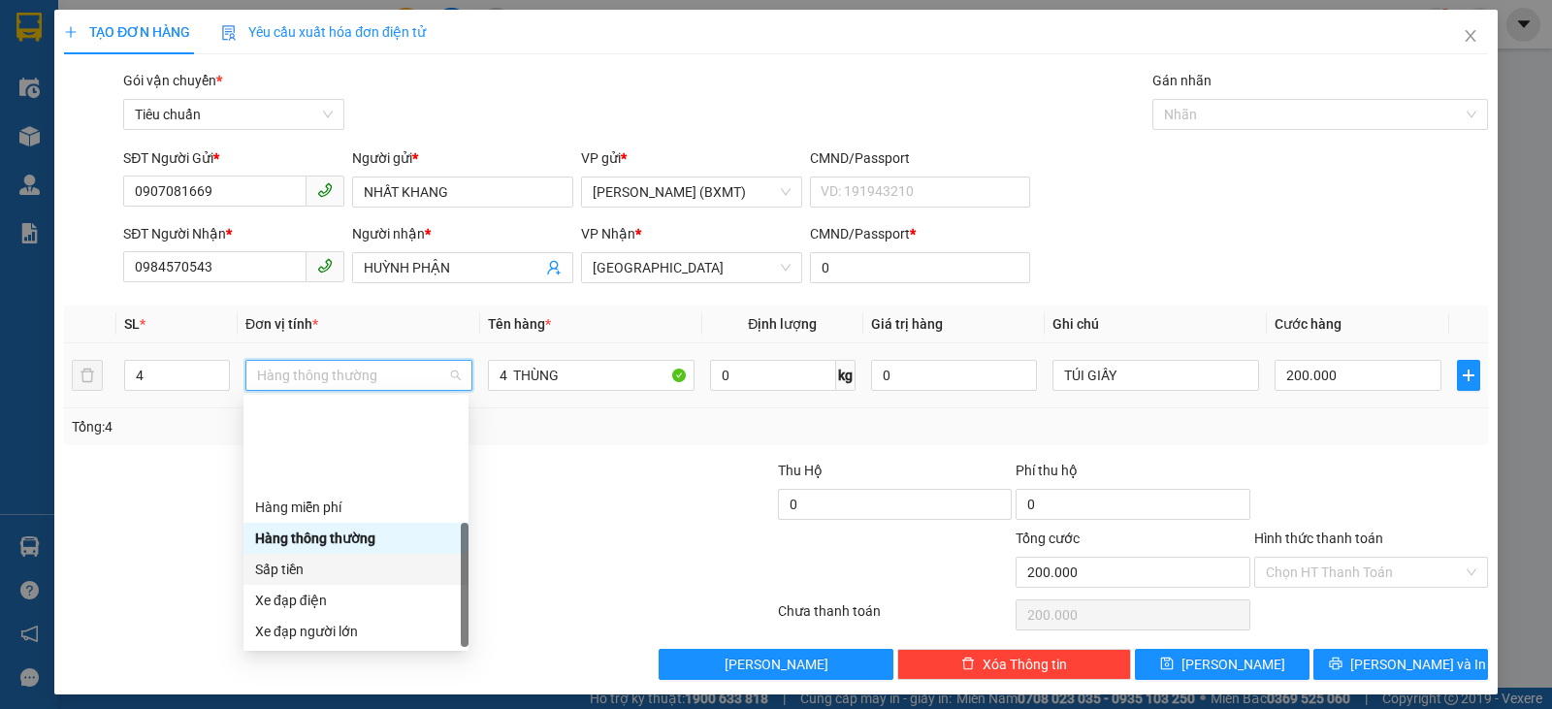
scroll to position [124, 0]
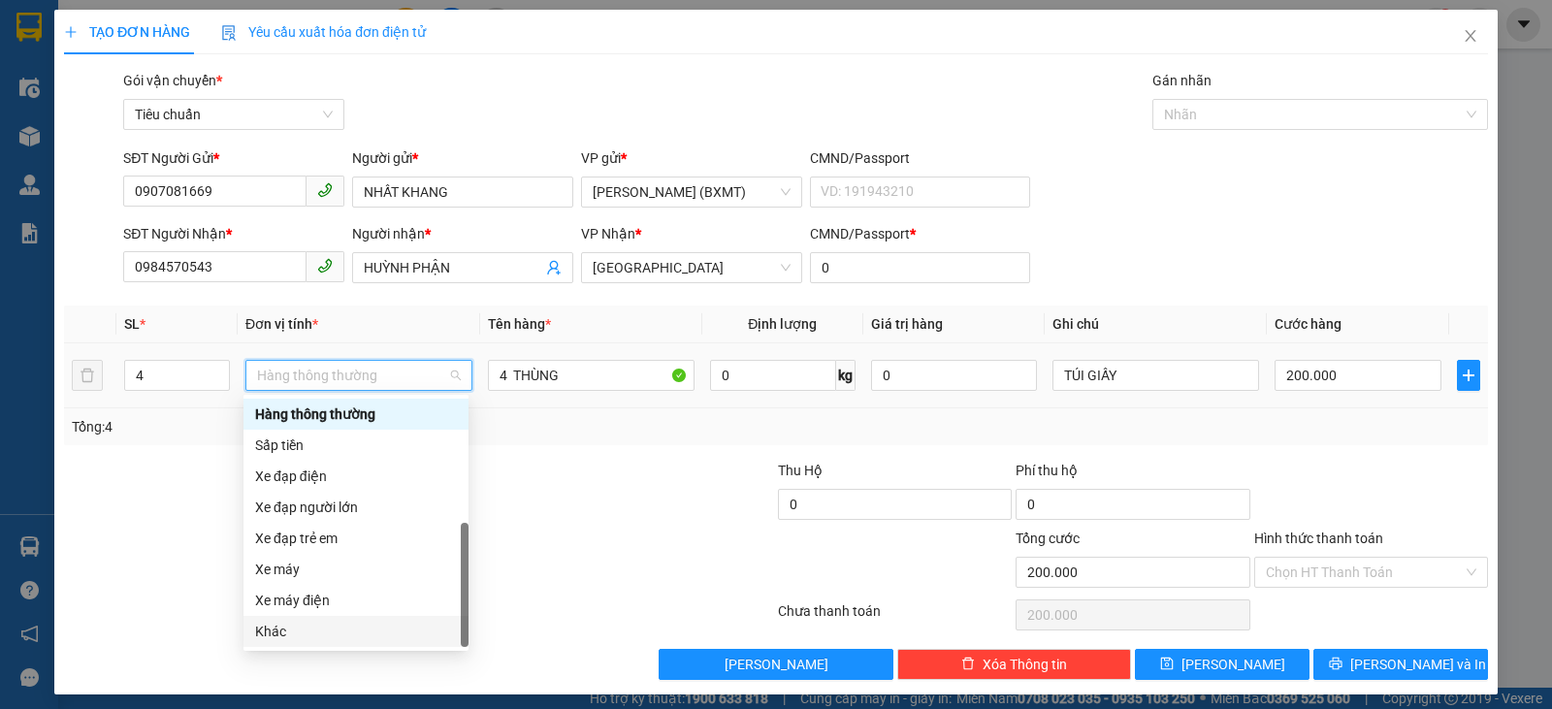
click at [330, 616] on div "Khác" at bounding box center [355, 631] width 225 height 31
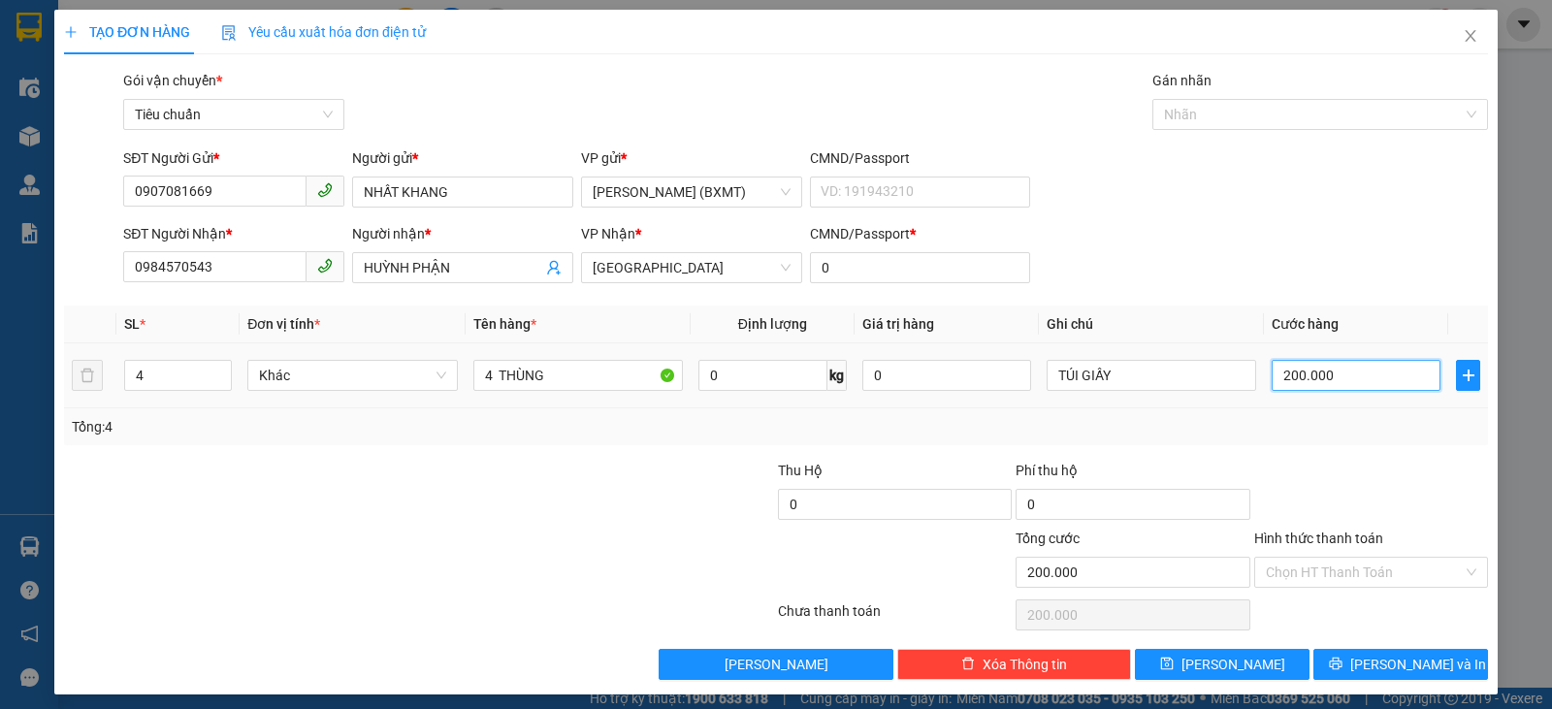
click at [1415, 375] on input "200.000" at bounding box center [1355, 375] width 169 height 31
click at [1367, 433] on div "Tổng: 4" at bounding box center [776, 426] width 1408 height 21
drag, startPoint x: 1409, startPoint y: 651, endPoint x: 1343, endPoint y: 635, distance: 67.7
click at [1408, 652] on button "[PERSON_NAME] và In" at bounding box center [1400, 664] width 175 height 31
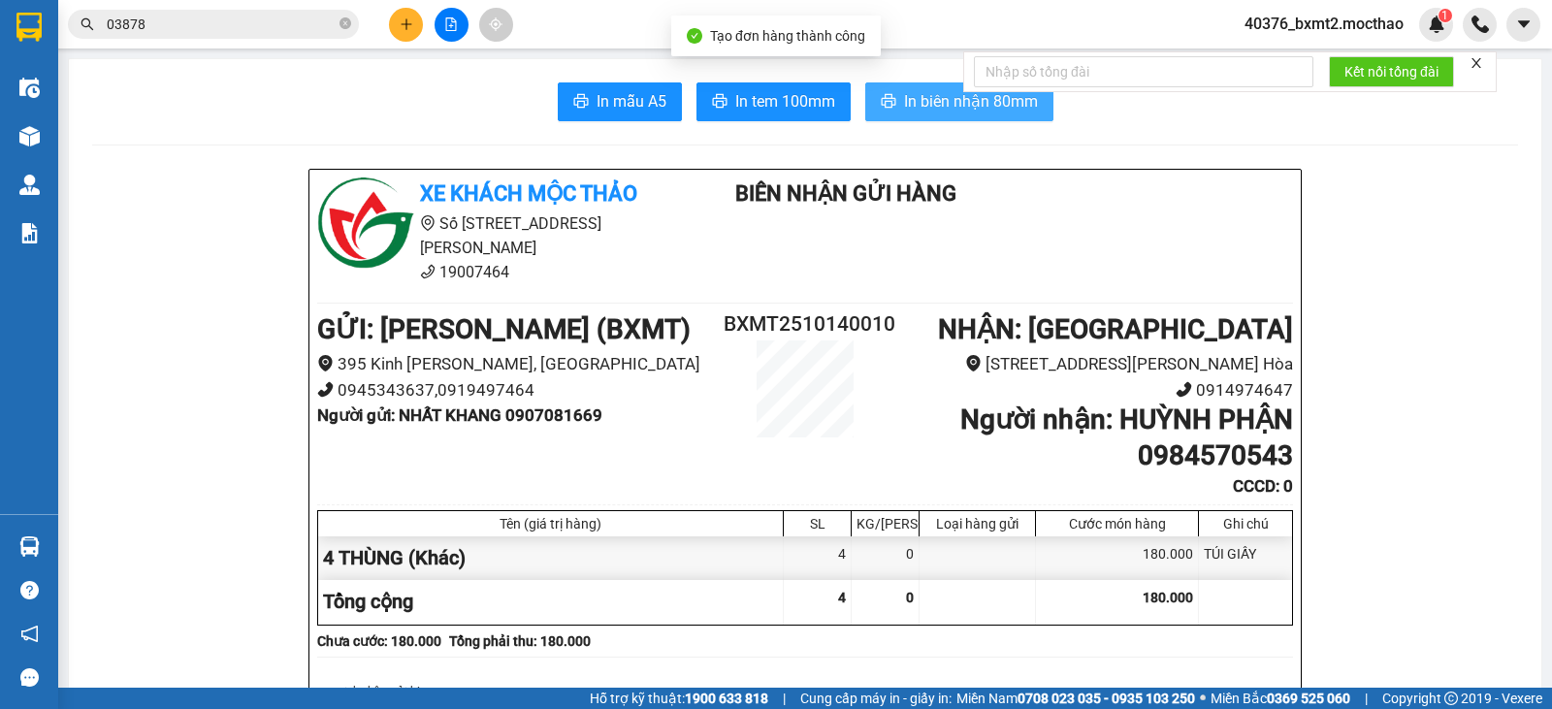
click at [945, 106] on span "In biên nhận 80mm" at bounding box center [971, 101] width 134 height 24
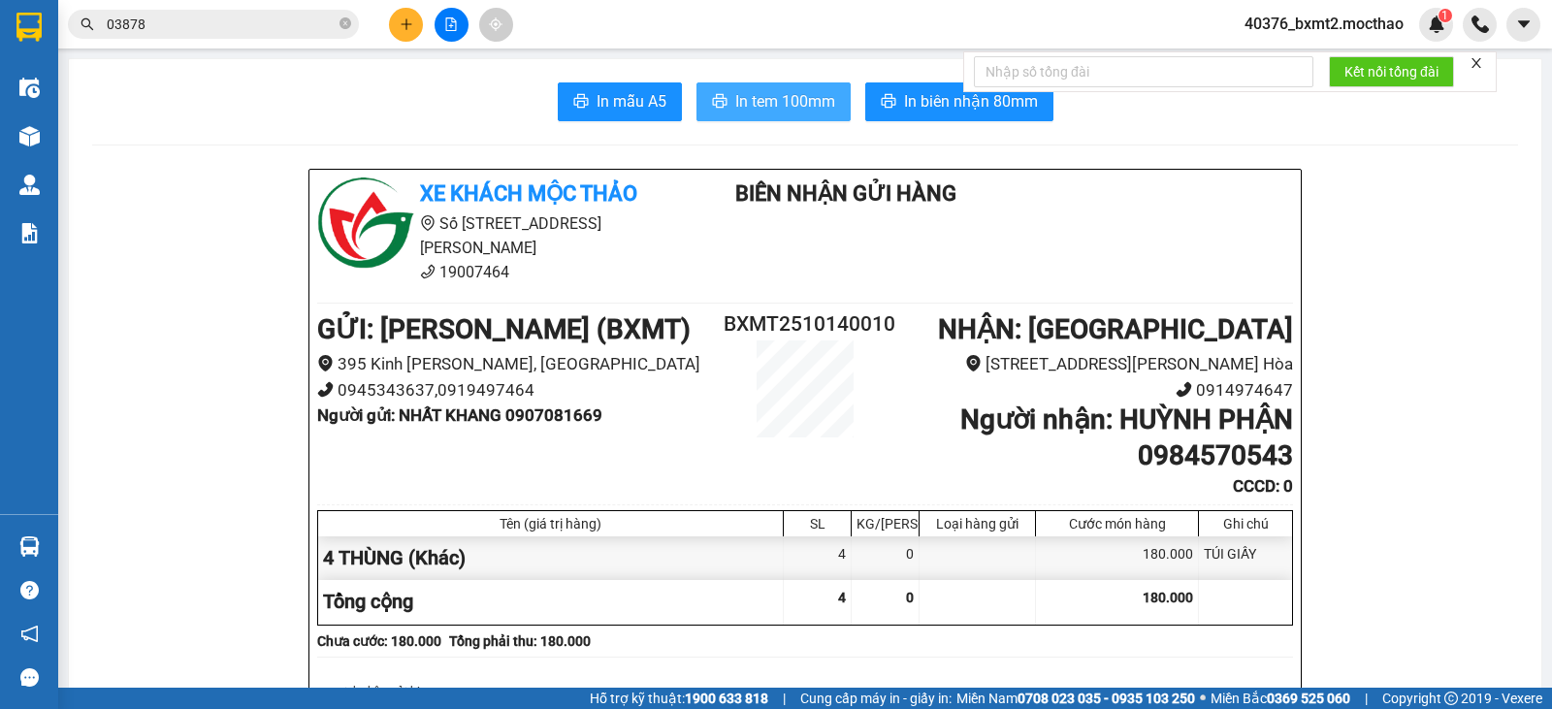
click at [798, 100] on span "In tem 100mm" at bounding box center [785, 101] width 100 height 24
click at [411, 13] on button at bounding box center [406, 25] width 34 height 34
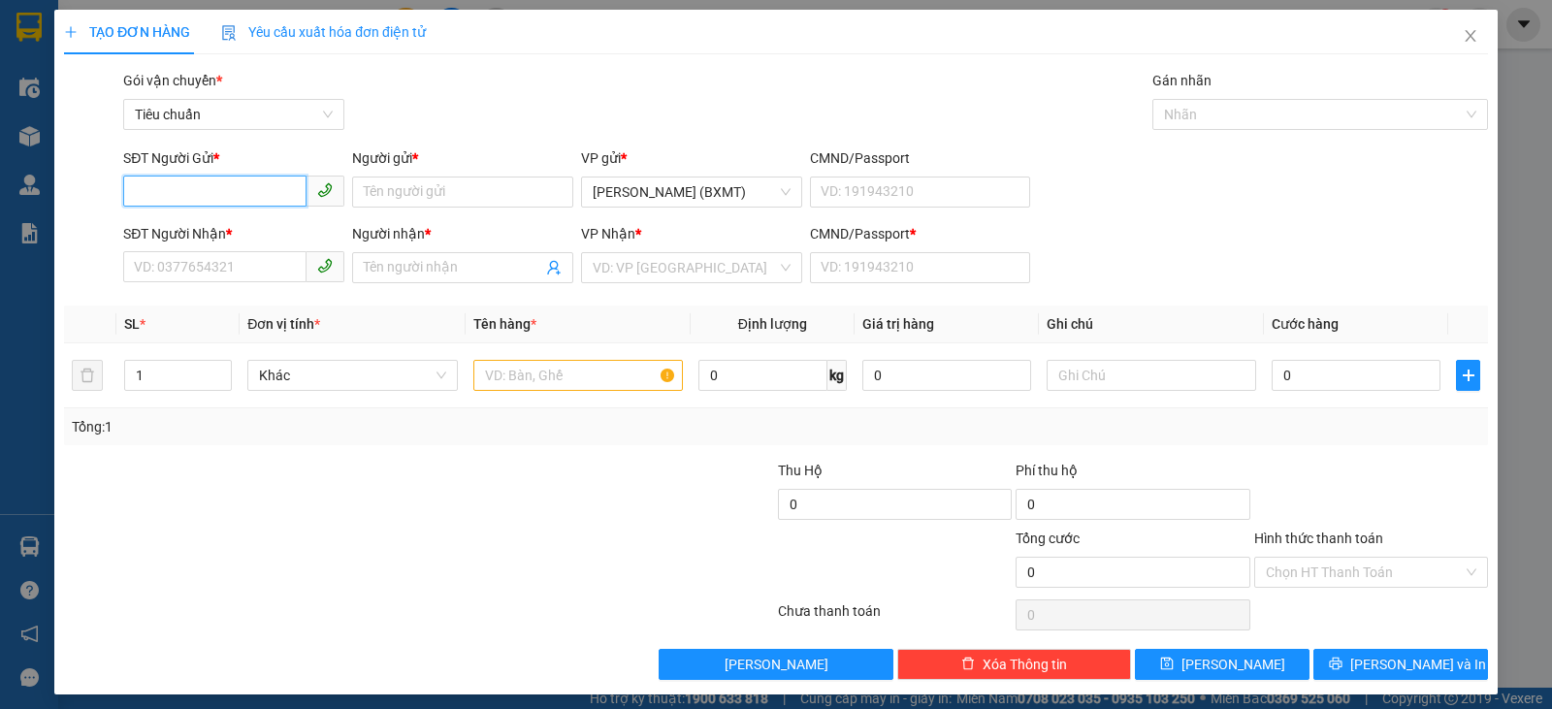
click at [264, 183] on input "SĐT Người Gửi *" at bounding box center [214, 191] width 183 height 31
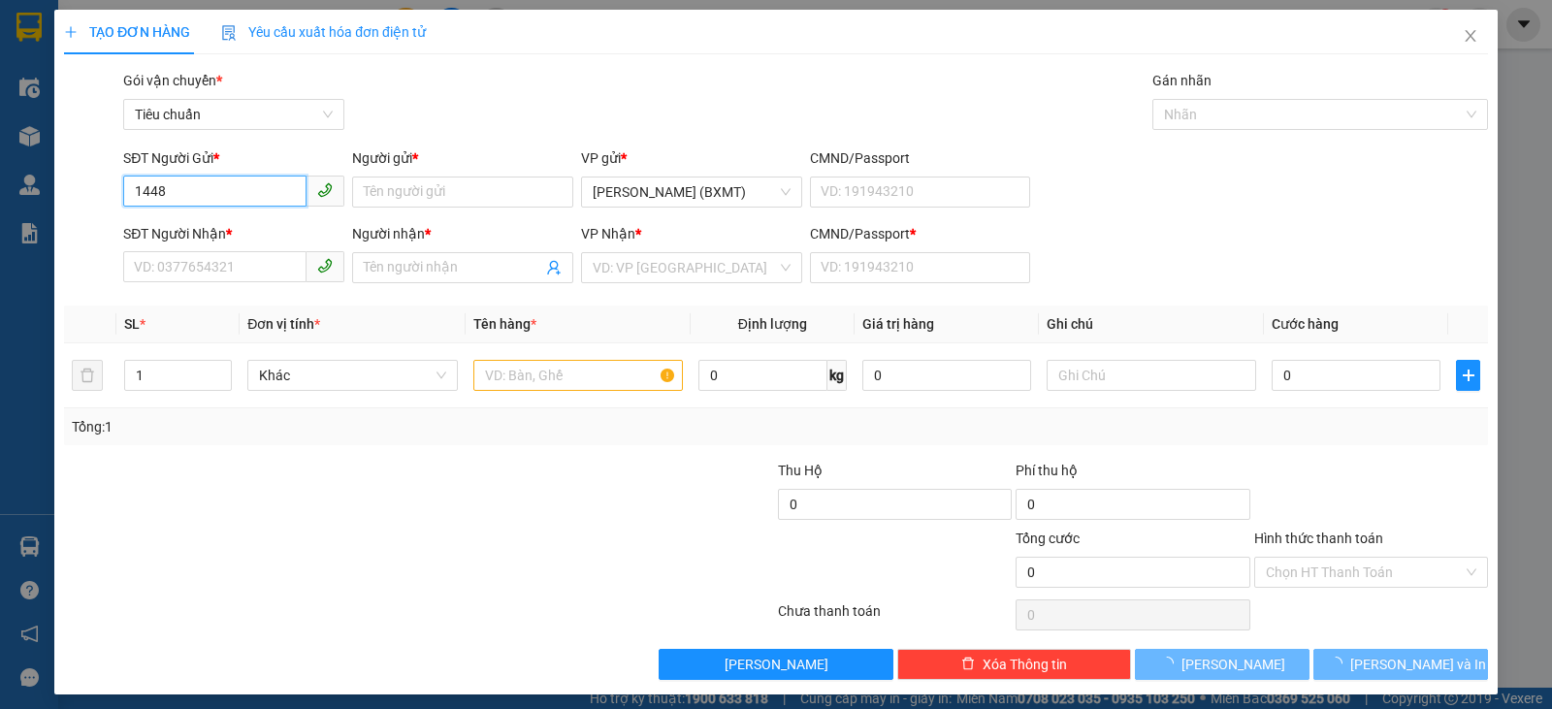
click at [268, 181] on input "1448" at bounding box center [214, 191] width 183 height 31
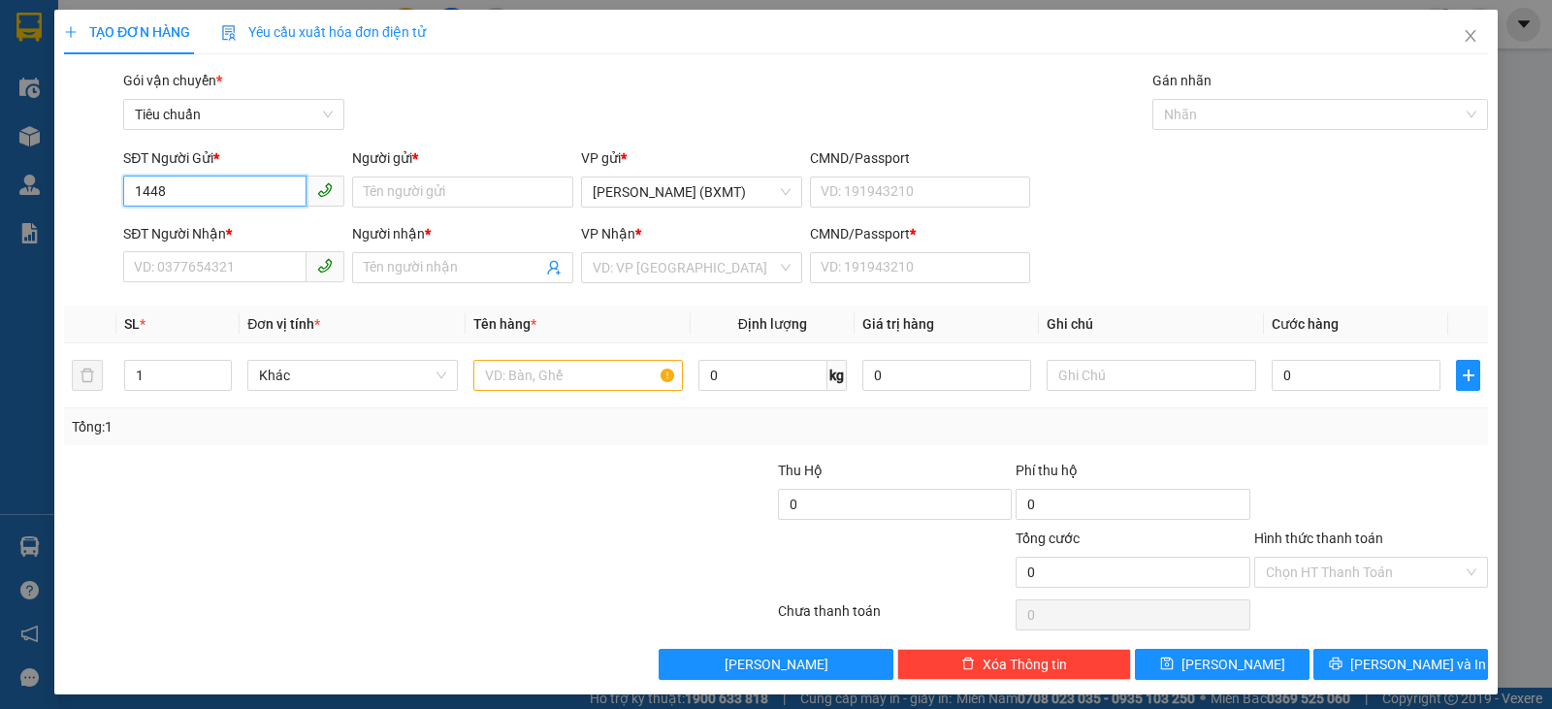
click at [232, 184] on input "1448" at bounding box center [214, 191] width 183 height 31
click at [249, 190] on input "1448" at bounding box center [214, 191] width 183 height 31
click at [244, 186] on input "1448" at bounding box center [214, 191] width 183 height 31
click at [244, 184] on input "1448" at bounding box center [214, 191] width 183 height 31
click at [262, 231] on div "02822401448 - TẢN ĐÀ" at bounding box center [233, 230] width 199 height 21
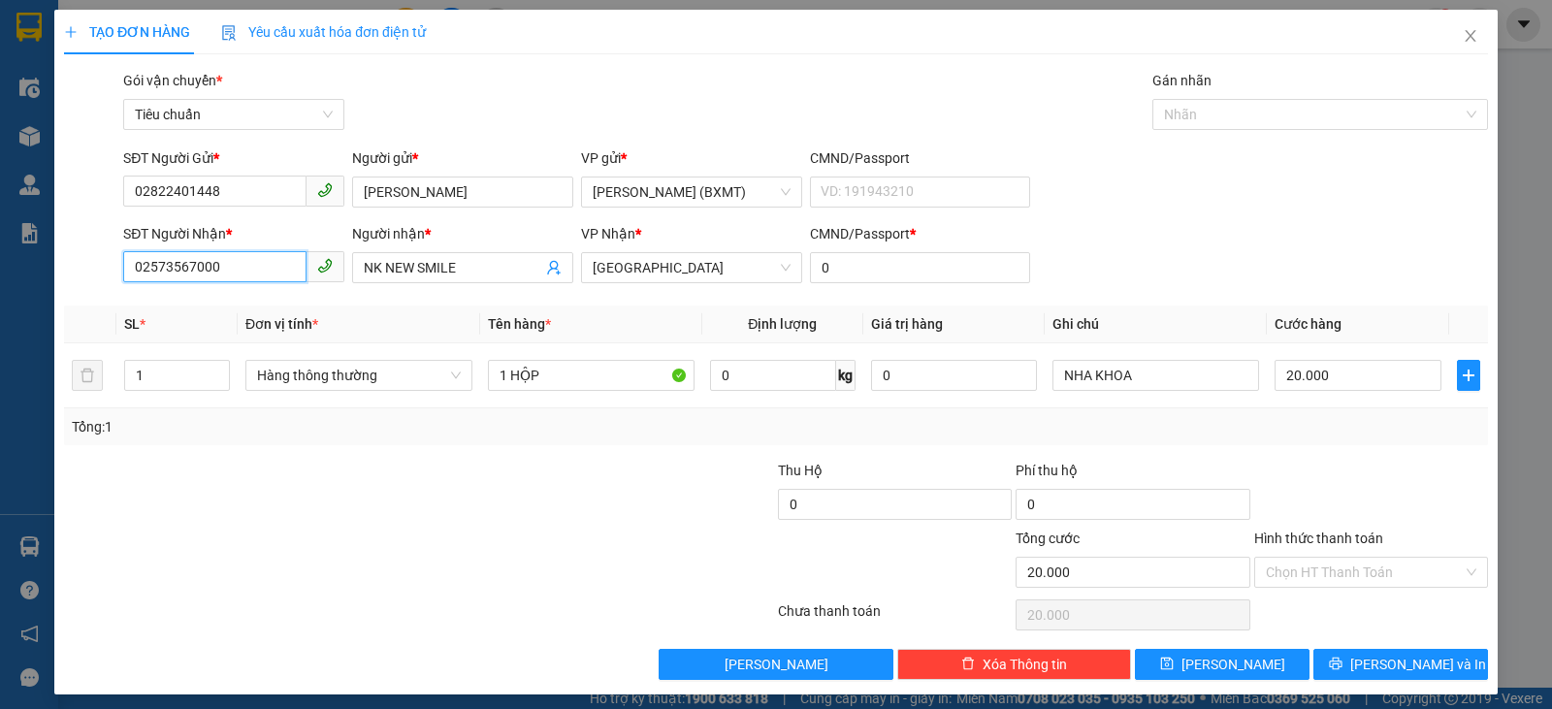
drag, startPoint x: 257, startPoint y: 266, endPoint x: 0, endPoint y: 272, distance: 257.1
click at [0, 272] on div "TẠO ĐƠN HÀNG Yêu cầu xuất hóa đơn điện tử Transit Pickup Surcharge Ids Transit …" at bounding box center [776, 354] width 1552 height 709
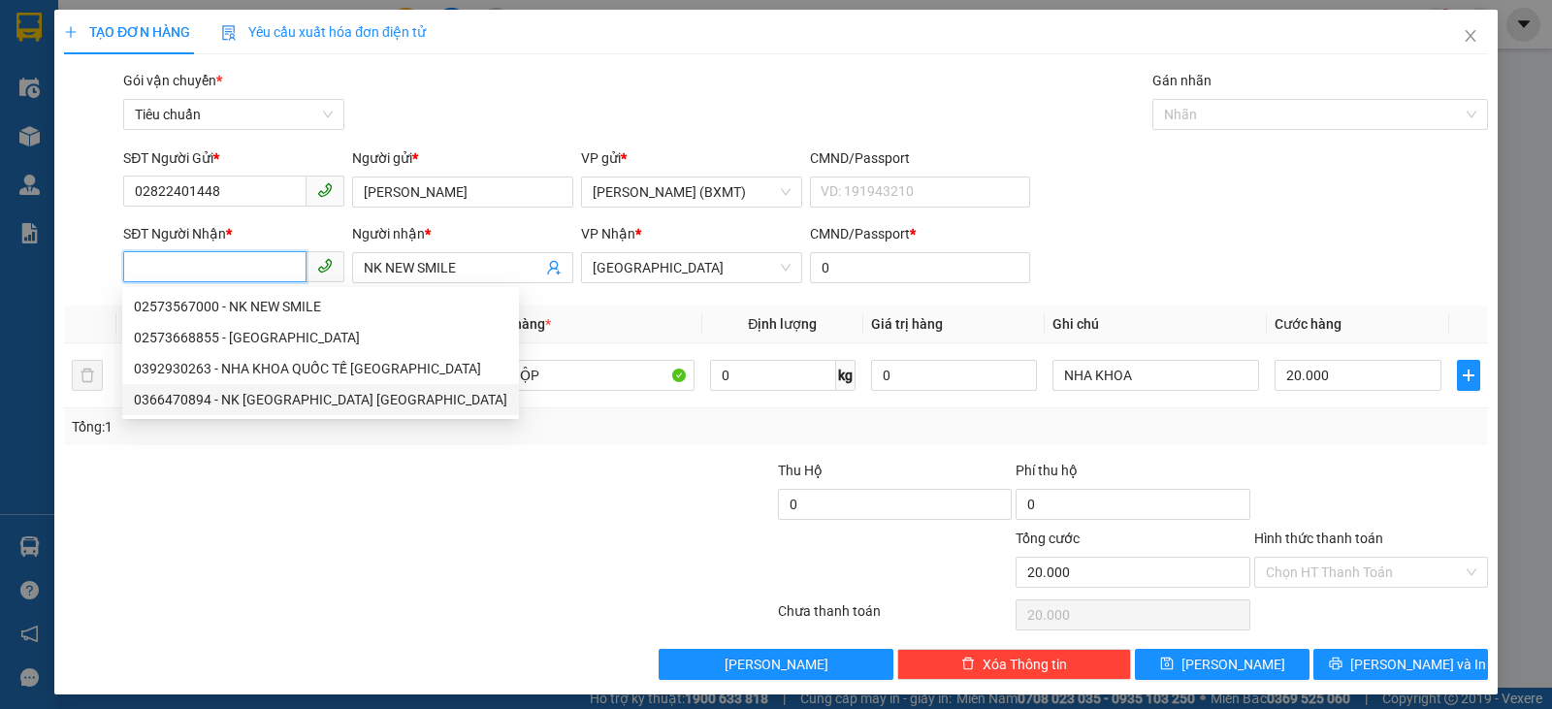
click at [321, 400] on div "0366470894 - NK SÀI GÒN PHÚ YÊN" at bounding box center [320, 399] width 373 height 21
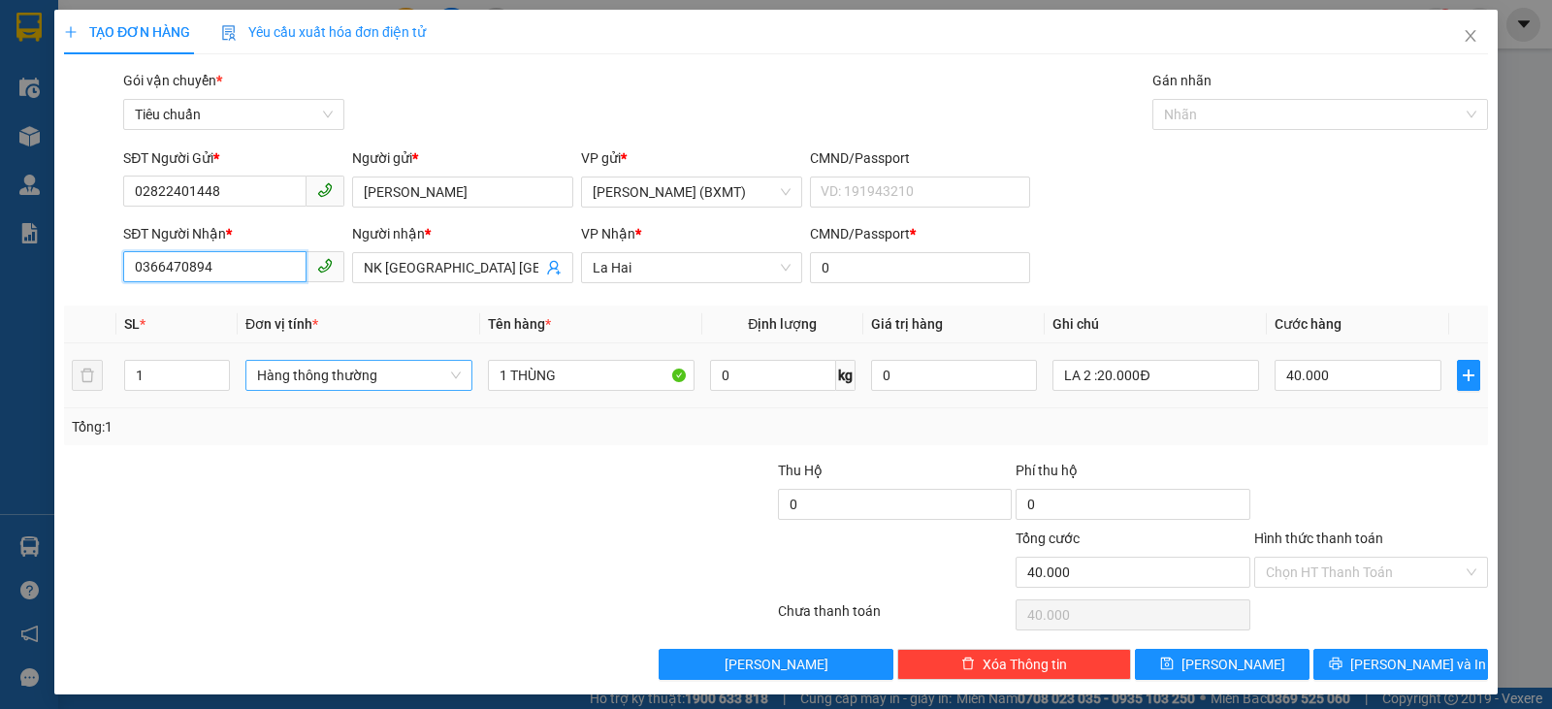
click at [377, 374] on span "Hàng thông thường" at bounding box center [359, 375] width 204 height 29
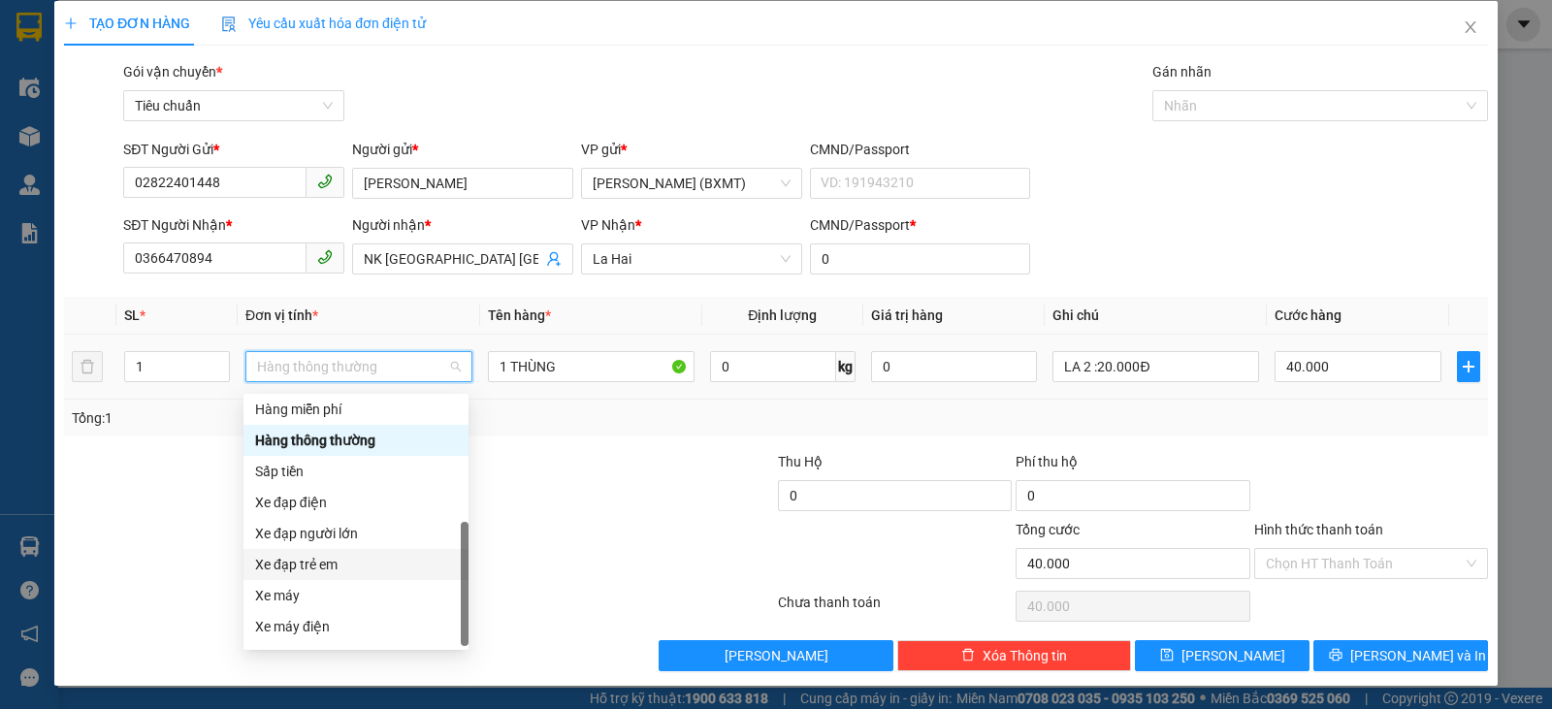
scroll to position [124, 0]
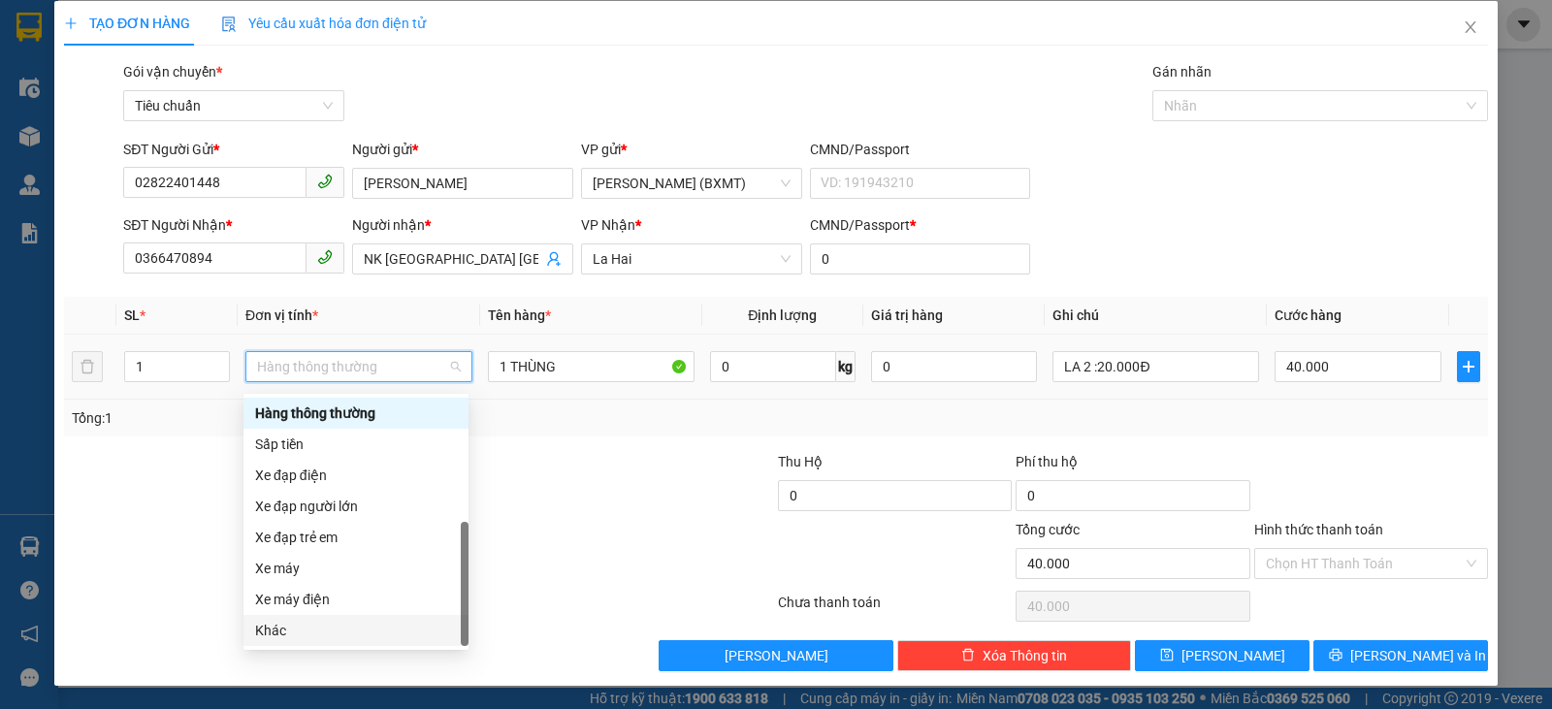
click at [300, 626] on div "Khác" at bounding box center [356, 630] width 202 height 21
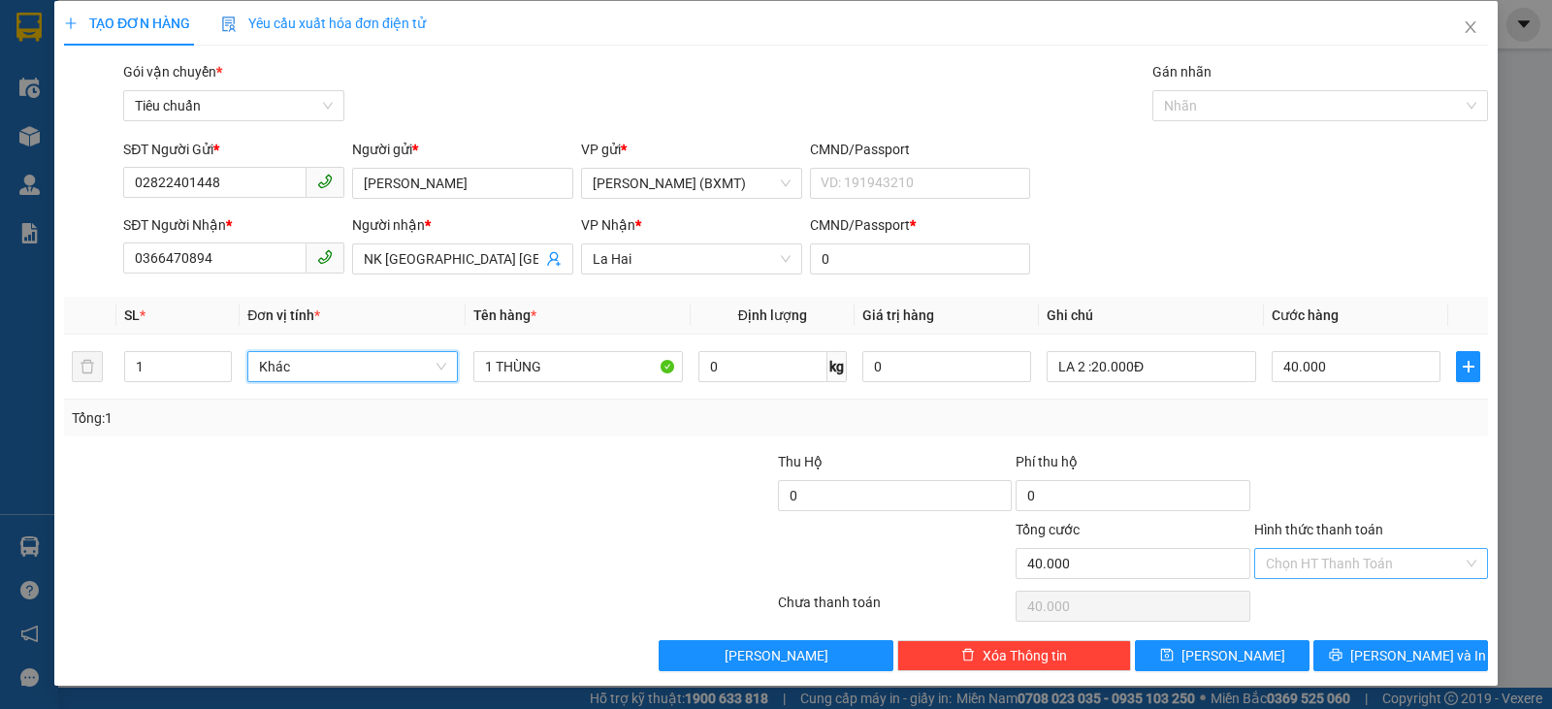
click at [1392, 549] on input "Hình thức thanh toán" at bounding box center [1364, 563] width 197 height 29
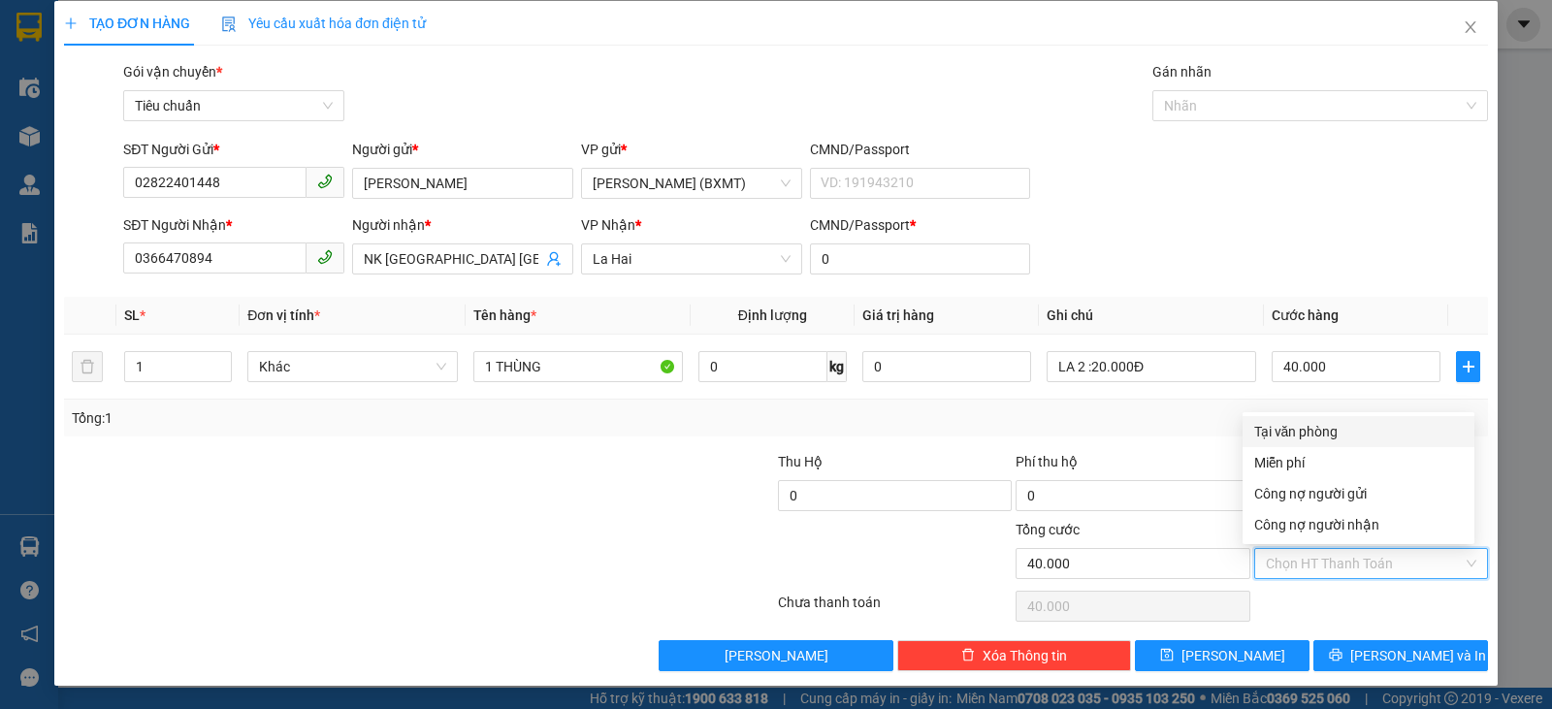
click at [1161, 433] on div "Tổng: 1" at bounding box center [776, 418] width 1424 height 37
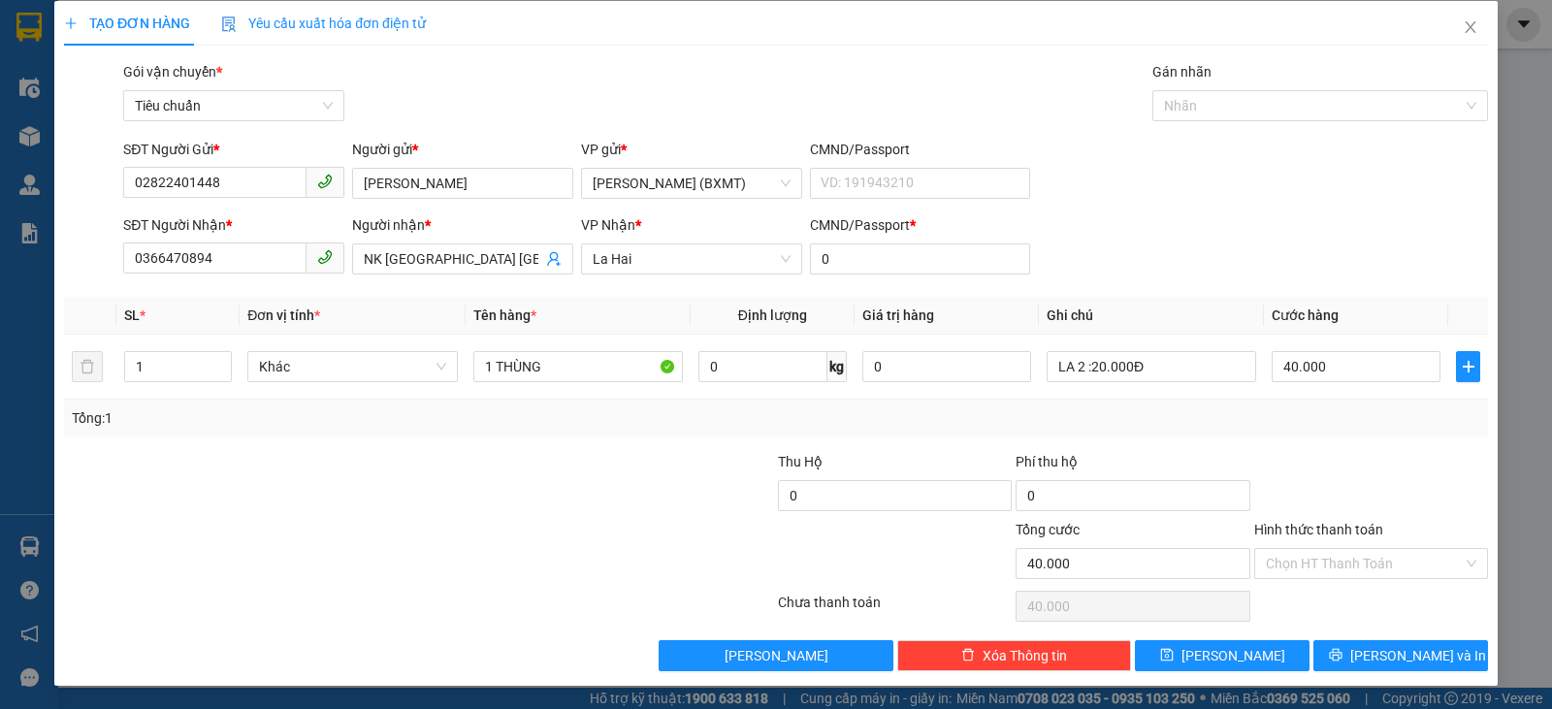
click at [1391, 584] on div "Hình thức thanh toán Chọn HT Thanh Toán" at bounding box center [1371, 553] width 234 height 68
click at [1388, 564] on input "Hình thức thanh toán" at bounding box center [1364, 563] width 197 height 29
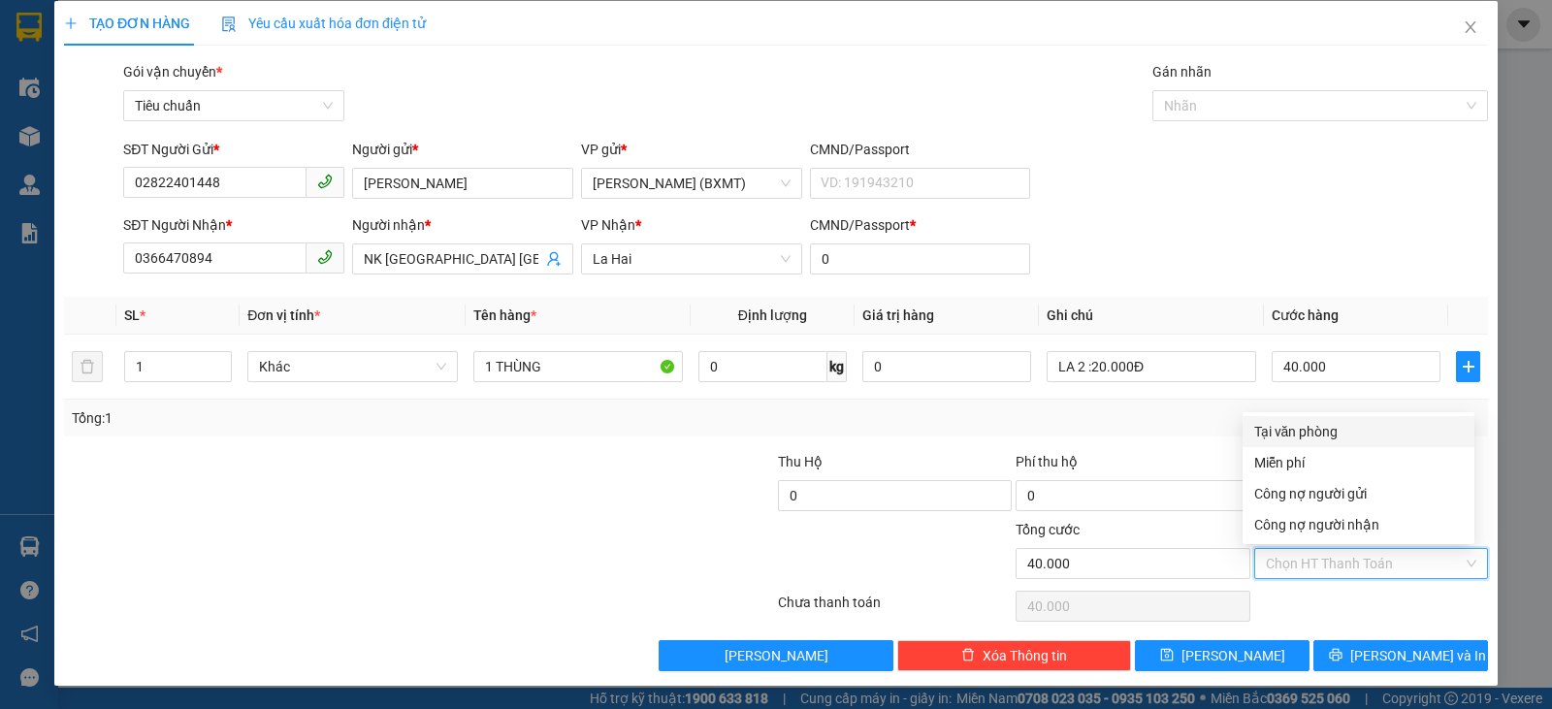
click at [1308, 428] on div "Tại văn phòng" at bounding box center [1358, 431] width 209 height 21
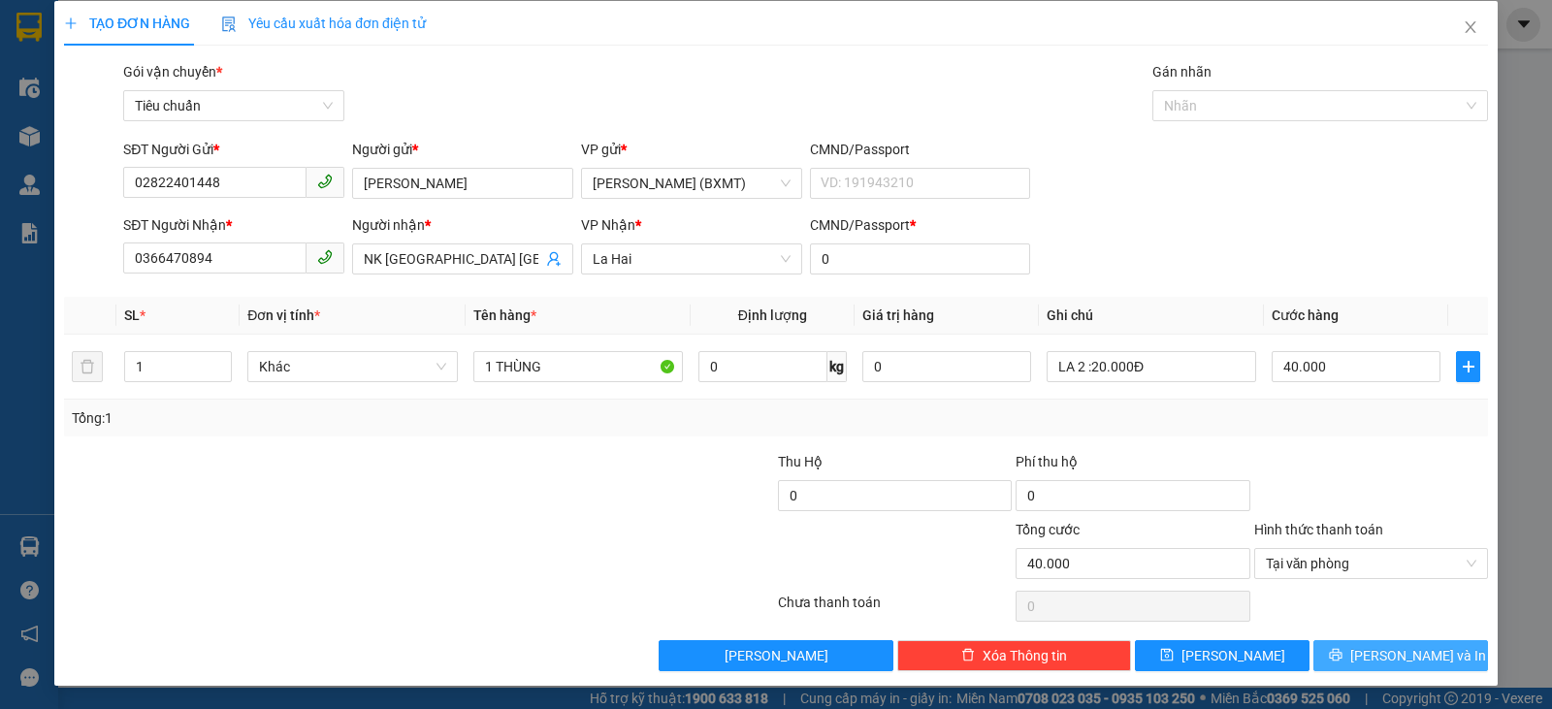
click at [1441, 658] on button "[PERSON_NAME] và In" at bounding box center [1400, 655] width 175 height 31
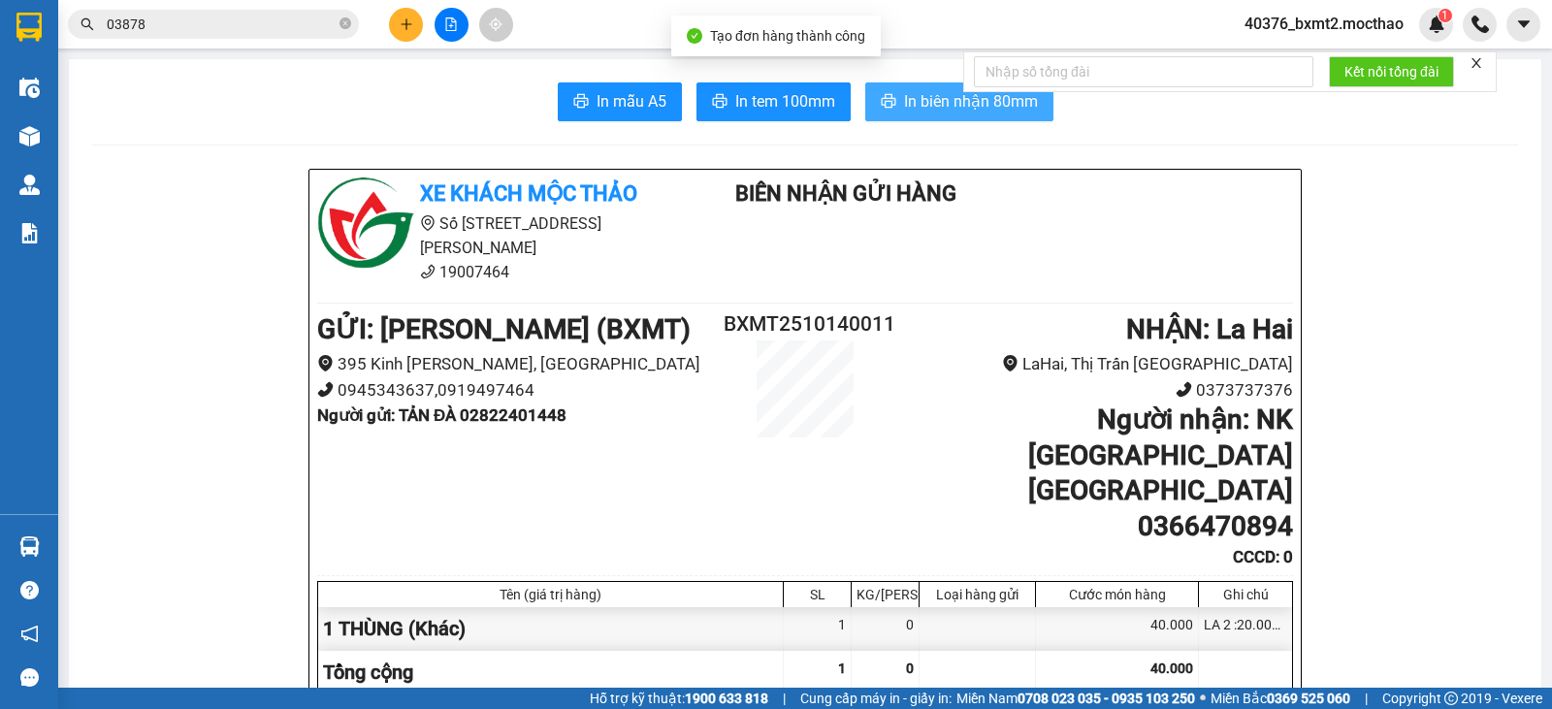
click at [881, 105] on icon "printer" at bounding box center [889, 101] width 16 height 16
click at [755, 100] on span "In tem 100mm" at bounding box center [785, 101] width 100 height 24
click at [403, 22] on icon "plus" at bounding box center [407, 24] width 14 height 14
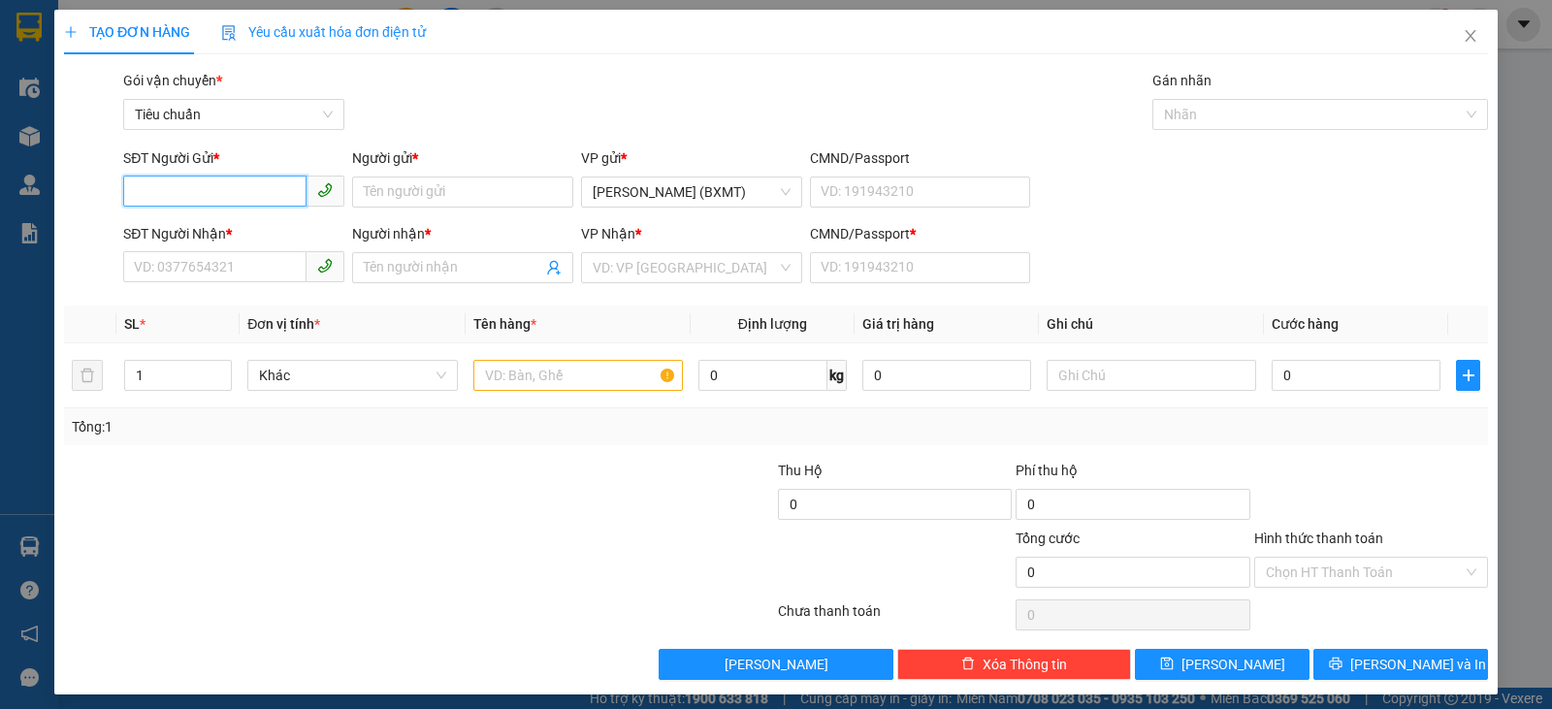
click at [210, 191] on input "SĐT Người Gửi *" at bounding box center [214, 191] width 183 height 31
click at [398, 183] on input "Người gửi *" at bounding box center [462, 191] width 221 height 31
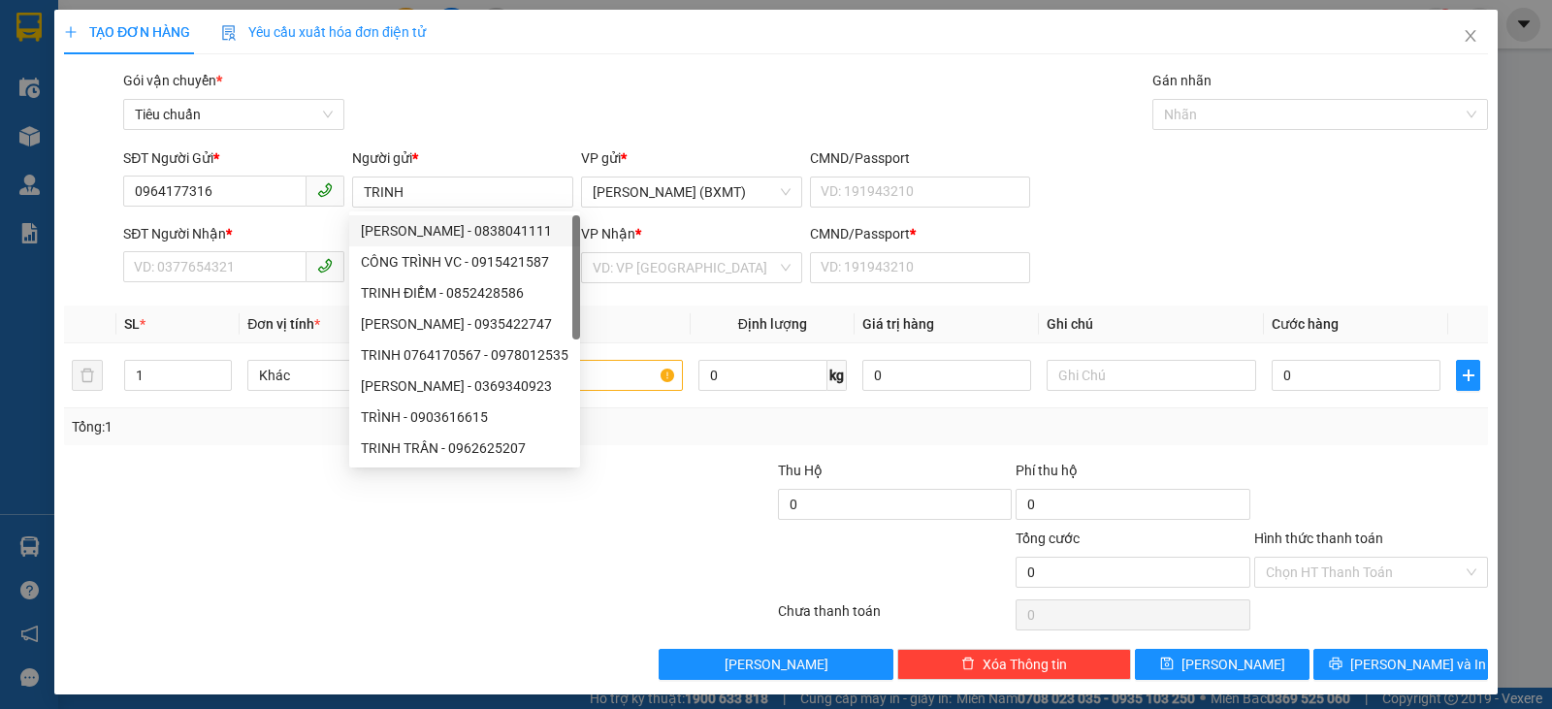
click at [235, 249] on div "SĐT Người Nhận *" at bounding box center [233, 237] width 221 height 29
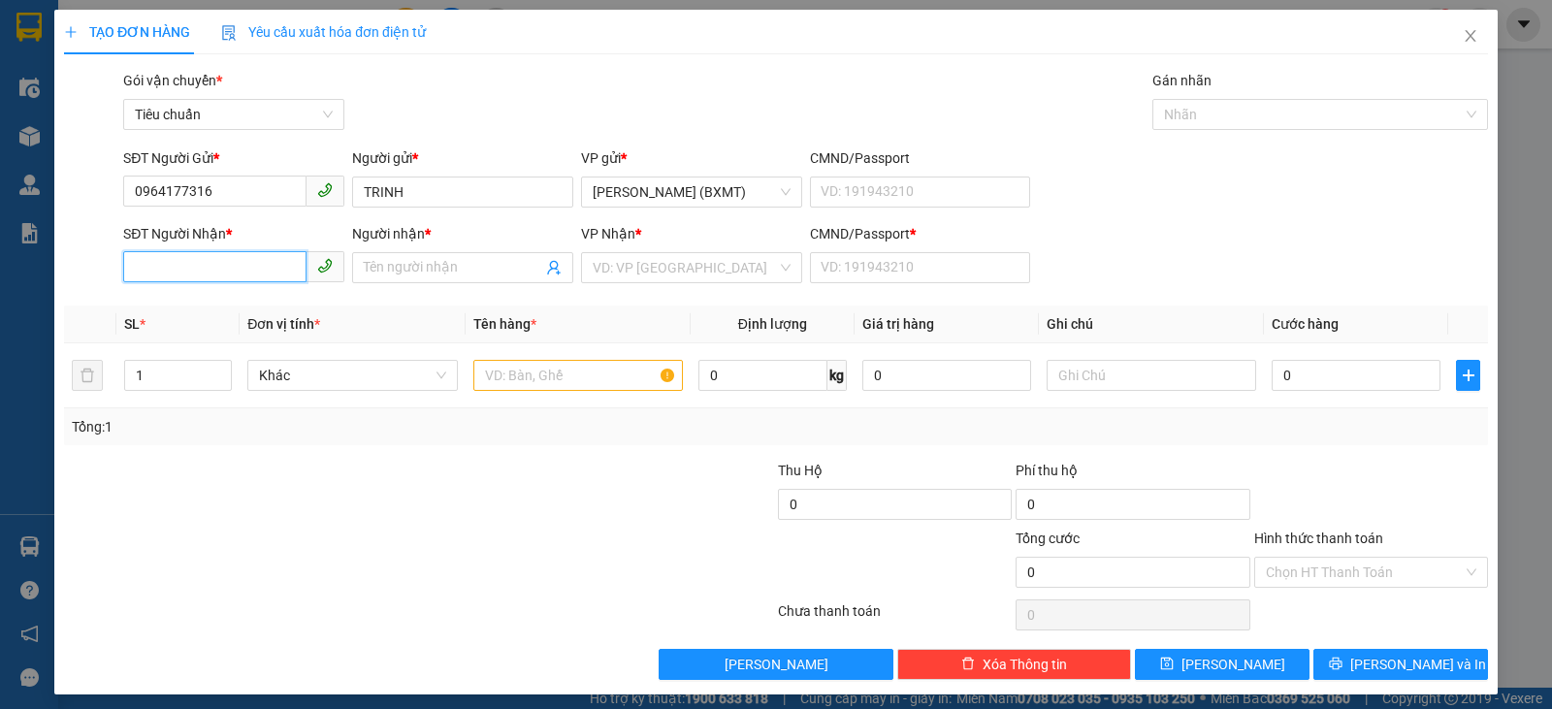
click at [245, 256] on input "SĐT Người Nhận *" at bounding box center [214, 266] width 183 height 31
drag, startPoint x: 238, startPoint y: 194, endPoint x: 0, endPoint y: 206, distance: 237.9
click at [0, 206] on div "TẠO ĐƠN HÀNG Yêu cầu xuất hóa đơn điện tử Transit Pickup Surcharge Ids Transit …" at bounding box center [776, 354] width 1552 height 709
click at [149, 261] on input "SĐT Người Nhận *" at bounding box center [214, 266] width 183 height 31
paste input "0964177316"
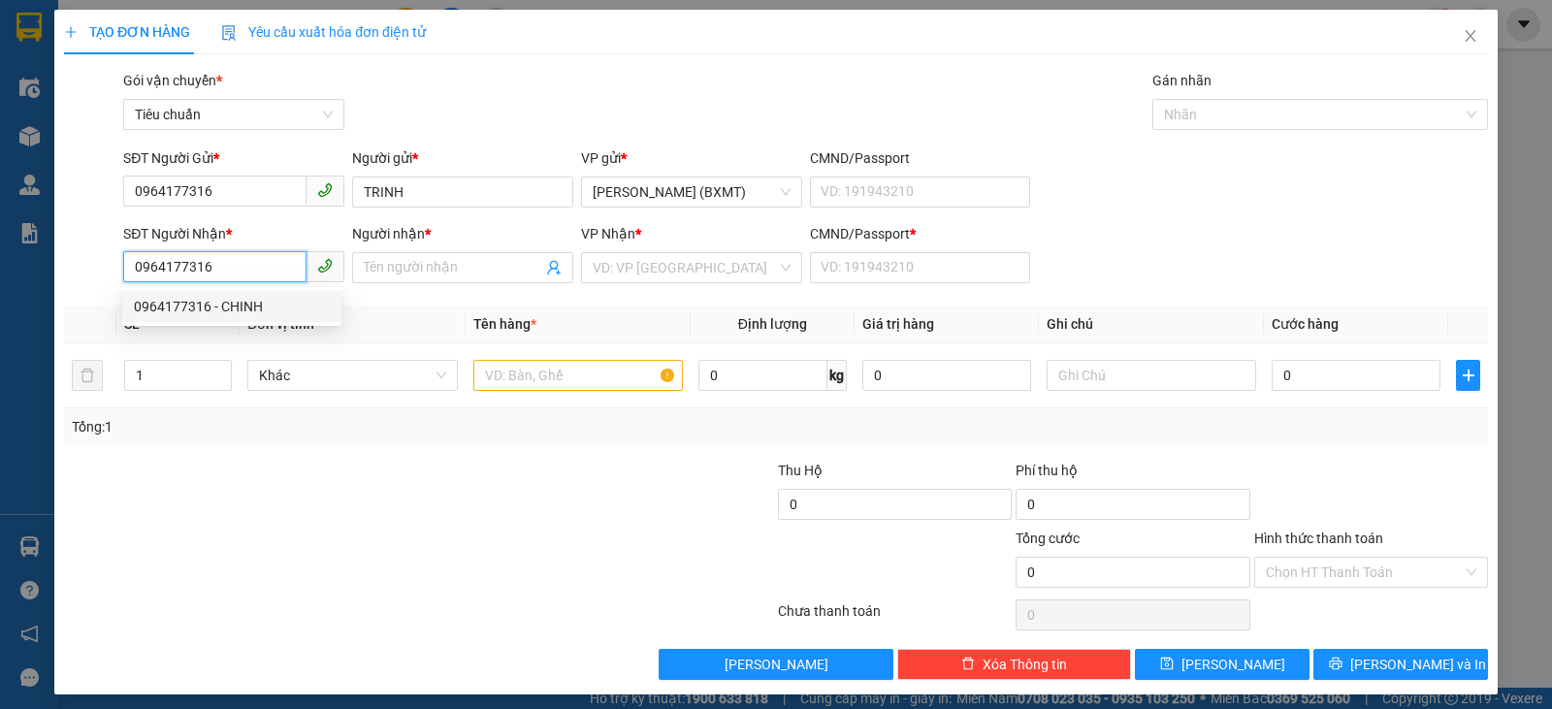
click at [242, 310] on div "0964177316 - CHINH" at bounding box center [232, 306] width 196 height 21
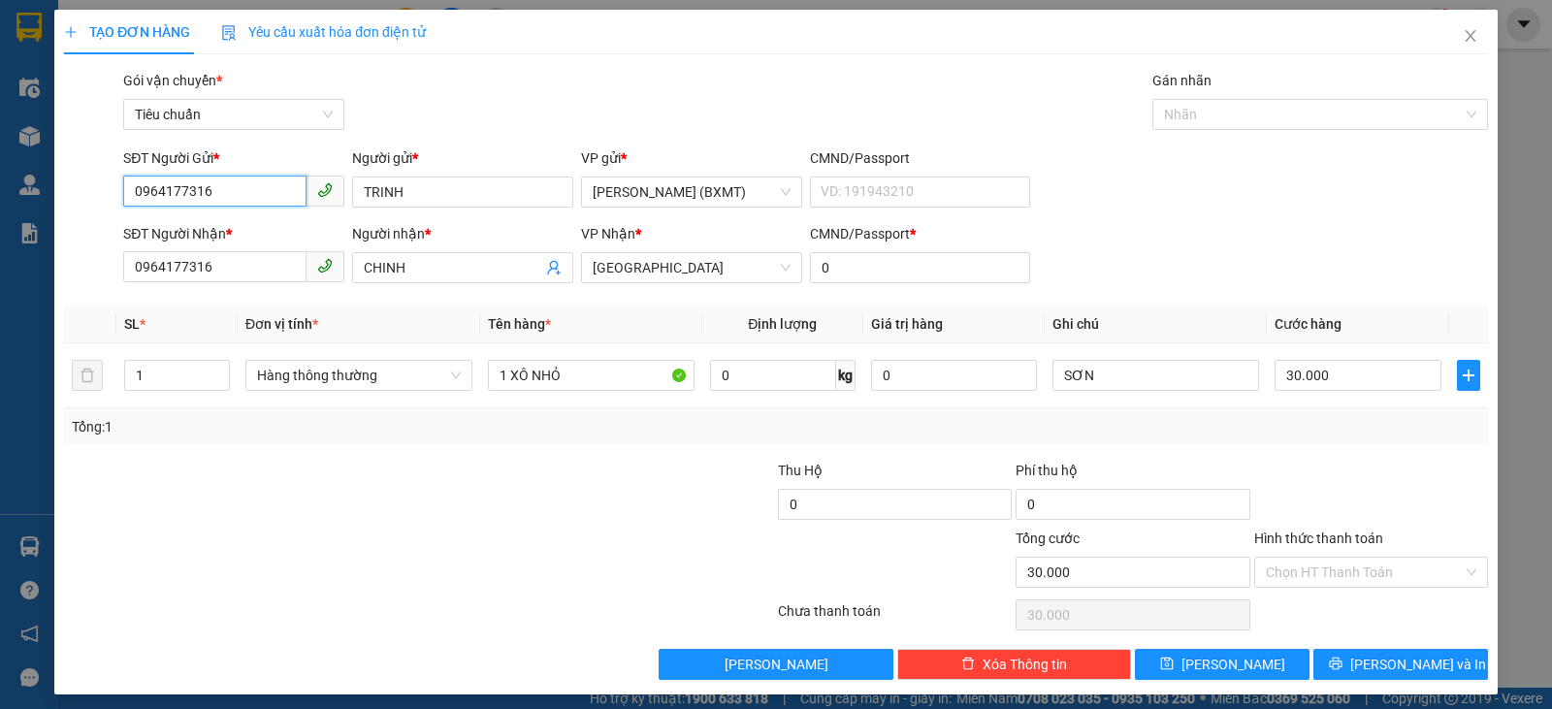
drag, startPoint x: 209, startPoint y: 186, endPoint x: 0, endPoint y: 165, distance: 210.6
click at [0, 169] on div "TẠO ĐƠN HÀNG Yêu cầu xuất hóa đơn điện tử Transit Pickup Surcharge Ids Transit …" at bounding box center [776, 354] width 1552 height 709
click at [278, 226] on div "0918558646 - BÁ THÀNH" at bounding box center [243, 230] width 218 height 21
click at [347, 352] on td "Hàng thông thường" at bounding box center [359, 375] width 242 height 65
click at [338, 372] on span "Hàng thông thường" at bounding box center [359, 375] width 204 height 29
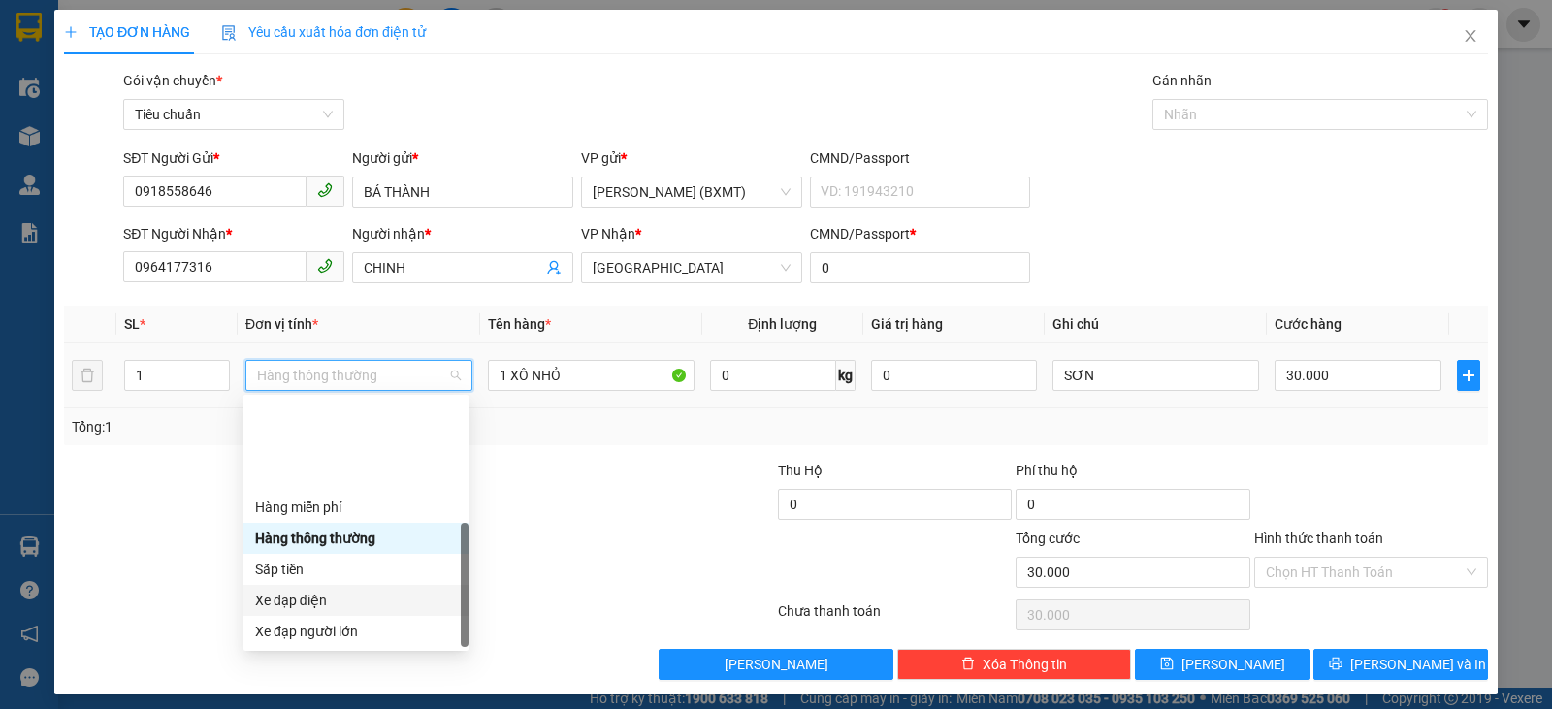
scroll to position [124, 0]
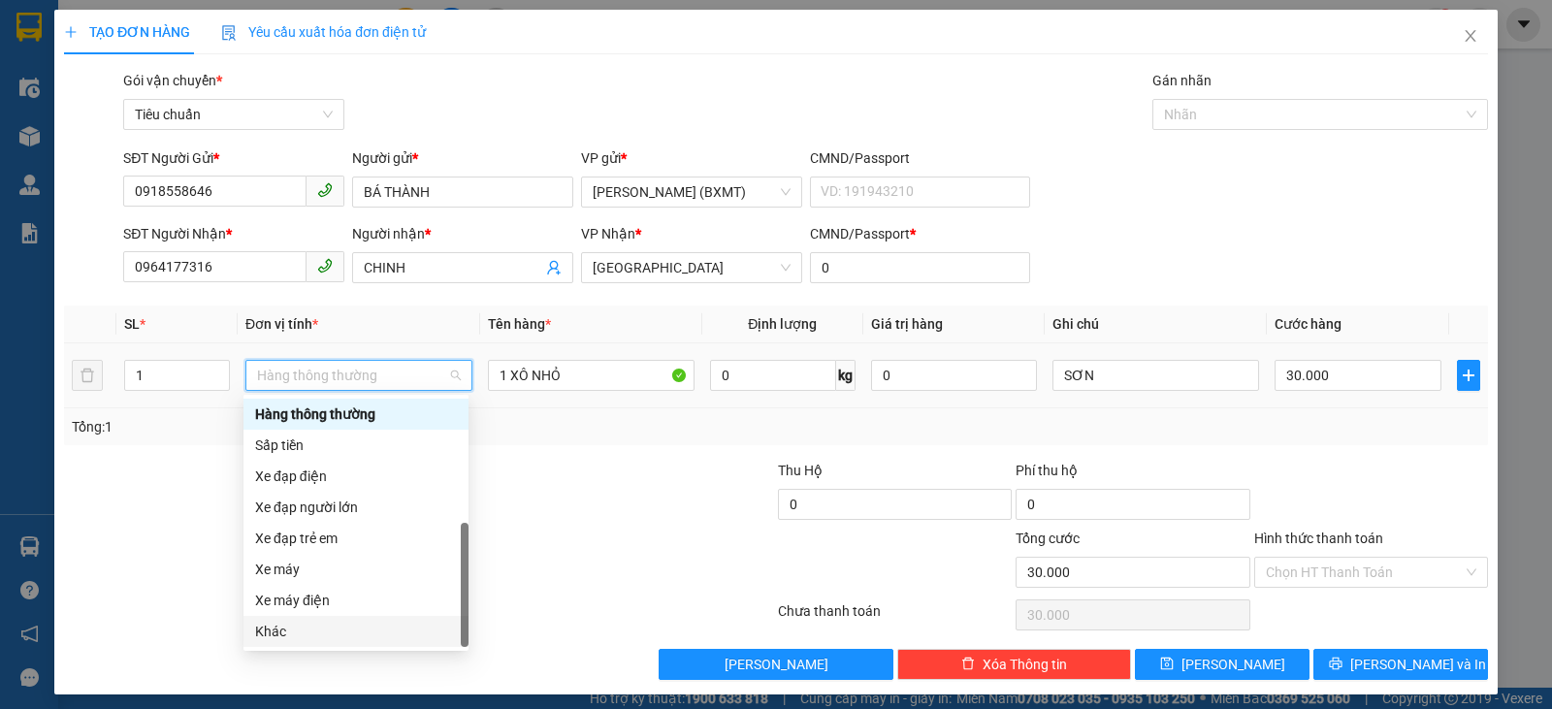
click at [299, 633] on div "Khác" at bounding box center [356, 631] width 202 height 21
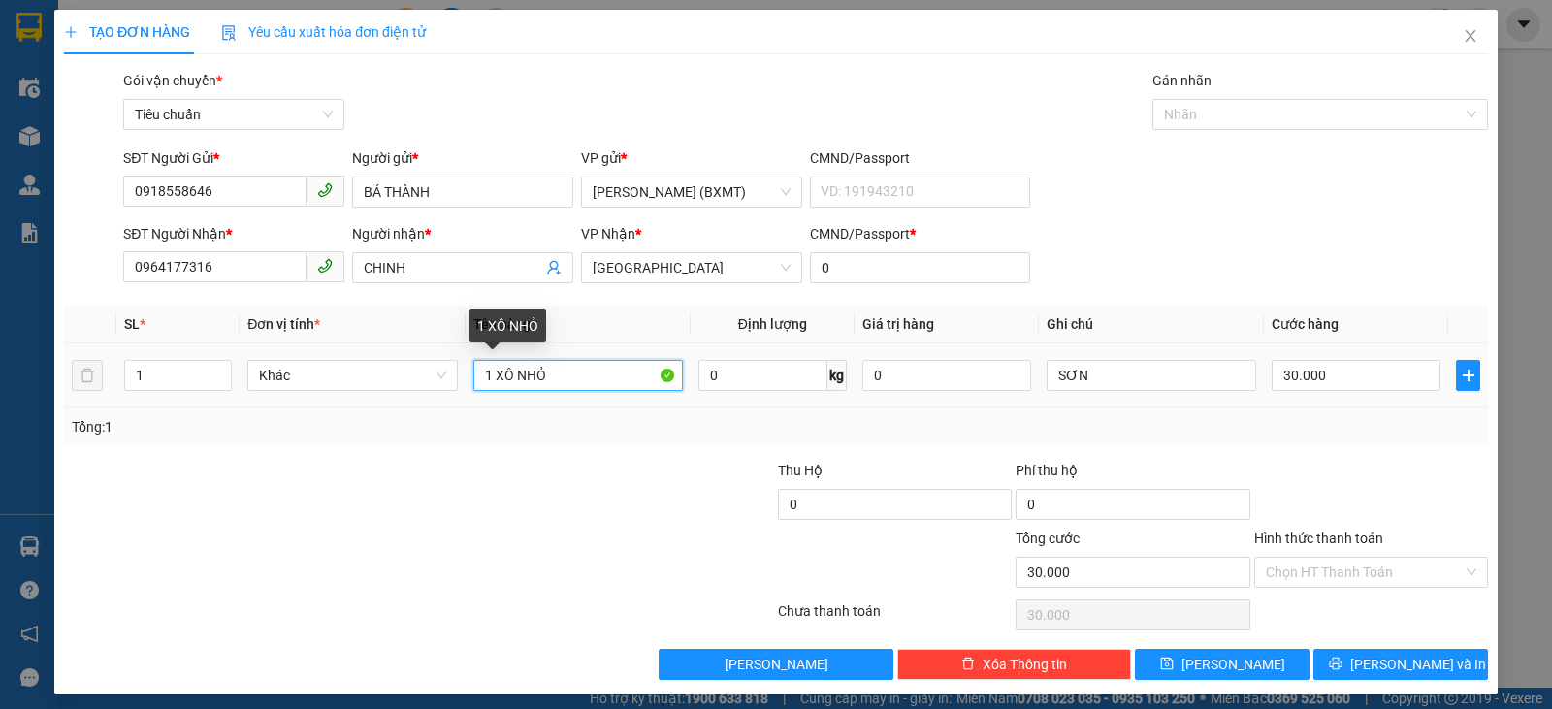
drag, startPoint x: 569, startPoint y: 378, endPoint x: 515, endPoint y: 378, distance: 54.3
click at [515, 378] on input "1 XÔ NHỎ" at bounding box center [577, 375] width 209 height 31
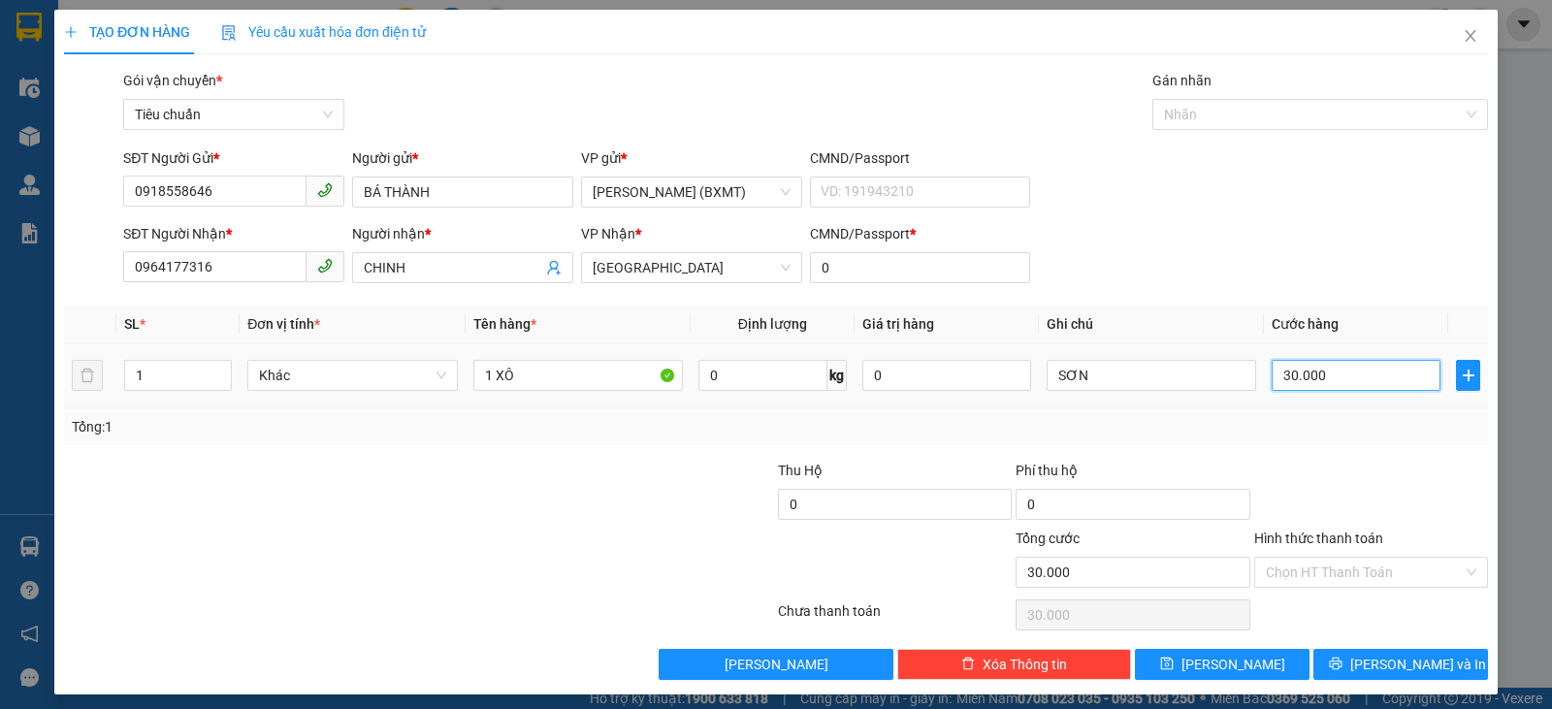
click at [1384, 386] on input "30.000" at bounding box center [1355, 375] width 169 height 31
click at [1316, 432] on div "Tổng: 1" at bounding box center [776, 426] width 1408 height 21
click at [1390, 659] on span "[PERSON_NAME] và In" at bounding box center [1418, 664] width 136 height 21
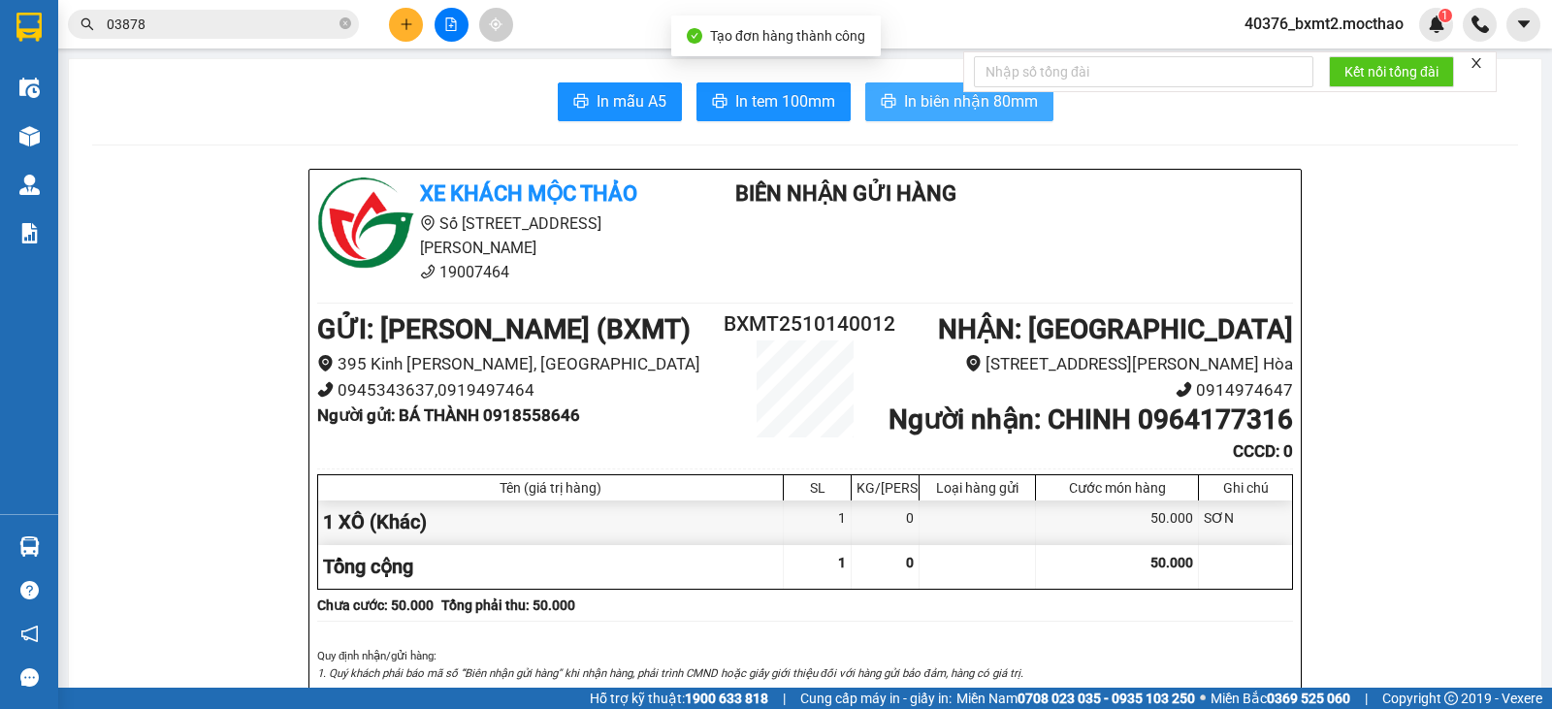
click at [916, 113] on span "In biên nhận 80mm" at bounding box center [971, 101] width 134 height 24
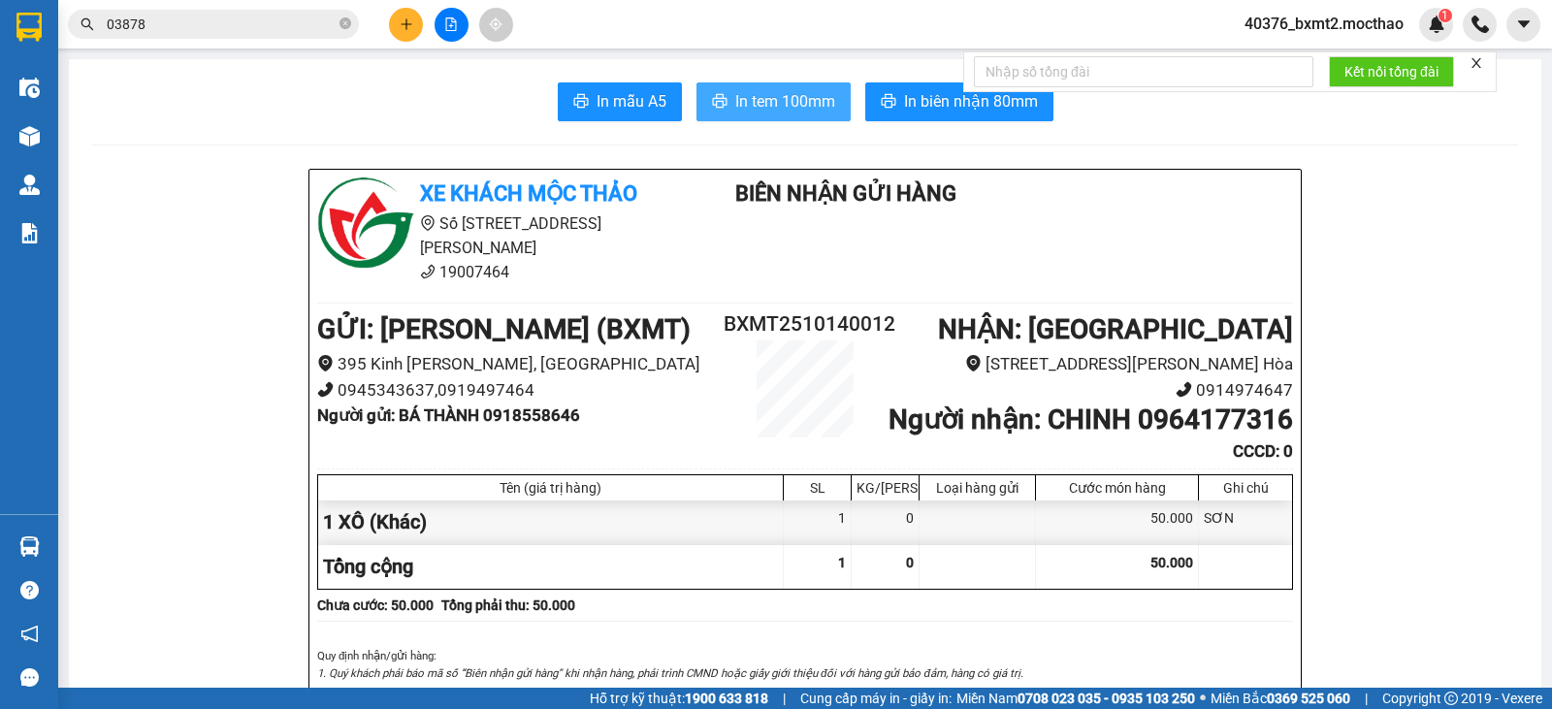
click at [728, 114] on button "In tem 100mm" at bounding box center [773, 101] width 154 height 39
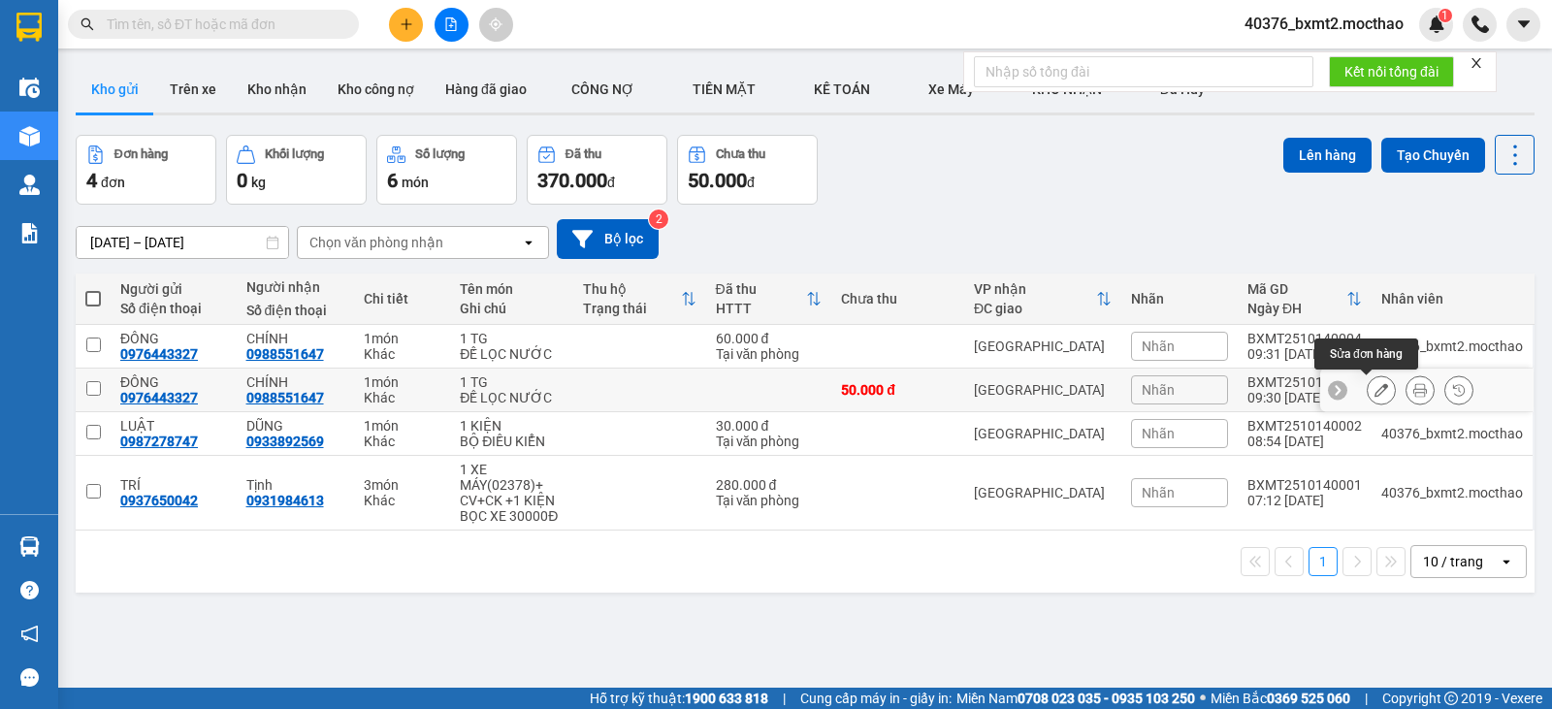
click at [1374, 386] on icon at bounding box center [1381, 390] width 14 height 14
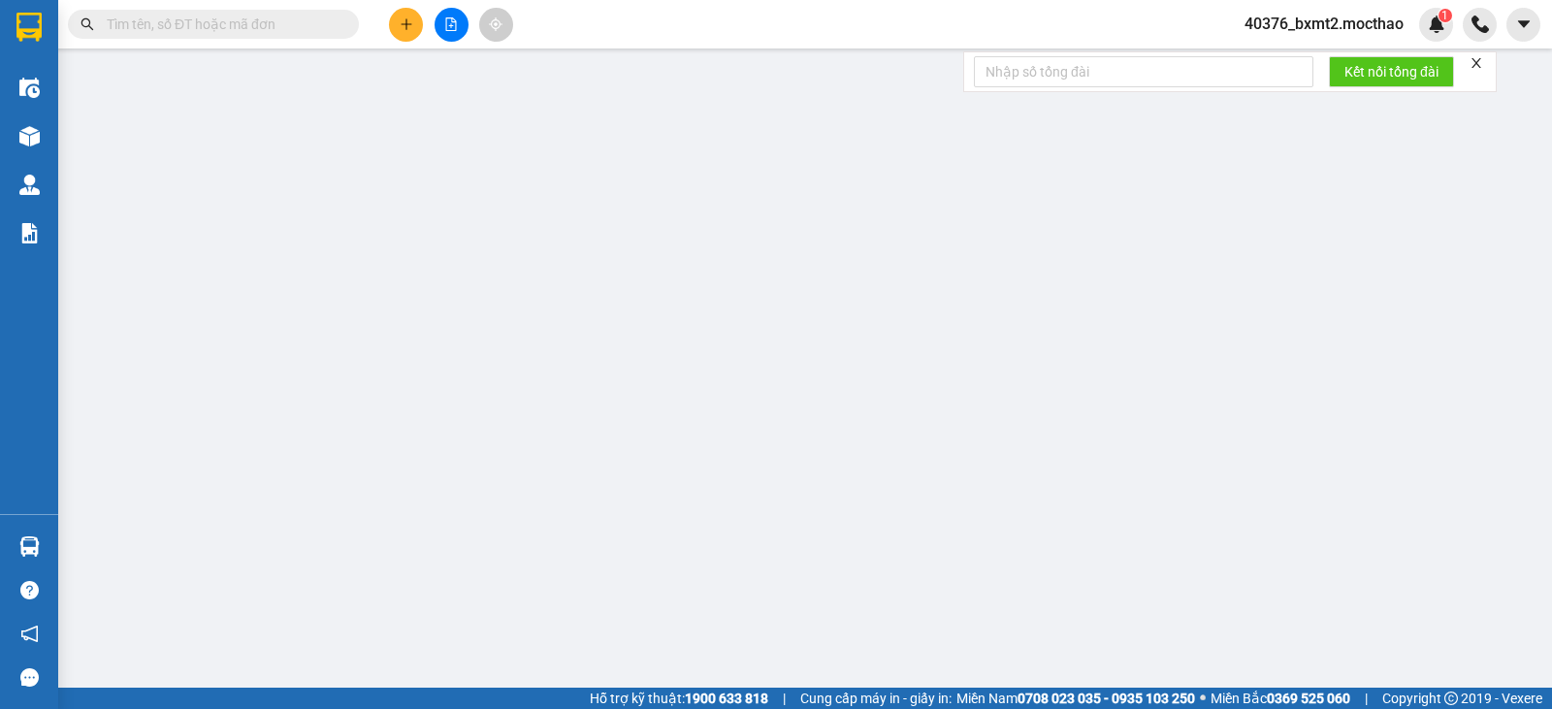
type input "0976443327"
type input "0988551647"
type input "0"
type input "50.000"
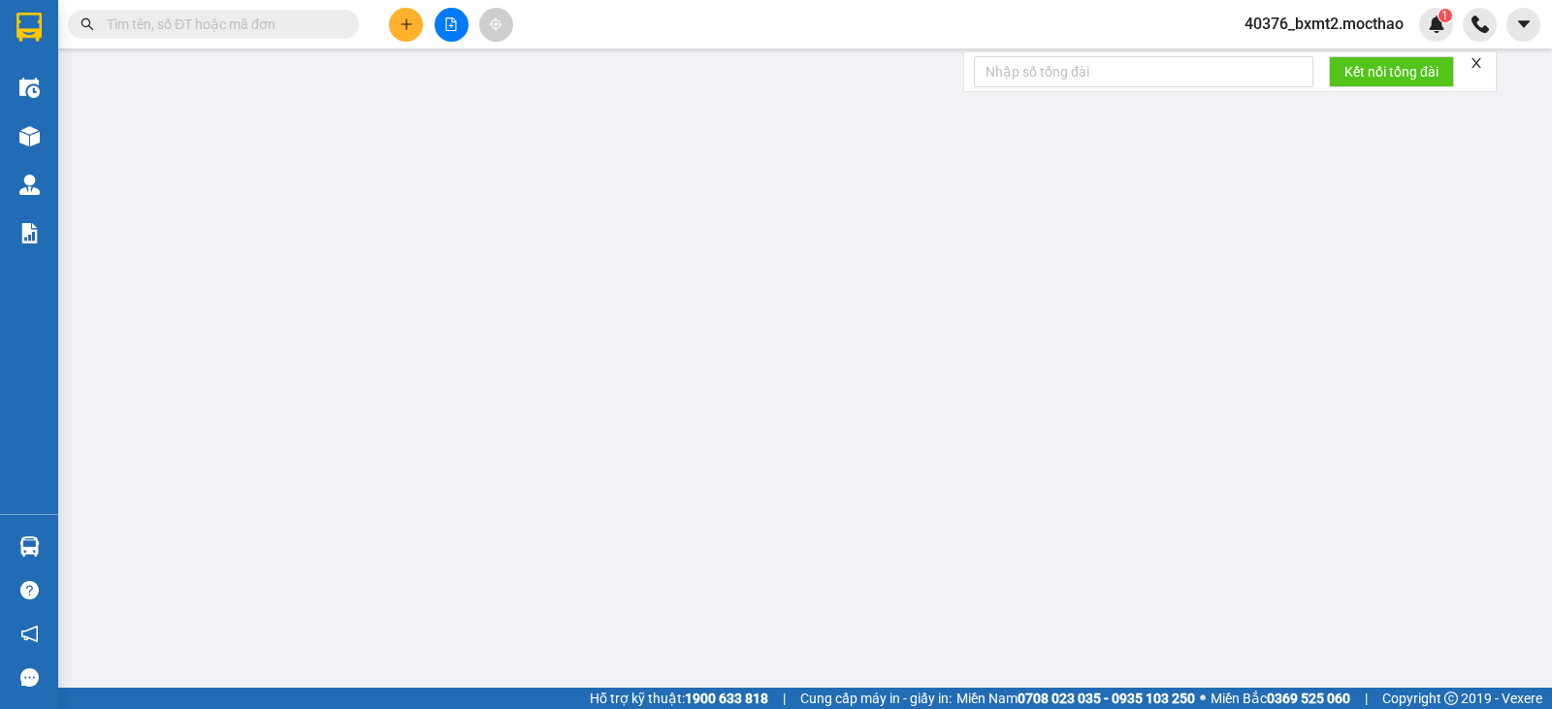
type input "50.000"
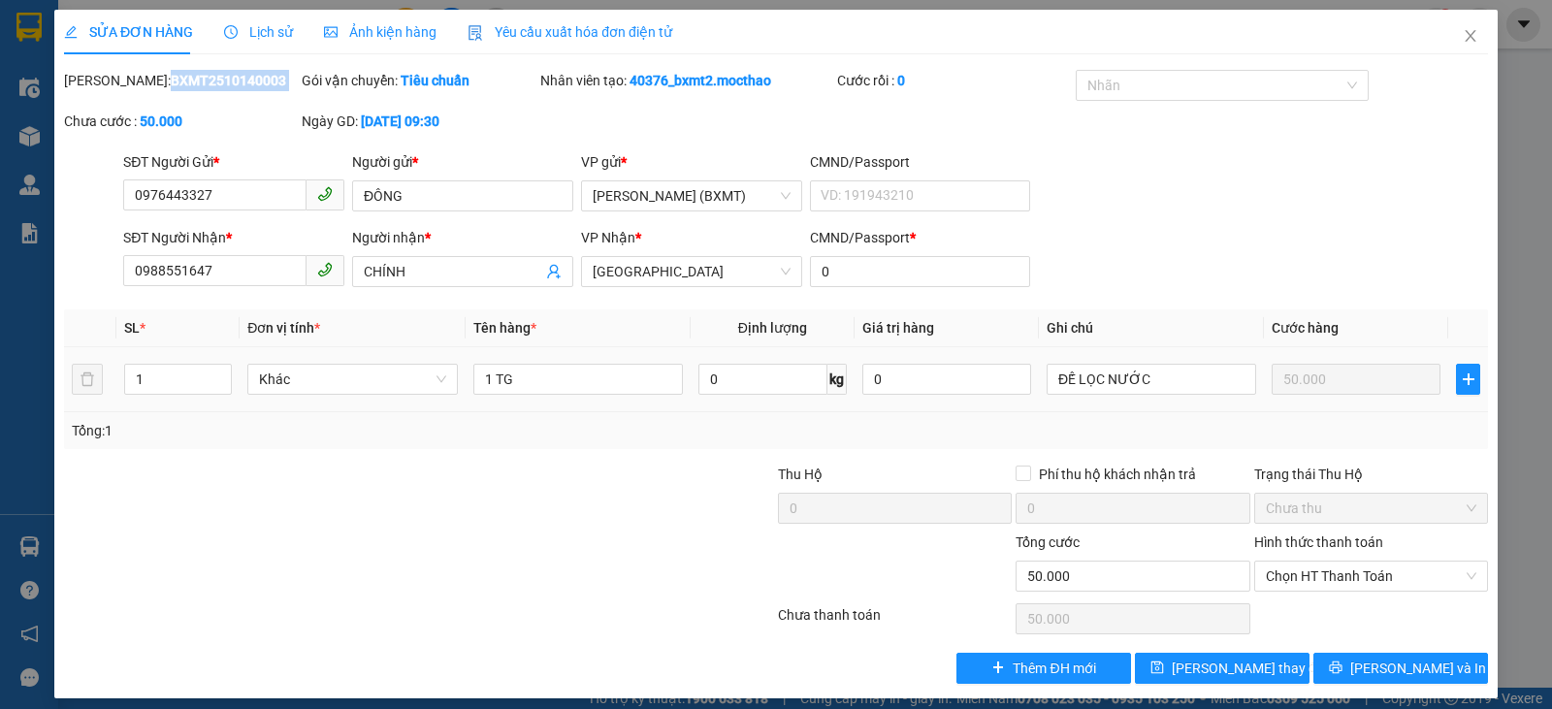
drag, startPoint x: 108, startPoint y: 77, endPoint x: 304, endPoint y: 97, distance: 197.0
click at [304, 96] on div "Mã ĐH: BXMT2510140003 Gói vận chuyển: Tiêu chuẩn Nhân viên tạo: 40376_bxmt2.moc…" at bounding box center [776, 110] width 1428 height 81
copy b "BXMT2510140003"
click at [1462, 34] on icon "close" at bounding box center [1470, 36] width 16 height 16
